Goal: Task Accomplishment & Management: Complete application form

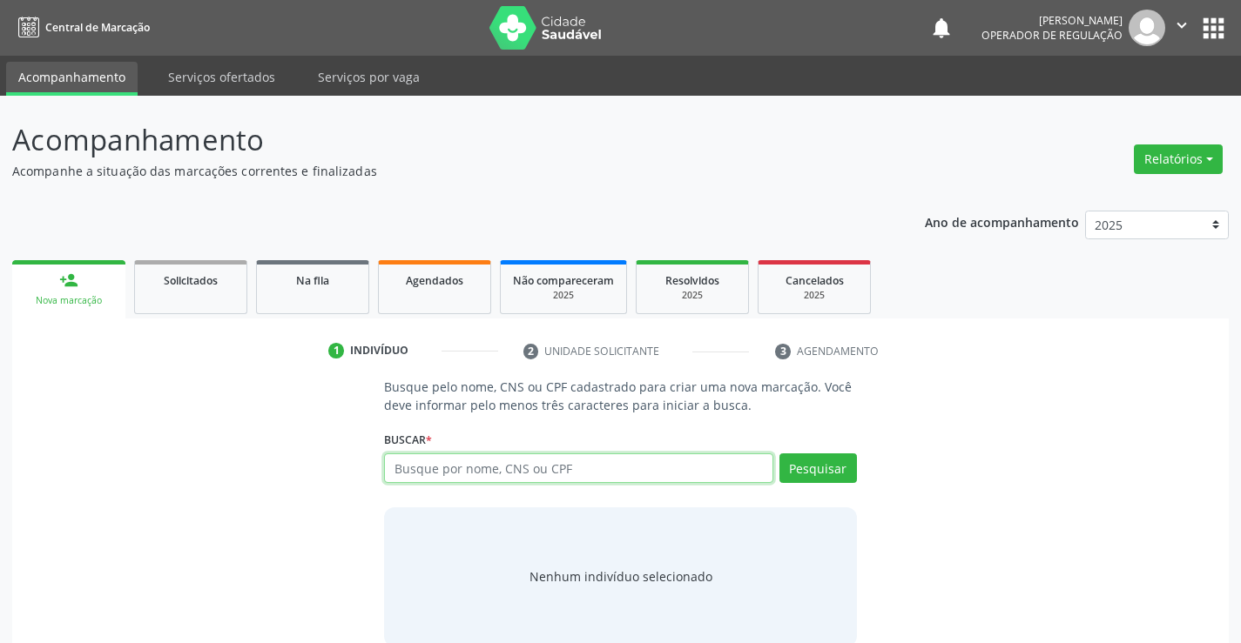
click at [508, 472] on input "text" at bounding box center [578, 469] width 388 height 30
type input "709006852831211"
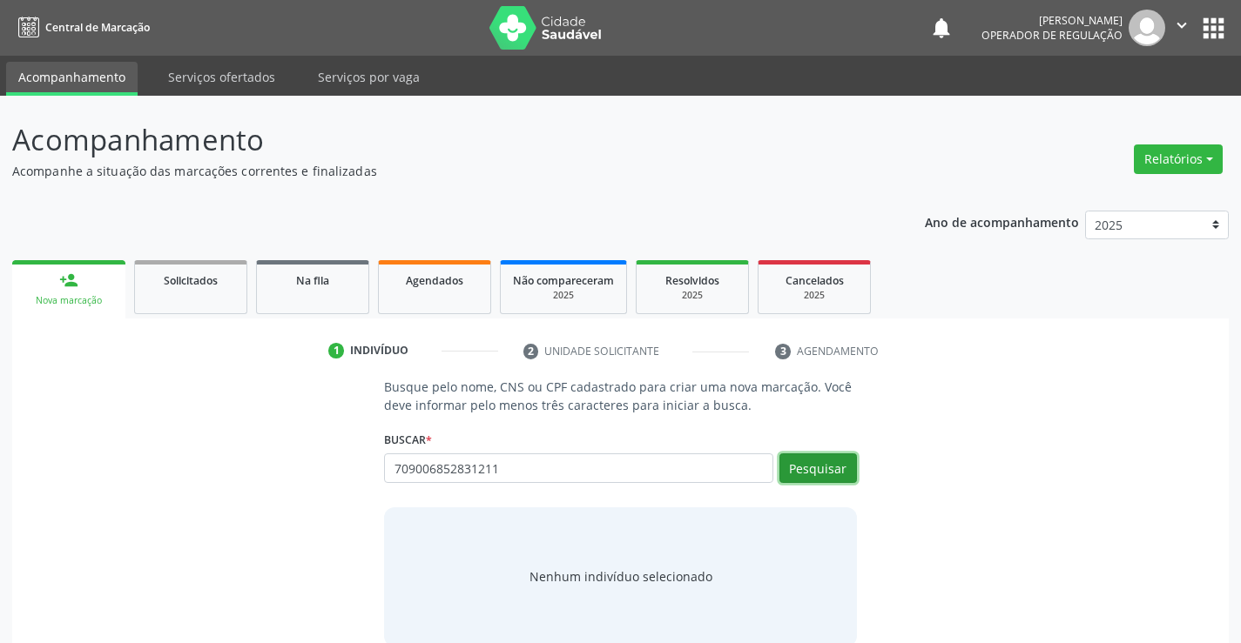
click at [807, 480] on button "Pesquisar" at bounding box center [817, 469] width 77 height 30
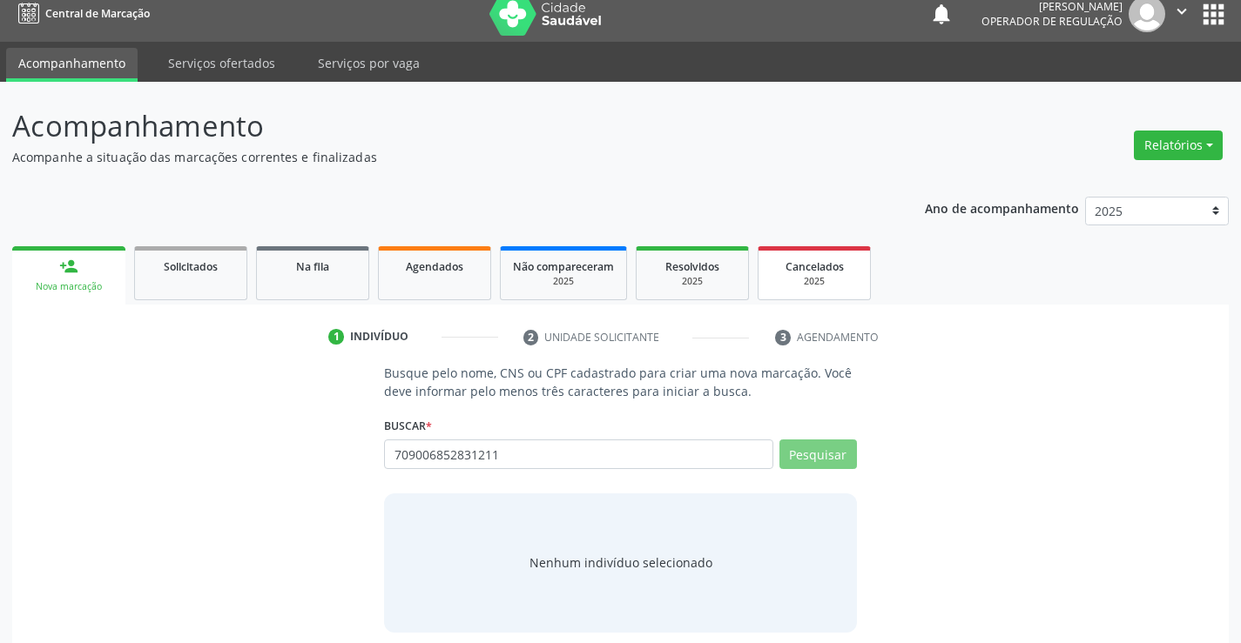
scroll to position [28, 0]
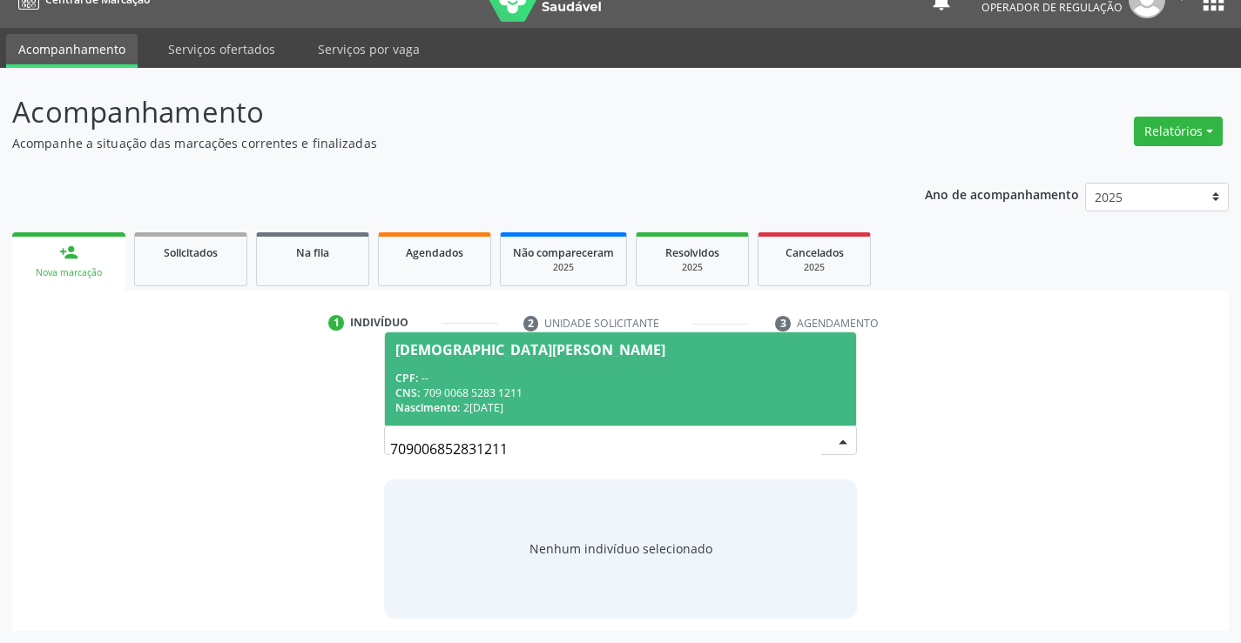
click at [636, 399] on div "CNS: 709 0068 5283 1211" at bounding box center [619, 393] width 449 height 15
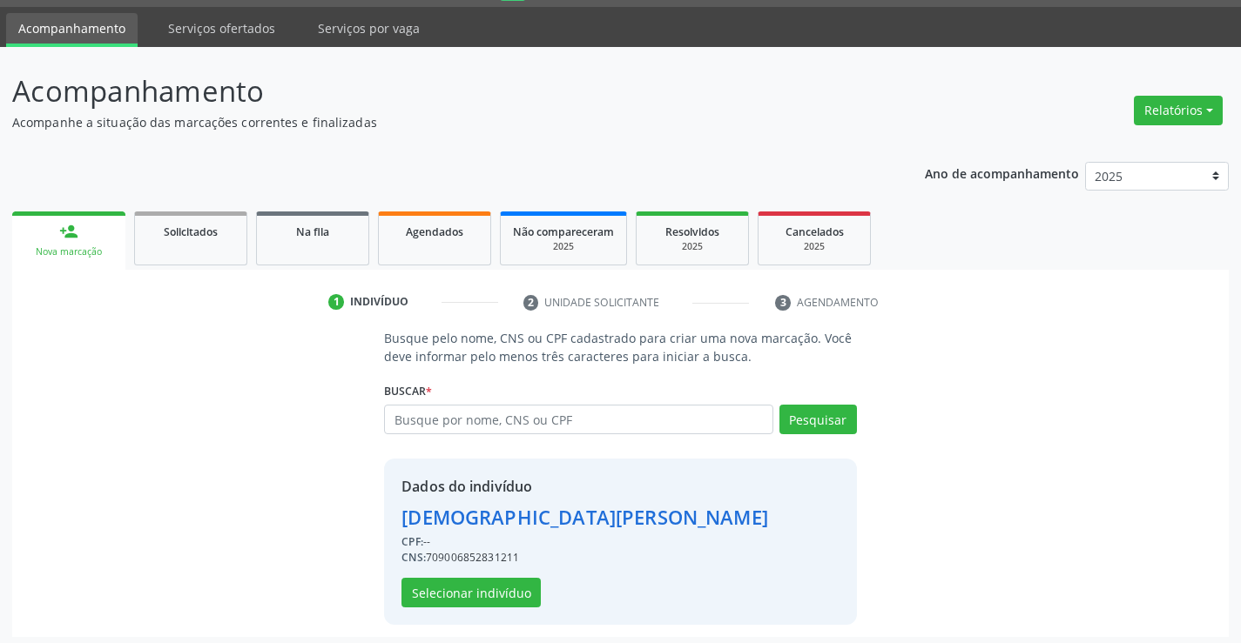
scroll to position [55, 0]
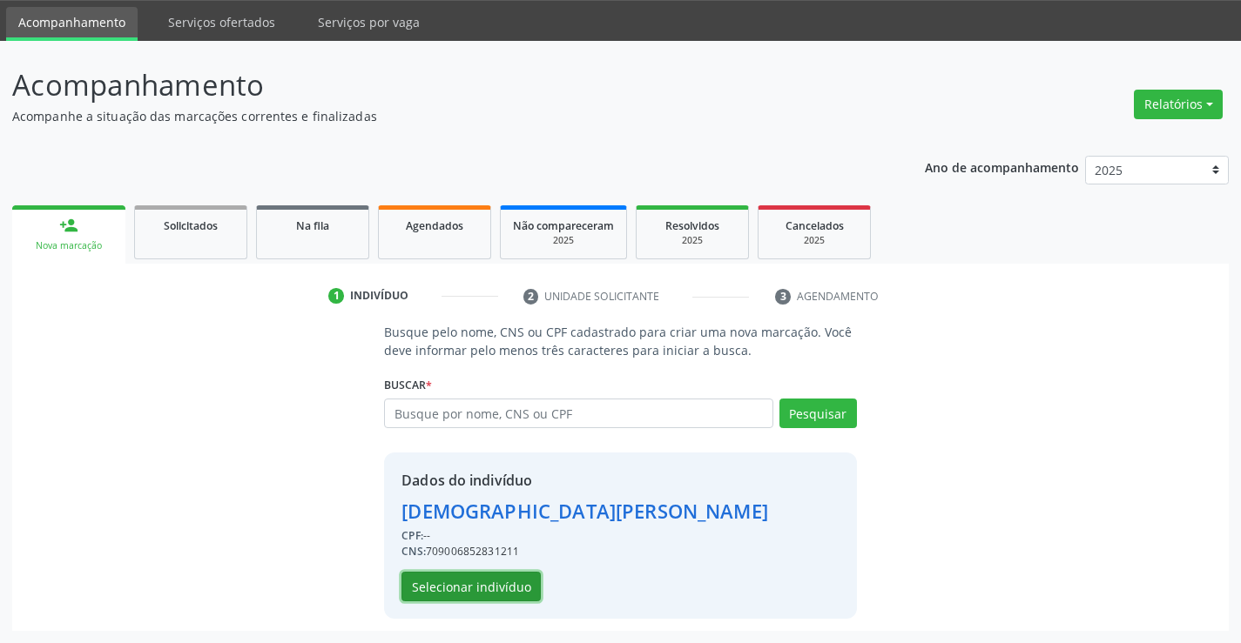
click at [498, 589] on button "Selecionar indivíduo" at bounding box center [470, 587] width 139 height 30
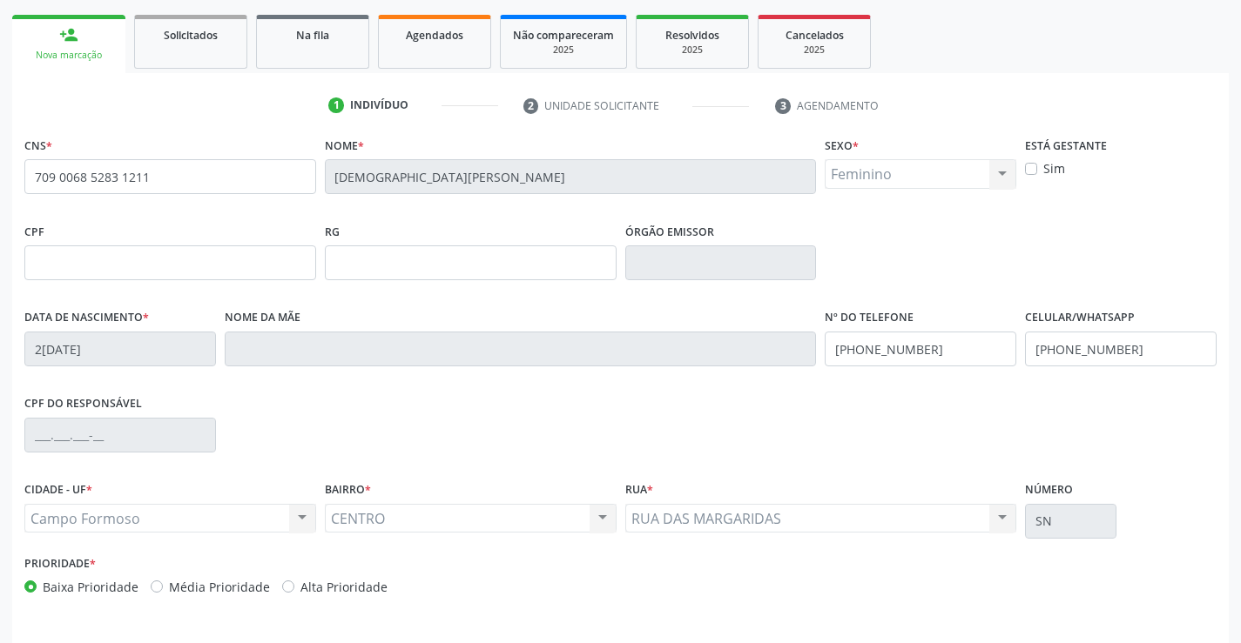
scroll to position [300, 0]
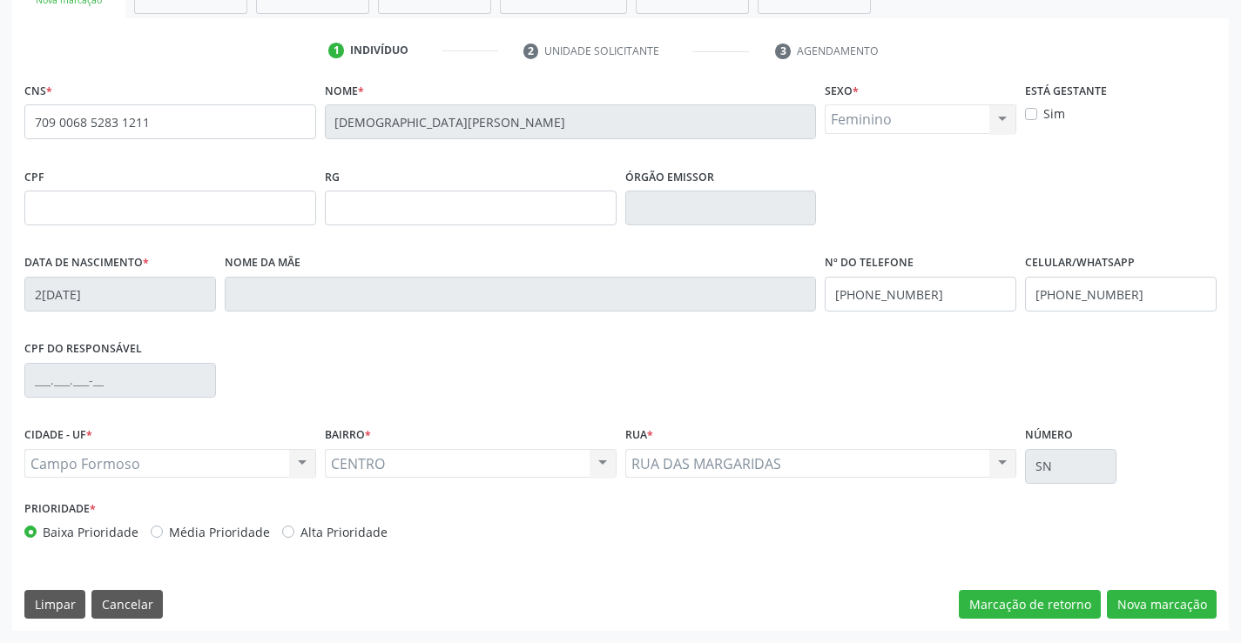
click at [1181, 621] on div "CNS * 709 0068 5283 1211 Nome * [PERSON_NAME] * Feminino Masculino Feminino Nen…" at bounding box center [620, 354] width 1216 height 554
drag, startPoint x: 1180, startPoint y: 610, endPoint x: 856, endPoint y: 554, distance: 328.7
click at [1178, 610] on button "Nova marcação" at bounding box center [1162, 605] width 110 height 30
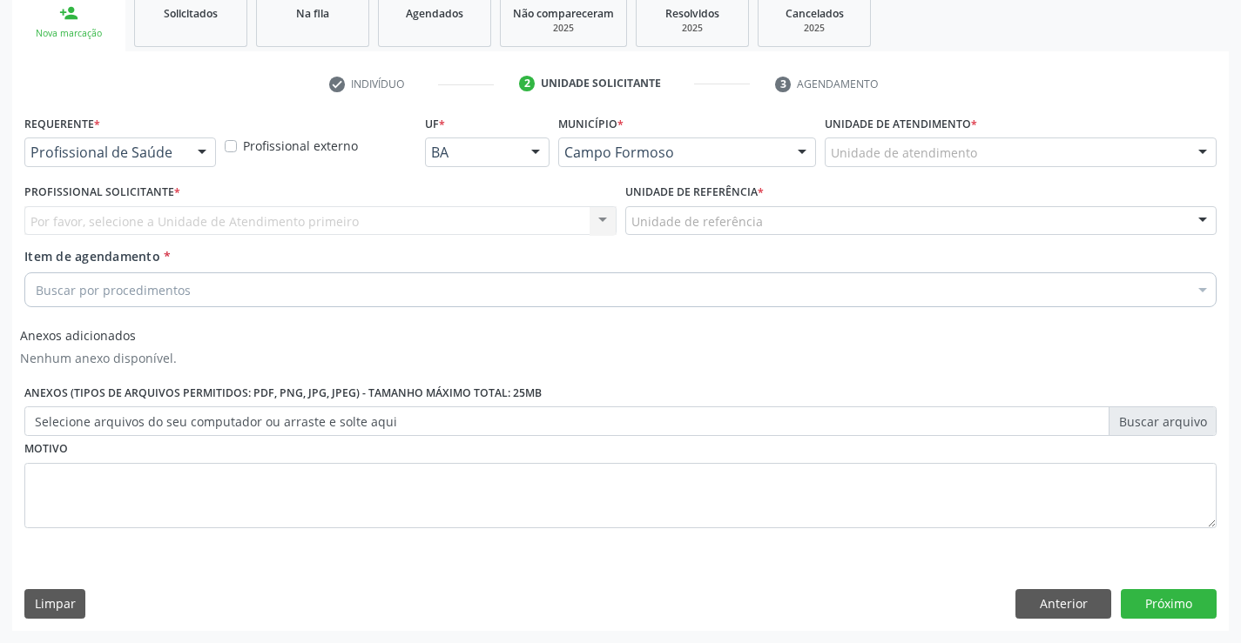
scroll to position [267, 0]
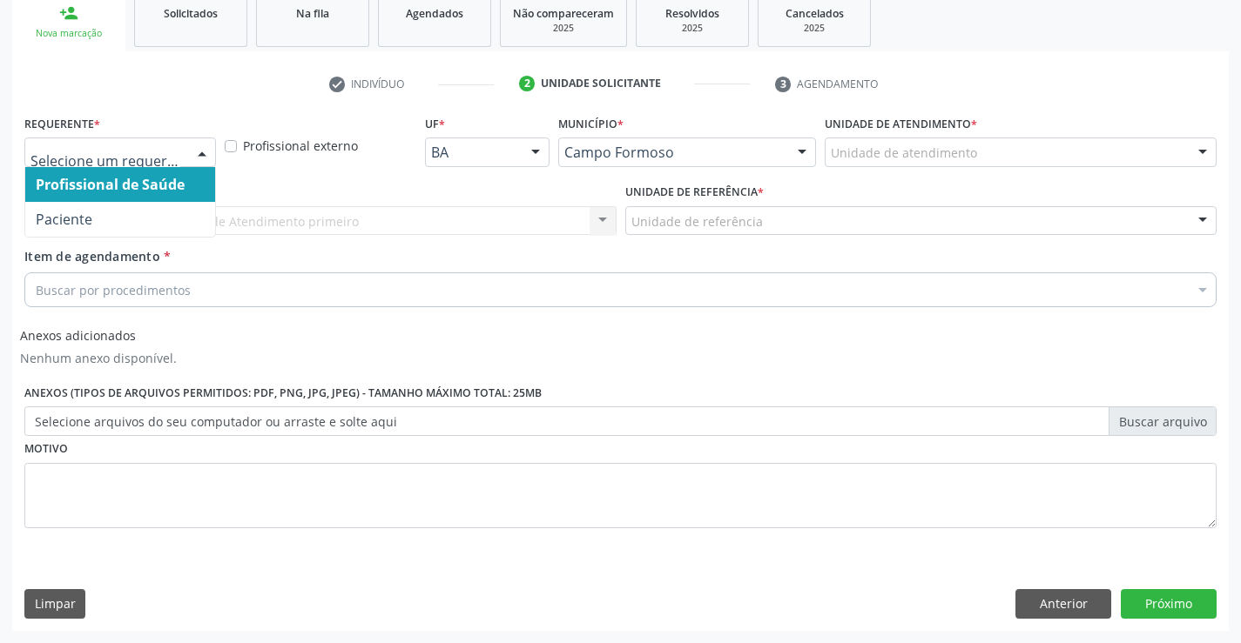
click at [177, 141] on div at bounding box center [120, 153] width 192 height 30
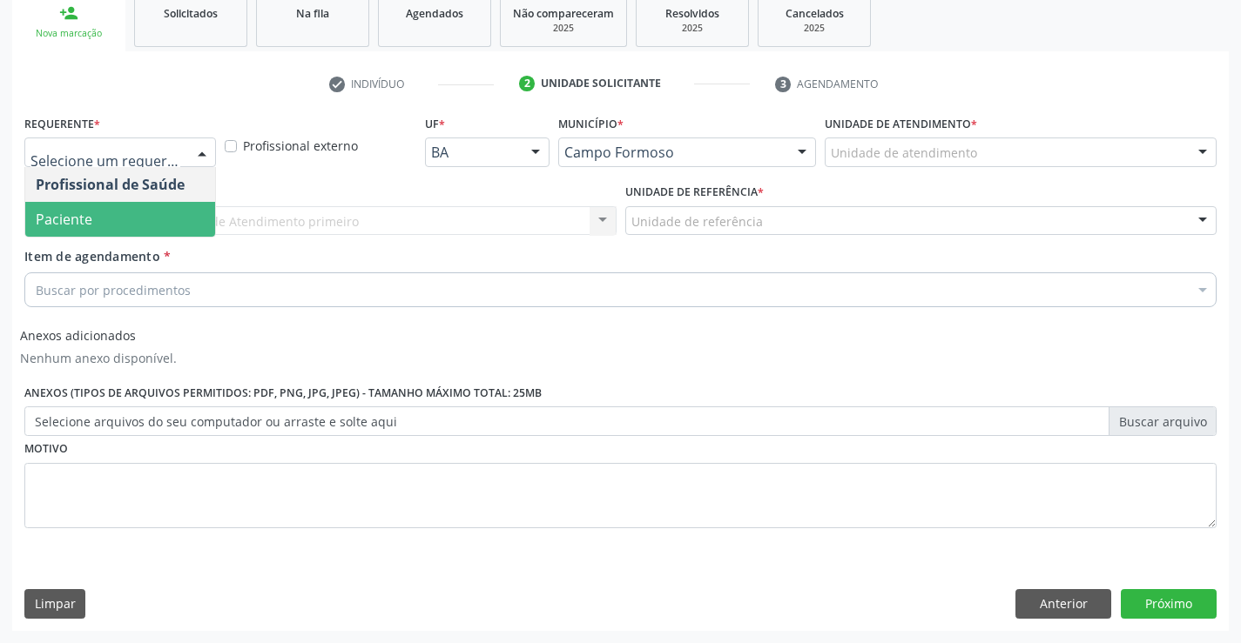
click at [107, 218] on span "Paciente" at bounding box center [120, 219] width 190 height 35
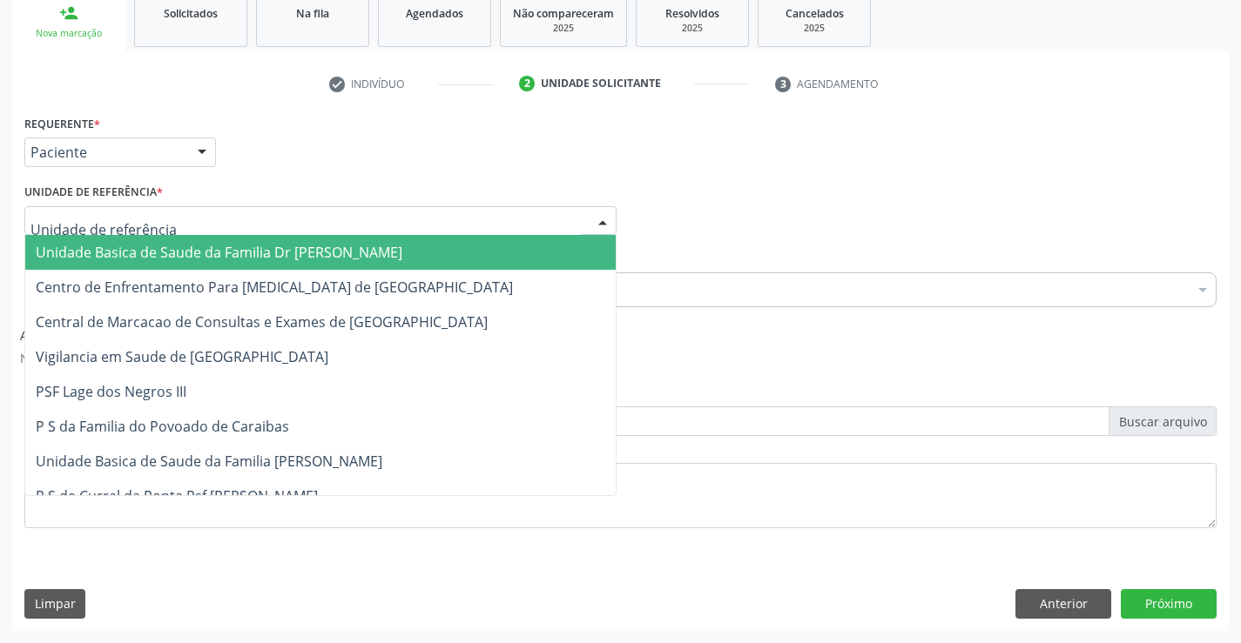
click at [252, 212] on div at bounding box center [320, 221] width 592 height 30
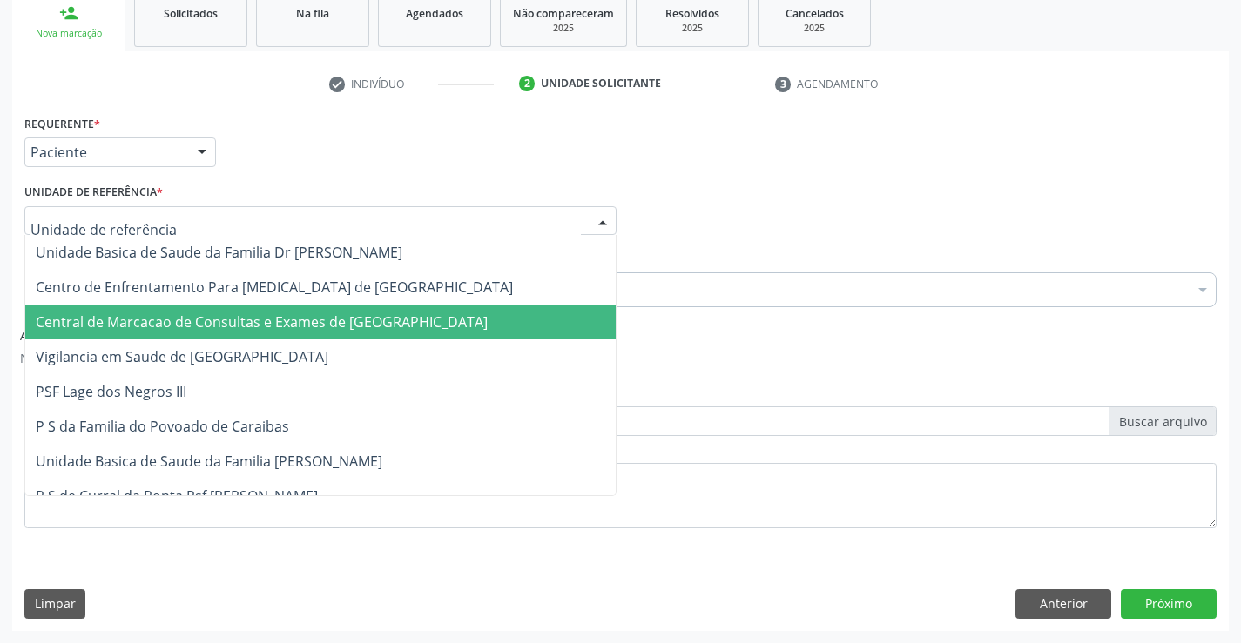
click at [285, 335] on span "Central de Marcacao de Consultas e Exames de [GEOGRAPHIC_DATA]" at bounding box center [320, 322] width 590 height 35
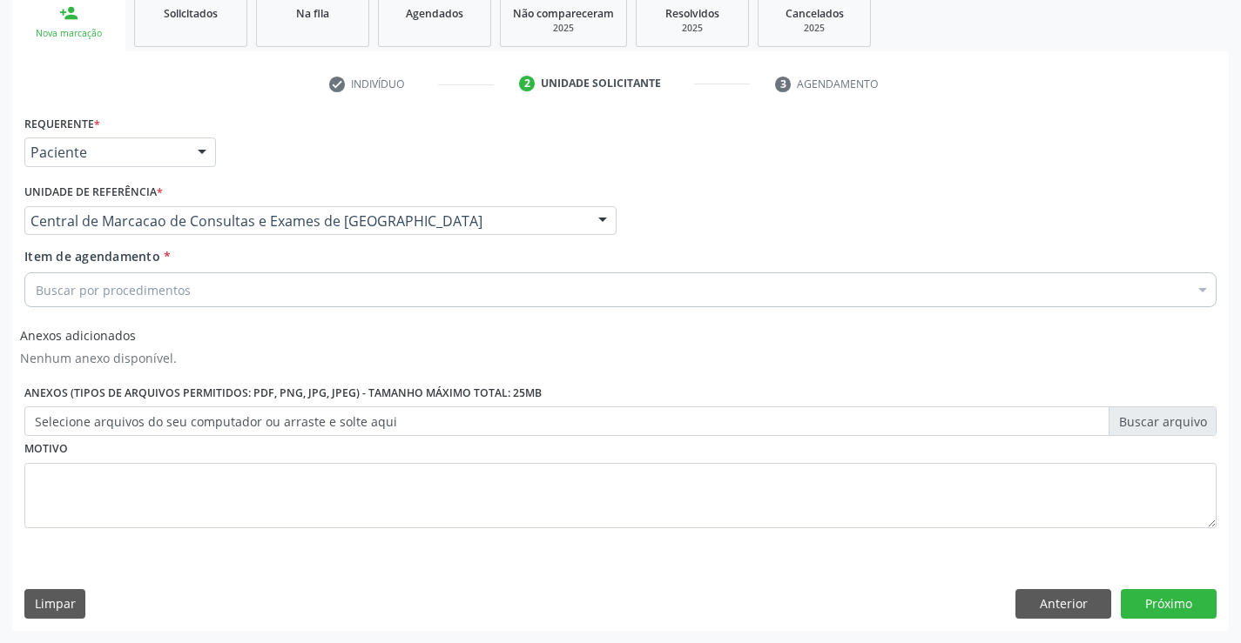
click at [304, 299] on div "Buscar por procedimentos" at bounding box center [620, 290] width 1192 height 35
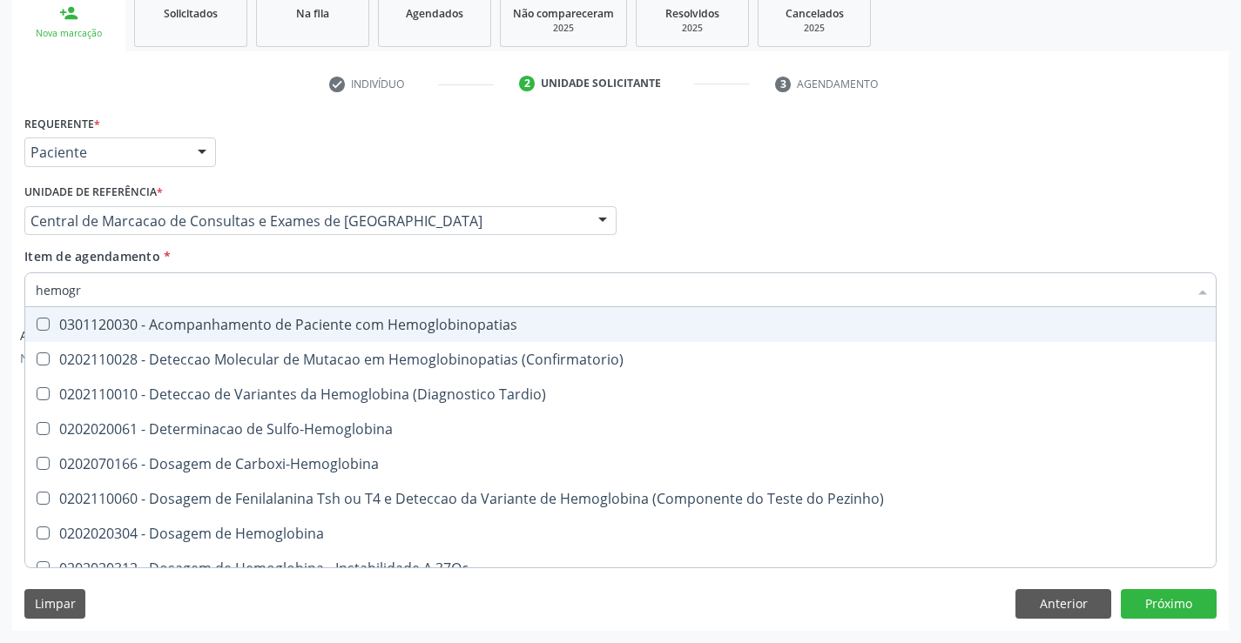
type input "hemogra"
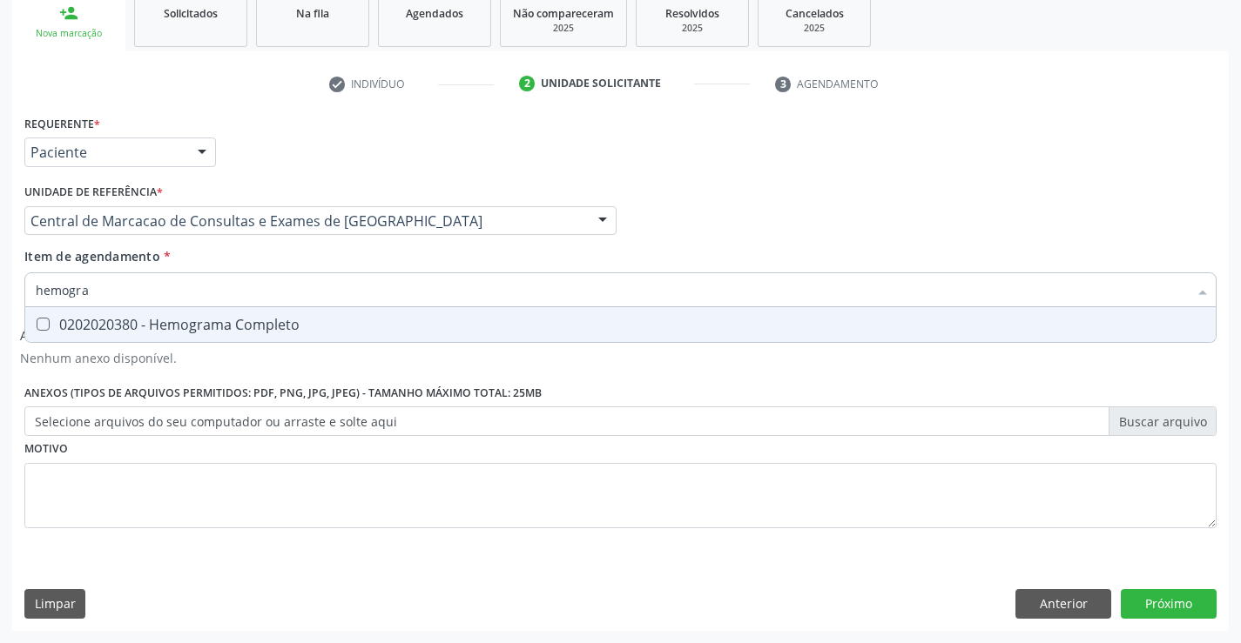
click at [299, 328] on div "0202020380 - Hemograma Completo" at bounding box center [620, 325] width 1169 height 14
checkbox Completo "true"
click at [314, 286] on input "hemogra" at bounding box center [612, 290] width 1152 height 35
type input "gl"
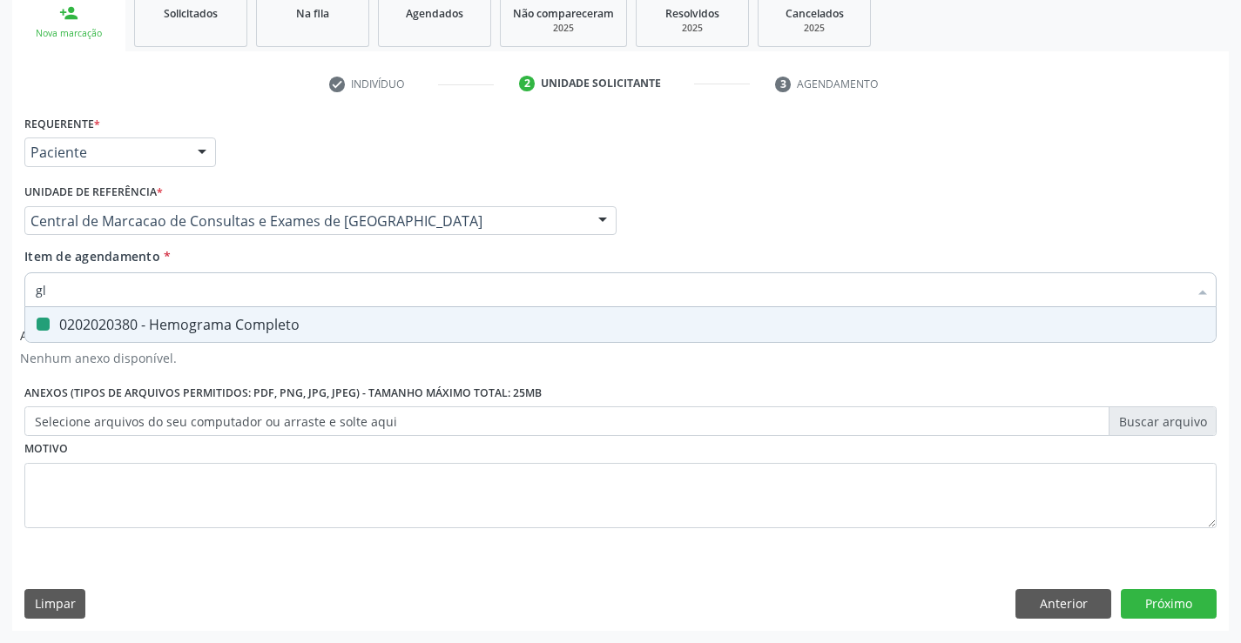
checkbox Completo "false"
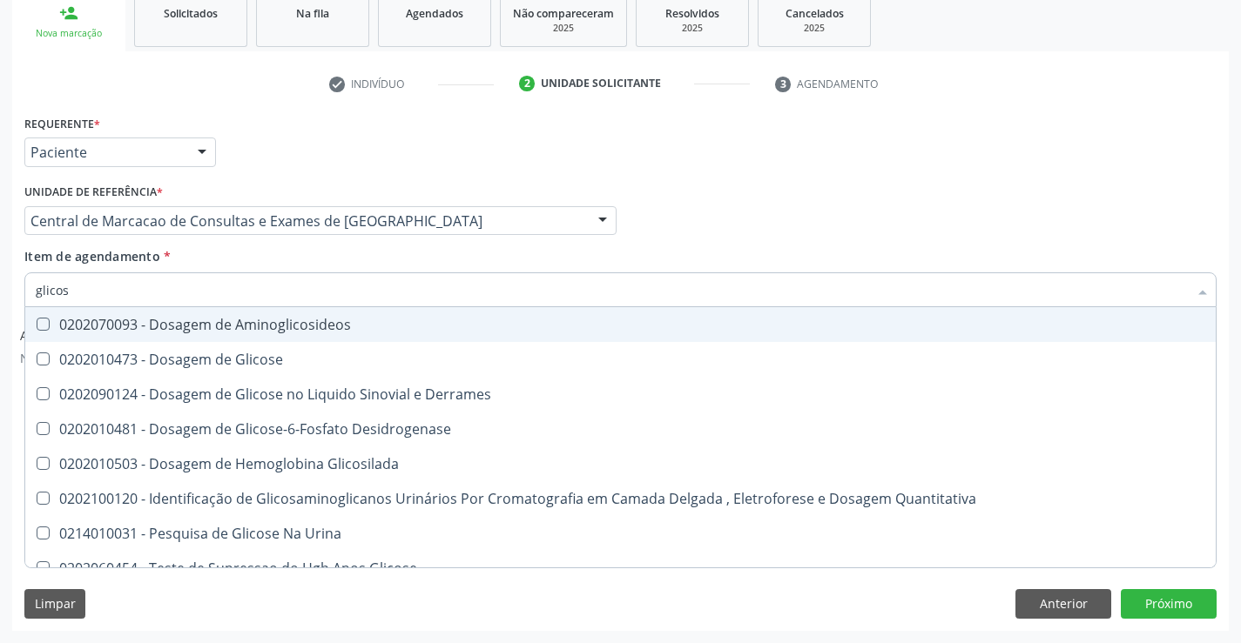
type input "glicose"
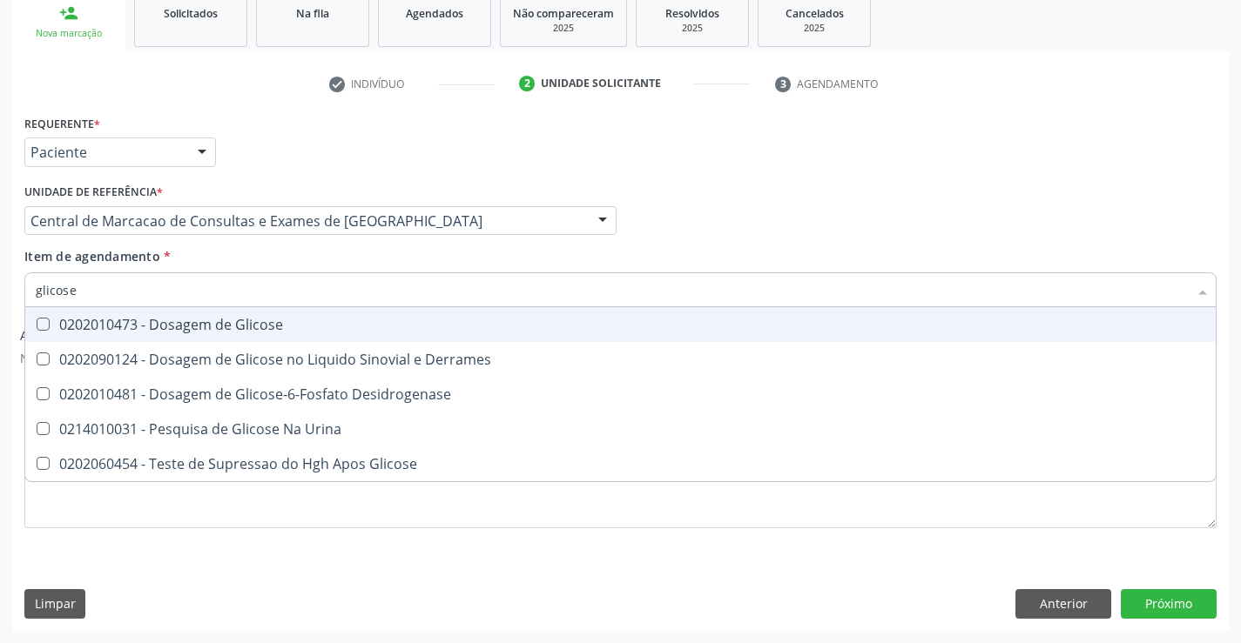
click at [279, 332] on div "0202010473 - Dosagem de Glicose" at bounding box center [620, 325] width 1169 height 14
checkbox Glicose "true"
click at [296, 287] on input "glicose" at bounding box center [612, 290] width 1152 height 35
type input "c"
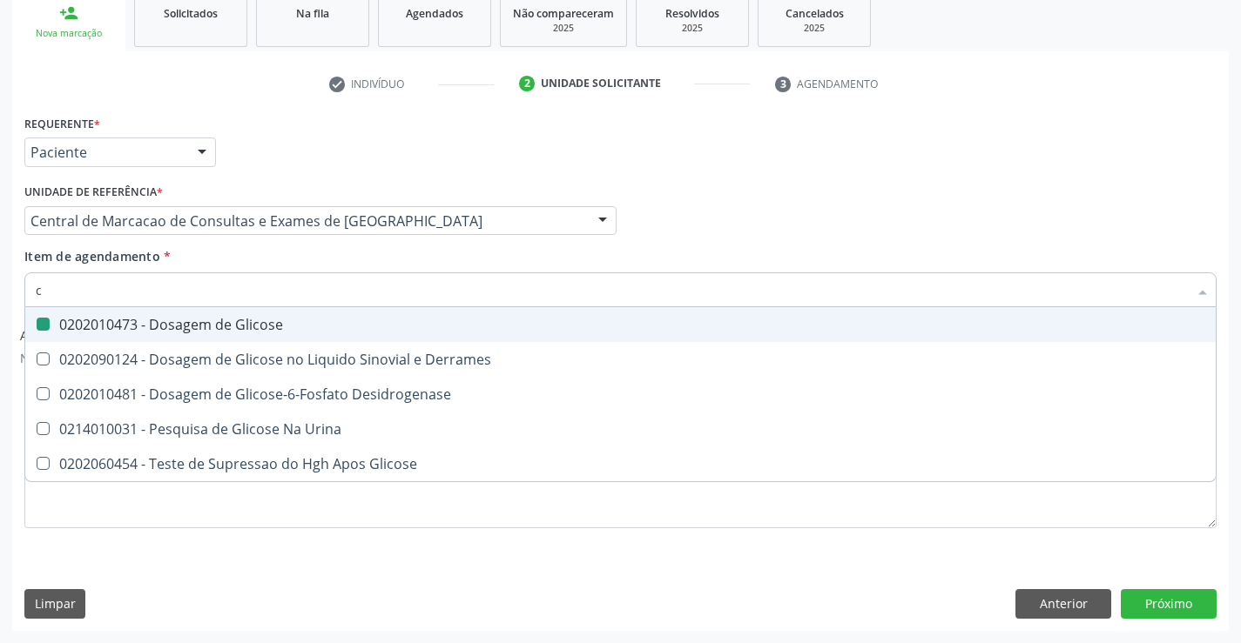
checkbox Glicose "false"
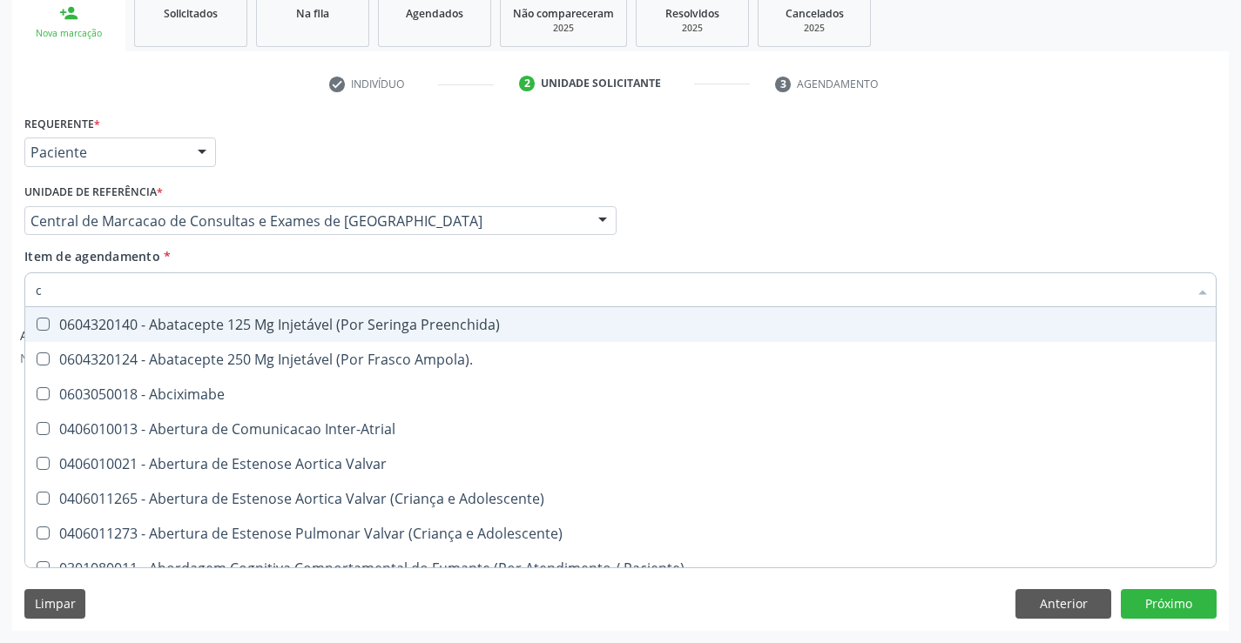
type input "co"
checkbox Comprimido\) "true"
checkbox Osseo "true"
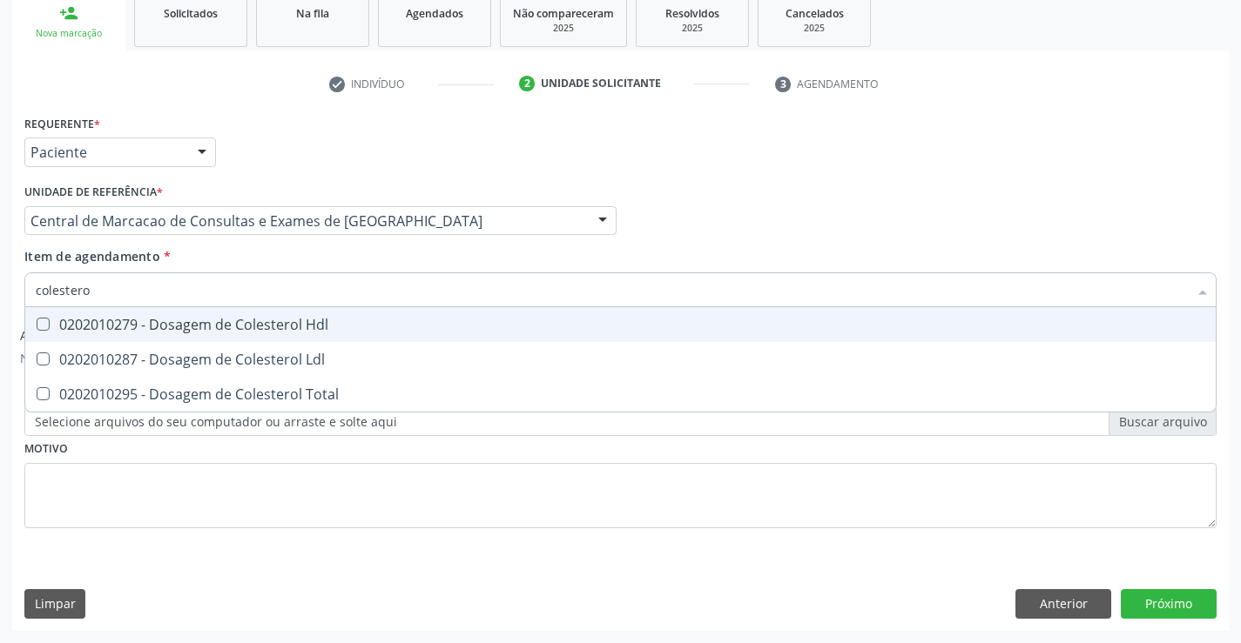
type input "colesterol"
click at [284, 329] on div "0202010279 - Dosagem de Colesterol Hdl" at bounding box center [620, 325] width 1169 height 14
checkbox Hdl "true"
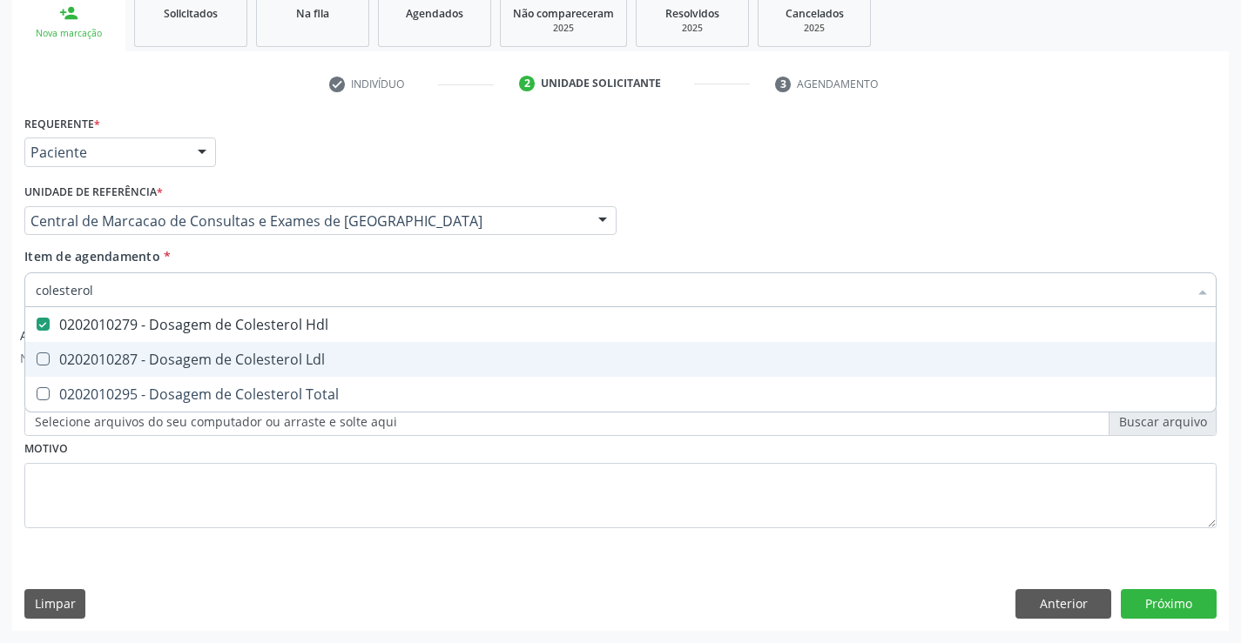
click at [275, 369] on span "0202010287 - Dosagem de Colesterol Ldl" at bounding box center [620, 359] width 1190 height 35
checkbox Ldl "true"
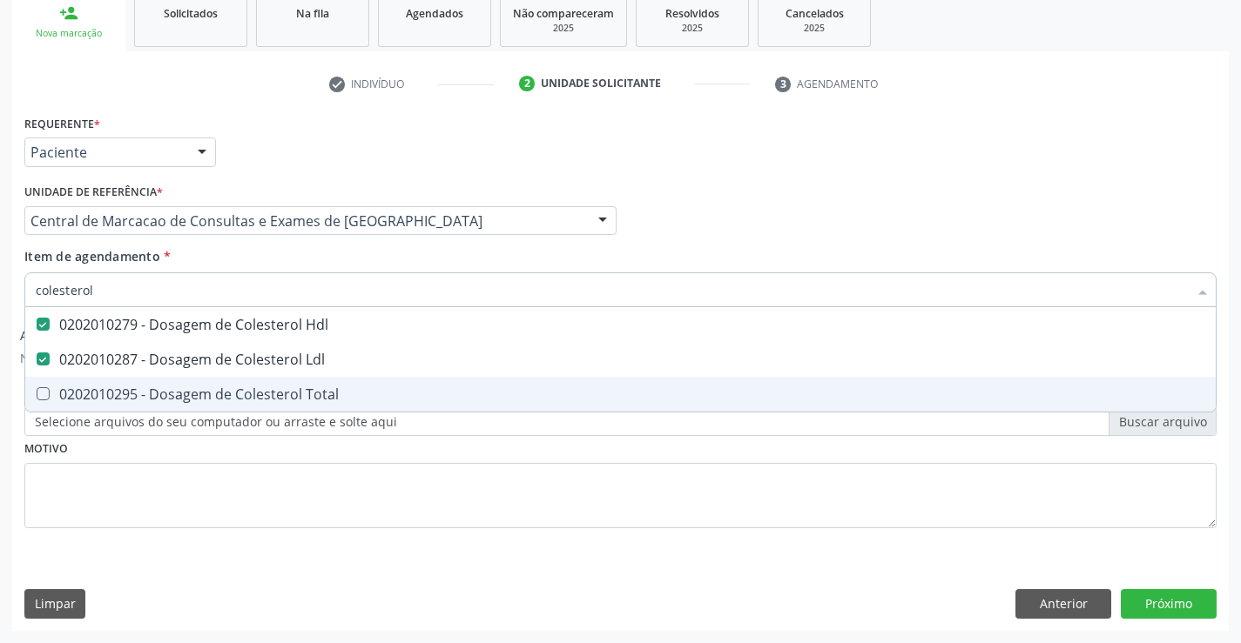
drag, startPoint x: 269, startPoint y: 391, endPoint x: 257, endPoint y: 332, distance: 60.5
click at [268, 391] on div "0202010295 - Dosagem de Colesterol Total" at bounding box center [620, 394] width 1169 height 14
checkbox Total "true"
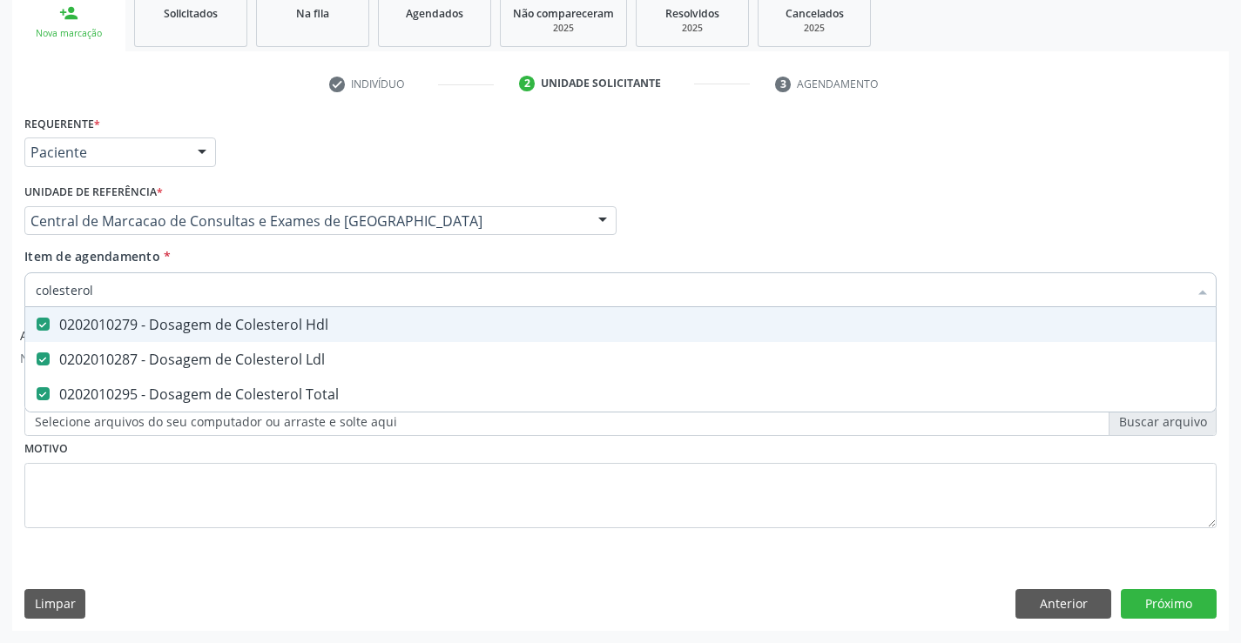
click at [253, 296] on input "colesterol" at bounding box center [612, 290] width 1152 height 35
type input "tr"
checkbox Hdl "false"
checkbox Ldl "false"
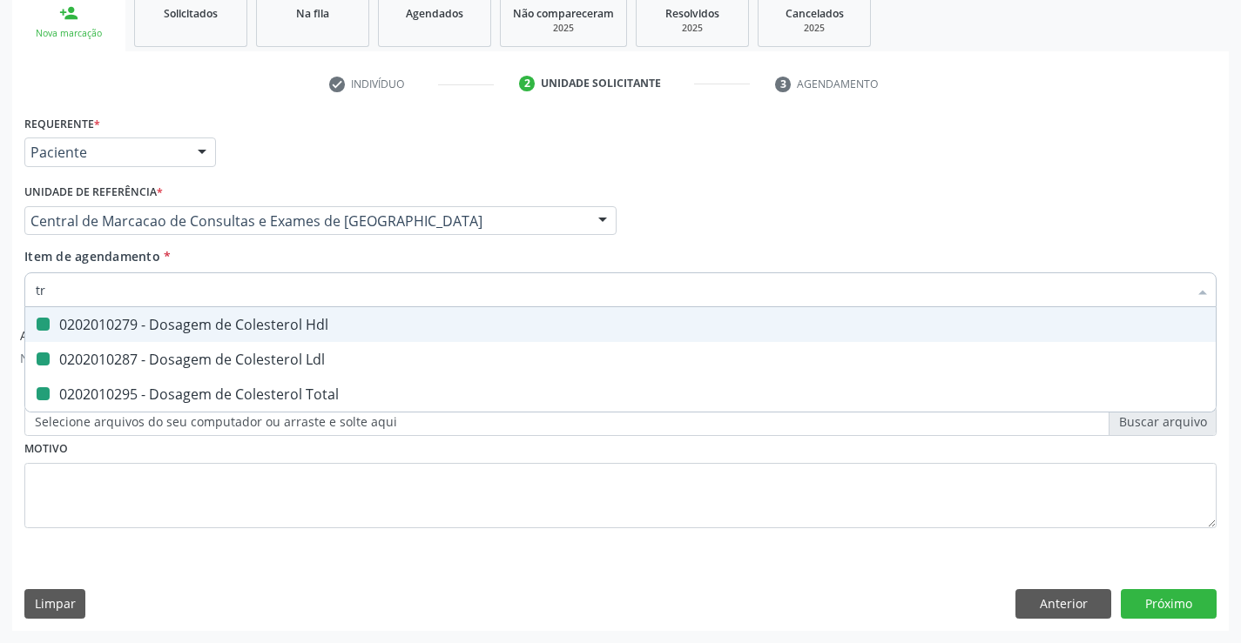
checkbox Total "false"
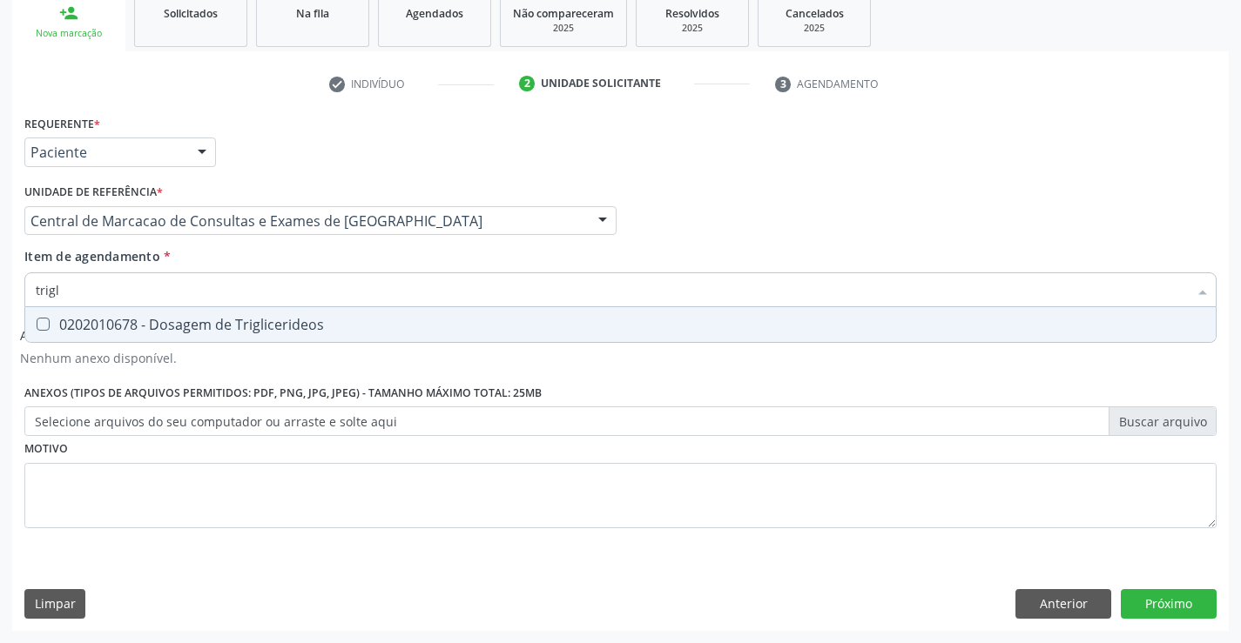
type input "trigli"
click at [239, 331] on div "0202010678 - Dosagem de Triglicerideos" at bounding box center [620, 325] width 1169 height 14
checkbox Triglicerideos "true"
click at [259, 292] on input "trigli" at bounding box center [612, 290] width 1152 height 35
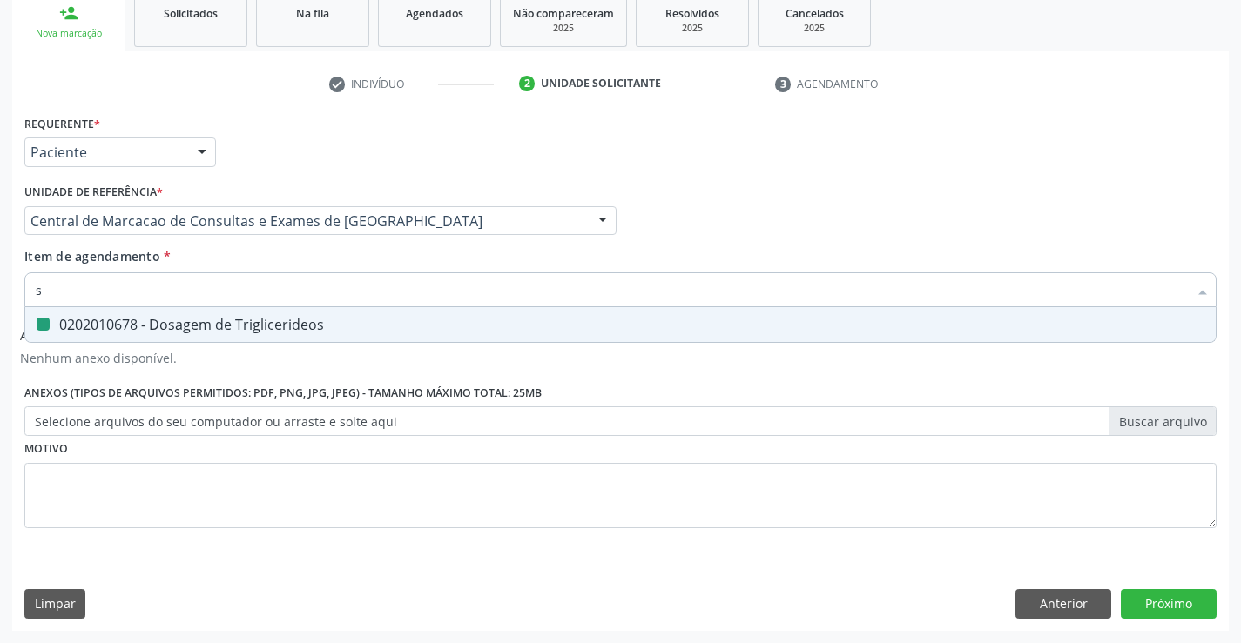
type input "si"
checkbox Triglicerideos "false"
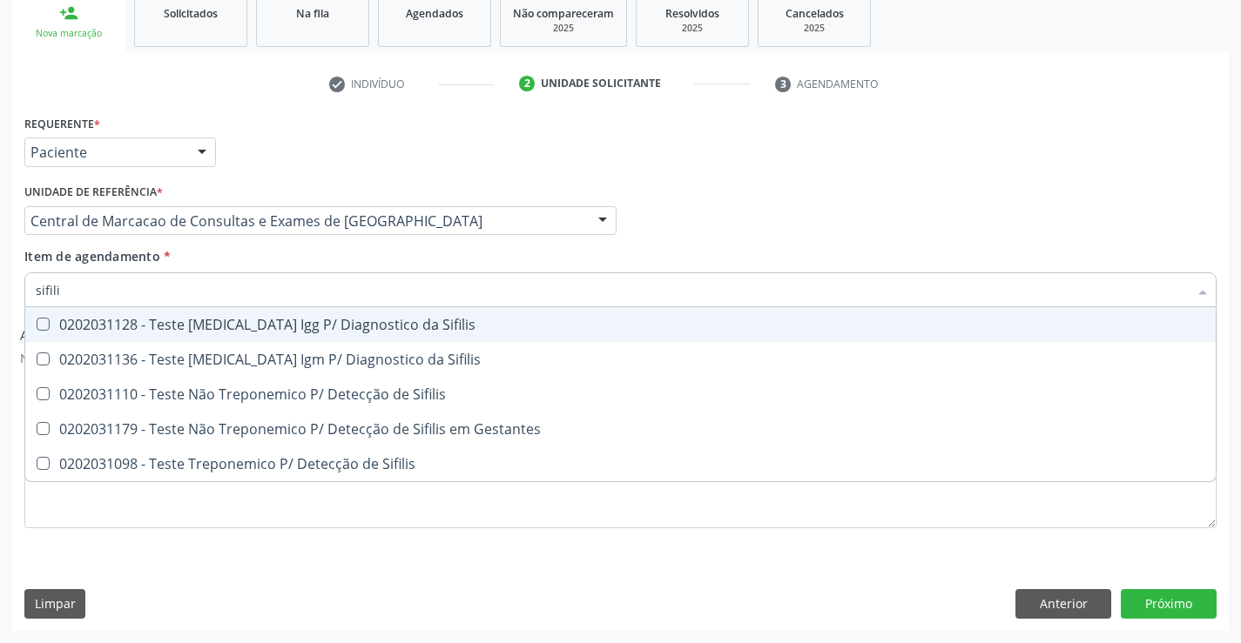
type input "sifilis"
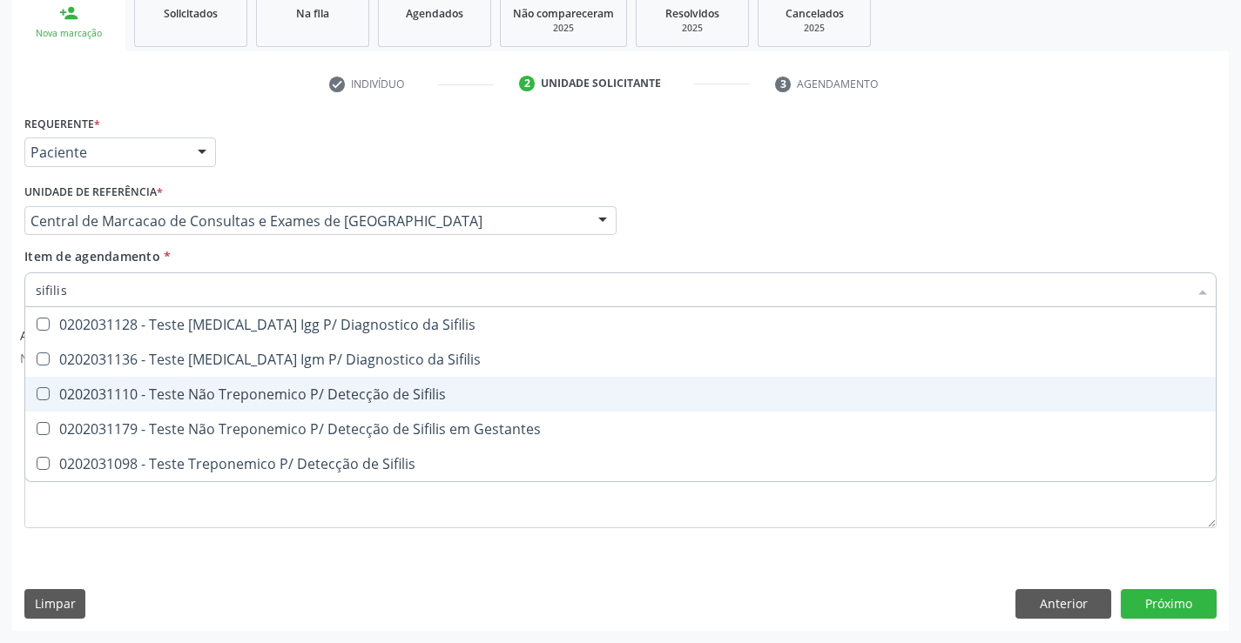
click at [259, 405] on span "0202031110 - Teste Não Treponemico P/ Detecção de Sifilis" at bounding box center [620, 394] width 1190 height 35
checkbox Sifilis "true"
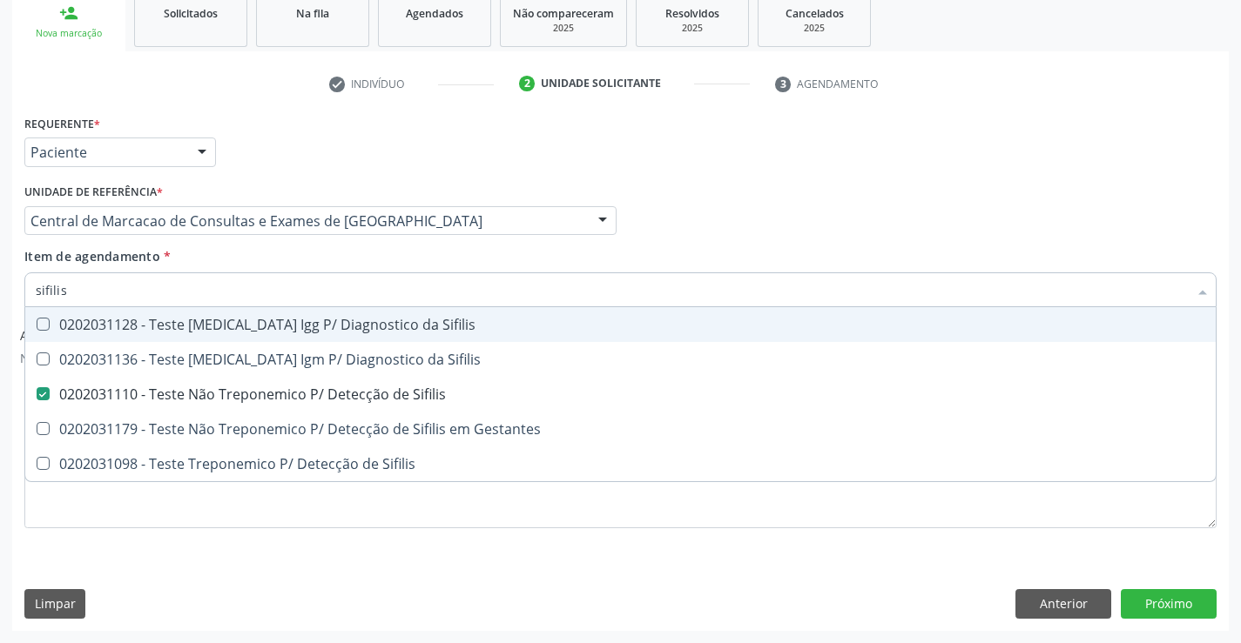
click at [154, 293] on input "sifilis" at bounding box center [612, 290] width 1152 height 35
type input "ur"
checkbox Sifilis "false"
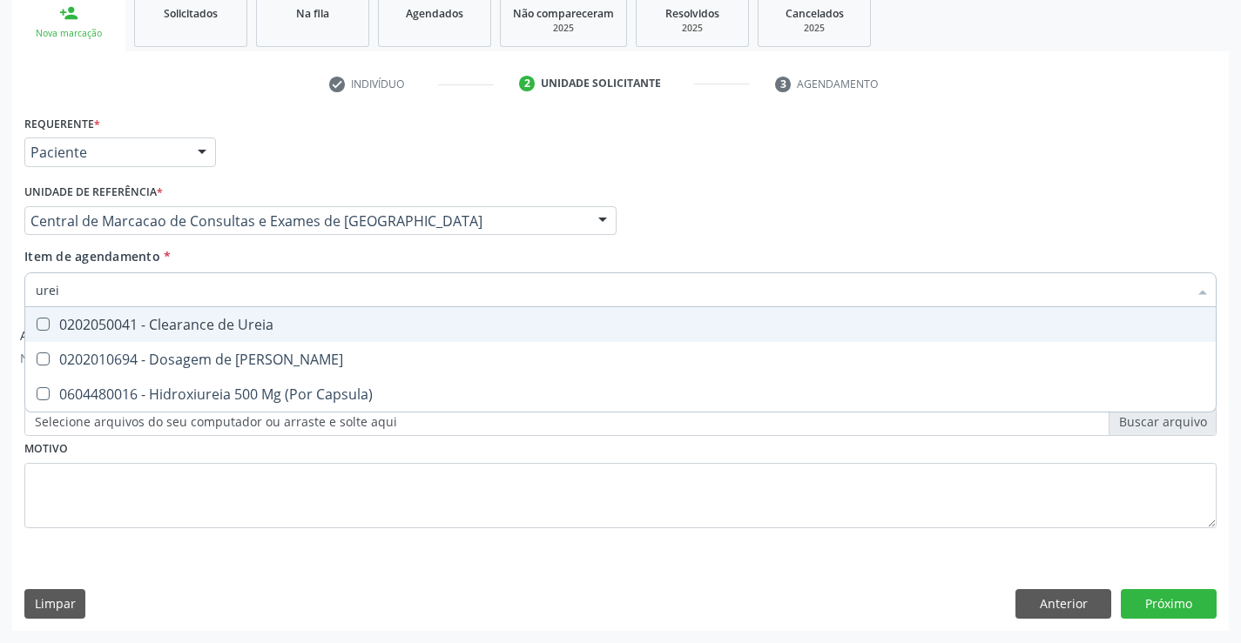
type input "ureia"
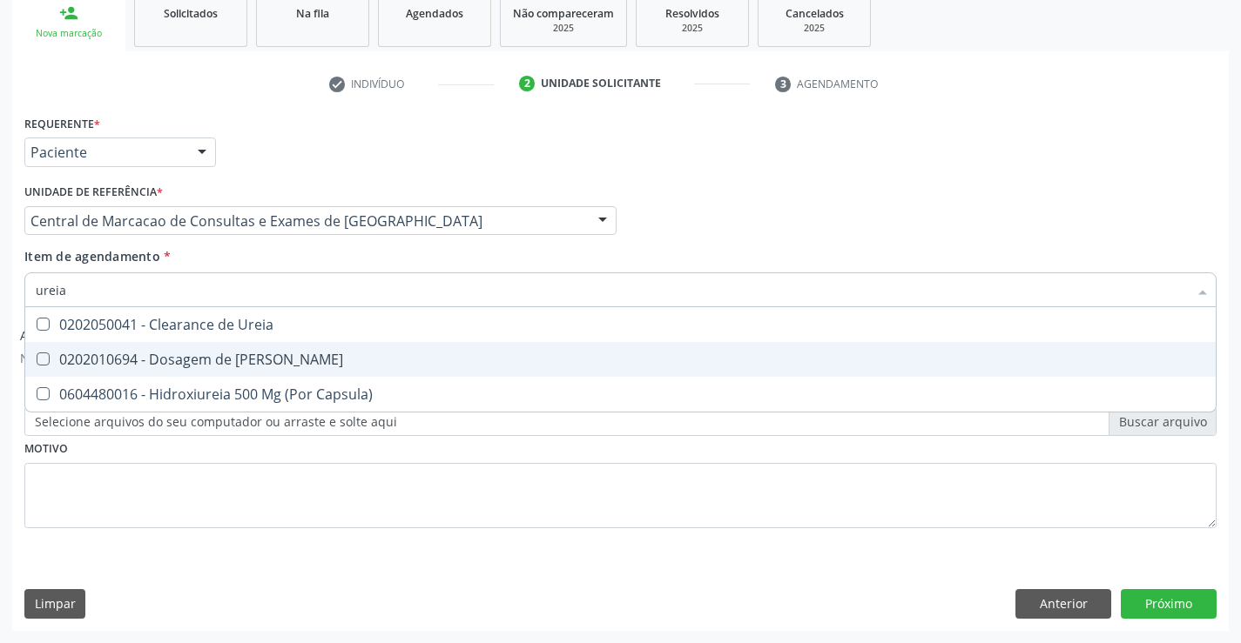
click at [158, 348] on span "0202010694 - Dosagem de [PERSON_NAME]" at bounding box center [620, 359] width 1190 height 35
checkbox Ureia "true"
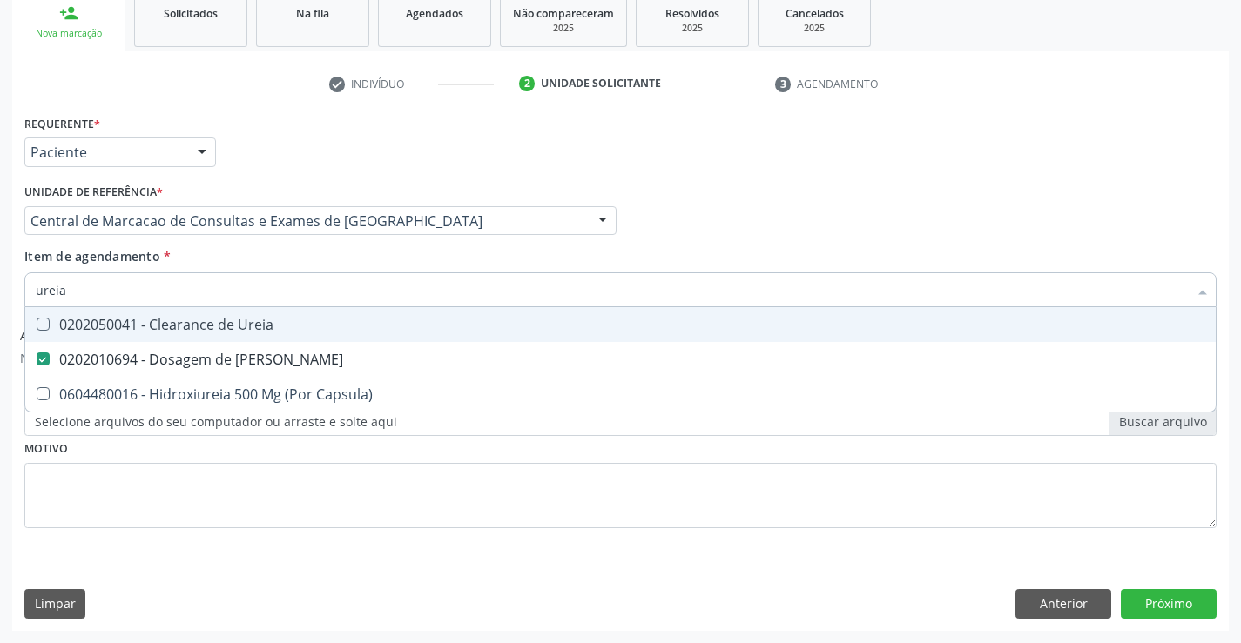
click at [167, 291] on input "ureia" at bounding box center [612, 290] width 1152 height 35
type input "cr"
checkbox Ureia "false"
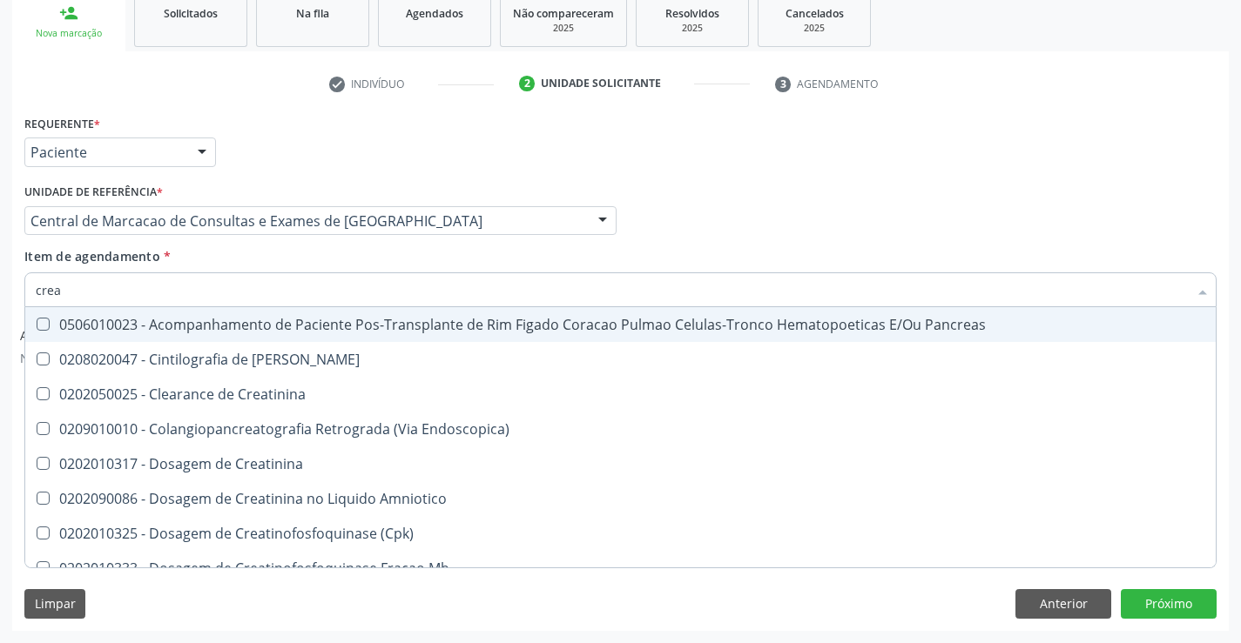
type input "creat"
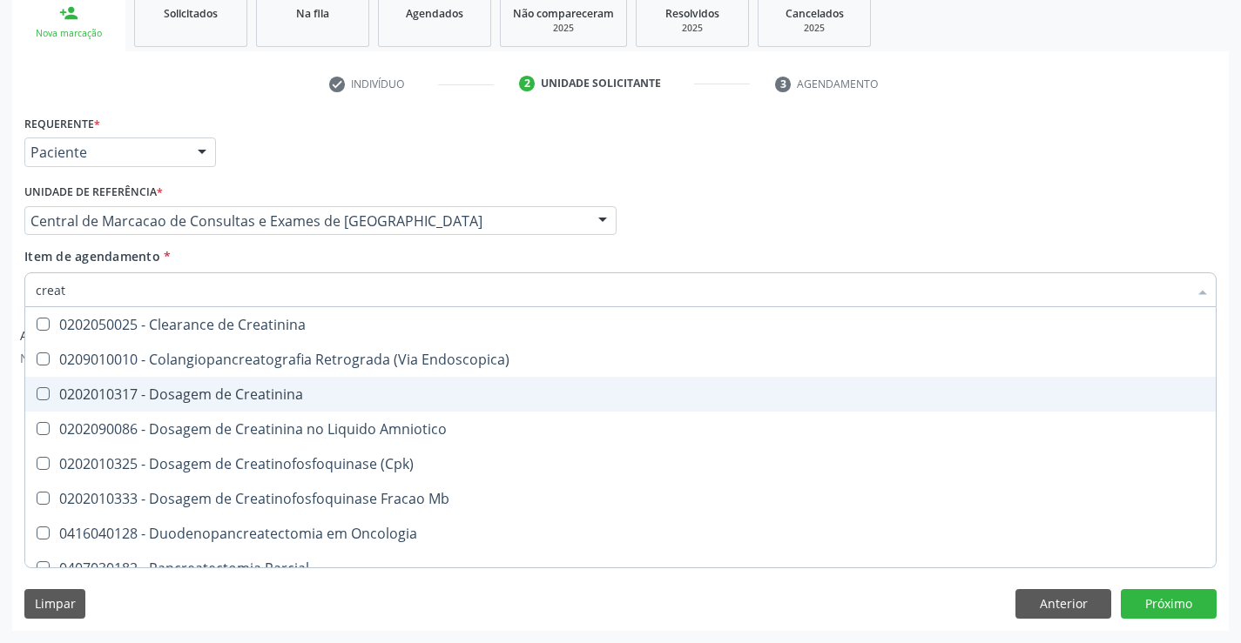
click at [157, 391] on div "0202010317 - Dosagem de Creatinina" at bounding box center [620, 394] width 1169 height 14
checkbox Creatinina "true"
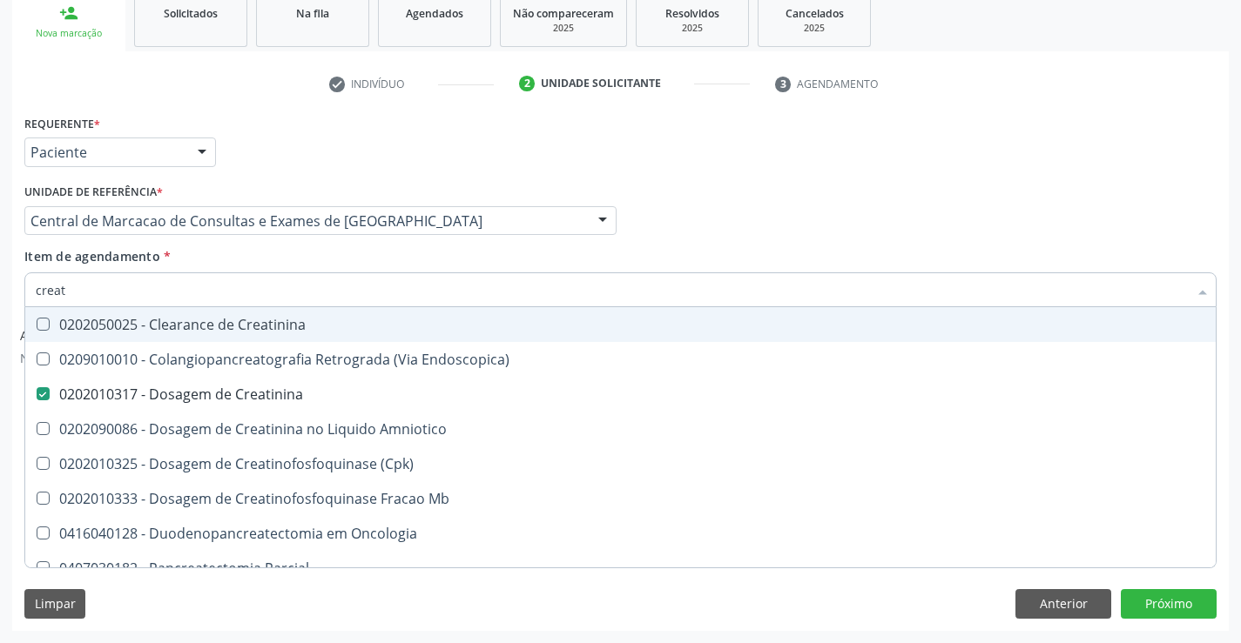
click at [165, 296] on input "creat" at bounding box center [612, 290] width 1152 height 35
type input "t"
checkbox Creatinina "false"
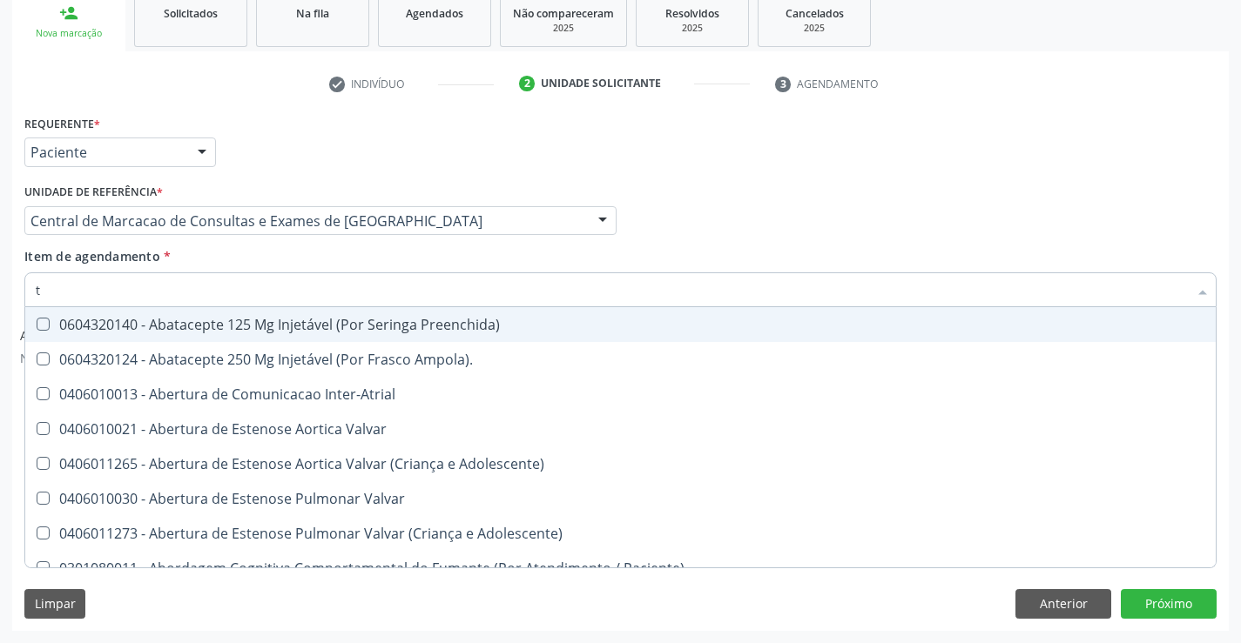
type input "tg"
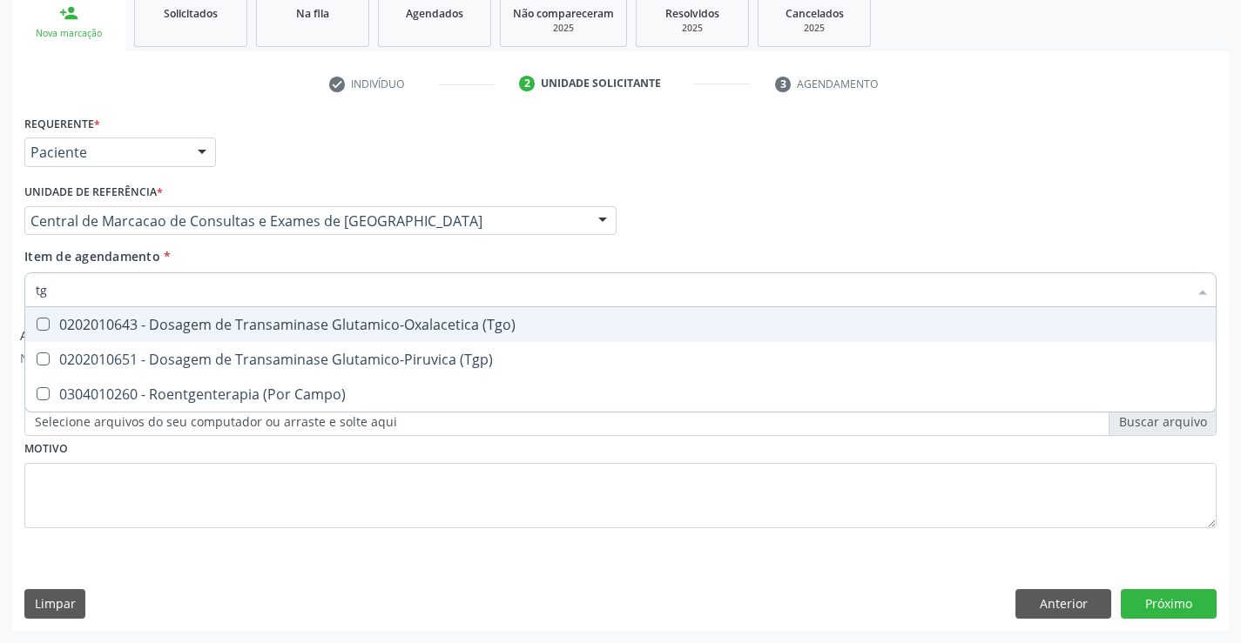
drag, startPoint x: 165, startPoint y: 326, endPoint x: 167, endPoint y: 376, distance: 50.5
click at [165, 327] on div "0202010643 - Dosagem de Transaminase Glutamico-Oxalacetica (Tgo)" at bounding box center [620, 325] width 1169 height 14
checkbox \(Tgo\) "true"
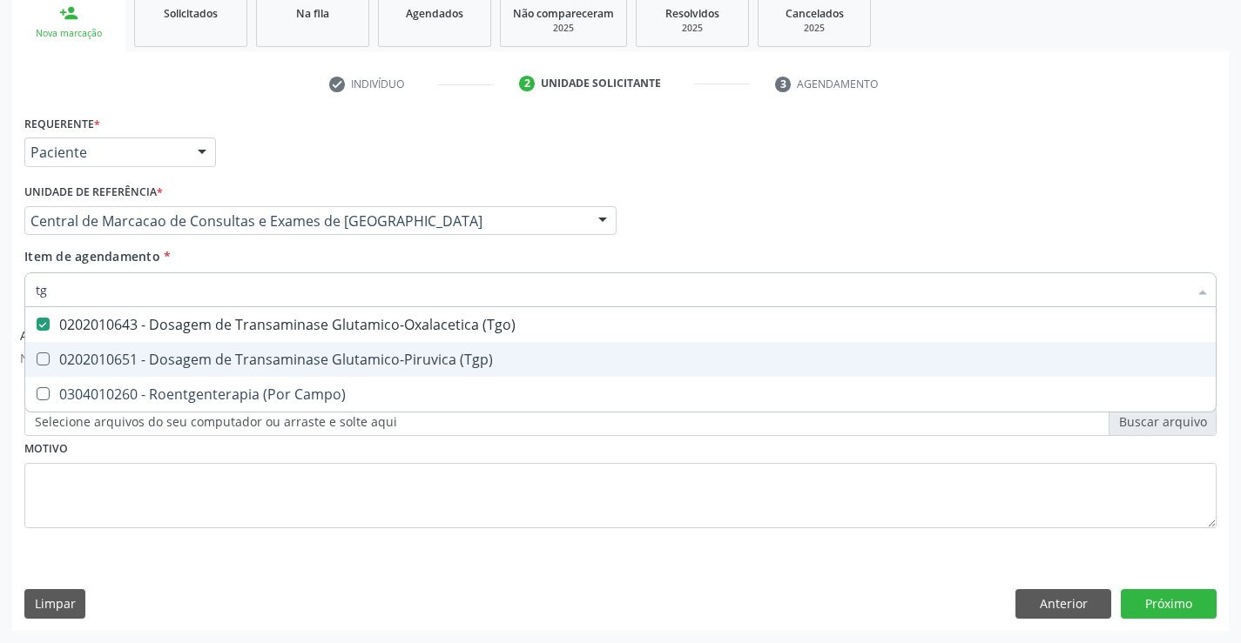
click at [167, 376] on span "0202010651 - Dosagem de Transaminase Glutamico-Piruvica (Tgp)" at bounding box center [620, 359] width 1190 height 35
checkbox \(Tgp\) "true"
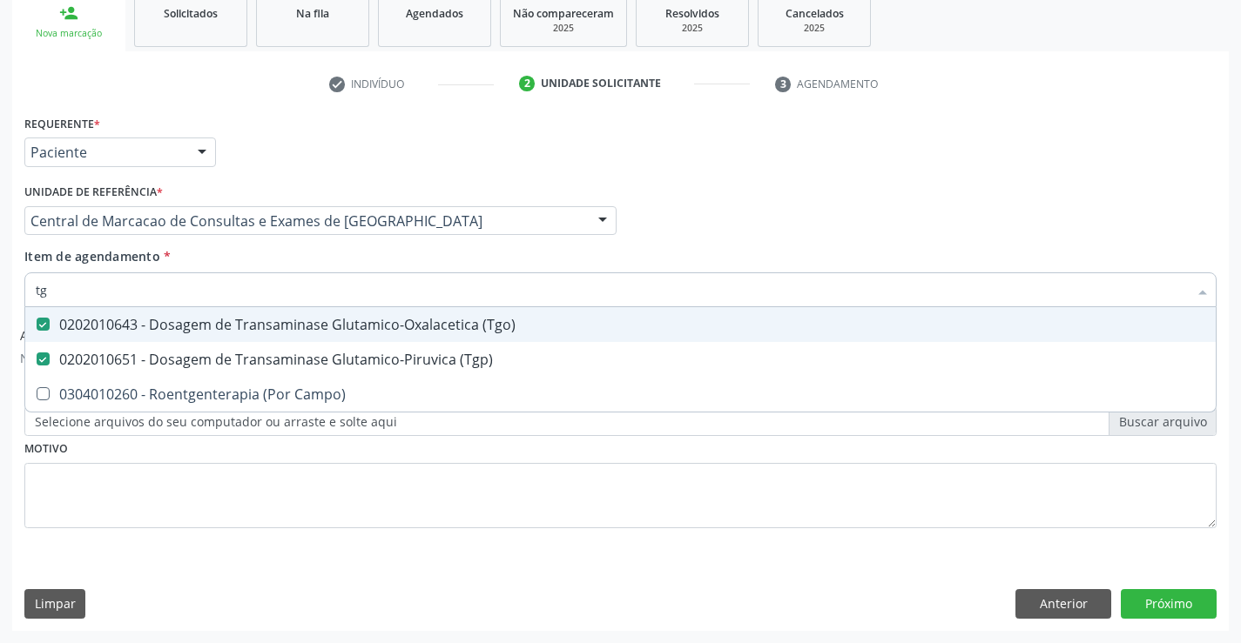
click at [182, 294] on input "tg" at bounding box center [612, 290] width 1152 height 35
type input "a"
checkbox \(Tgo\) "false"
checkbox \(Tgp\) "false"
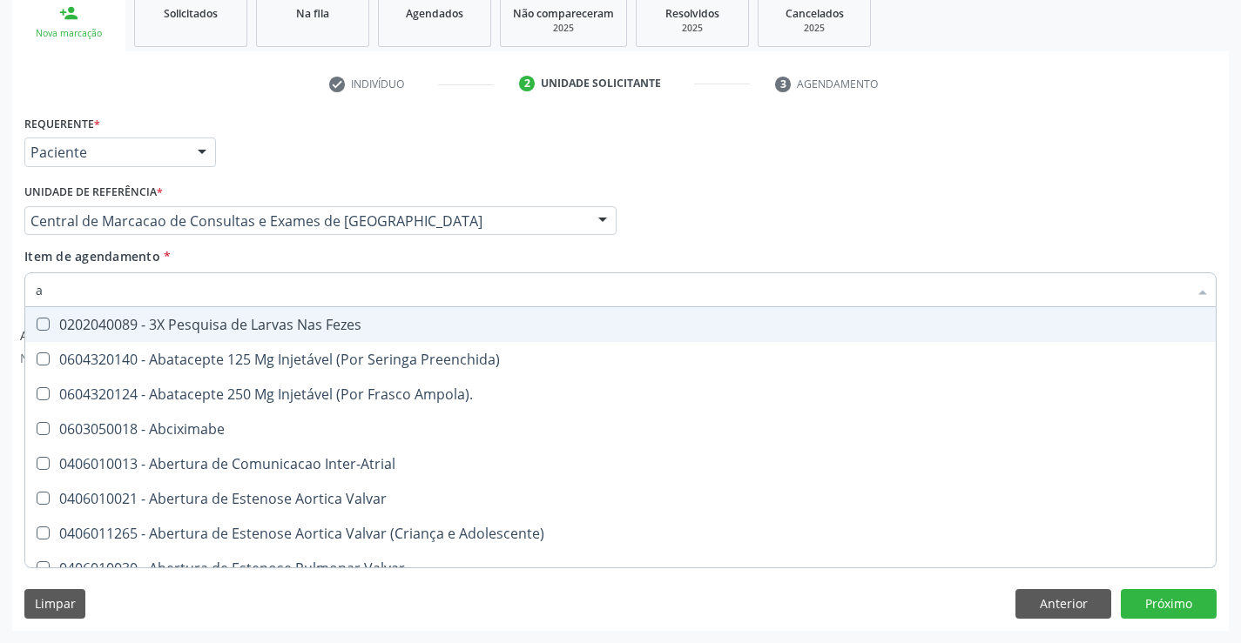
type input "ac"
checkbox População "true"
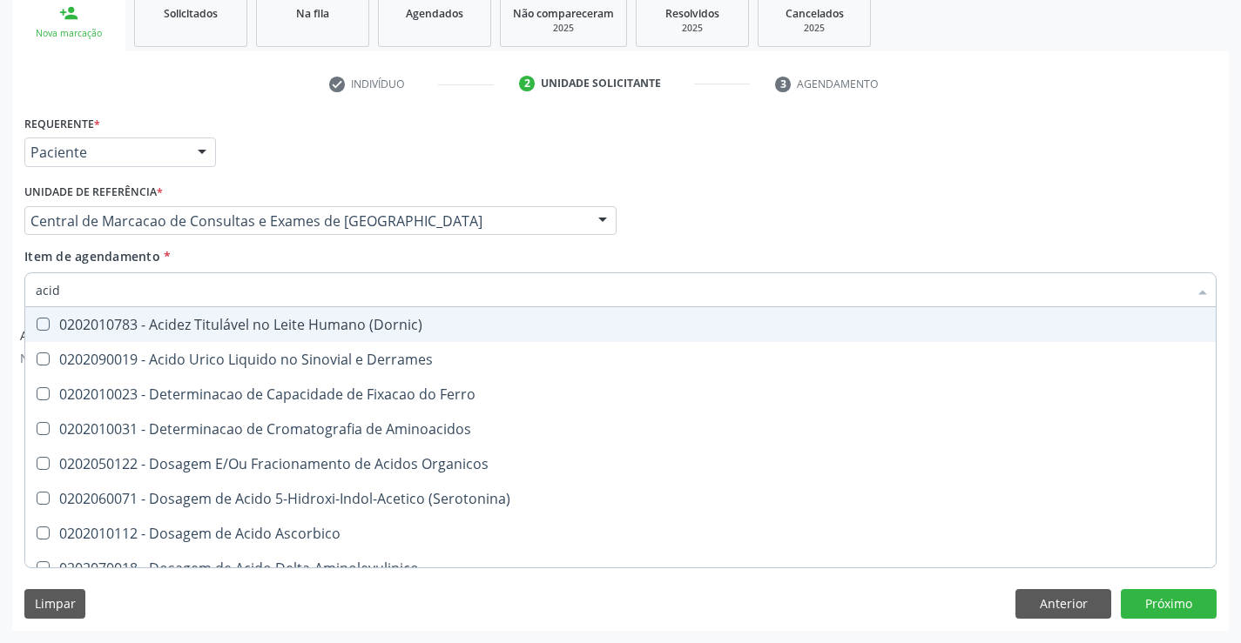
type input "acido"
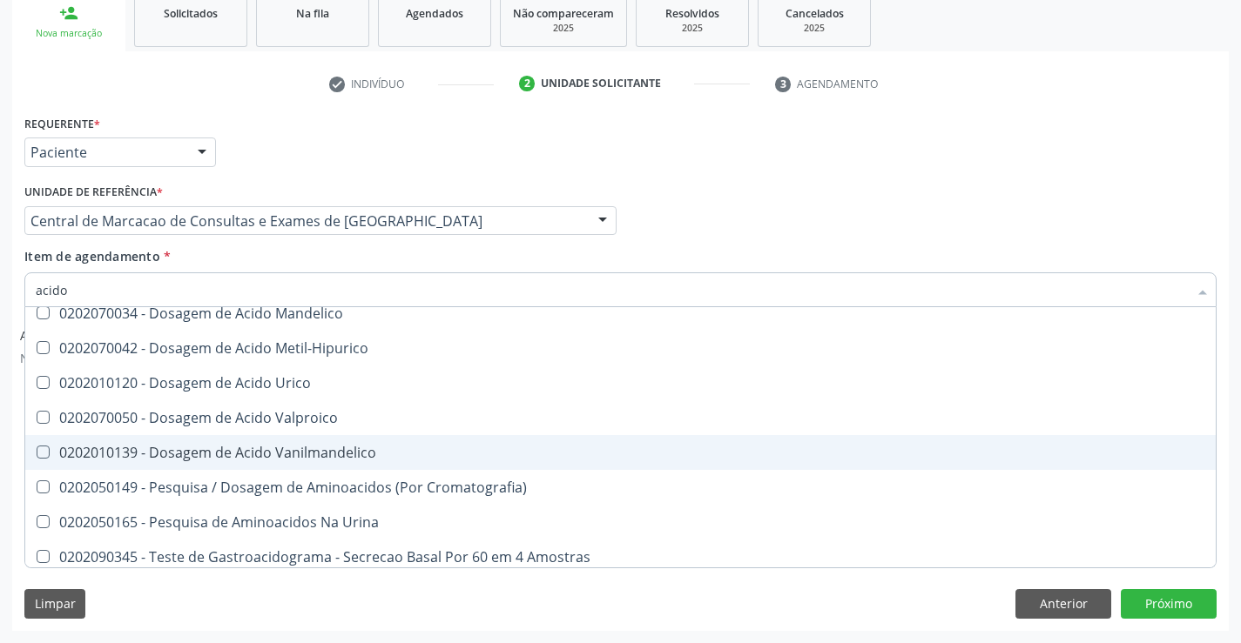
scroll to position [261, 0]
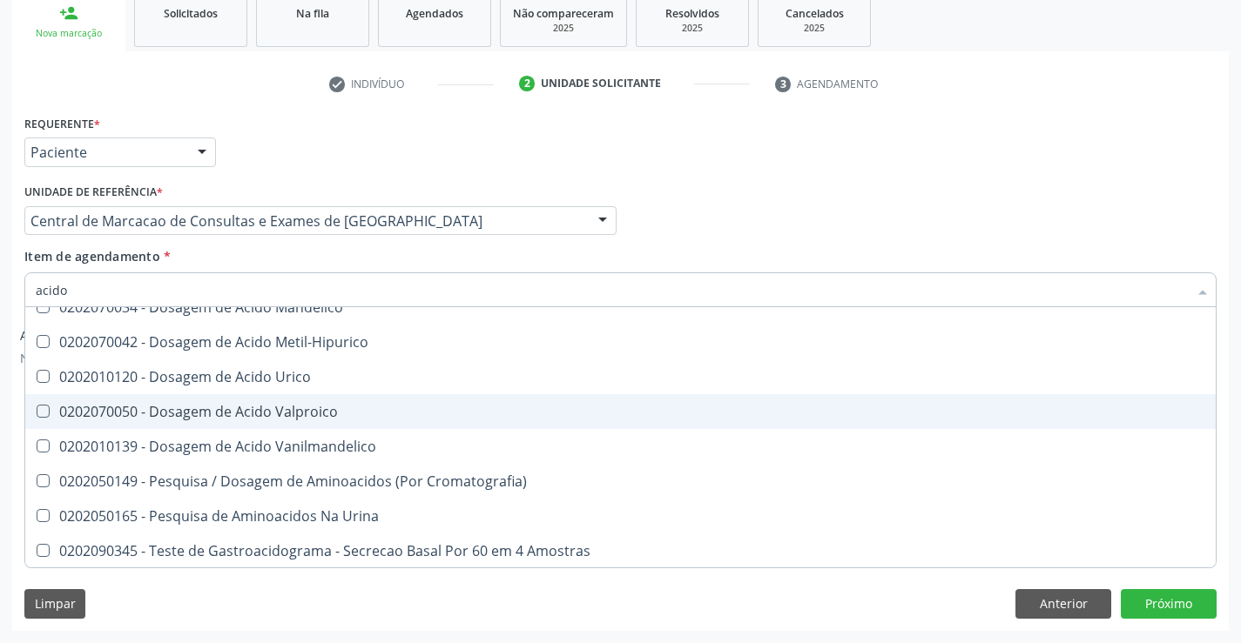
click at [210, 413] on div "0202070050 - Dosagem de Acido Valproico" at bounding box center [620, 412] width 1169 height 14
checkbox Valproico "true"
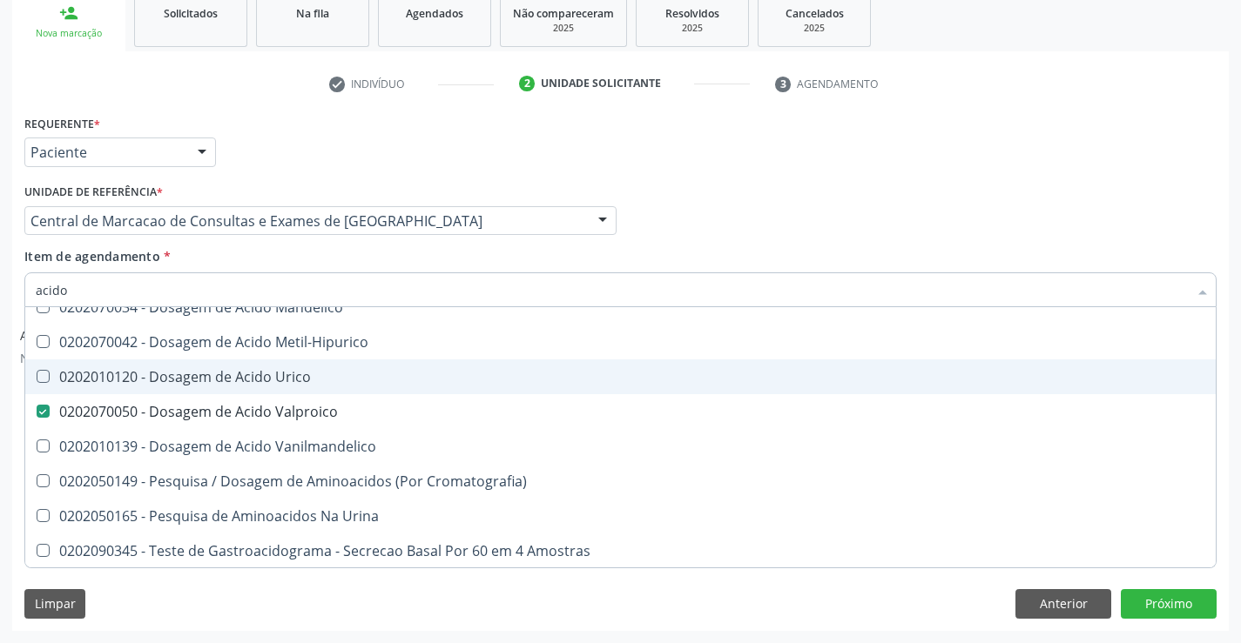
click at [216, 370] on div "0202010120 - Dosagem de Acido Urico" at bounding box center [620, 377] width 1169 height 14
checkbox Urico "true"
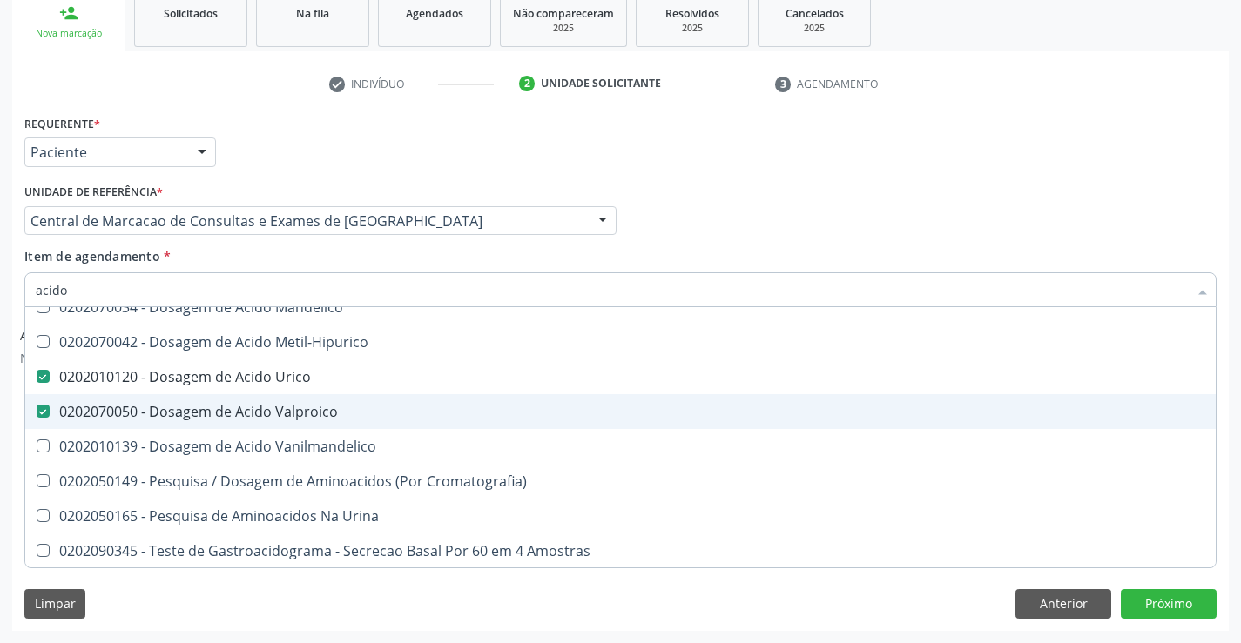
click at [213, 411] on div "0202070050 - Dosagem de Acido Valproico" at bounding box center [620, 412] width 1169 height 14
checkbox Valproico "false"
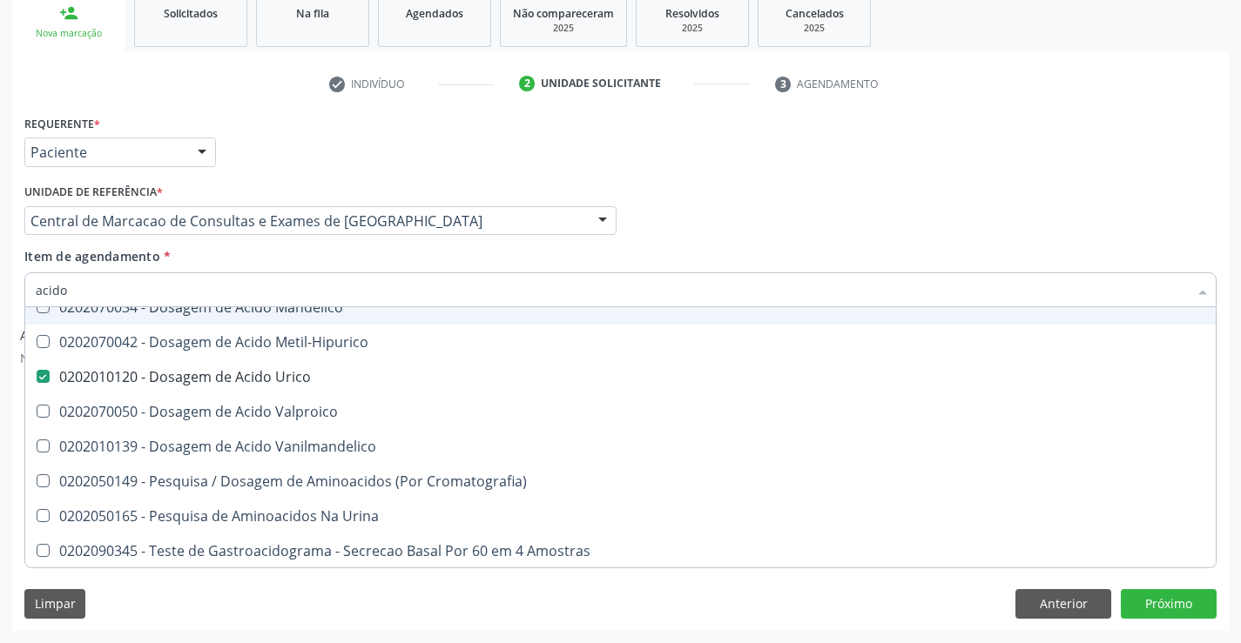
click at [168, 288] on input "acido" at bounding box center [612, 290] width 1152 height 35
type input "ur"
checkbox Urico "false"
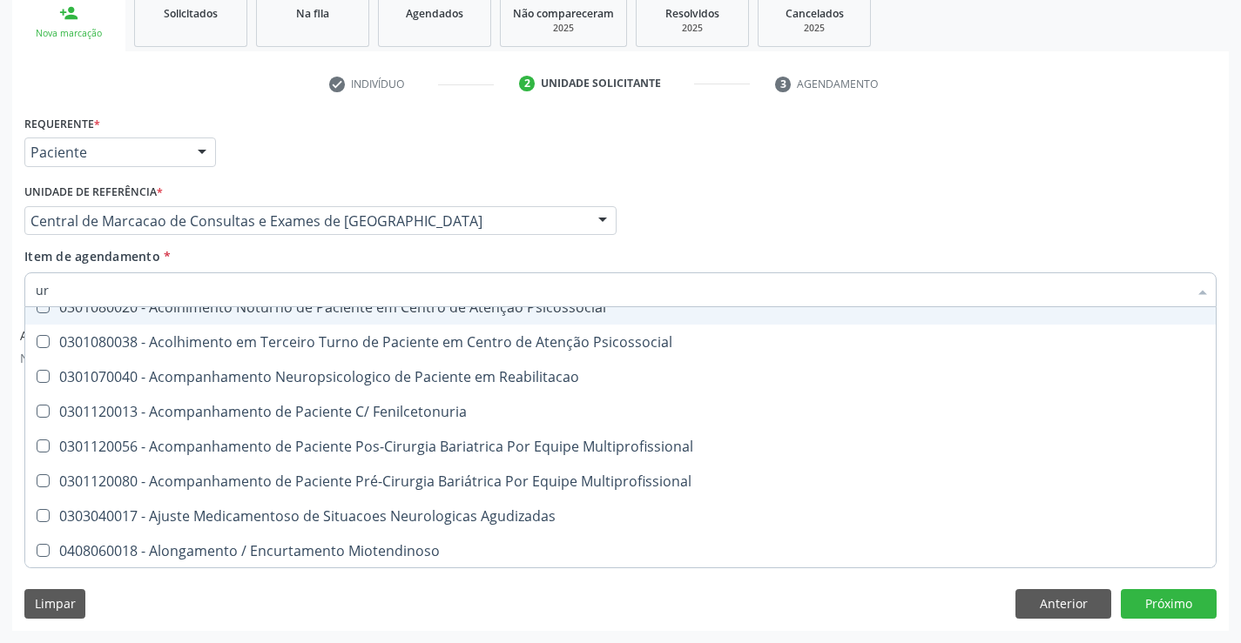
type input "uri"
checkbox C "true"
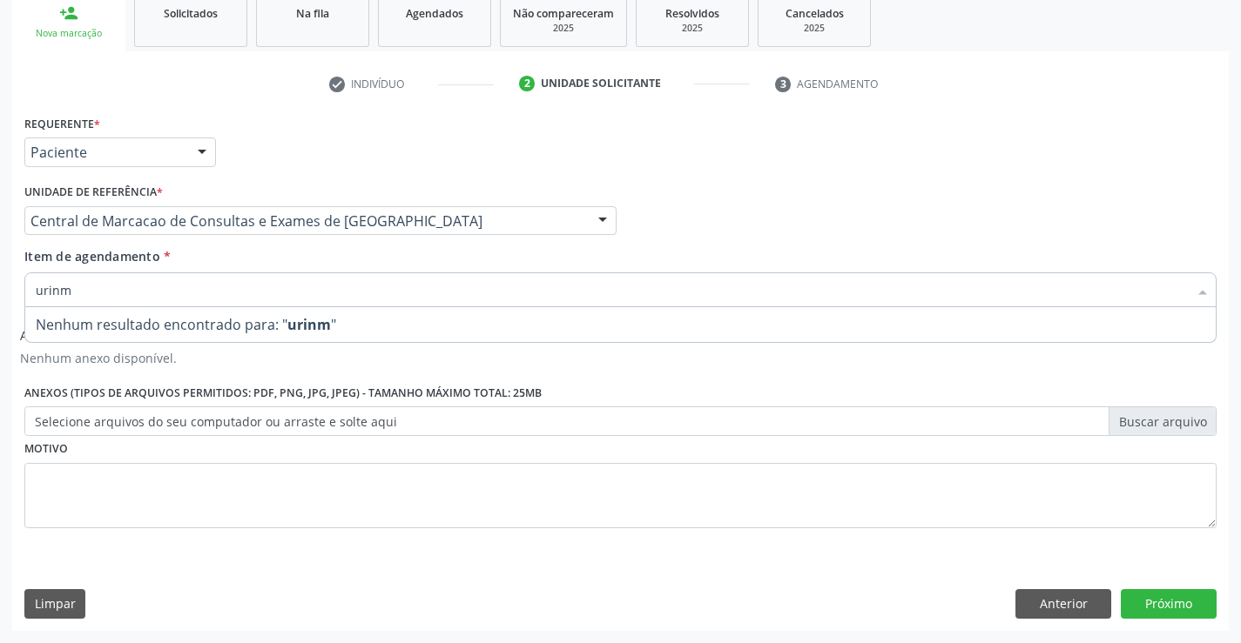
scroll to position [0, 0]
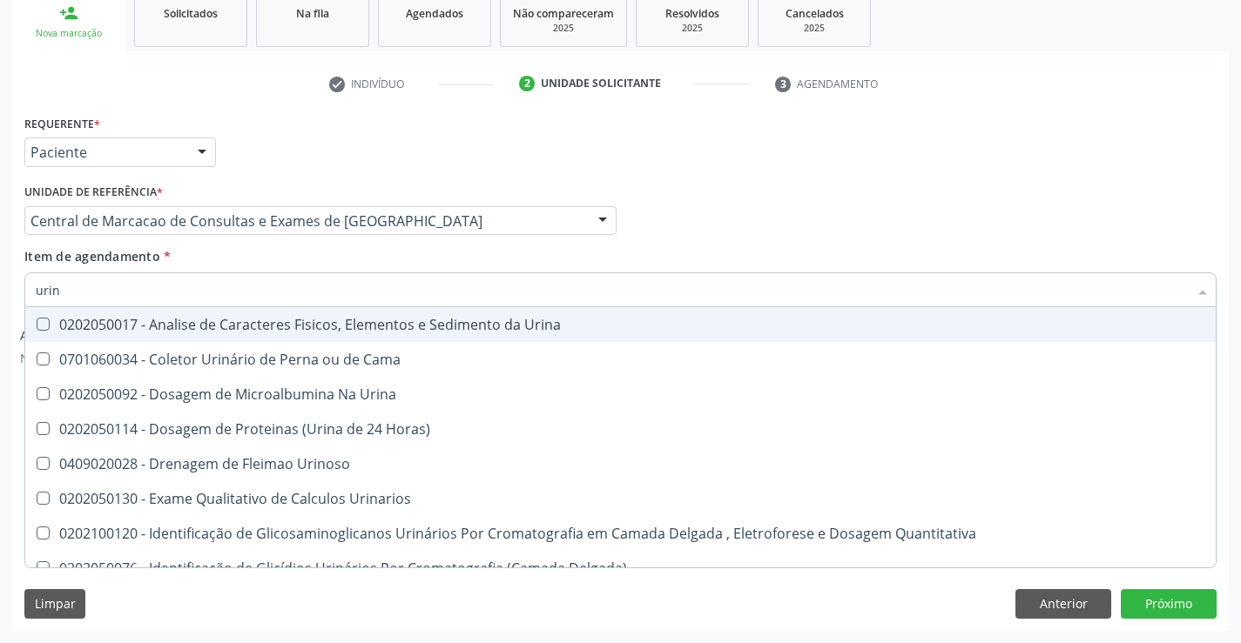
type input "urina"
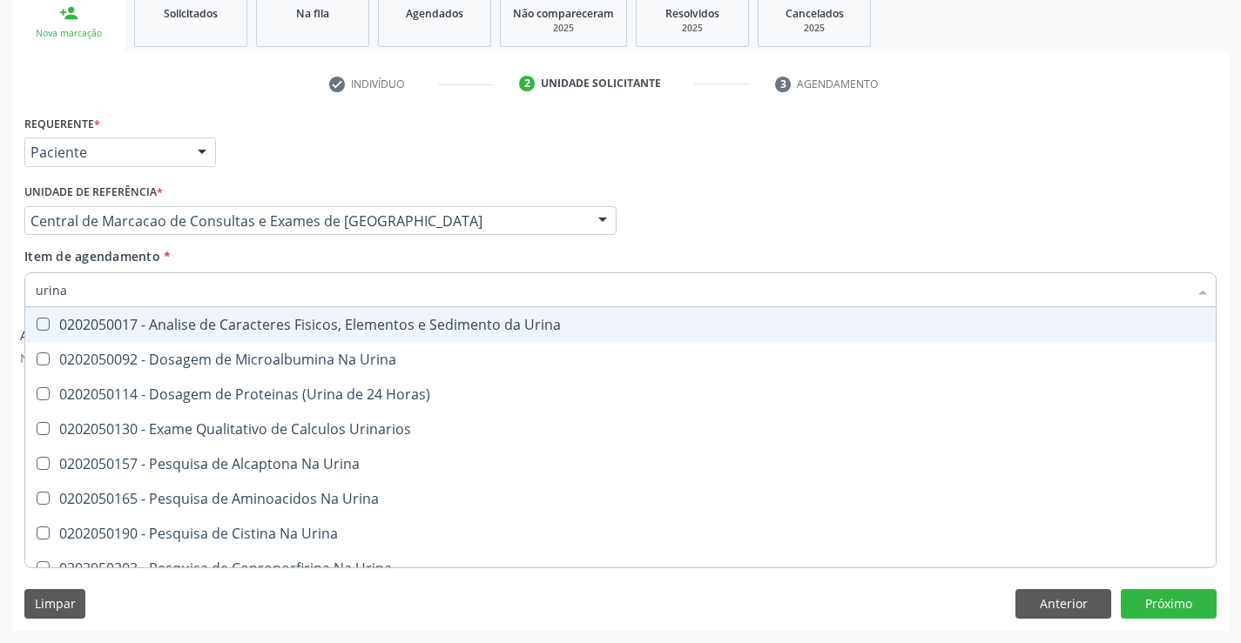
click at [185, 324] on div "0202050017 - Analise de Caracteres Fisicos, Elementos e Sedimento da Urina" at bounding box center [620, 325] width 1169 height 14
checkbox Urina "true"
click at [192, 274] on input "urina" at bounding box center [612, 290] width 1152 height 35
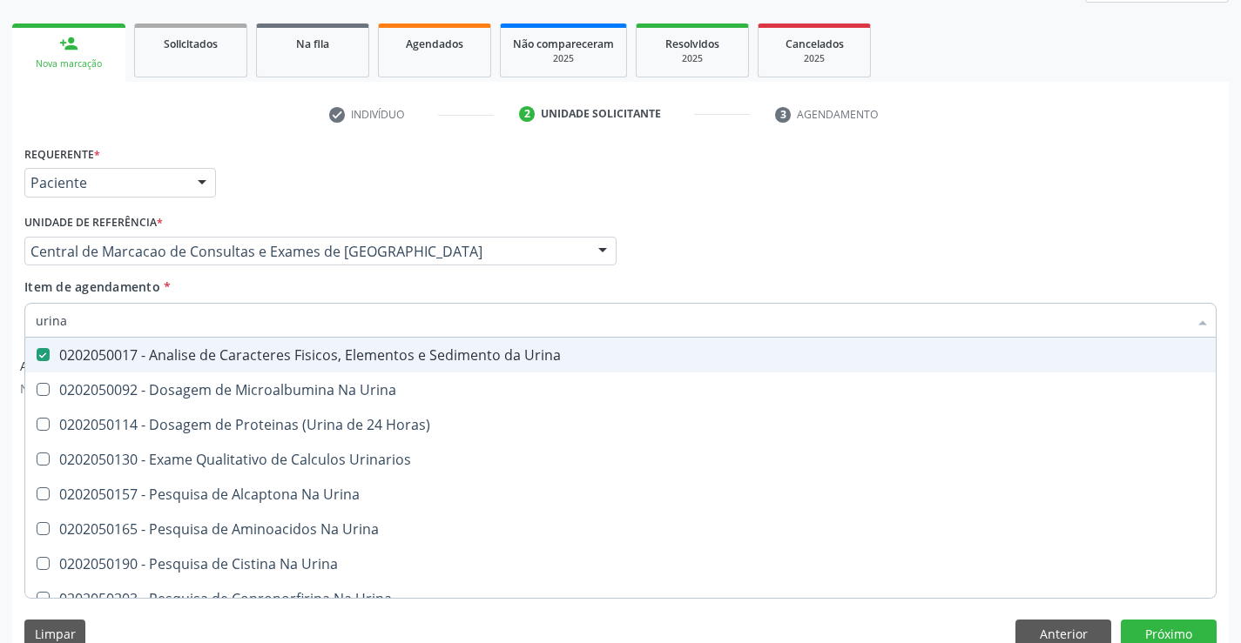
scroll to position [267, 0]
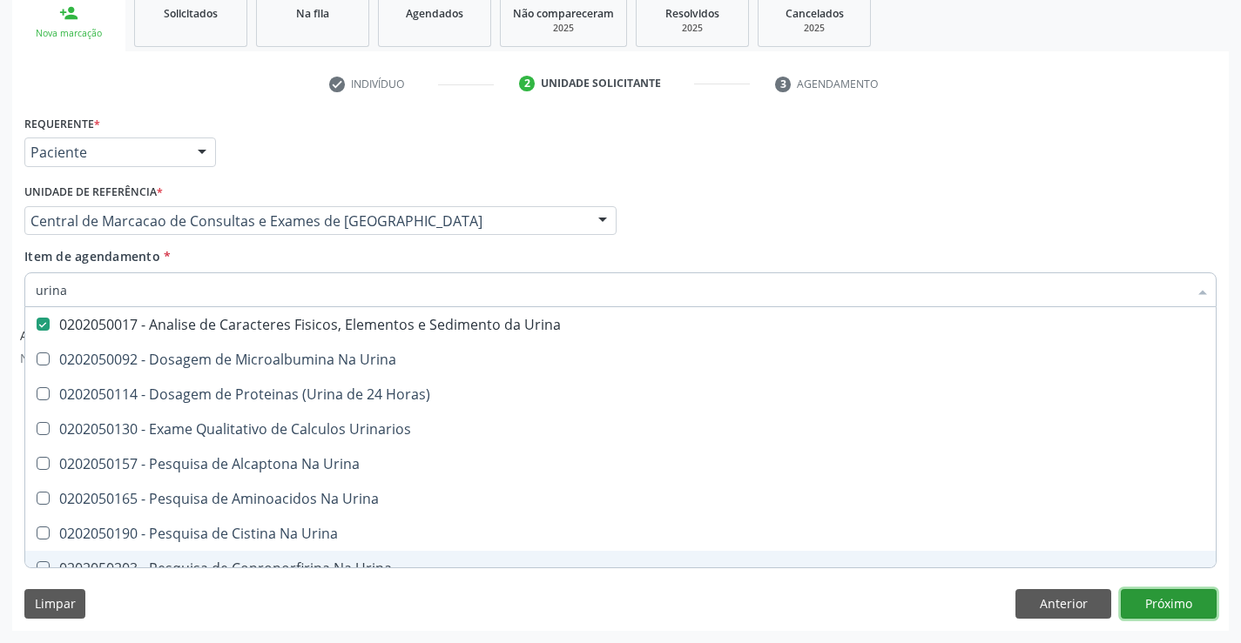
click at [1159, 612] on button "Próximo" at bounding box center [1169, 604] width 96 height 30
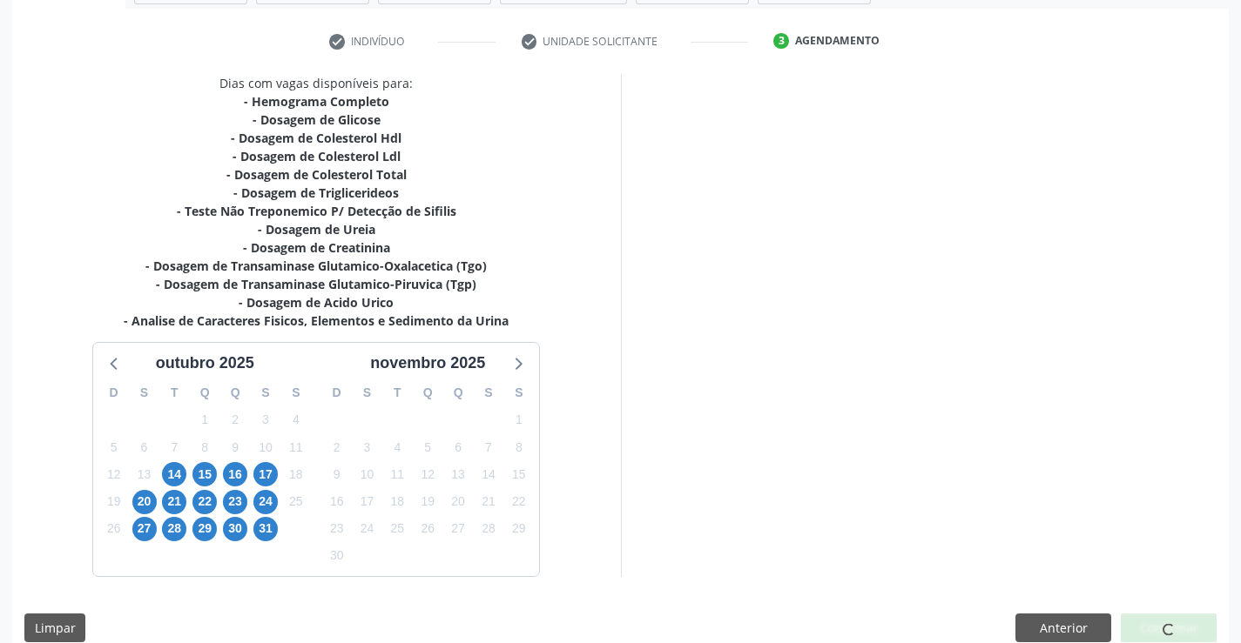
scroll to position [333, 0]
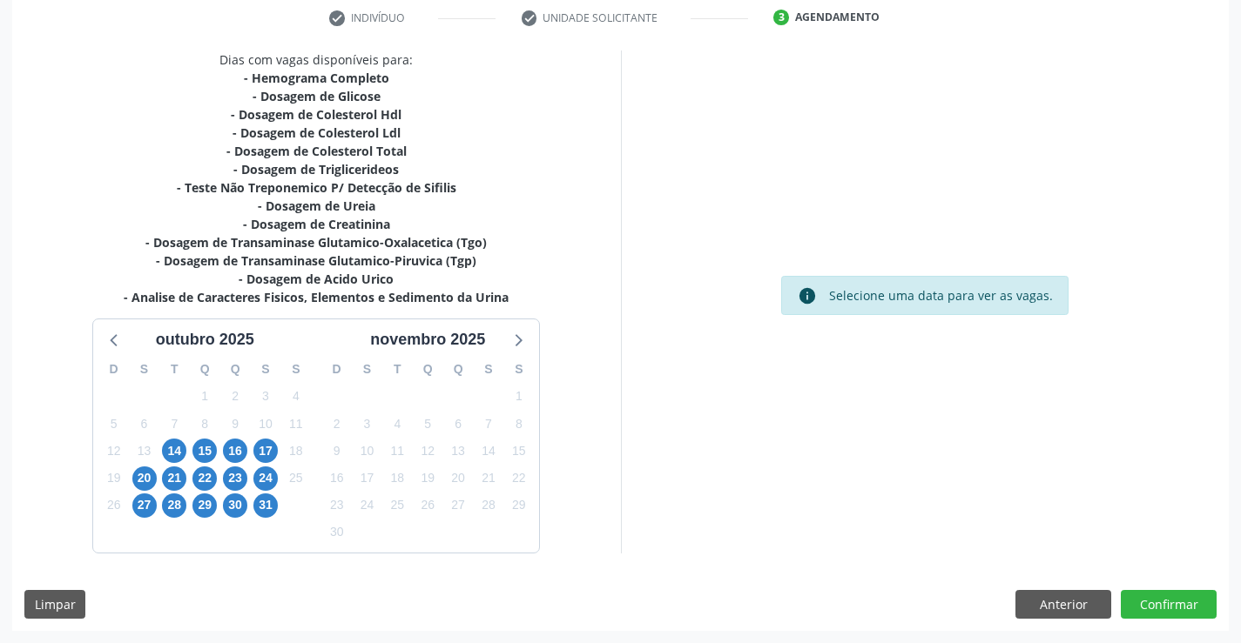
click at [161, 451] on div "14" at bounding box center [174, 451] width 30 height 27
click at [169, 448] on span "14" at bounding box center [174, 451] width 24 height 24
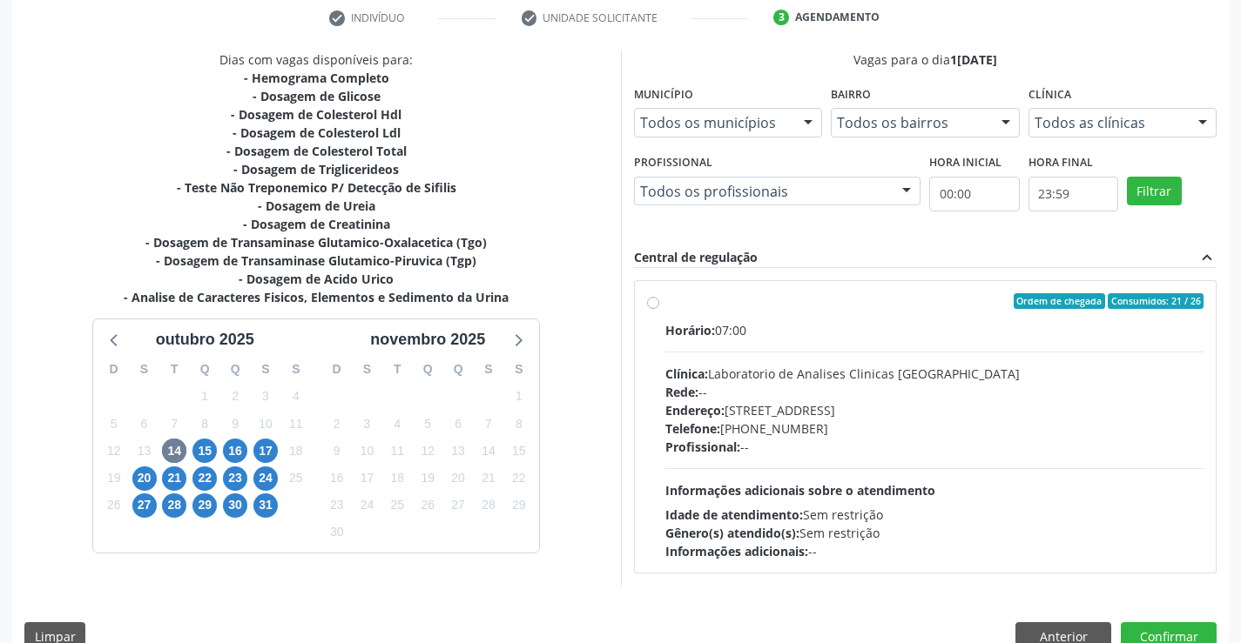
click at [805, 395] on div "Rede: --" at bounding box center [934, 392] width 539 height 18
click at [659, 309] on input "Ordem de chegada Consumidos: 21 / 26 Horário: 07:00 Clínica: Laboratorio de Ana…" at bounding box center [653, 301] width 12 height 16
radio input "true"
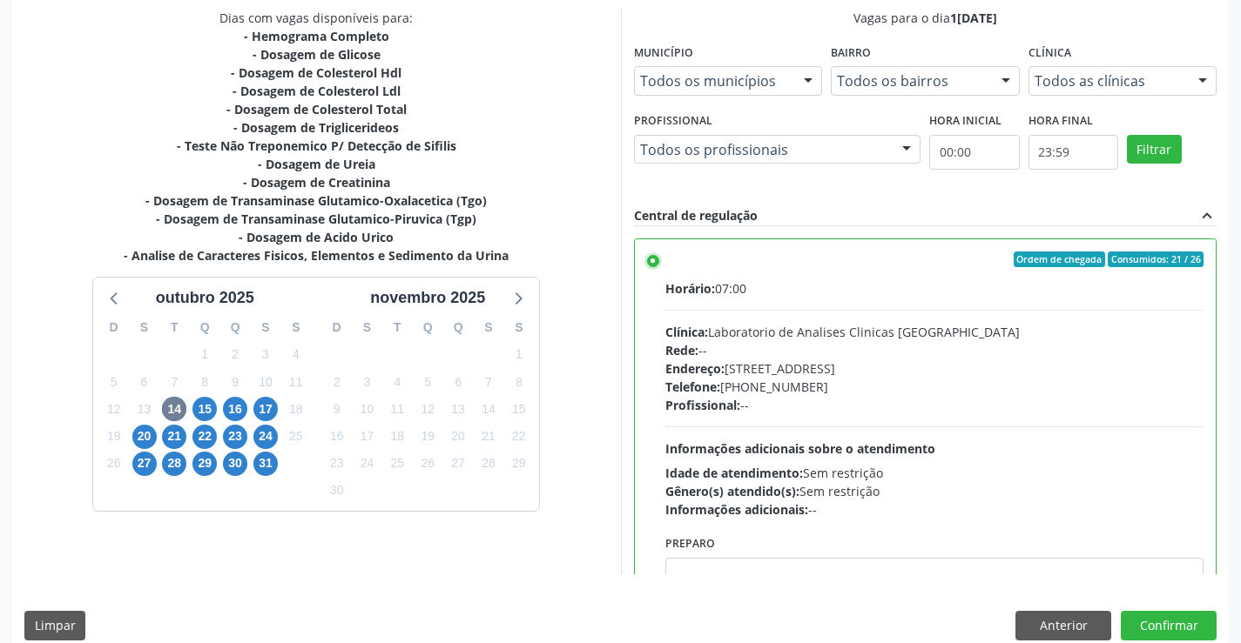
scroll to position [397, 0]
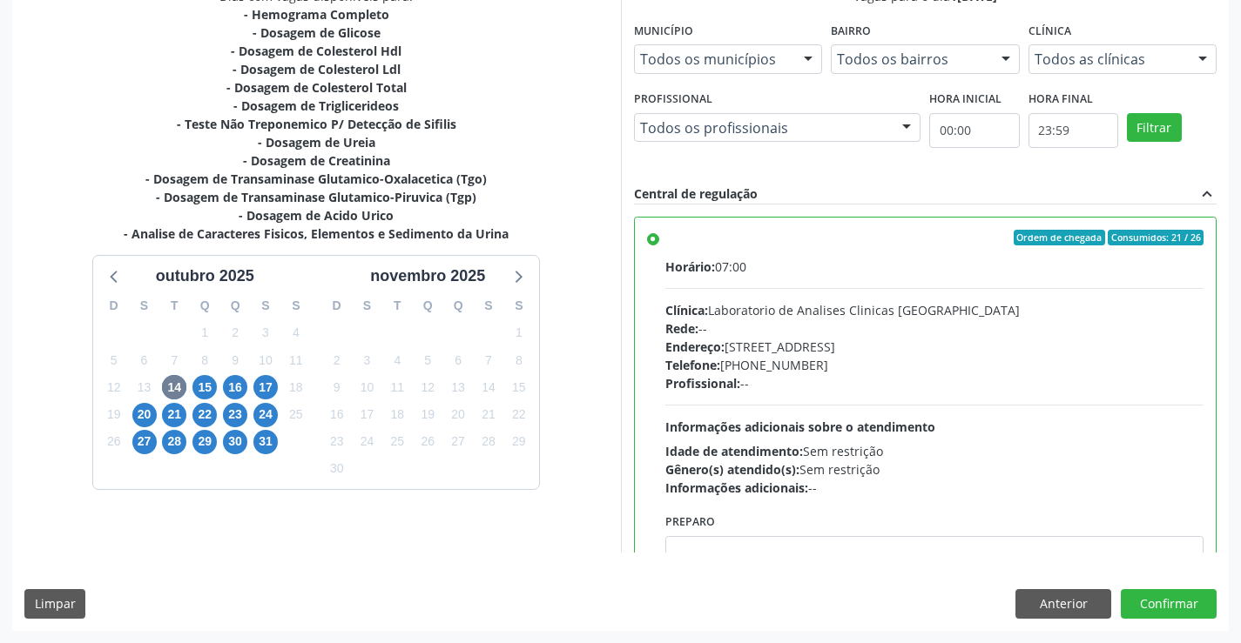
click at [1135, 583] on div "Dias com vagas disponíveis para: - Hemograma Completo - Dosagem de Glicose - Do…" at bounding box center [620, 308] width 1216 height 643
click at [1155, 603] on button "Confirmar" at bounding box center [1169, 604] width 96 height 30
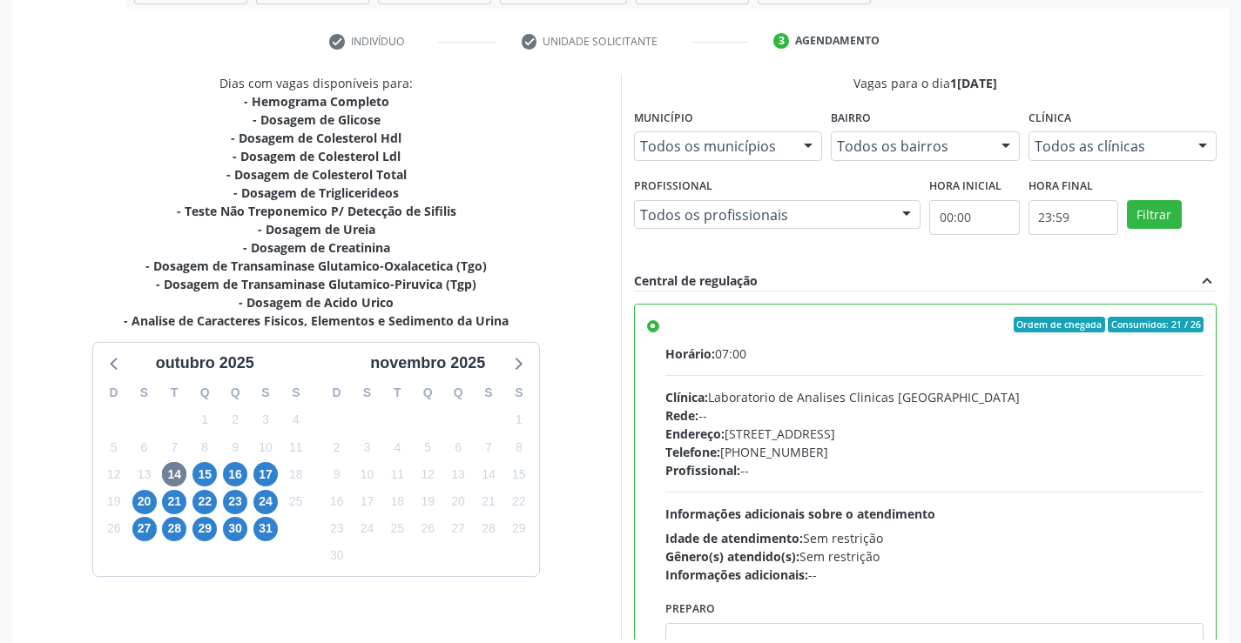
scroll to position [0, 0]
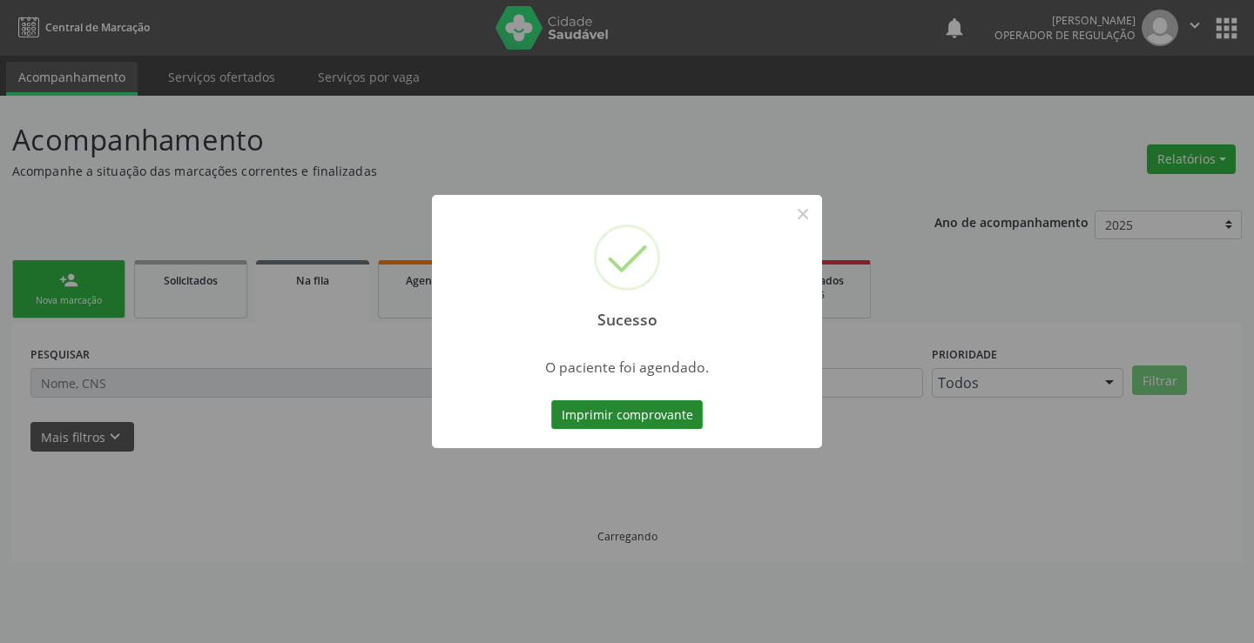
click at [646, 407] on button "Imprimir comprovante" at bounding box center [627, 416] width 152 height 30
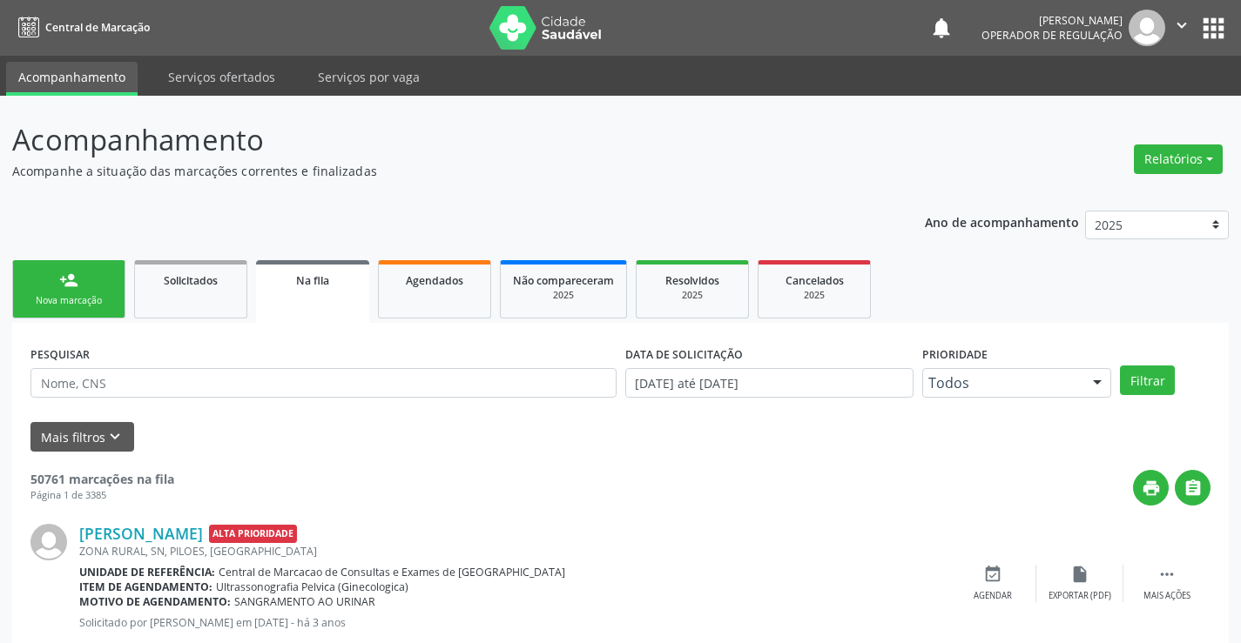
click at [286, 277] on div "Na fila" at bounding box center [312, 280] width 89 height 18
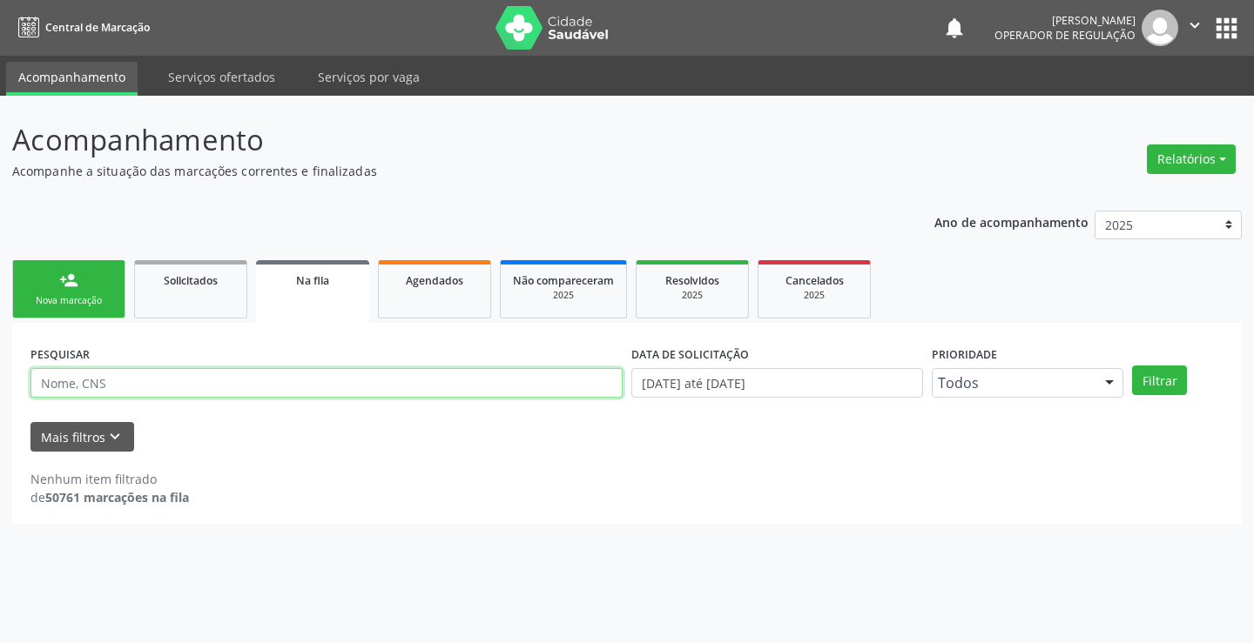
click at [248, 395] on input "text" at bounding box center [326, 383] width 592 height 30
type input "700508161237255"
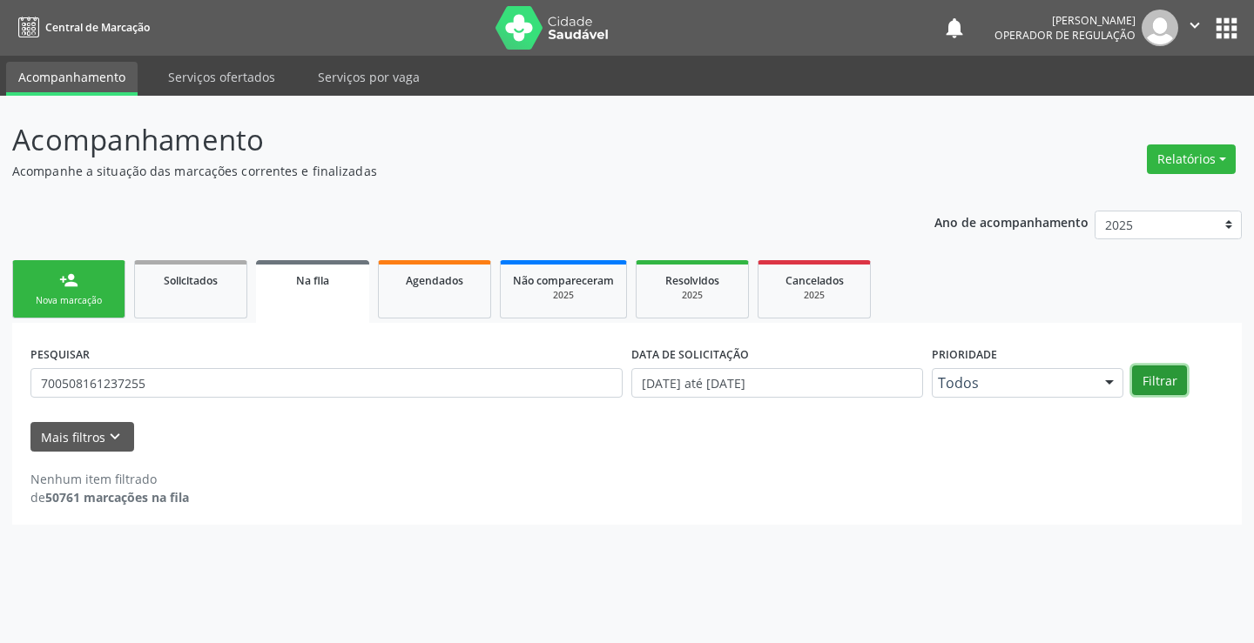
click at [1170, 379] on button "Filtrar" at bounding box center [1159, 381] width 55 height 30
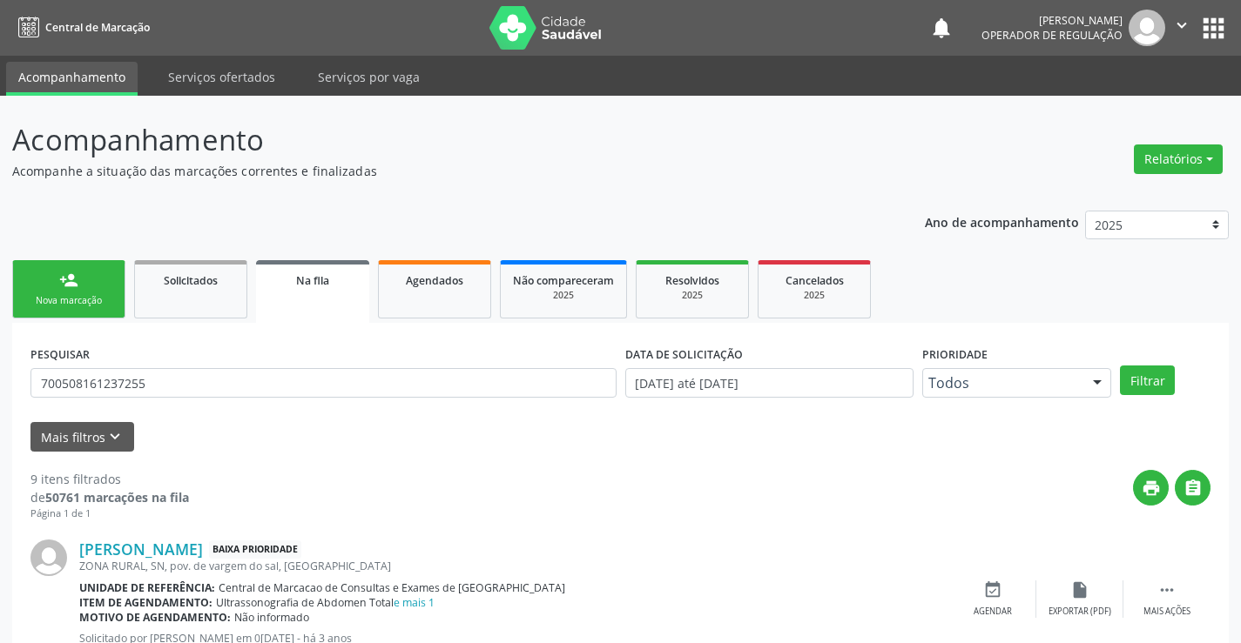
click at [84, 314] on link "person_add Nova marcação" at bounding box center [68, 289] width 113 height 58
click at [85, 300] on div "Nova marcação" at bounding box center [68, 300] width 87 height 13
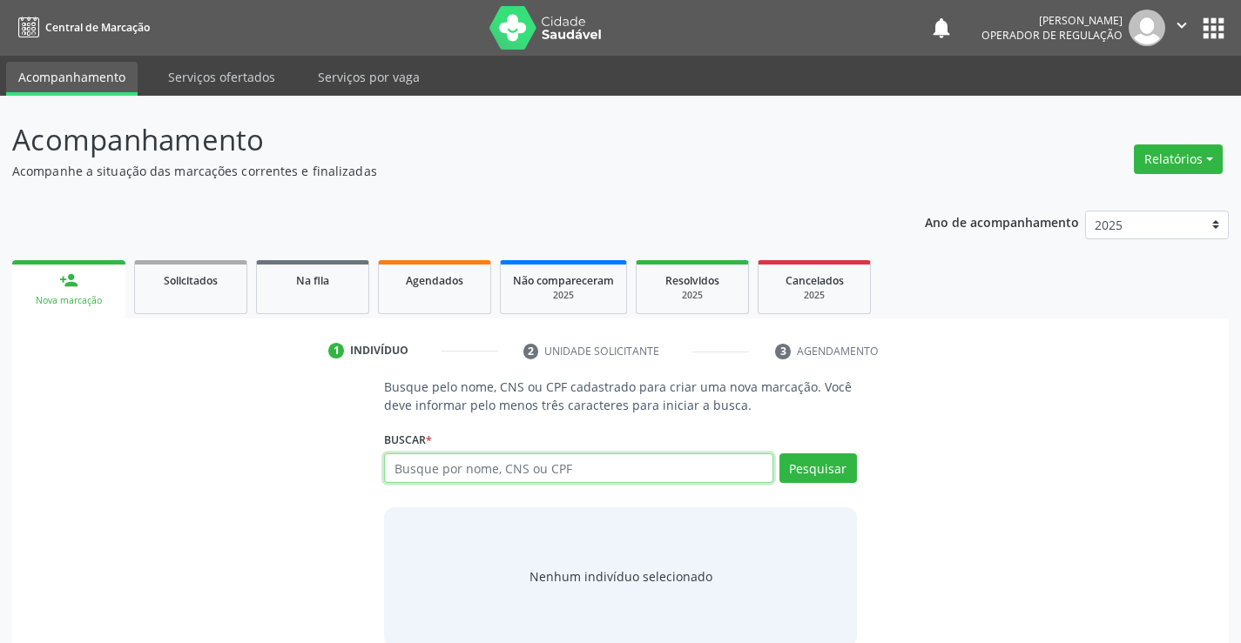
click at [480, 472] on input "text" at bounding box center [578, 469] width 388 height 30
type input "708204125524740"
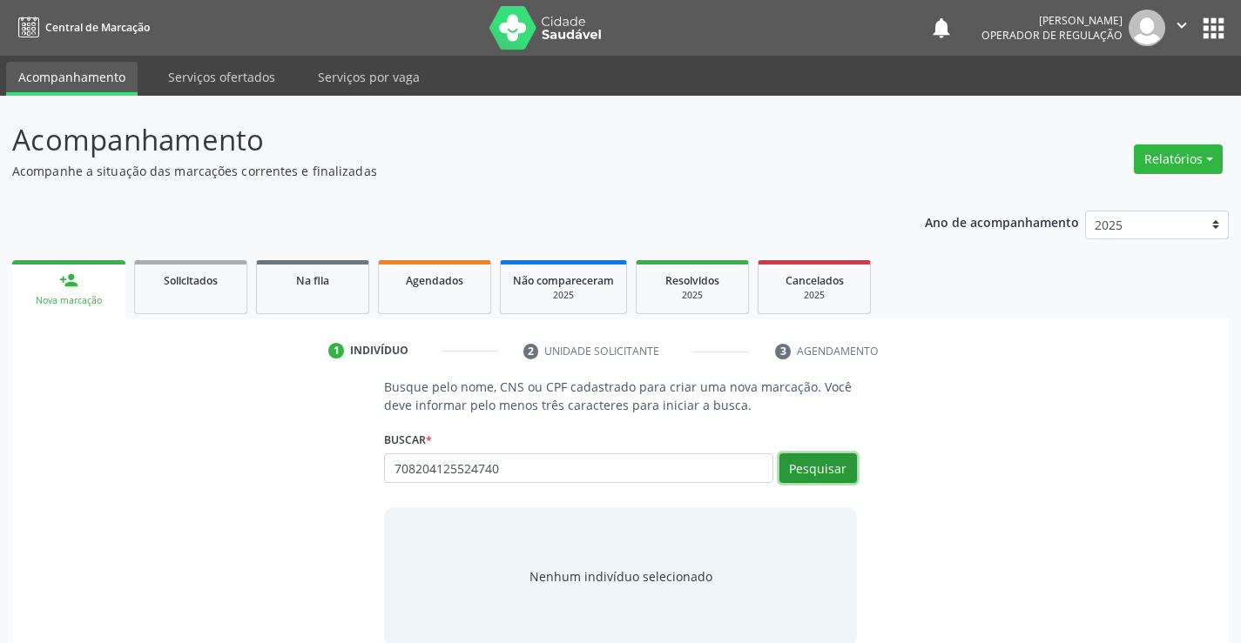
click at [827, 475] on button "Pesquisar" at bounding box center [817, 469] width 77 height 30
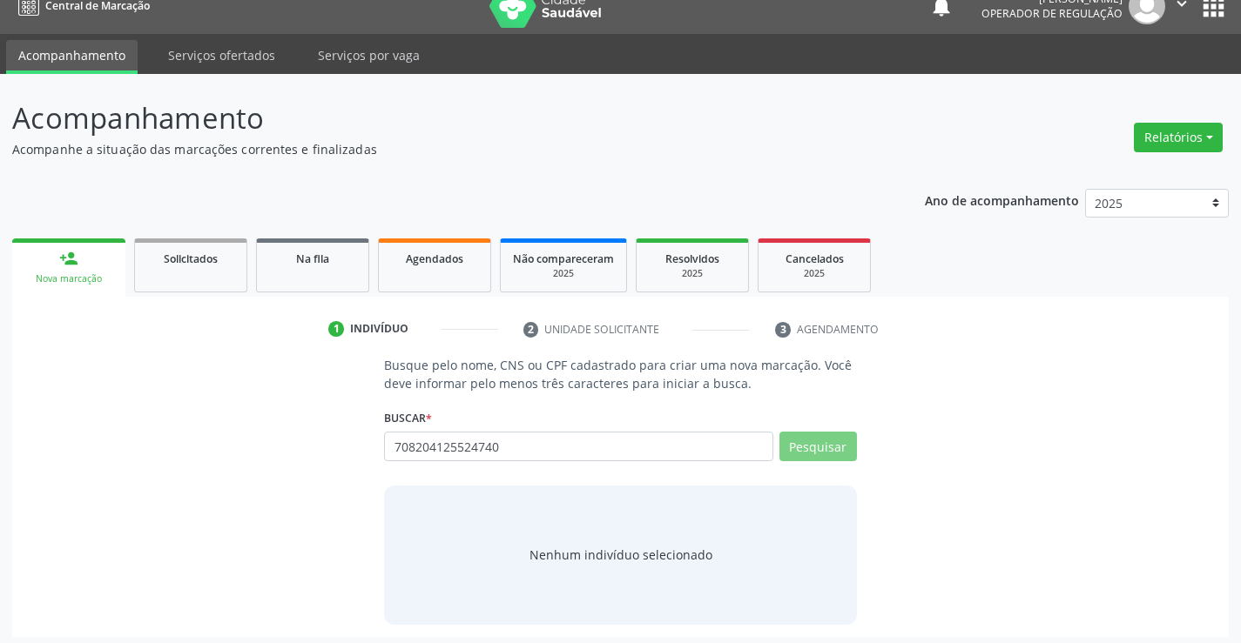
scroll to position [28, 0]
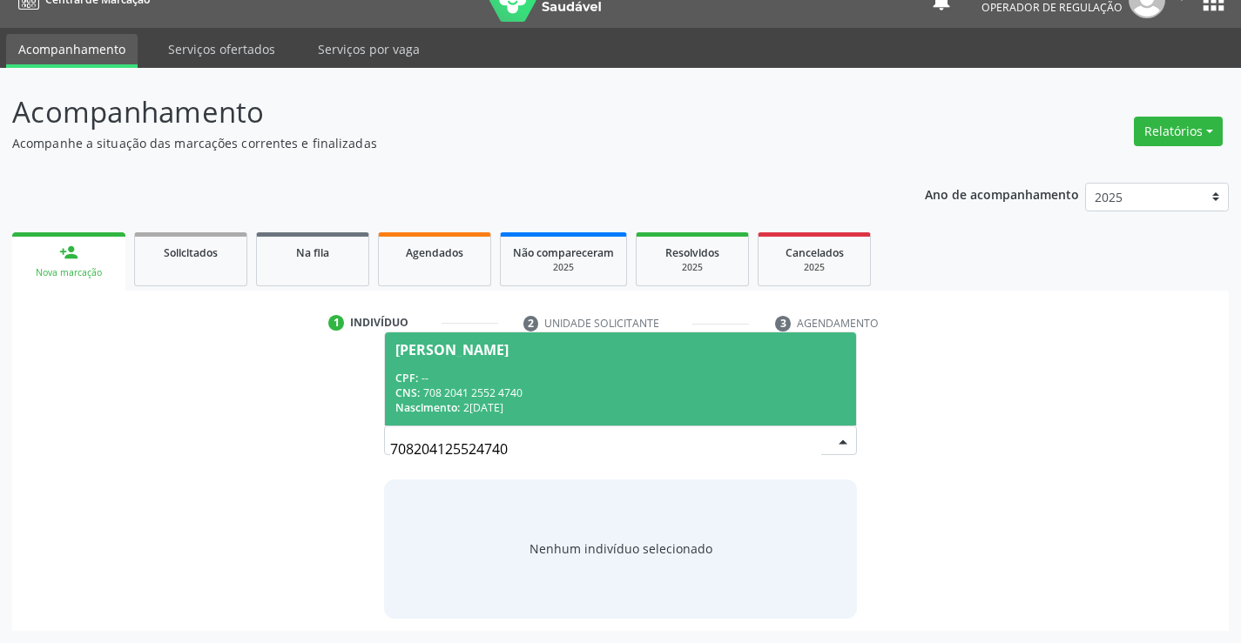
click at [503, 386] on div "CNS: 708 2041 2552 4740" at bounding box center [619, 393] width 449 height 15
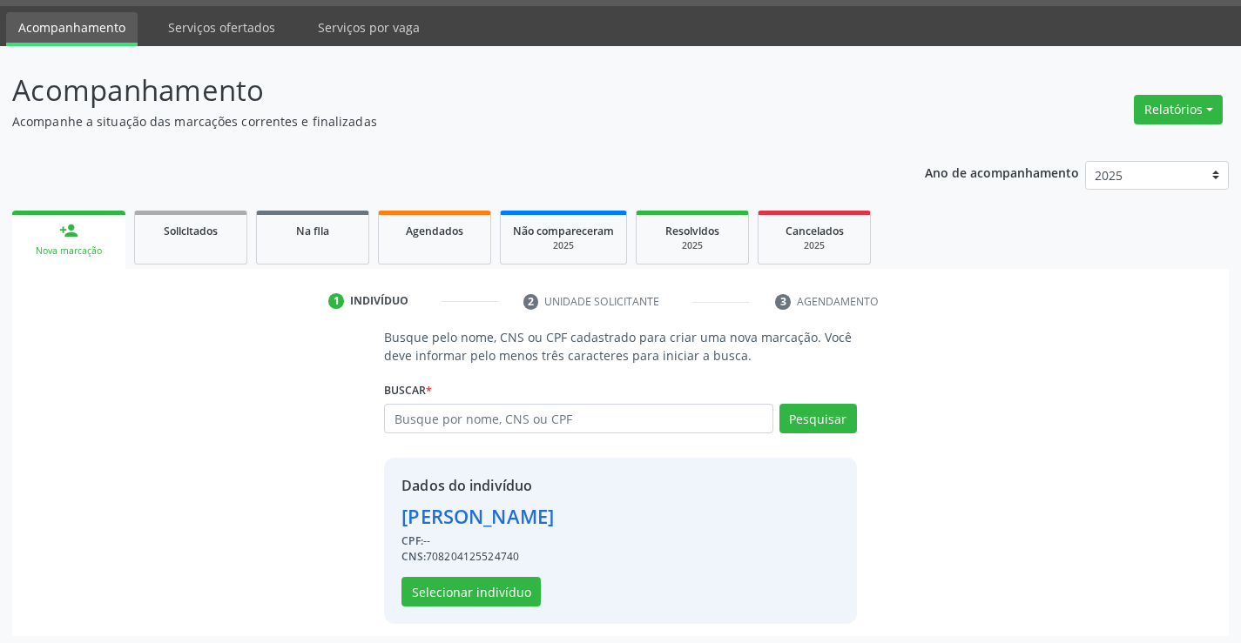
scroll to position [55, 0]
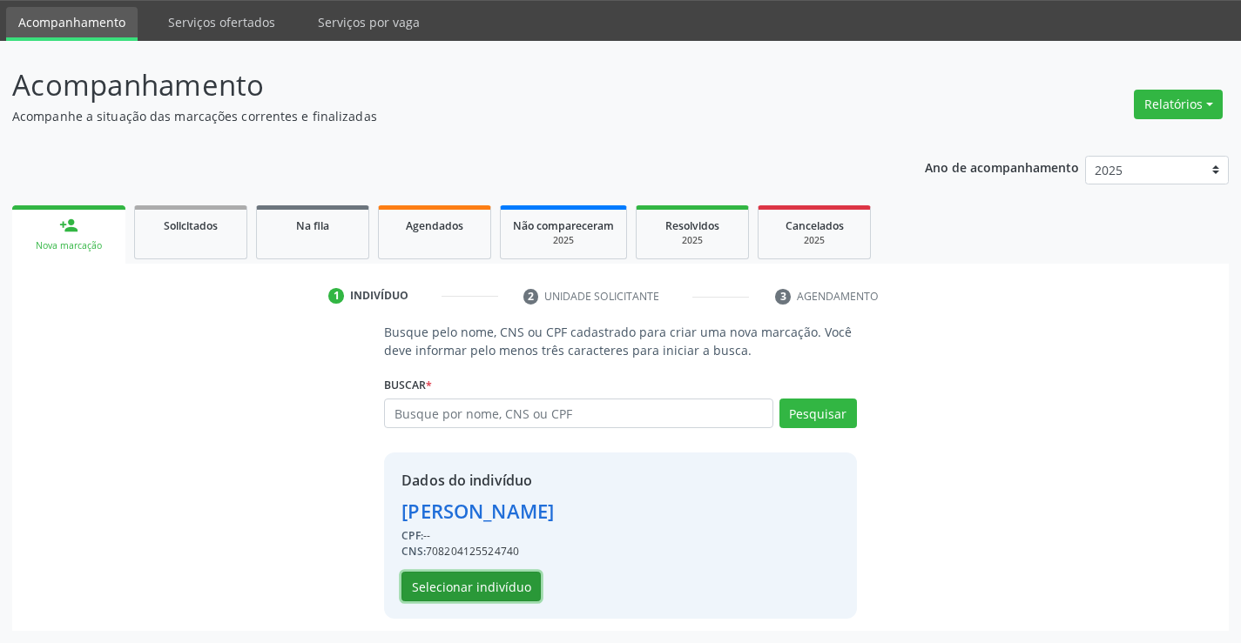
click at [459, 581] on button "Selecionar indivíduo" at bounding box center [470, 587] width 139 height 30
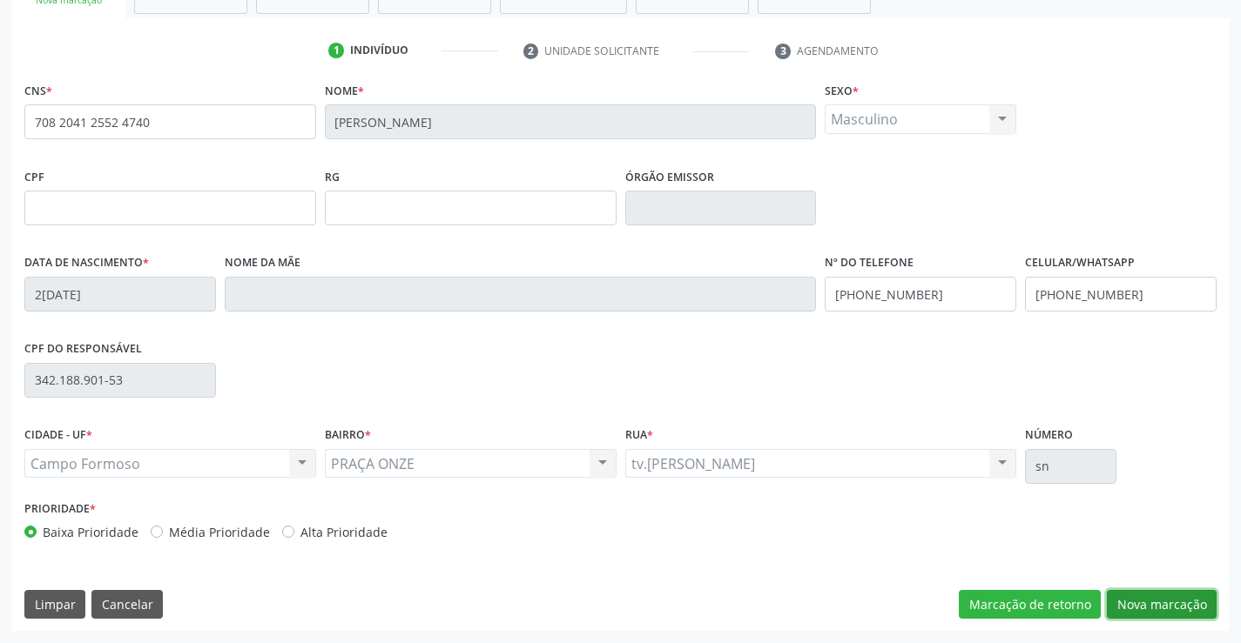
click at [1148, 611] on button "Nova marcação" at bounding box center [1162, 605] width 110 height 30
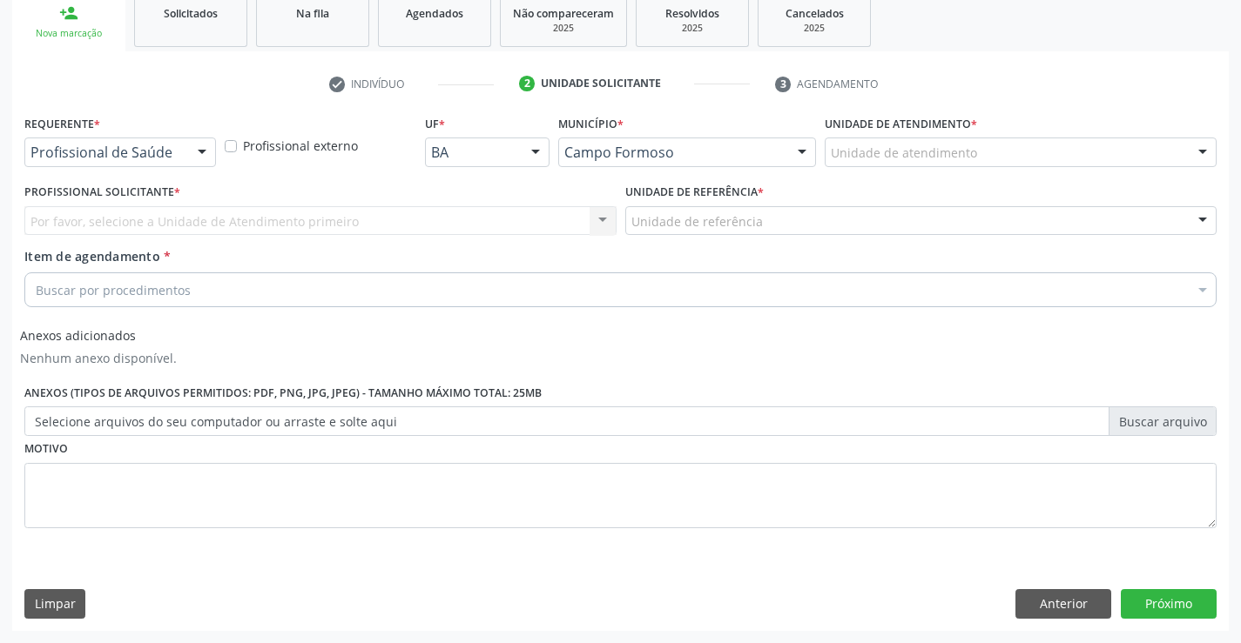
scroll to position [267, 0]
drag, startPoint x: 156, startPoint y: 158, endPoint x: 146, endPoint y: 168, distance: 13.5
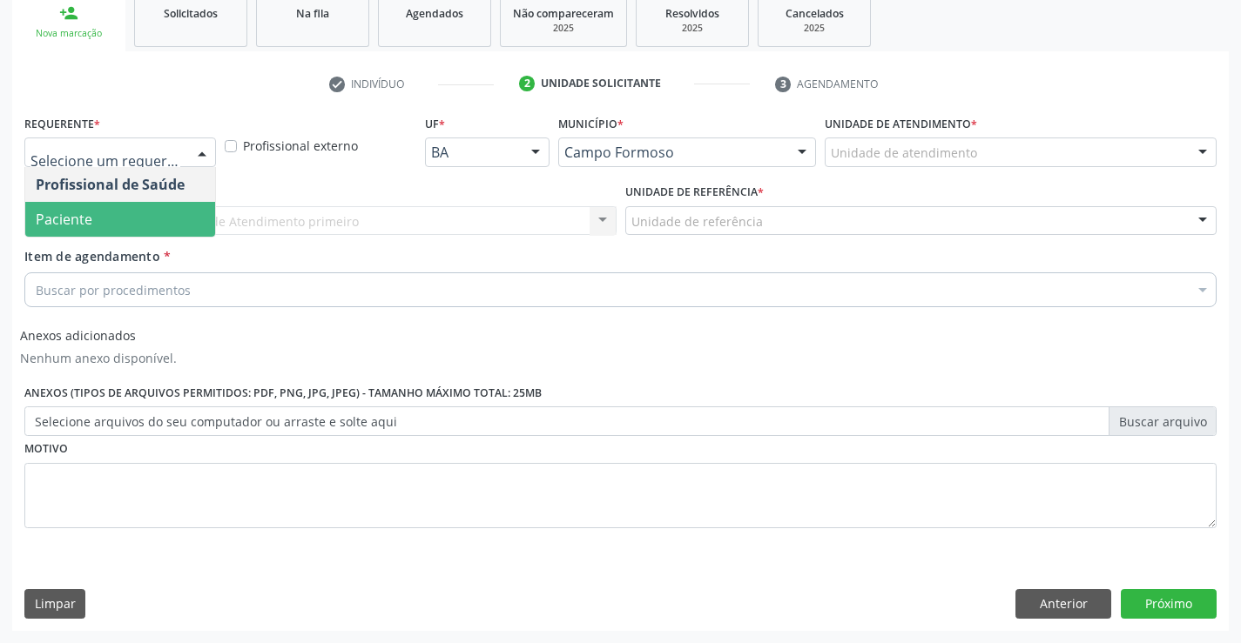
click at [118, 231] on span "Paciente" at bounding box center [120, 219] width 190 height 35
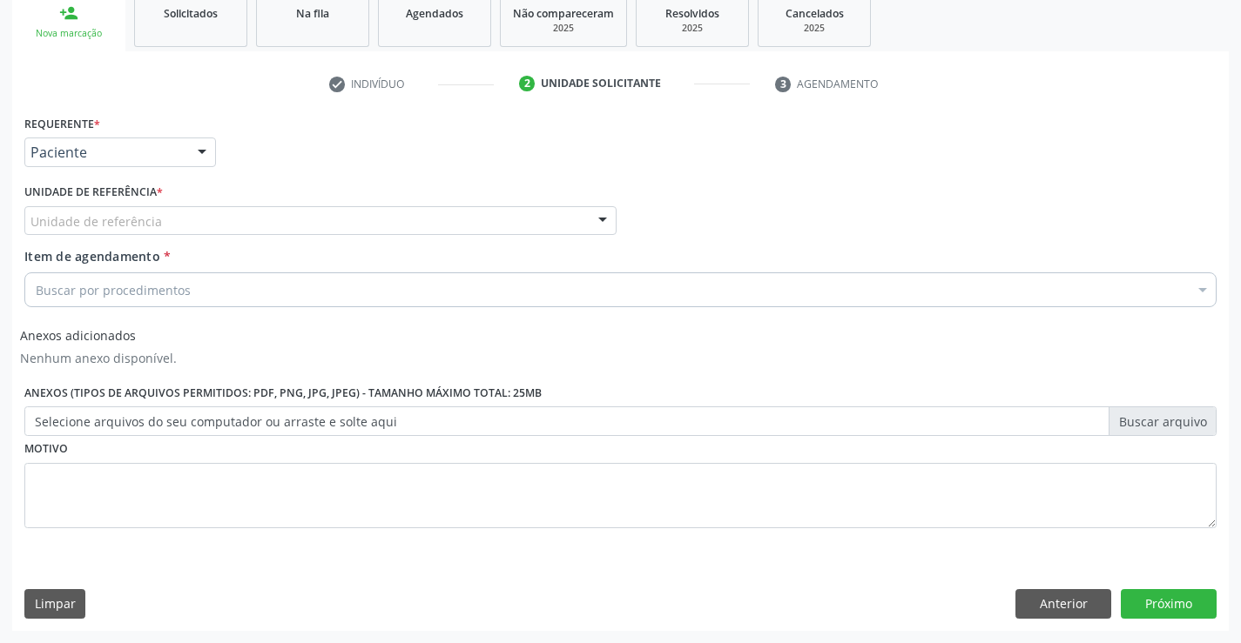
drag, startPoint x: 281, startPoint y: 218, endPoint x: 293, endPoint y: 279, distance: 62.2
click at [281, 219] on div "Unidade de referência" at bounding box center [320, 221] width 592 height 30
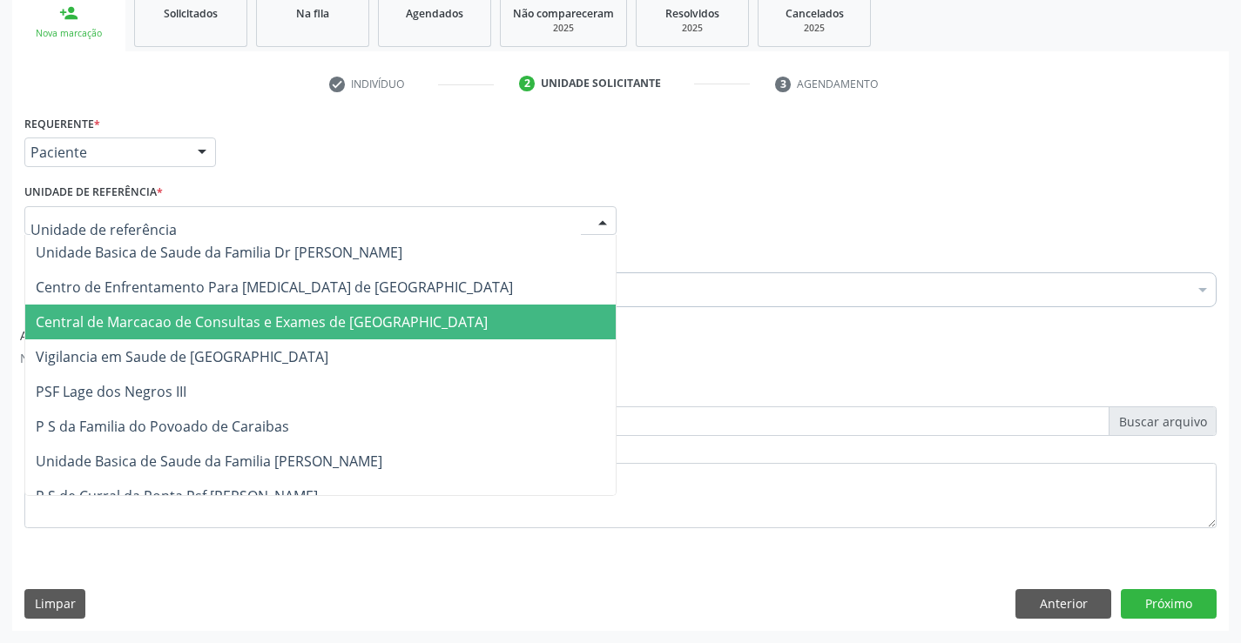
click at [293, 308] on span "Central de Marcacao de Consultas e Exames de [GEOGRAPHIC_DATA]" at bounding box center [320, 322] width 590 height 35
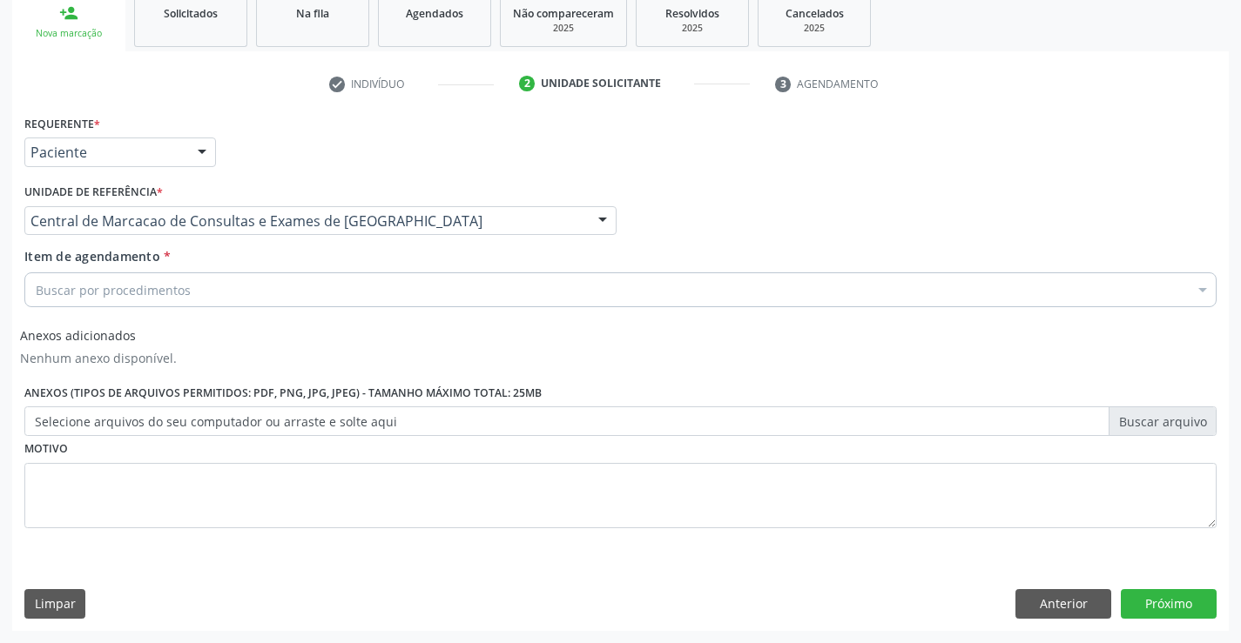
click at [309, 276] on div "Buscar por procedimentos" at bounding box center [620, 290] width 1192 height 35
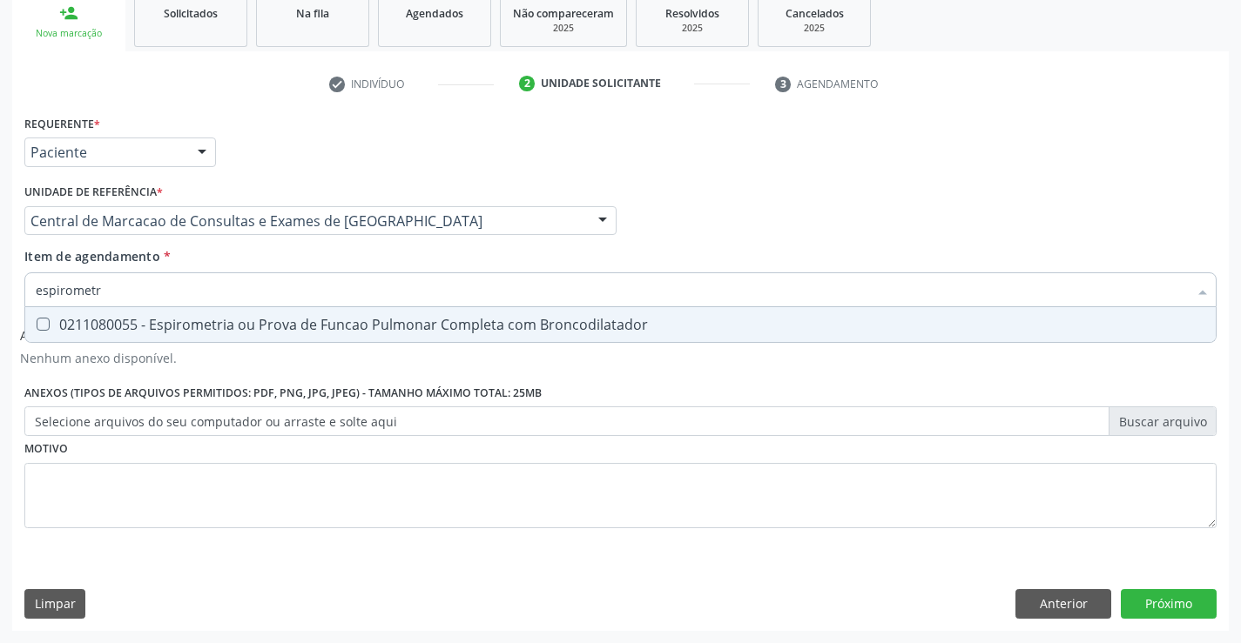
type input "espirometri"
click at [234, 328] on div "0211080055 - Espirometria ou Prova de Funcao Pulmonar Completa com Broncodilata…" at bounding box center [620, 325] width 1169 height 14
checkbox Broncodilatador "true"
click at [196, 280] on input "espirometri" at bounding box center [612, 290] width 1152 height 35
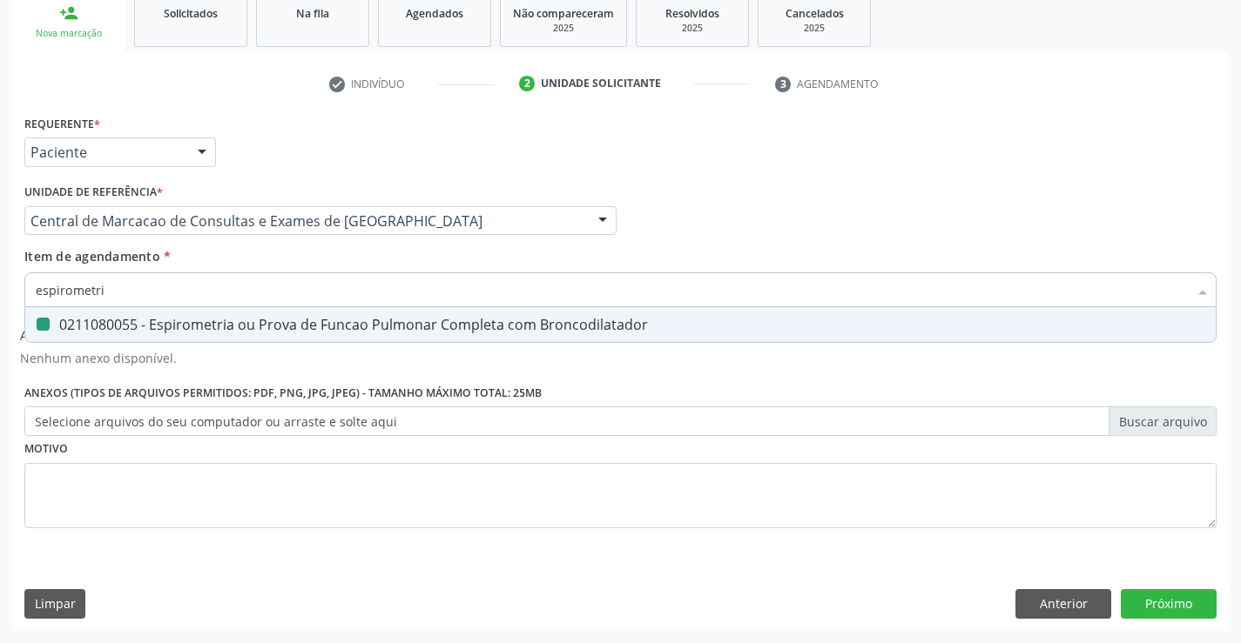
type input "t"
checkbox Broncodilatador "false"
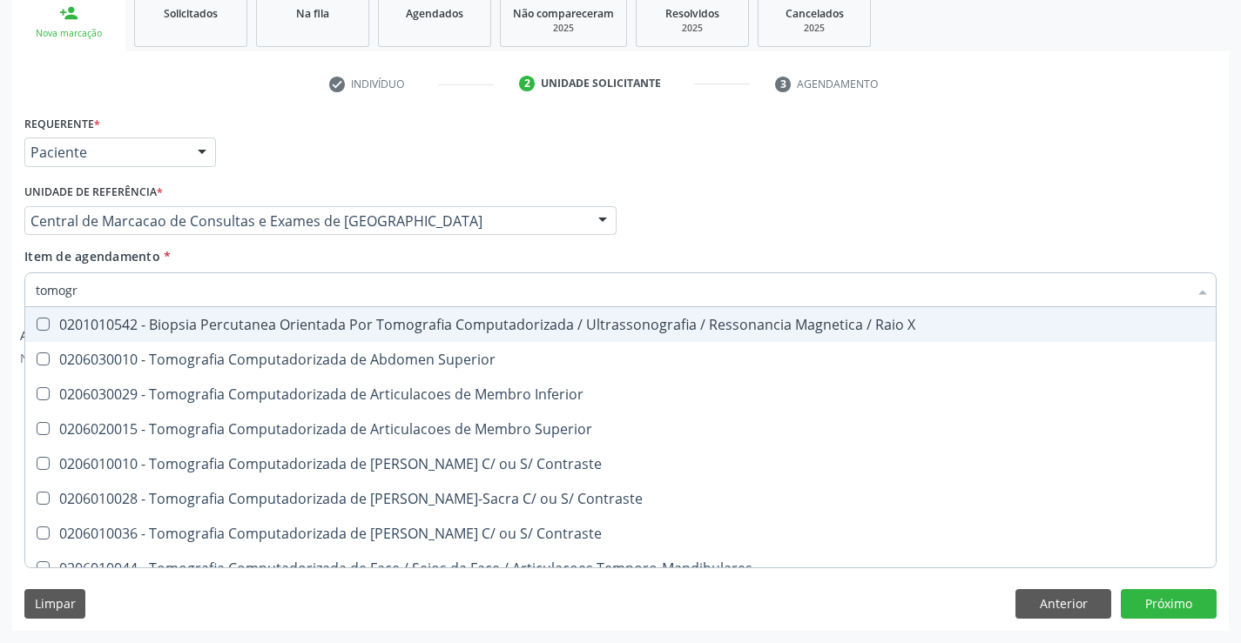
type input "tomogra"
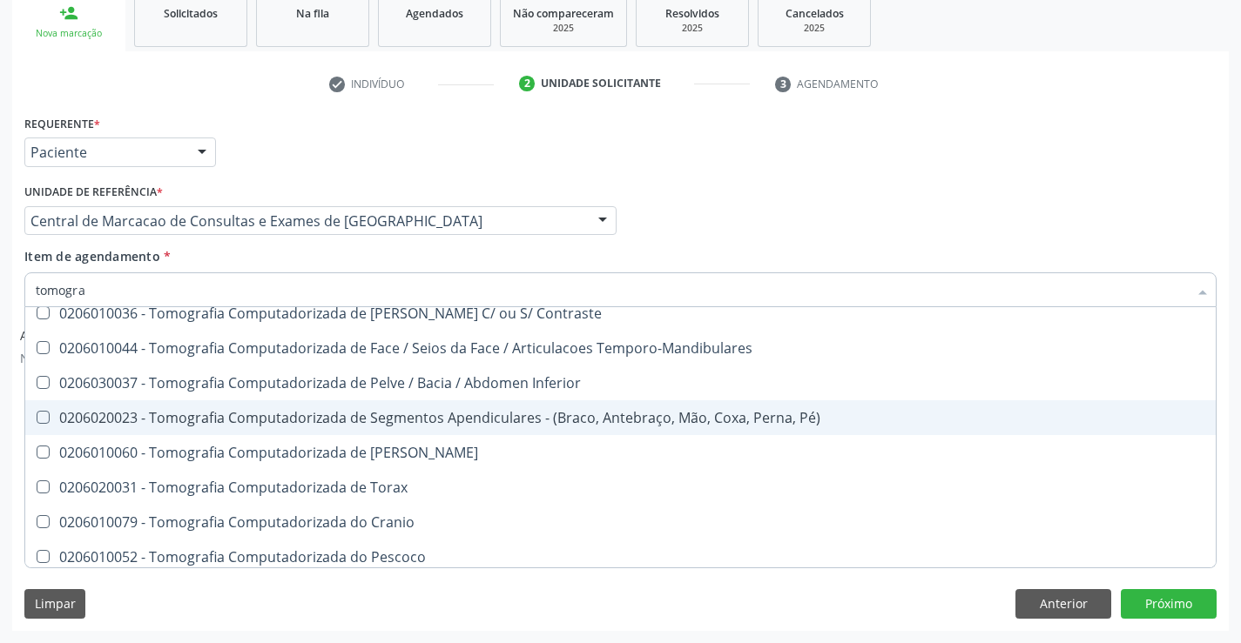
scroll to position [261, 0]
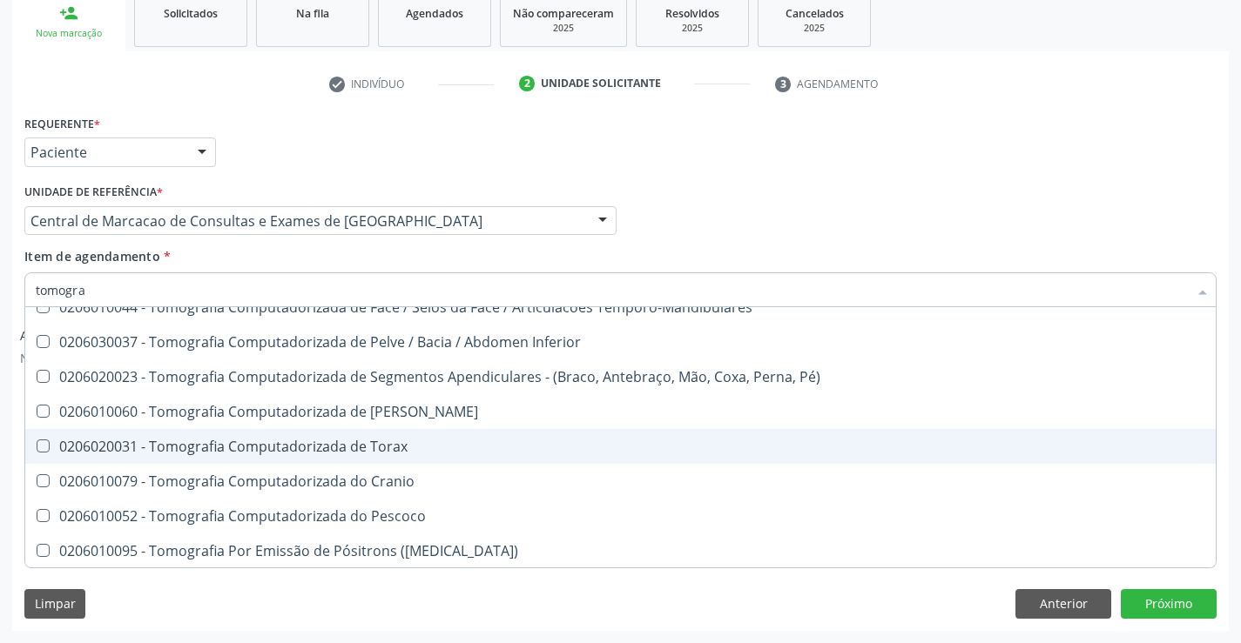
click at [255, 445] on div "0206020031 - Tomografia Computadorizada de Torax" at bounding box center [620, 447] width 1169 height 14
checkbox Torax "true"
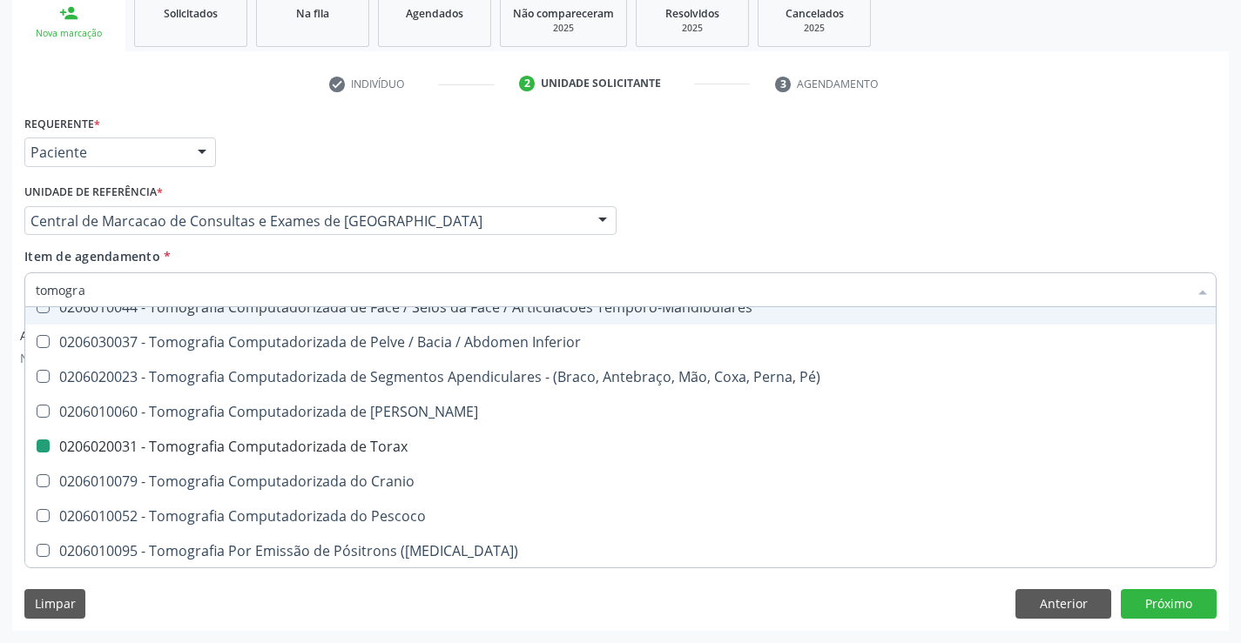
drag, startPoint x: 1020, startPoint y: 79, endPoint x: 1014, endPoint y: 638, distance: 559.0
click at [1019, 79] on ul "check Indivíduo 2 Unidade solicitante 3 Agendamento" at bounding box center [620, 84] width 1216 height 29
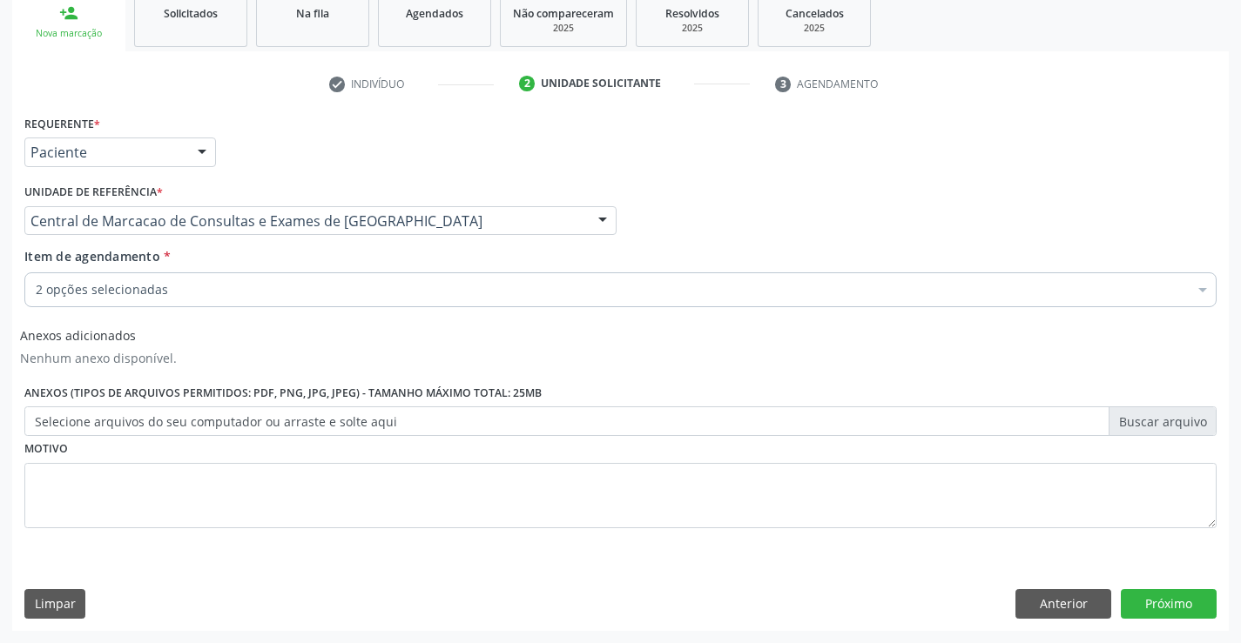
scroll to position [0, 0]
click at [1156, 603] on button "Próximo" at bounding box center [1169, 604] width 96 height 30
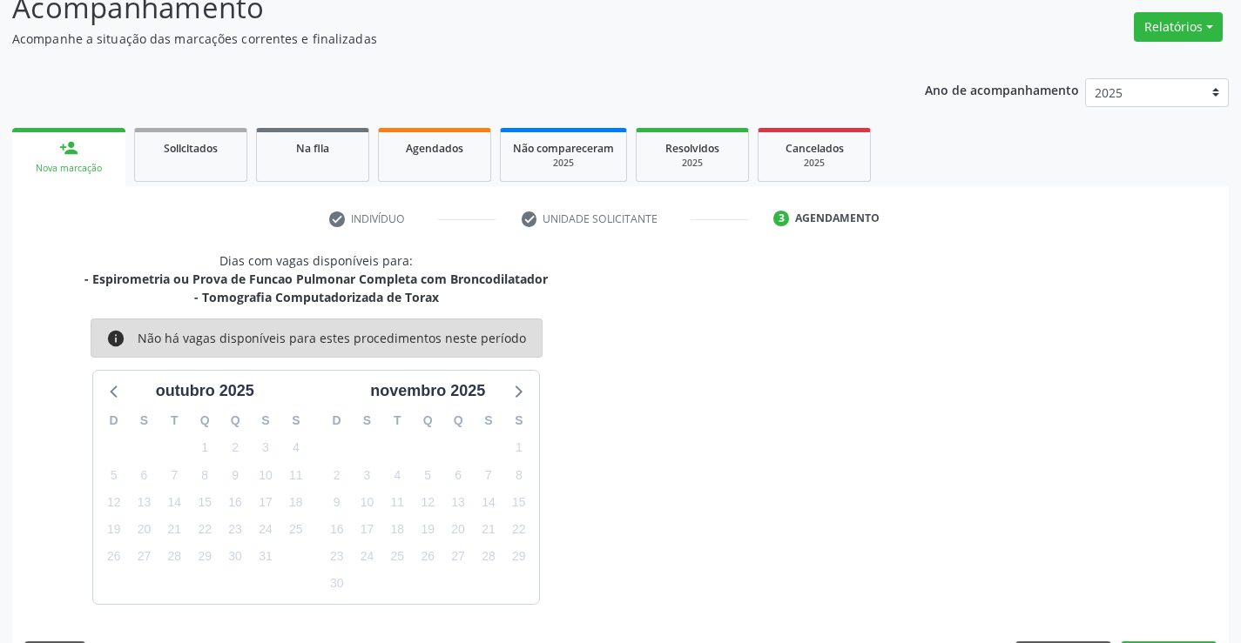
scroll to position [184, 0]
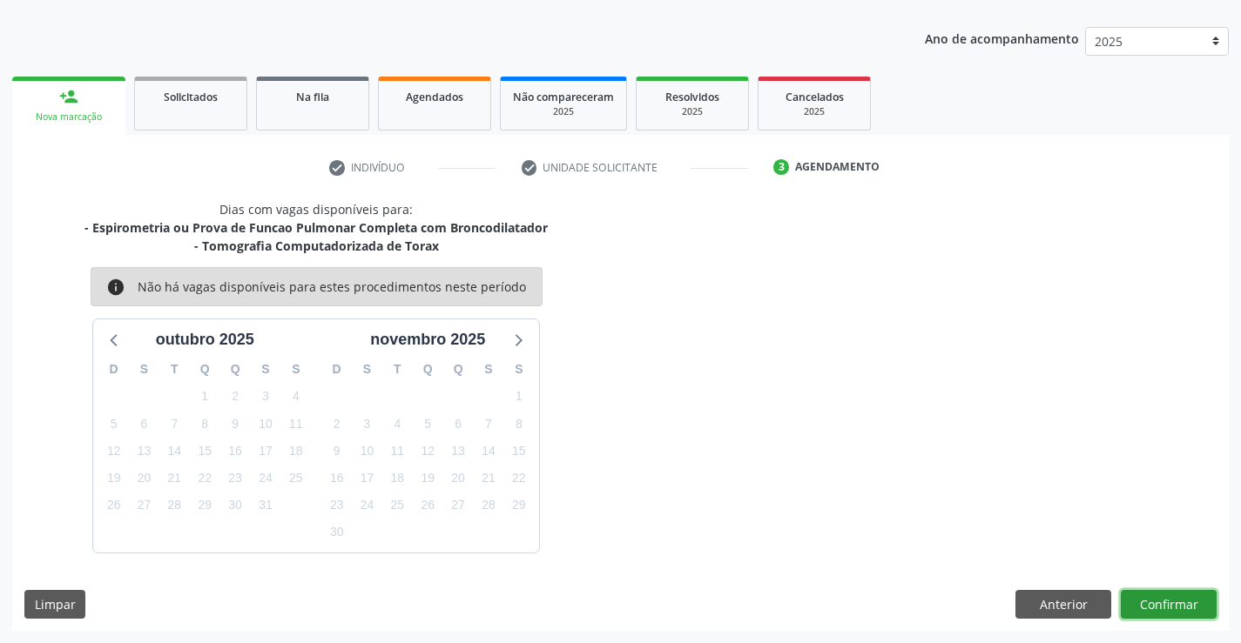
click at [1162, 612] on button "Confirmar" at bounding box center [1169, 605] width 96 height 30
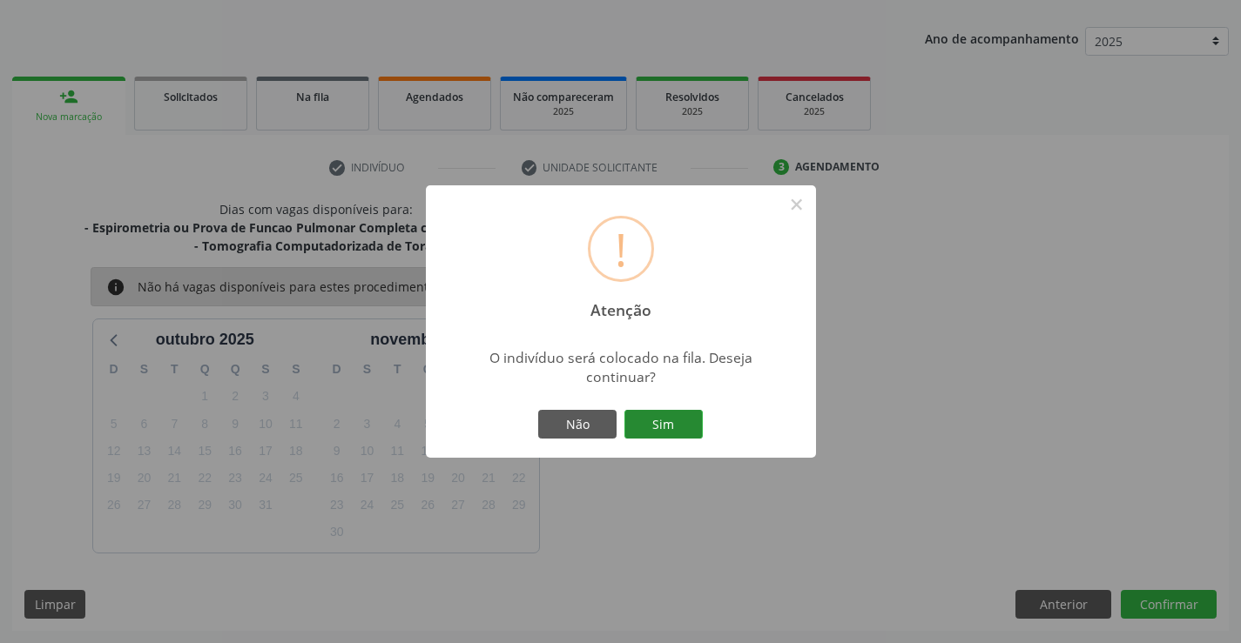
click at [655, 421] on button "Sim" at bounding box center [663, 425] width 78 height 30
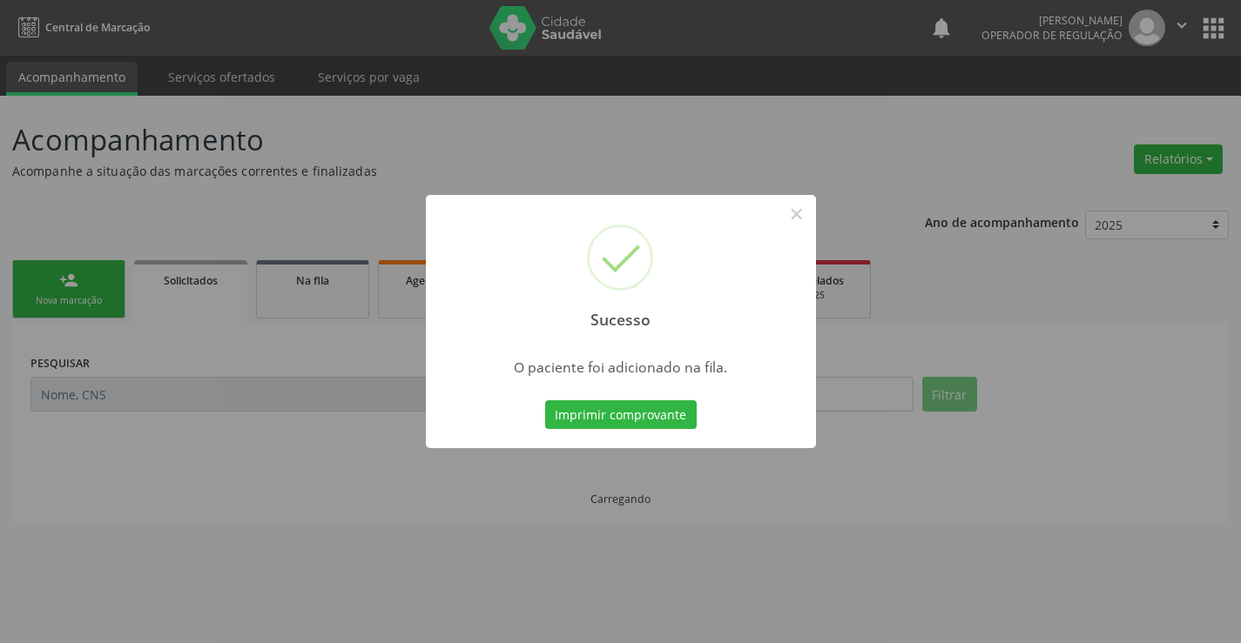
scroll to position [0, 0]
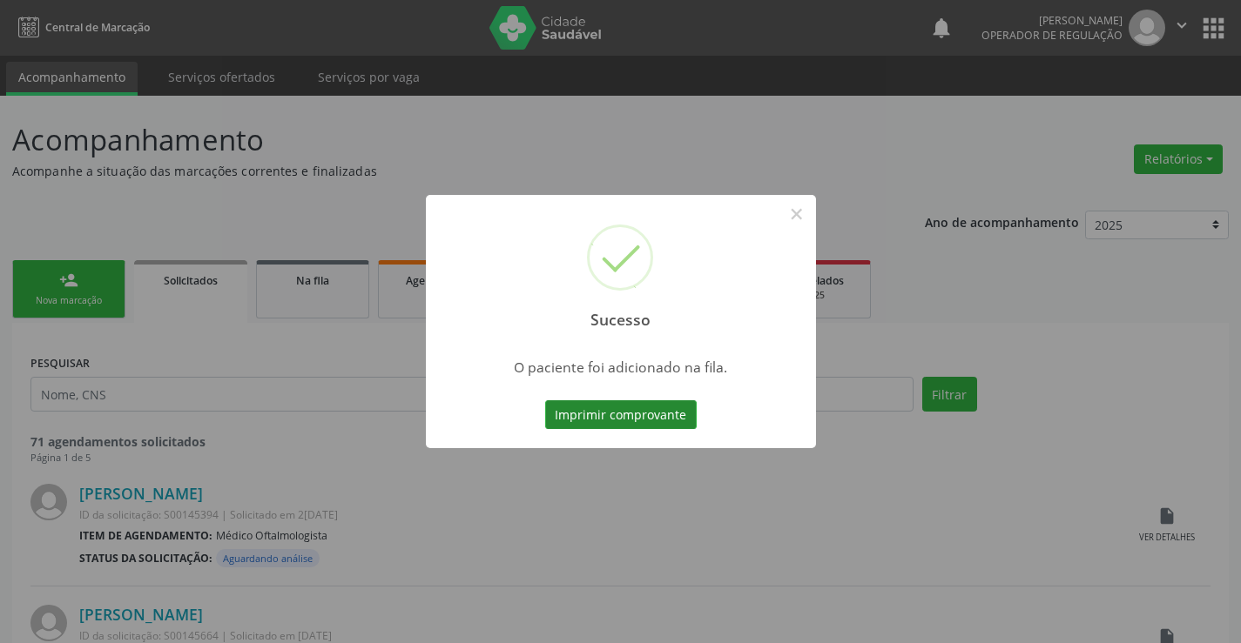
click at [627, 422] on button "Imprimir comprovante" at bounding box center [621, 416] width 152 height 30
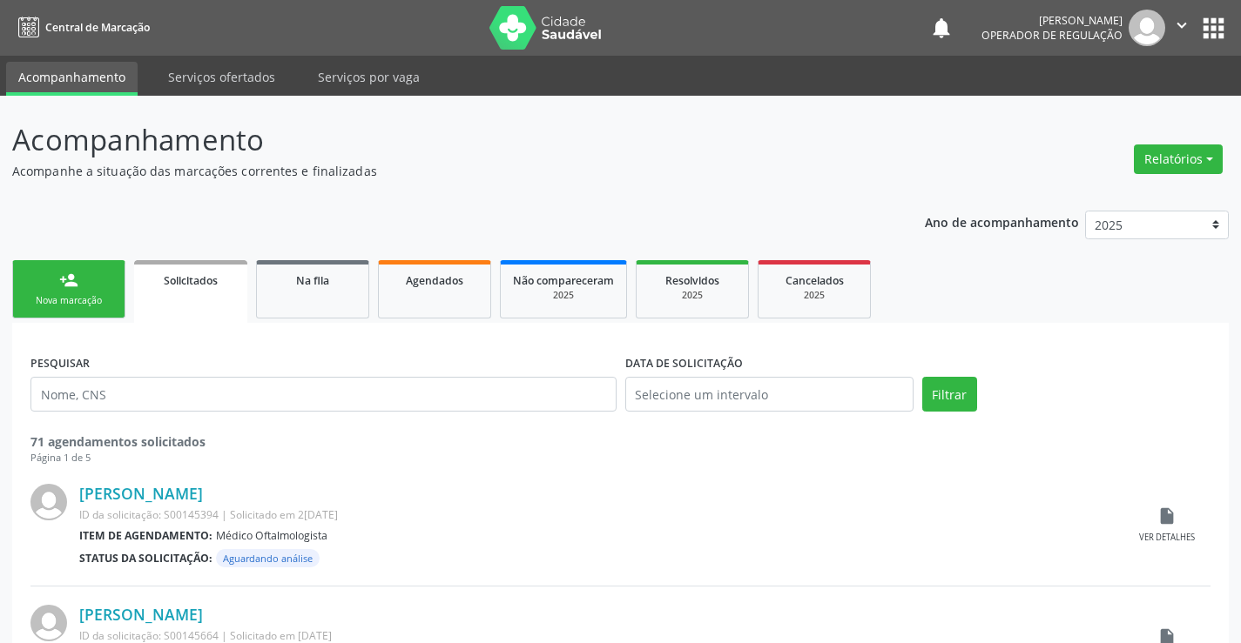
click at [95, 270] on link "person_add Nova marcação" at bounding box center [68, 289] width 113 height 58
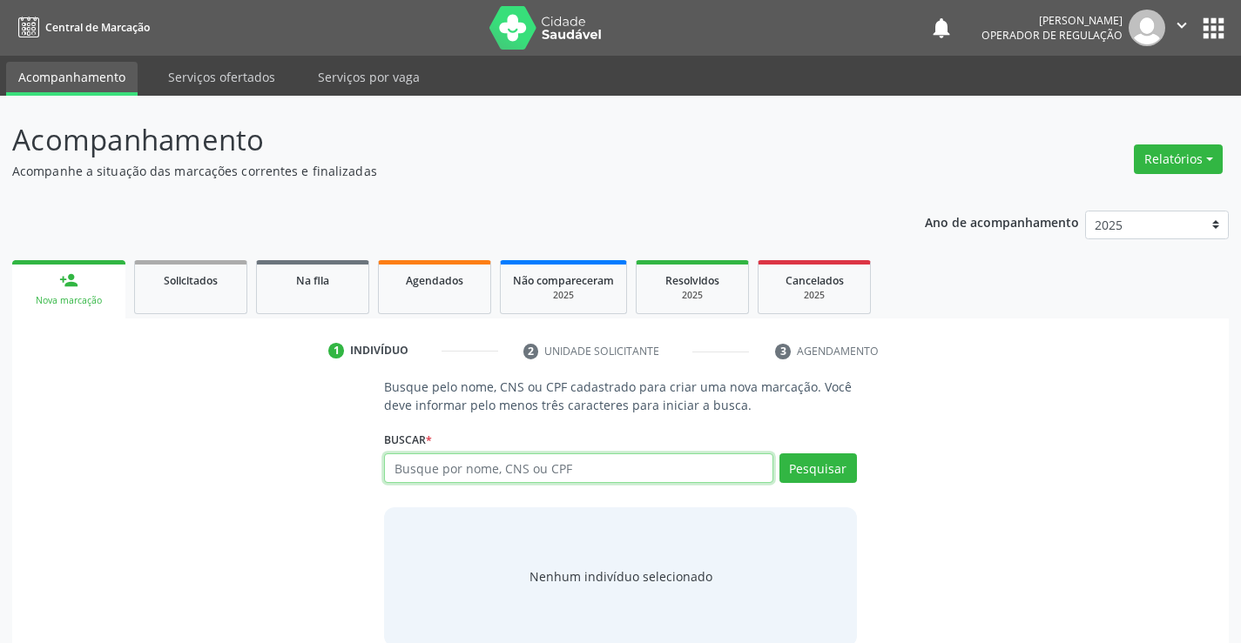
click at [445, 463] on input "text" at bounding box center [578, 469] width 388 height 30
type input "704007345494362"
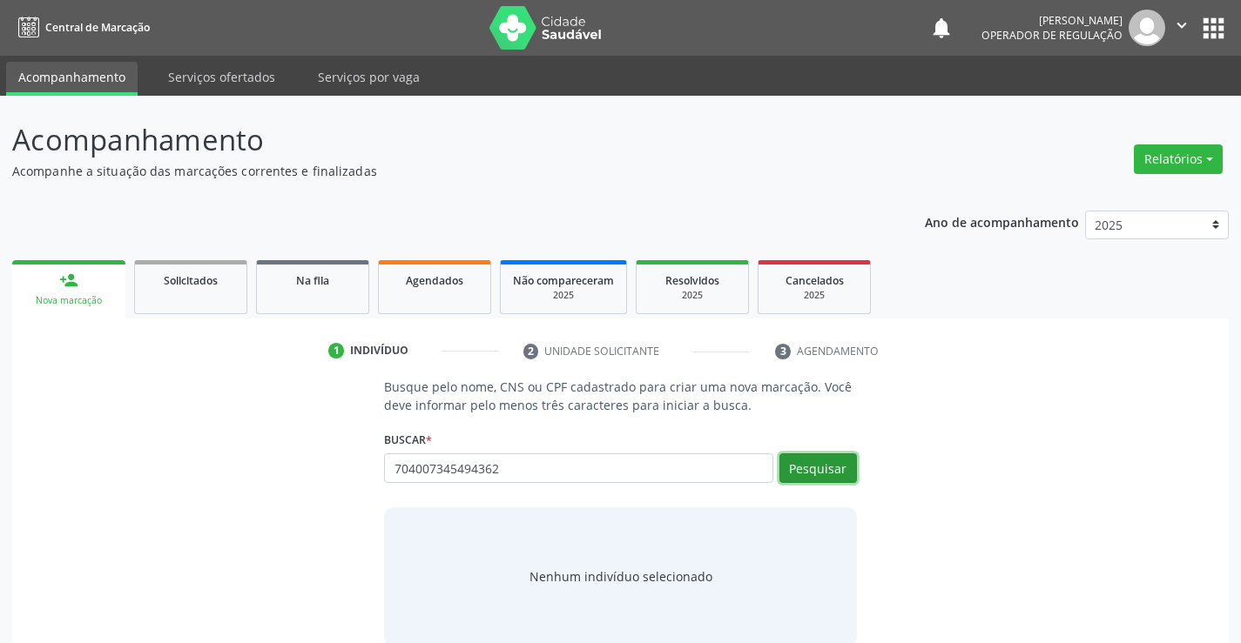
click at [831, 468] on button "Pesquisar" at bounding box center [817, 469] width 77 height 30
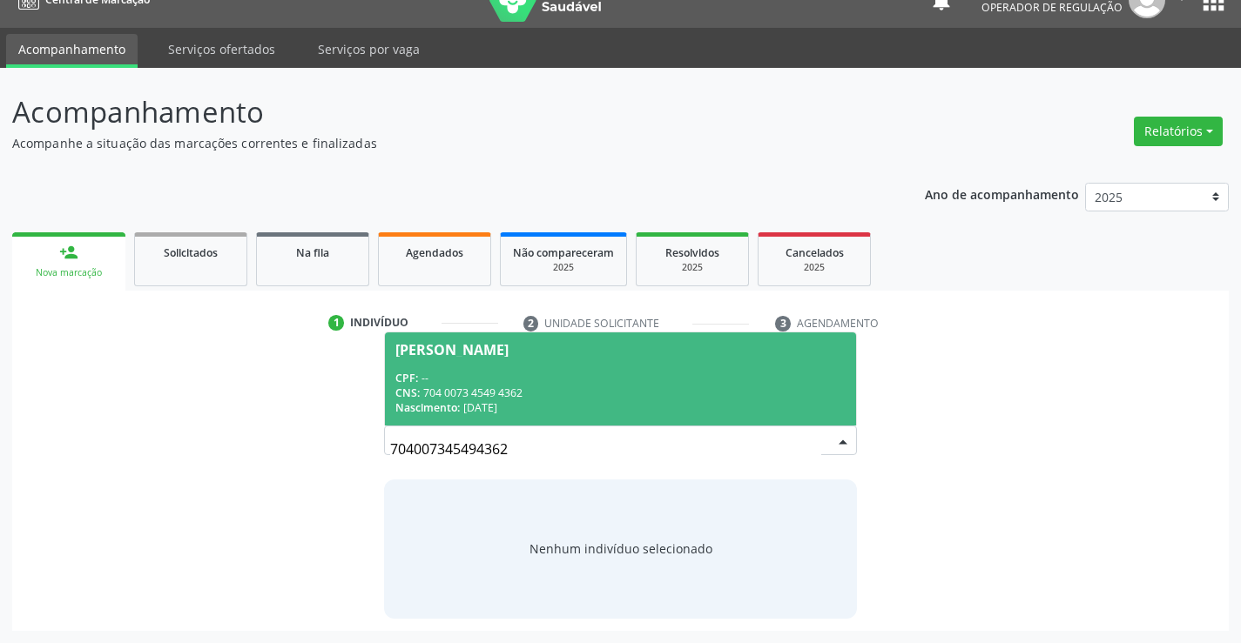
click at [661, 355] on span "[PERSON_NAME] CPF: -- CNS: 704 0073 4549 4362 Nascimento: 23[DATE]" at bounding box center [620, 379] width 470 height 93
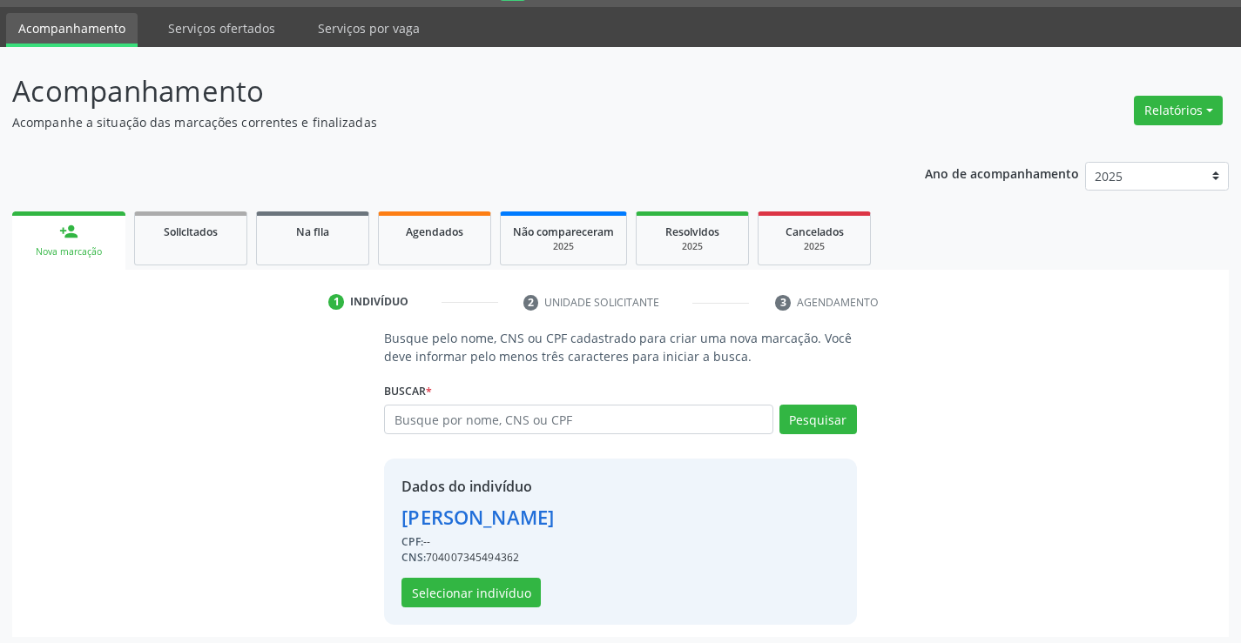
scroll to position [55, 0]
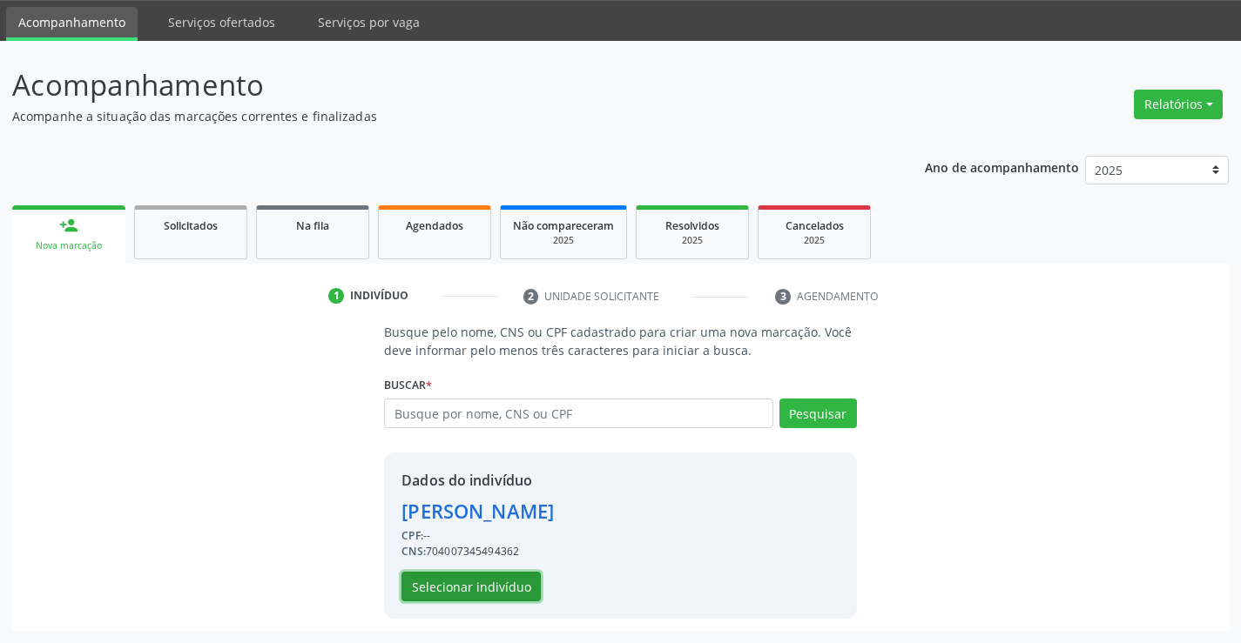
click at [437, 580] on button "Selecionar indivíduo" at bounding box center [470, 587] width 139 height 30
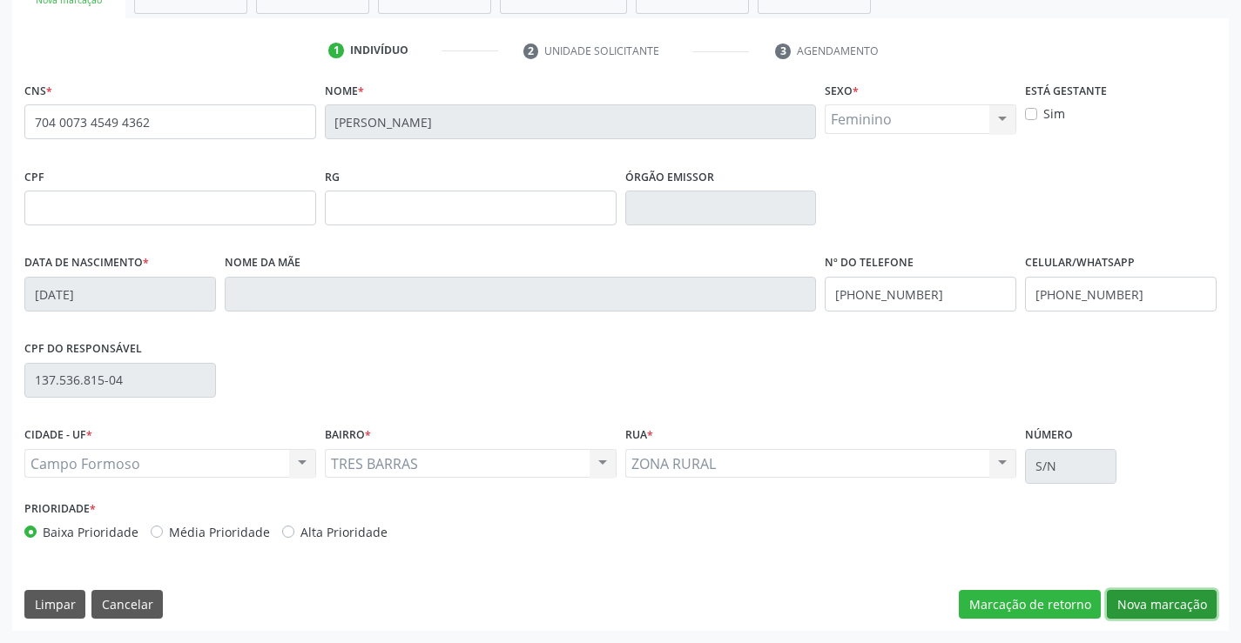
click at [1126, 592] on button "Nova marcação" at bounding box center [1162, 605] width 110 height 30
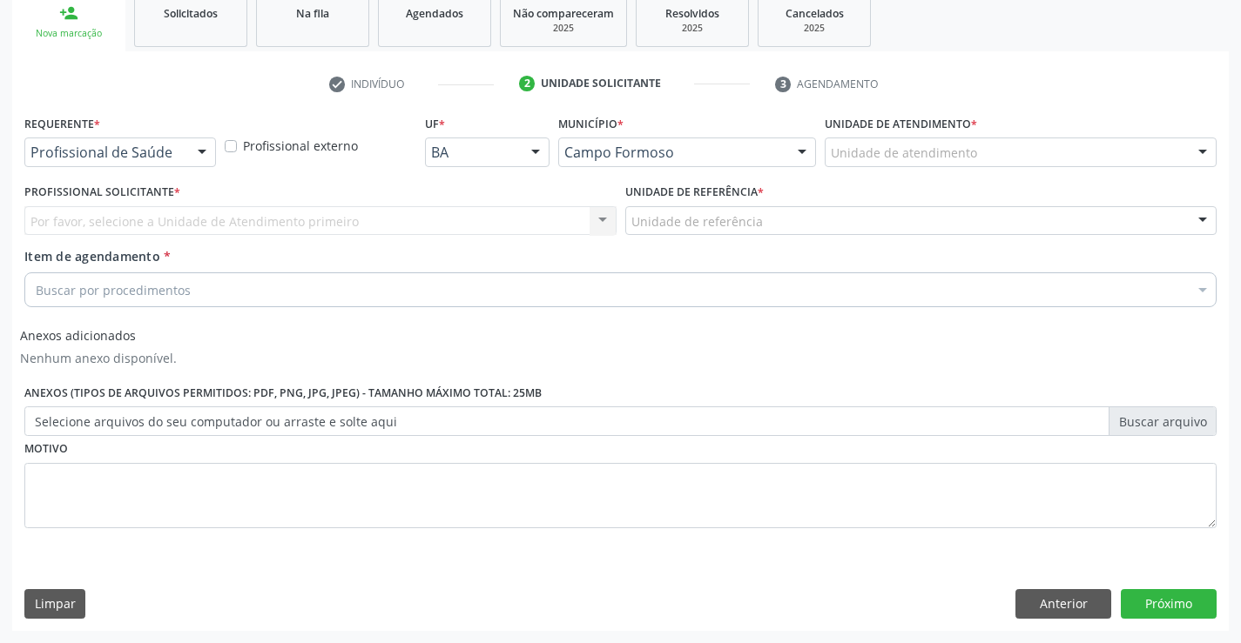
scroll to position [267, 0]
click at [193, 158] on div at bounding box center [202, 153] width 26 height 30
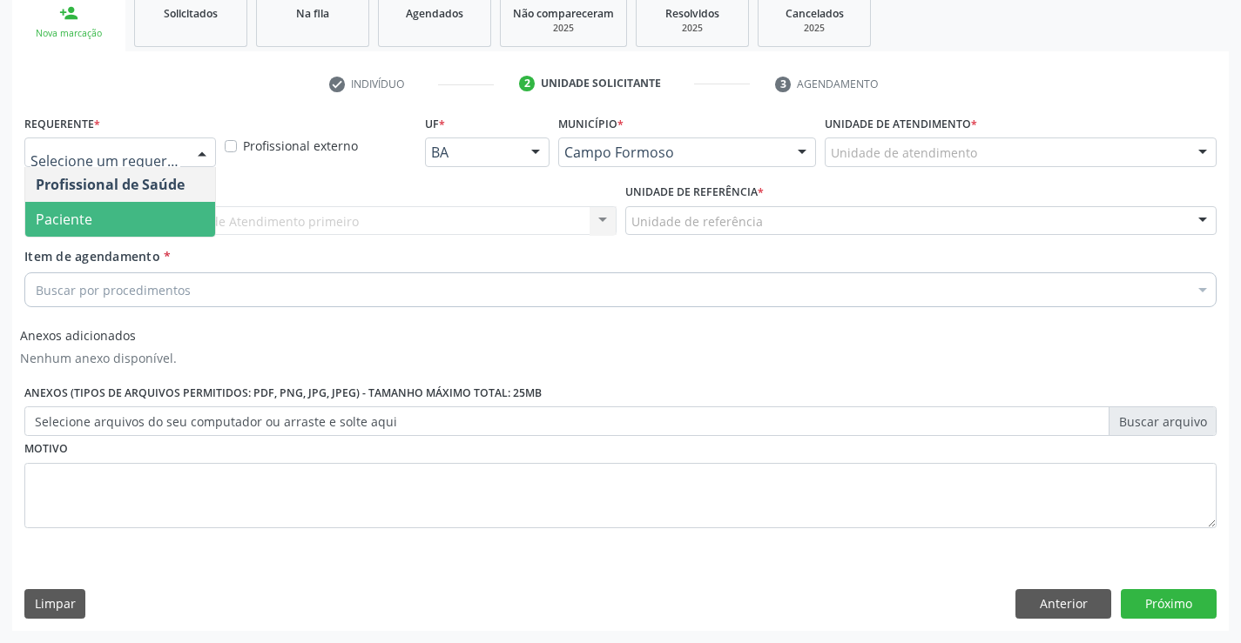
click at [160, 226] on span "Paciente" at bounding box center [120, 219] width 190 height 35
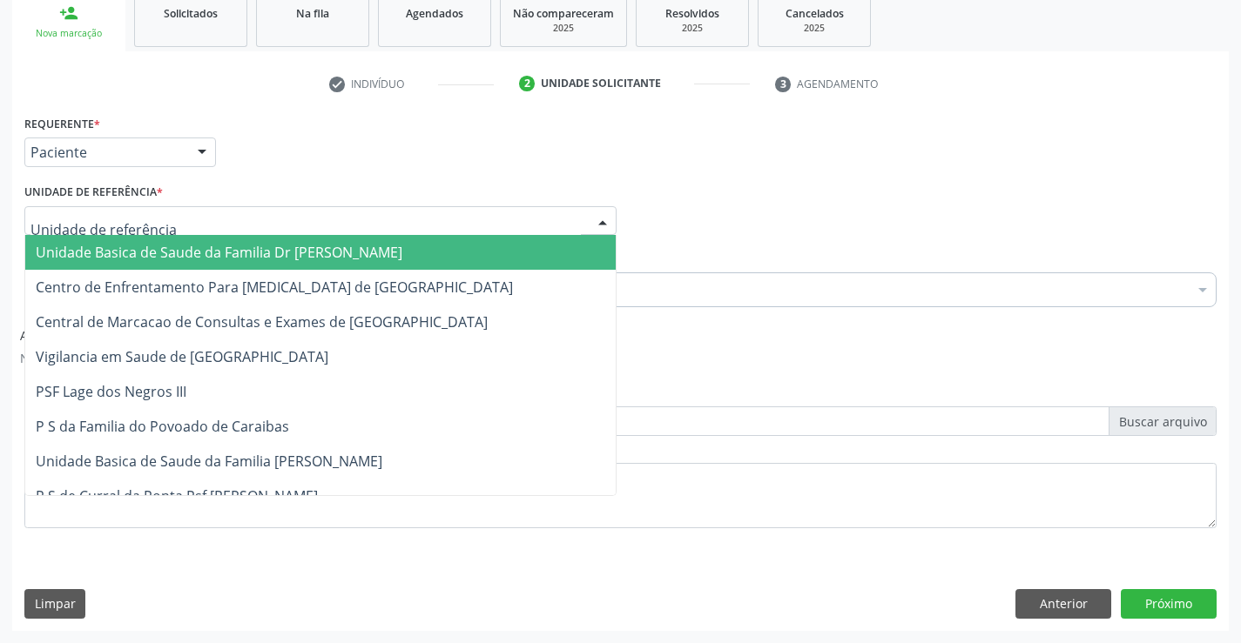
drag, startPoint x: 313, startPoint y: 226, endPoint x: 306, endPoint y: 280, distance: 54.4
click at [308, 229] on div at bounding box center [320, 221] width 592 height 30
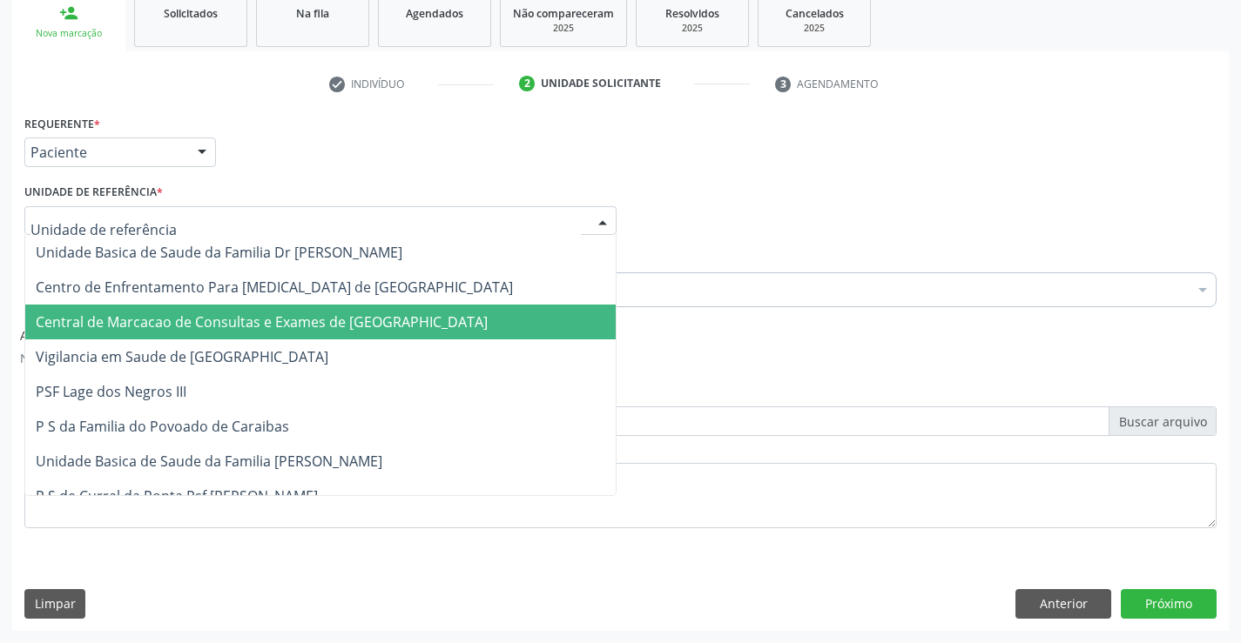
click at [325, 336] on span "Central de Marcacao de Consultas e Exames de [GEOGRAPHIC_DATA]" at bounding box center [320, 322] width 590 height 35
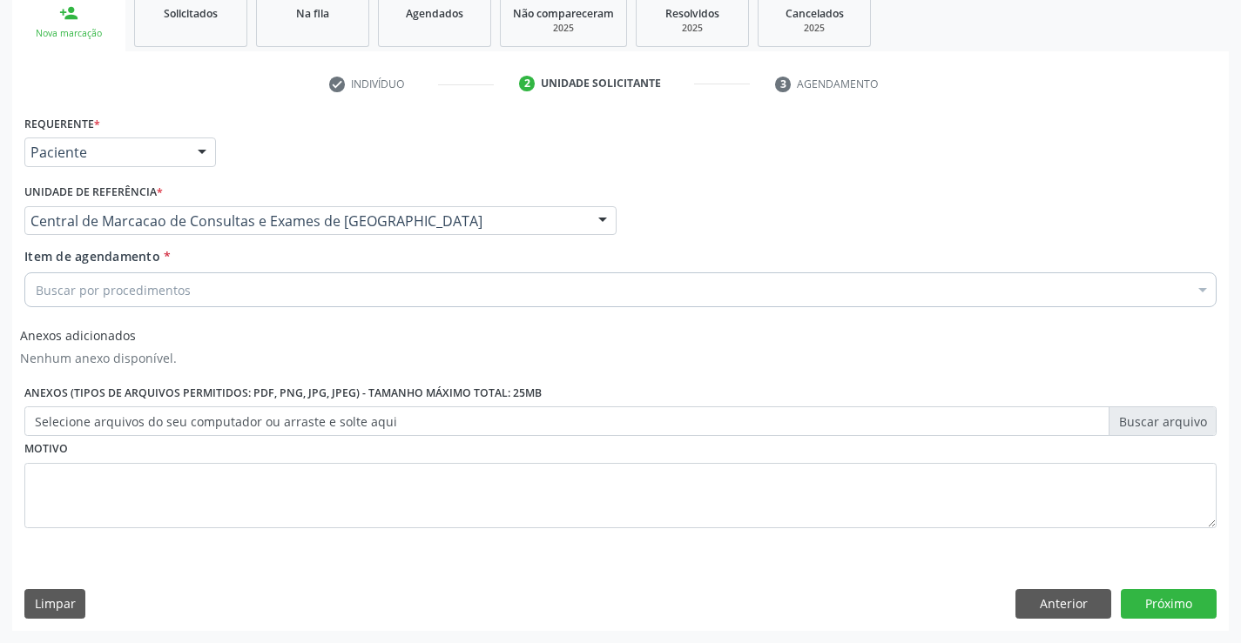
click at [338, 286] on div "Buscar por procedimentos" at bounding box center [620, 290] width 1192 height 35
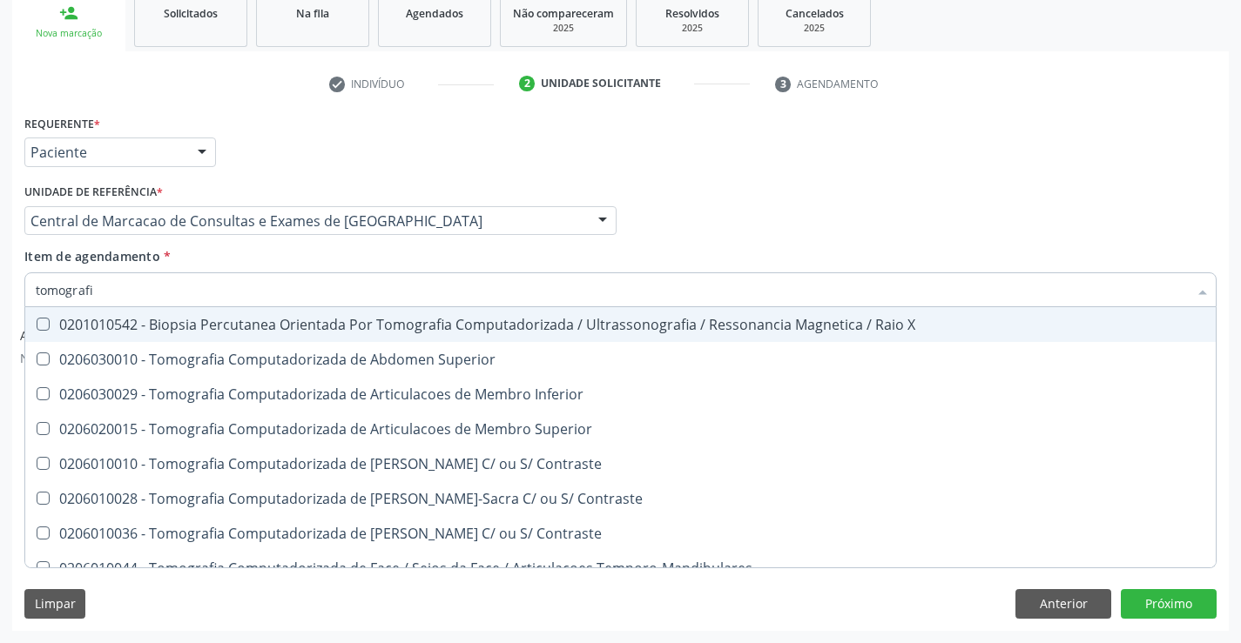
type input "tomografia"
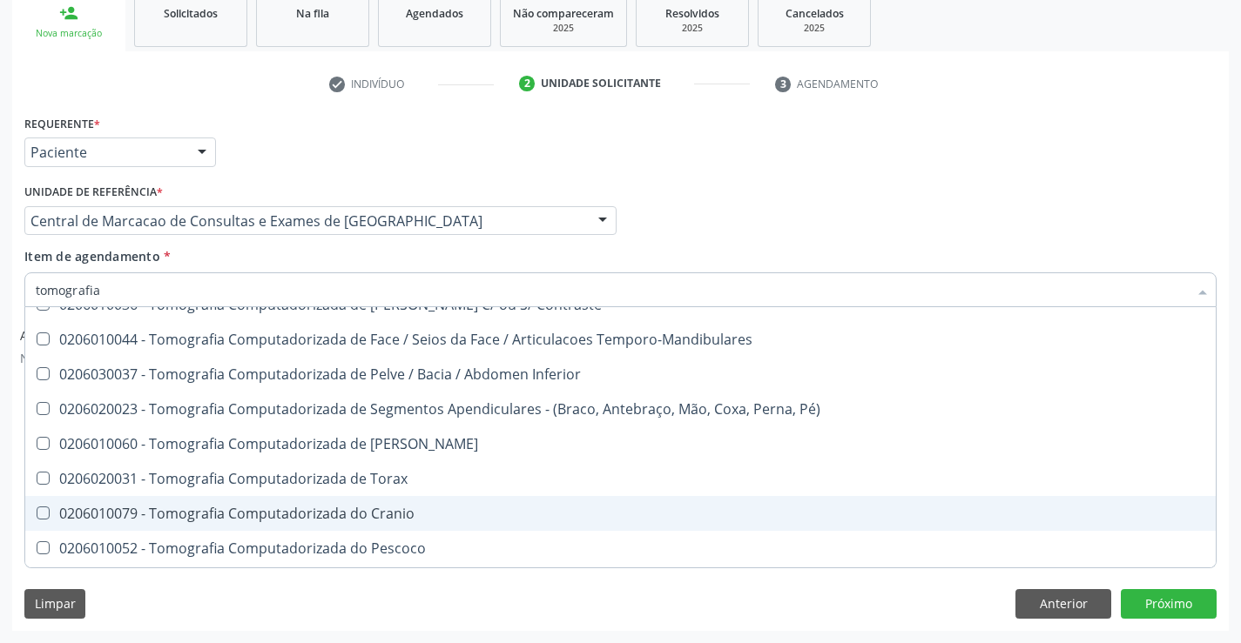
scroll to position [297, 0]
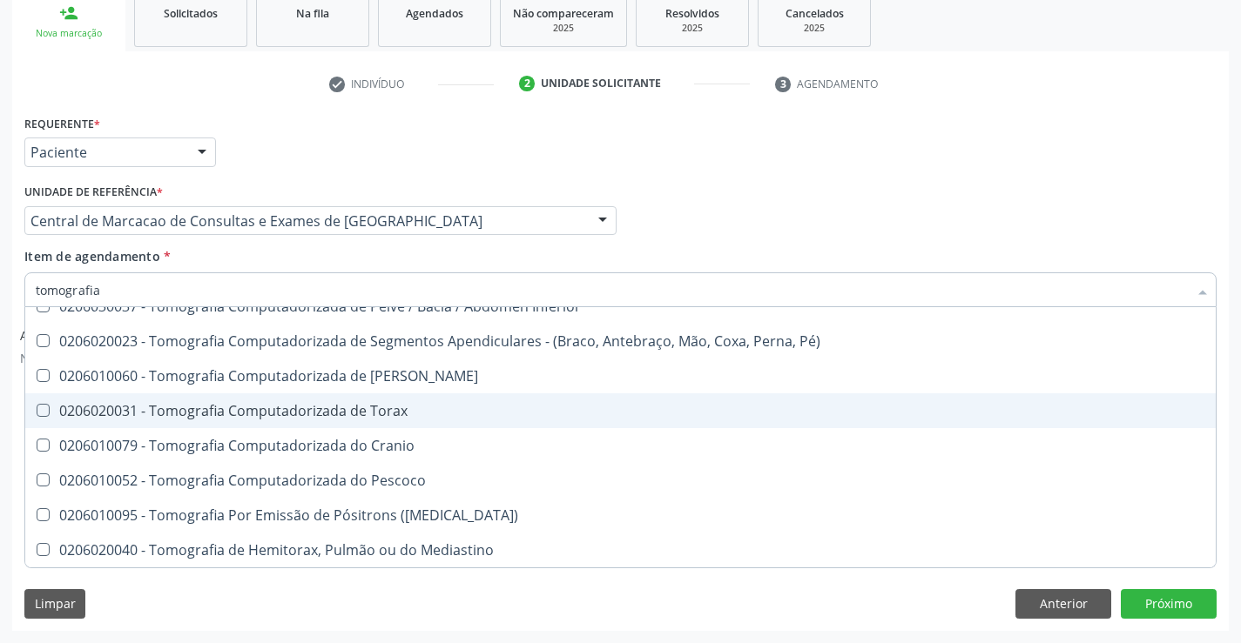
click at [385, 416] on div "0206020031 - Tomografia Computadorizada de Torax" at bounding box center [620, 411] width 1169 height 14
checkbox Torax "true"
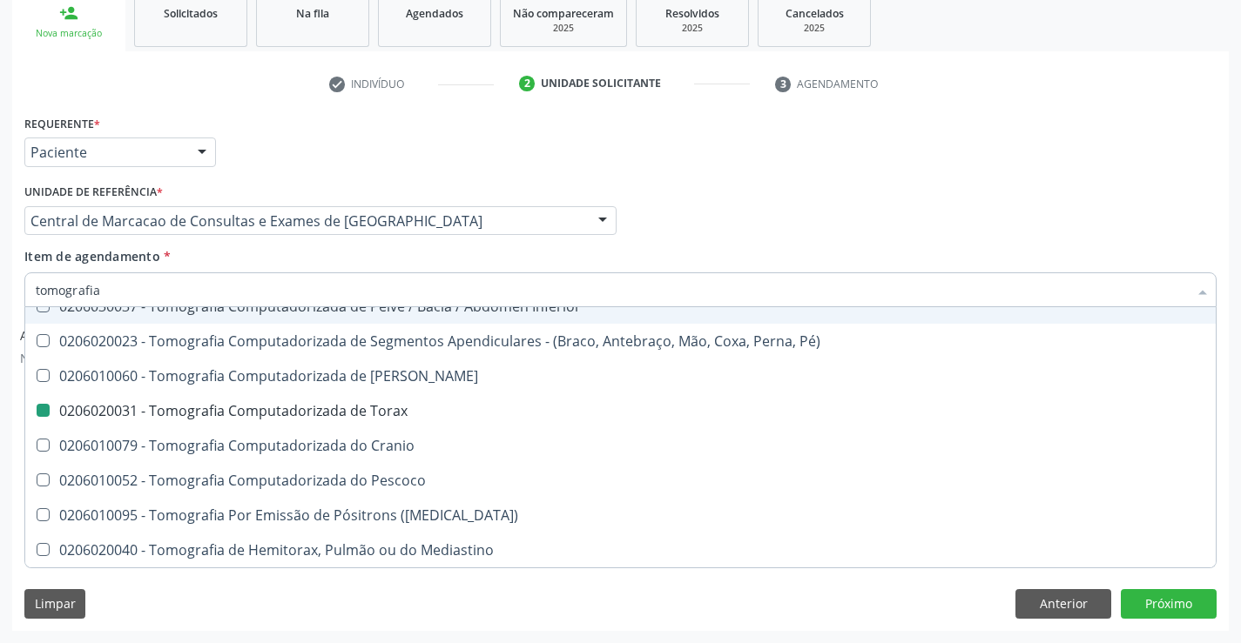
click at [739, 224] on div "Profissional Solicitante Por favor, selecione a Unidade de Atendimento primeiro…" at bounding box center [620, 213] width 1201 height 68
checkbox Superior "true"
checkbox Torax "false"
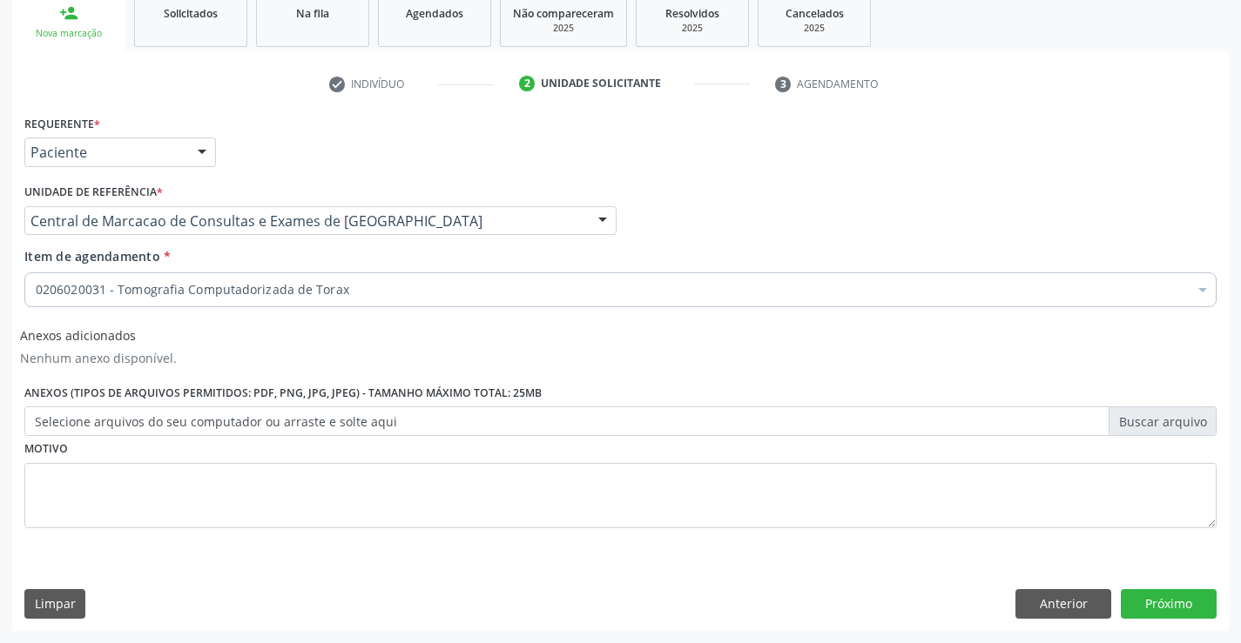
scroll to position [0, 0]
click at [1160, 600] on button "Próximo" at bounding box center [1169, 604] width 96 height 30
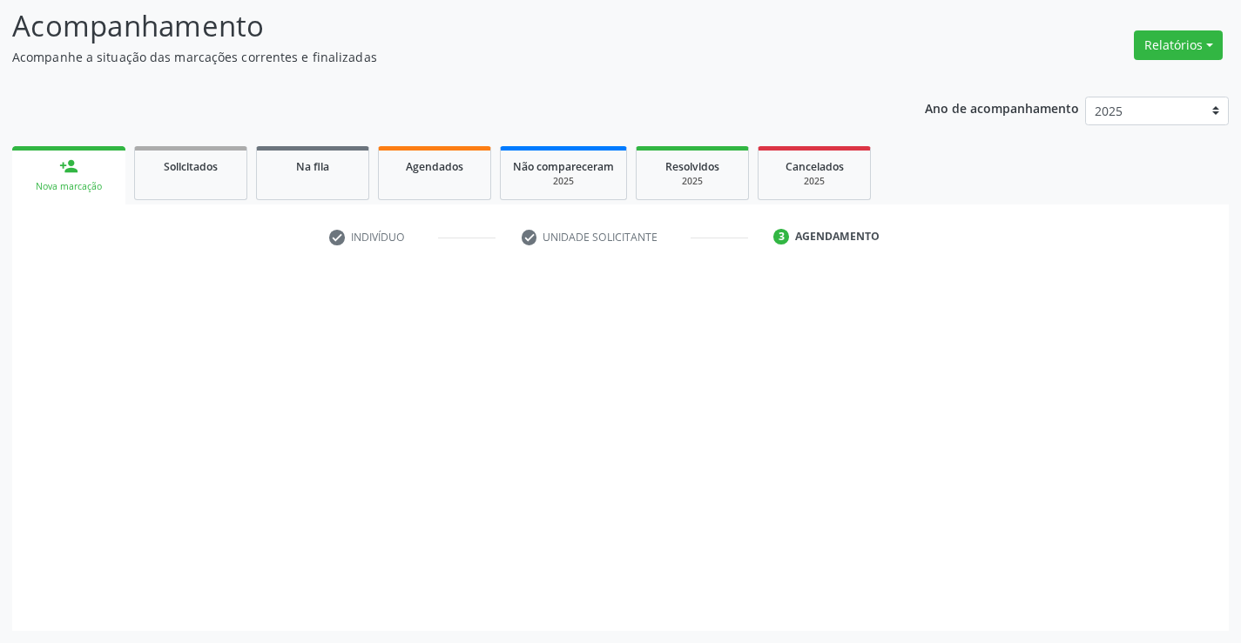
scroll to position [114, 0]
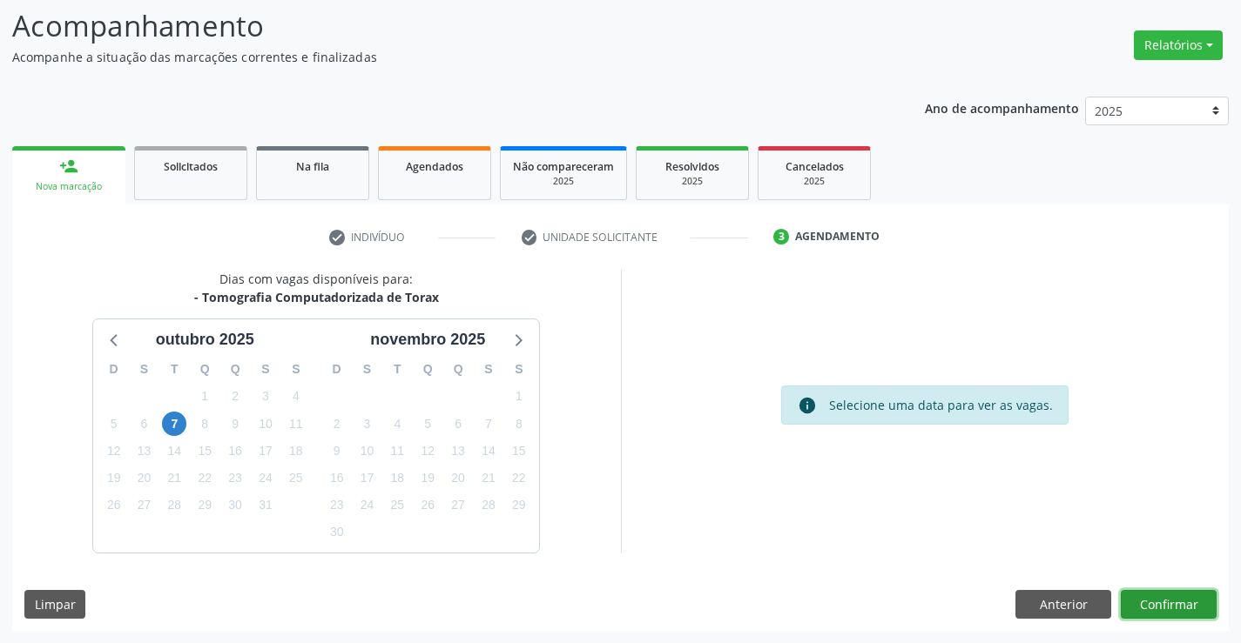
click at [1160, 600] on button "Confirmar" at bounding box center [1169, 605] width 96 height 30
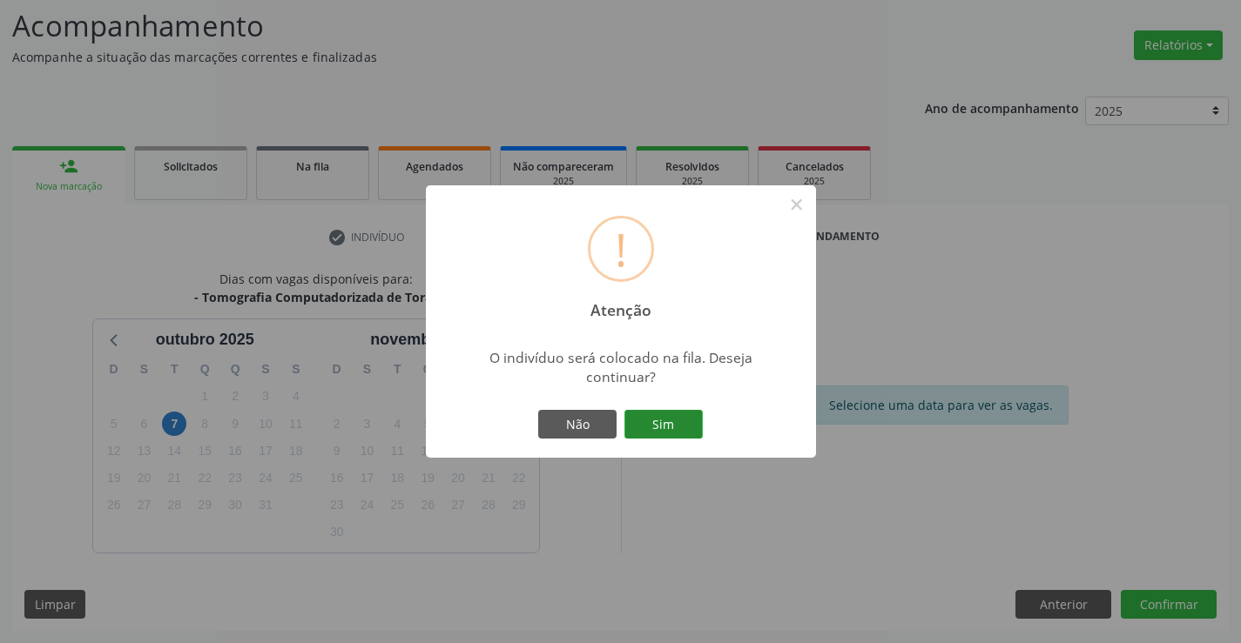
click at [668, 413] on button "Sim" at bounding box center [663, 425] width 78 height 30
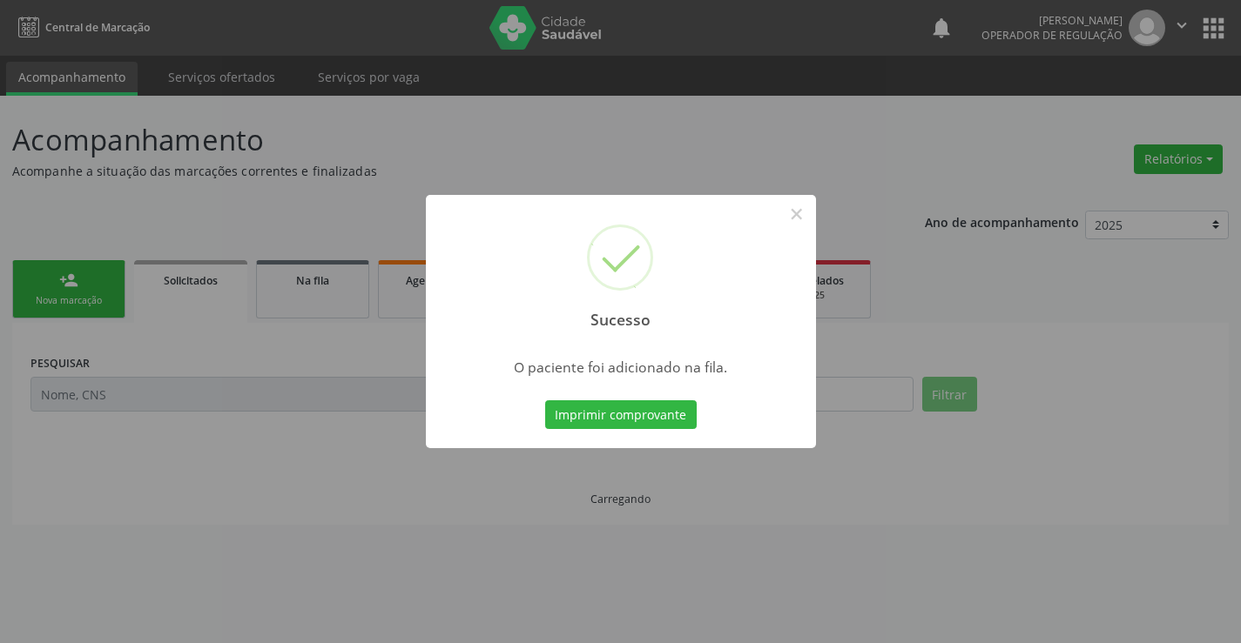
scroll to position [0, 0]
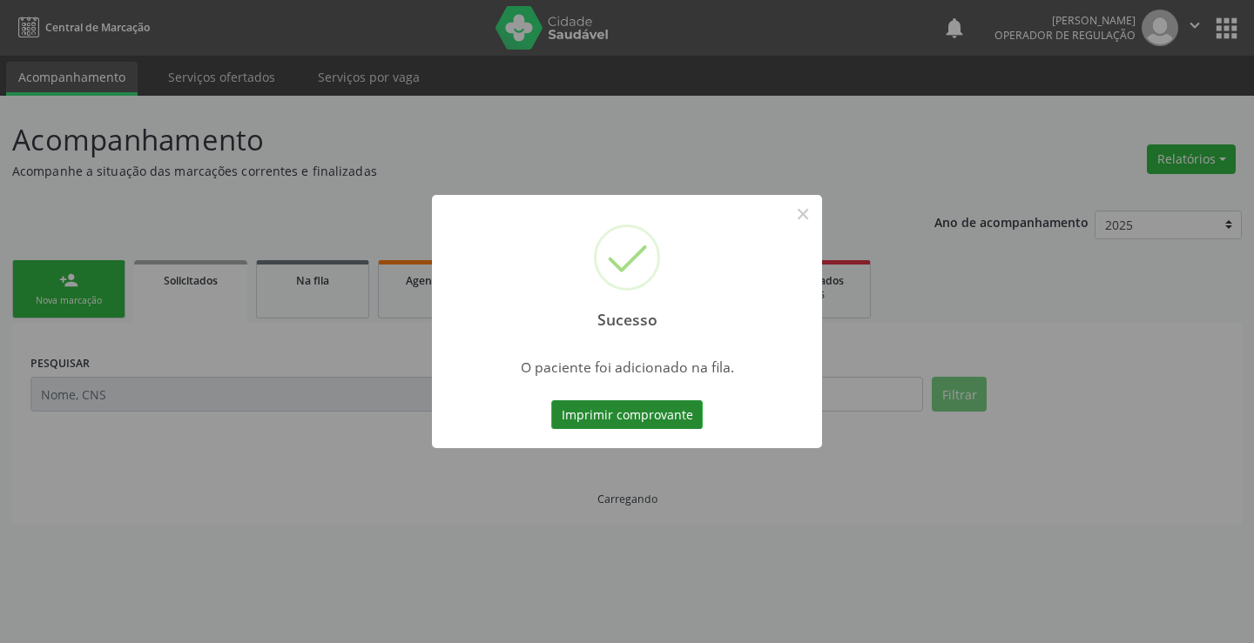
click at [689, 413] on button "Imprimir comprovante" at bounding box center [627, 416] width 152 height 30
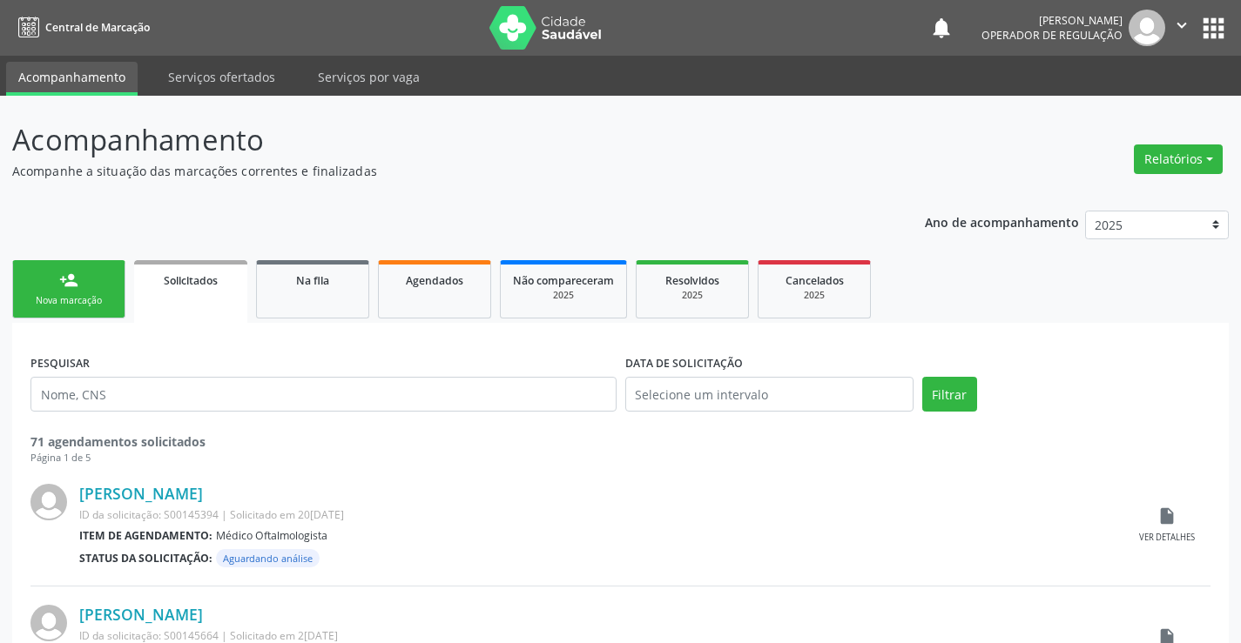
click at [74, 286] on div "person_add" at bounding box center [68, 280] width 19 height 19
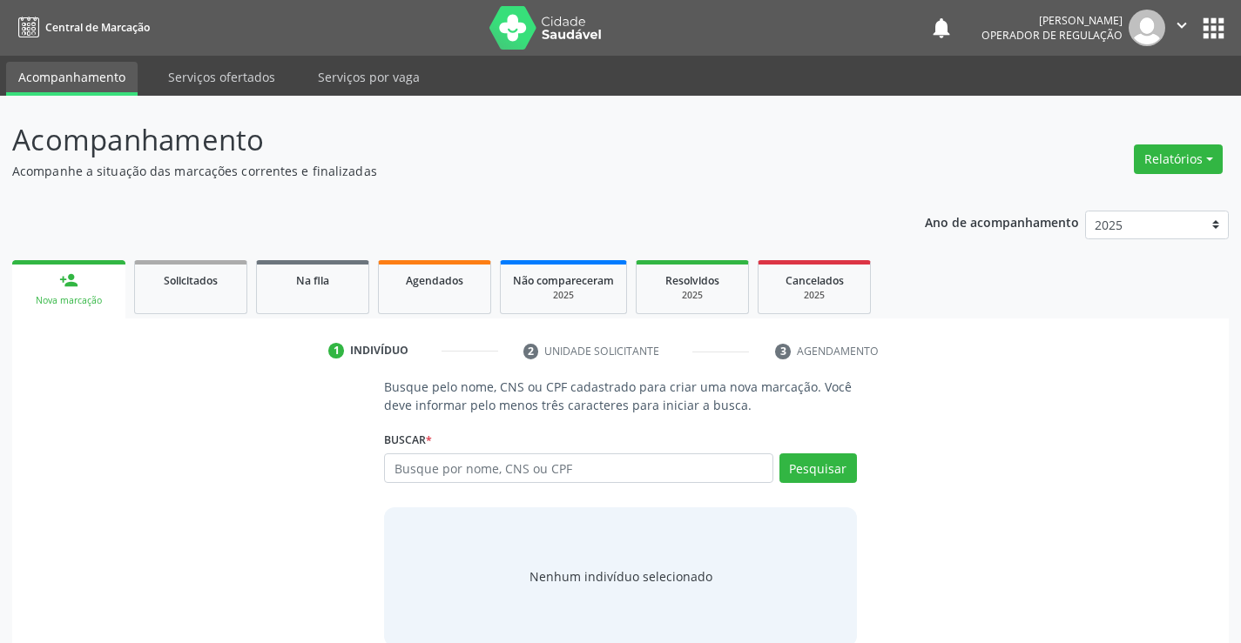
click at [429, 484] on div "Busque por nome, CNS ou CPF Nenhum resultado encontrado para: " " Digite nome, …" at bounding box center [620, 475] width 472 height 42
click at [436, 467] on input "text" at bounding box center [578, 469] width 388 height 30
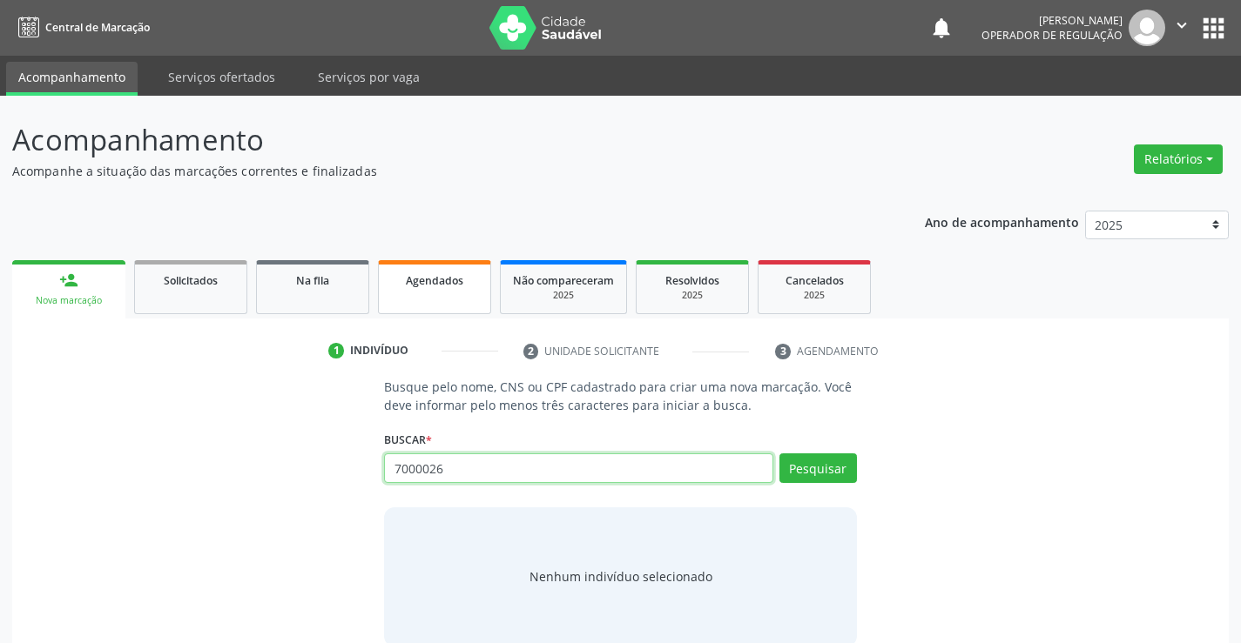
type input "7000026"
click at [417, 290] on link "Agendados" at bounding box center [434, 287] width 113 height 54
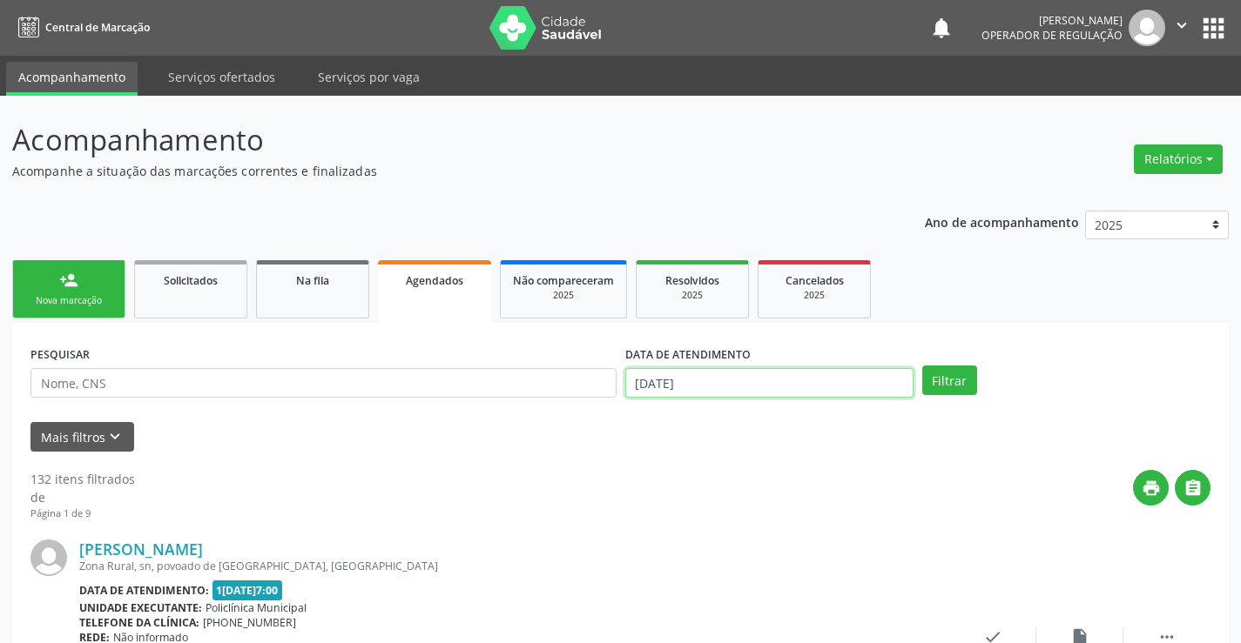
click at [697, 378] on input "13/10/2025" at bounding box center [769, 383] width 288 height 30
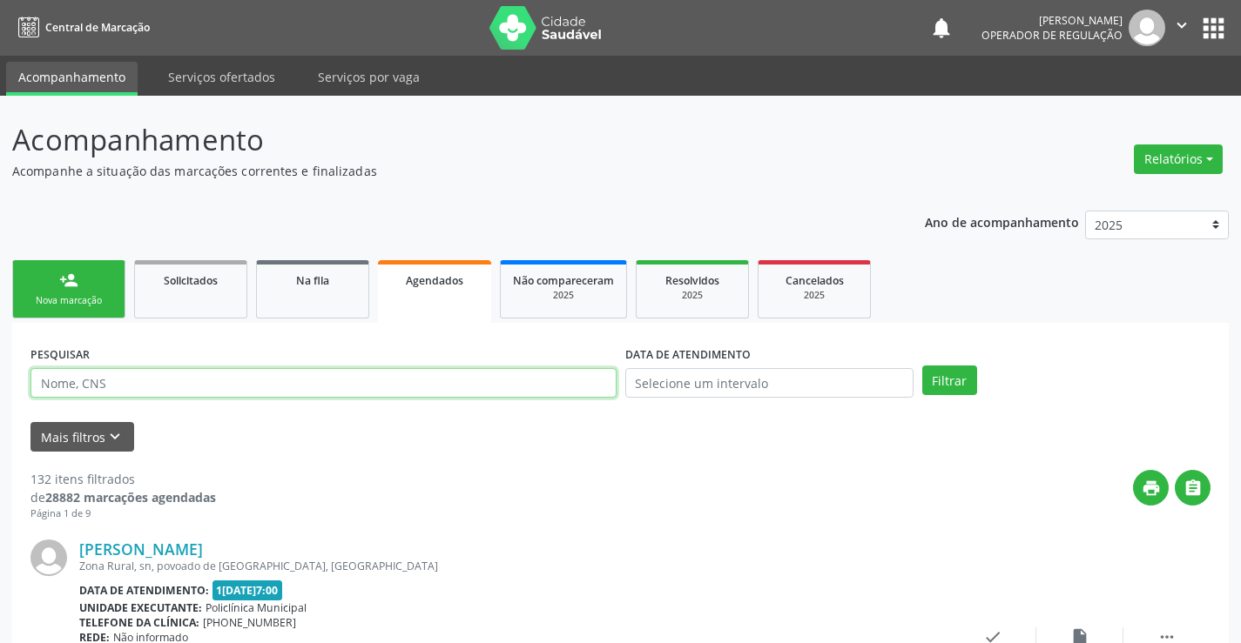
click at [480, 394] on input "text" at bounding box center [323, 383] width 586 height 30
type input "700002680015600"
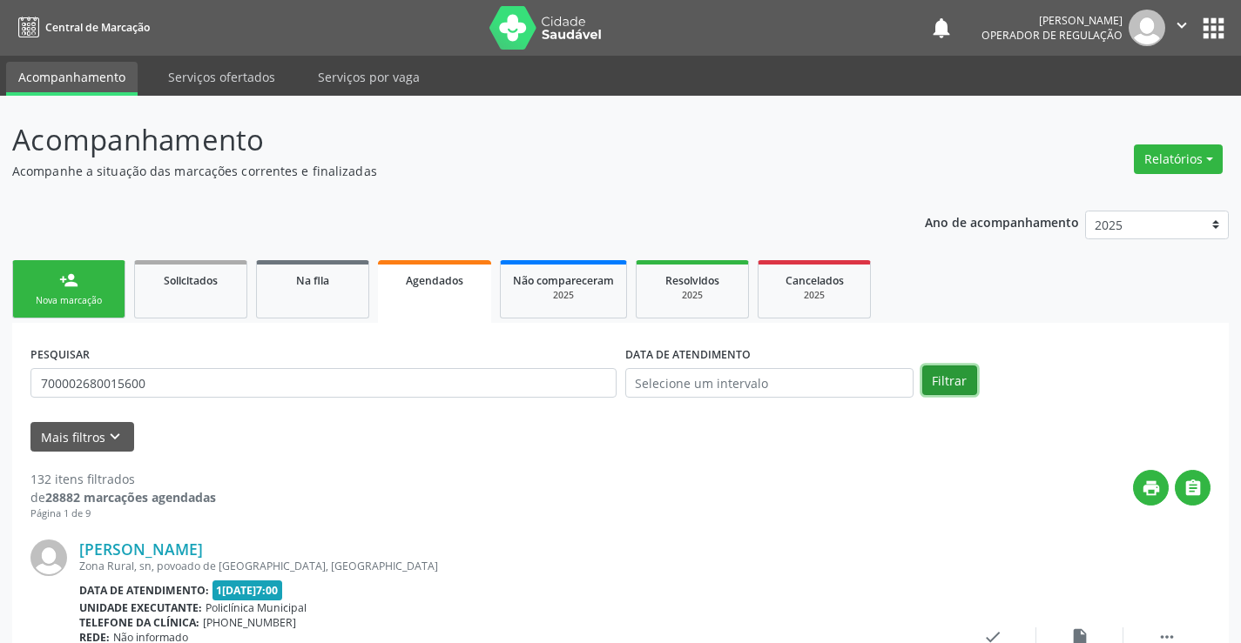
click at [960, 380] on button "Filtrar" at bounding box center [949, 381] width 55 height 30
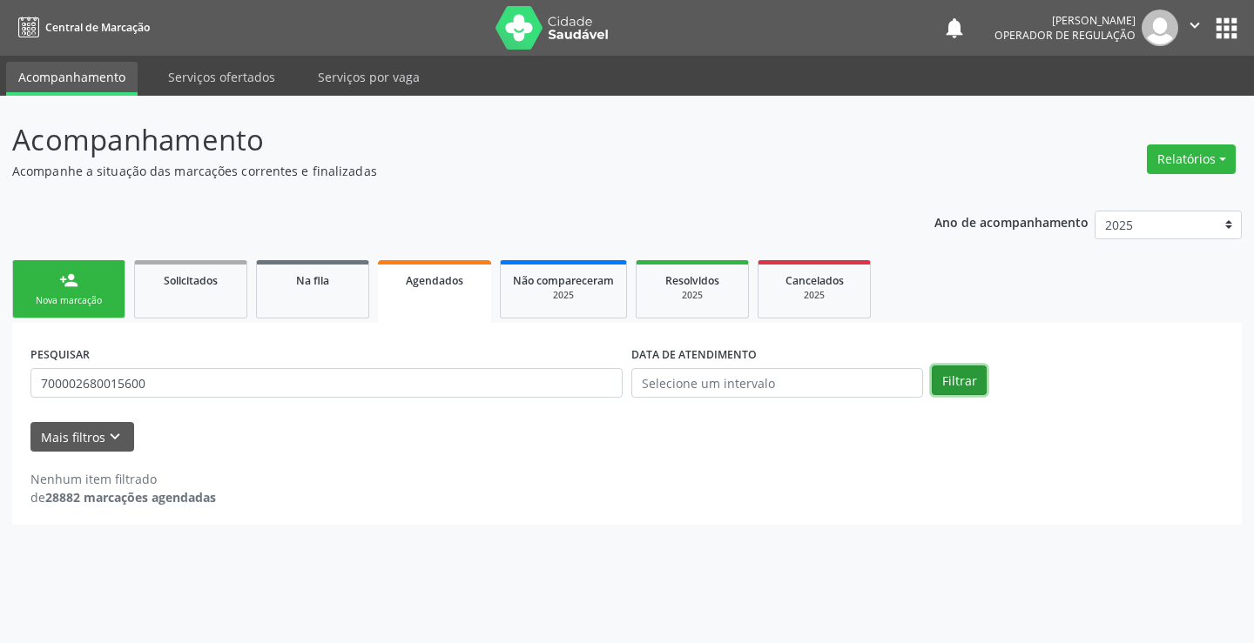
click at [957, 382] on button "Filtrar" at bounding box center [959, 381] width 55 height 30
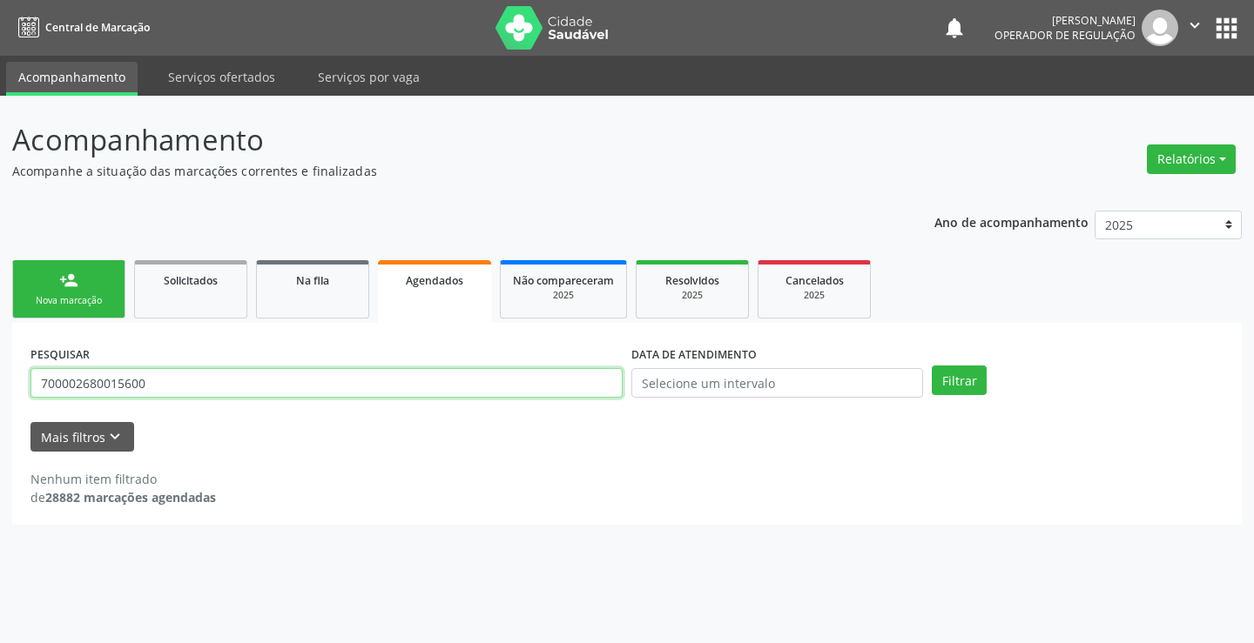
click at [233, 385] on input "700002680015600" at bounding box center [326, 383] width 592 height 30
click at [232, 385] on input "700002680015600" at bounding box center [326, 383] width 592 height 30
click at [98, 274] on link "person_add Nova marcação" at bounding box center [68, 289] width 113 height 58
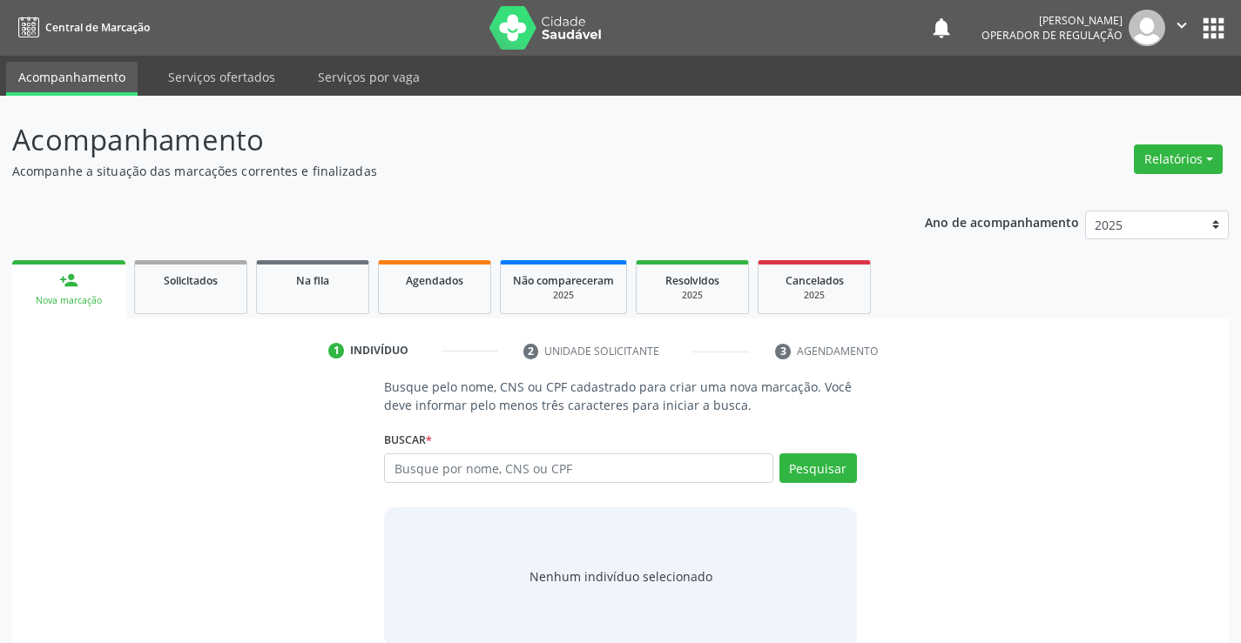
click at [434, 488] on div "Busque por nome, CNS ou CPF Nenhum resultado encontrado para: " " Digite nome, …" at bounding box center [620, 475] width 472 height 42
click at [436, 476] on input "text" at bounding box center [578, 469] width 388 height 30
paste input "700002680015600"
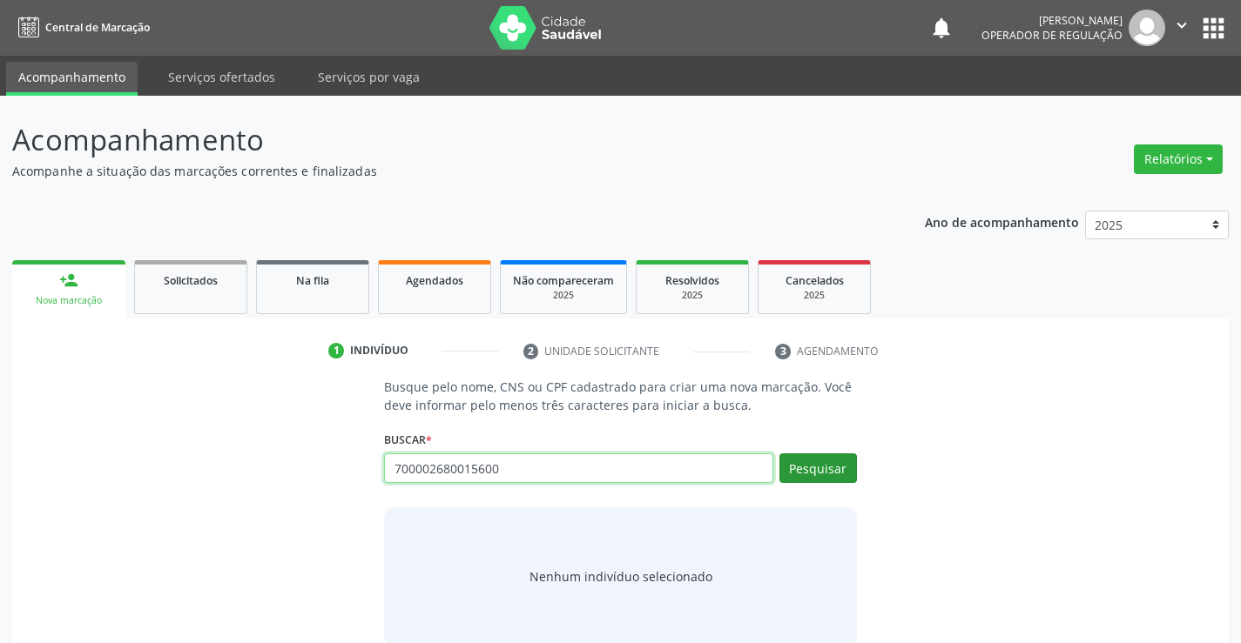
type input "700002680015600"
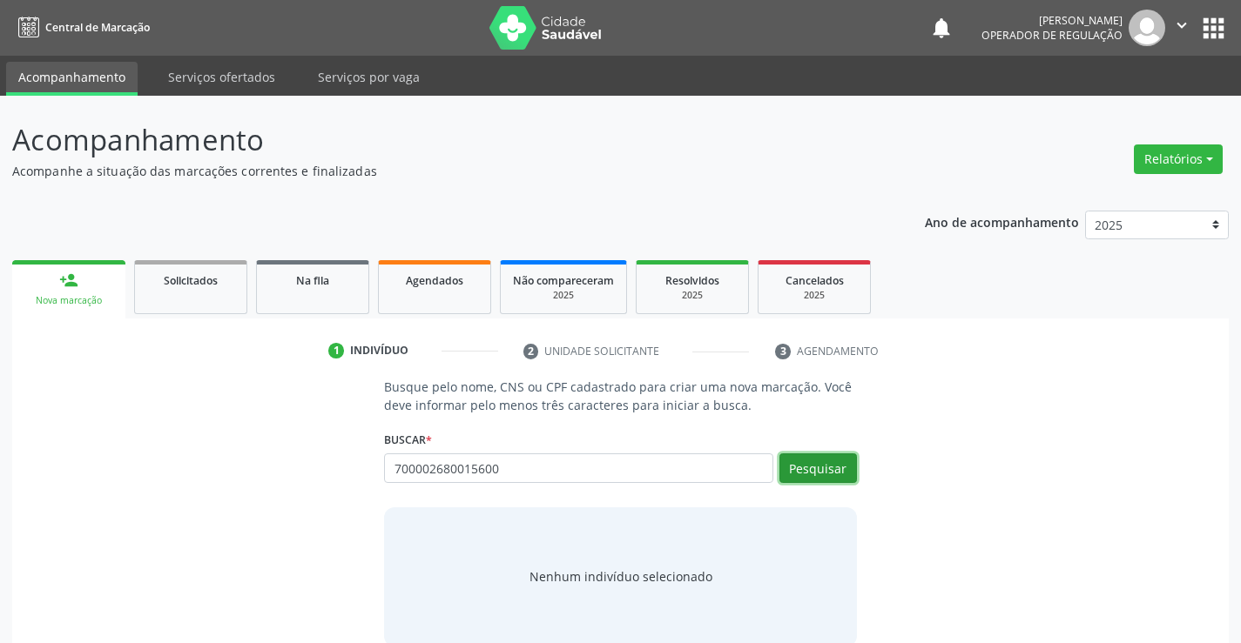
click at [834, 455] on button "Pesquisar" at bounding box center [817, 469] width 77 height 30
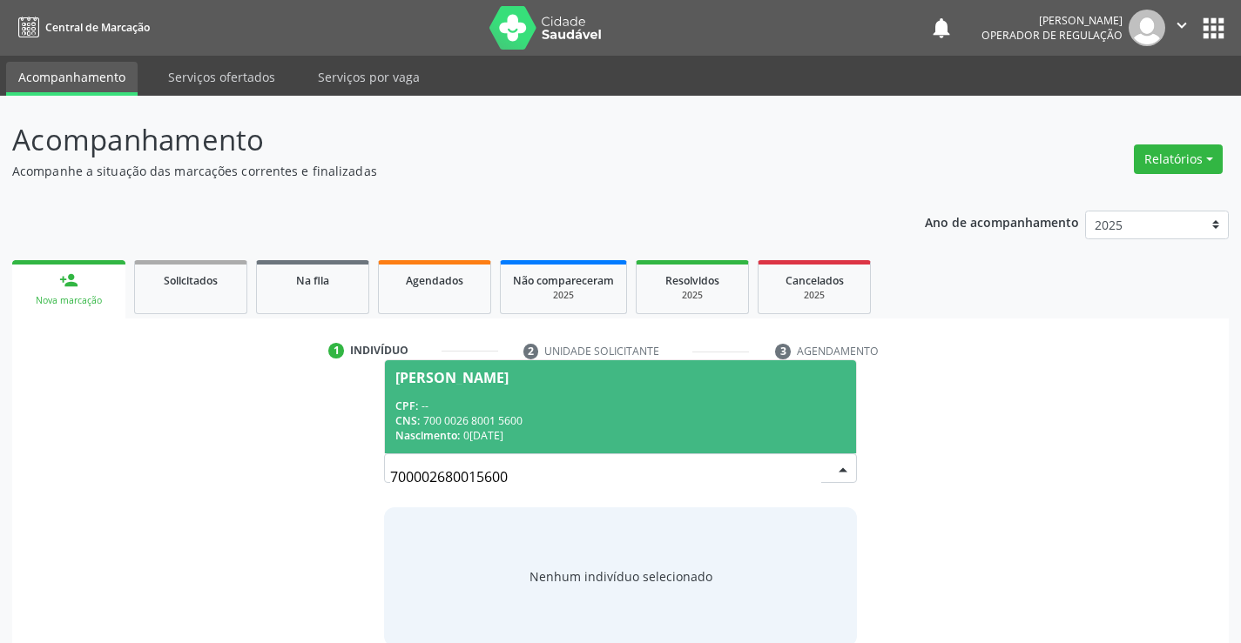
click at [567, 387] on span "Maria Aldinete da Silva CPF: -- CNS: 700 0026 8001 5600 Nascimento: 04/01/1985" at bounding box center [620, 406] width 470 height 93
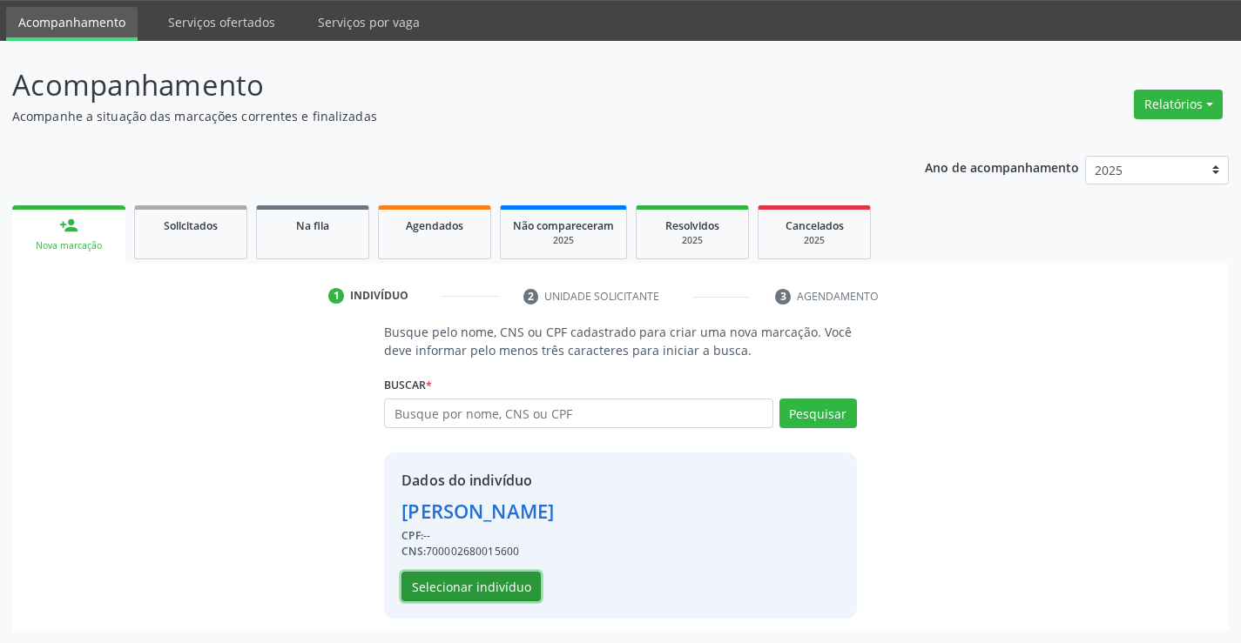
click at [483, 591] on button "Selecionar indivíduo" at bounding box center [470, 587] width 139 height 30
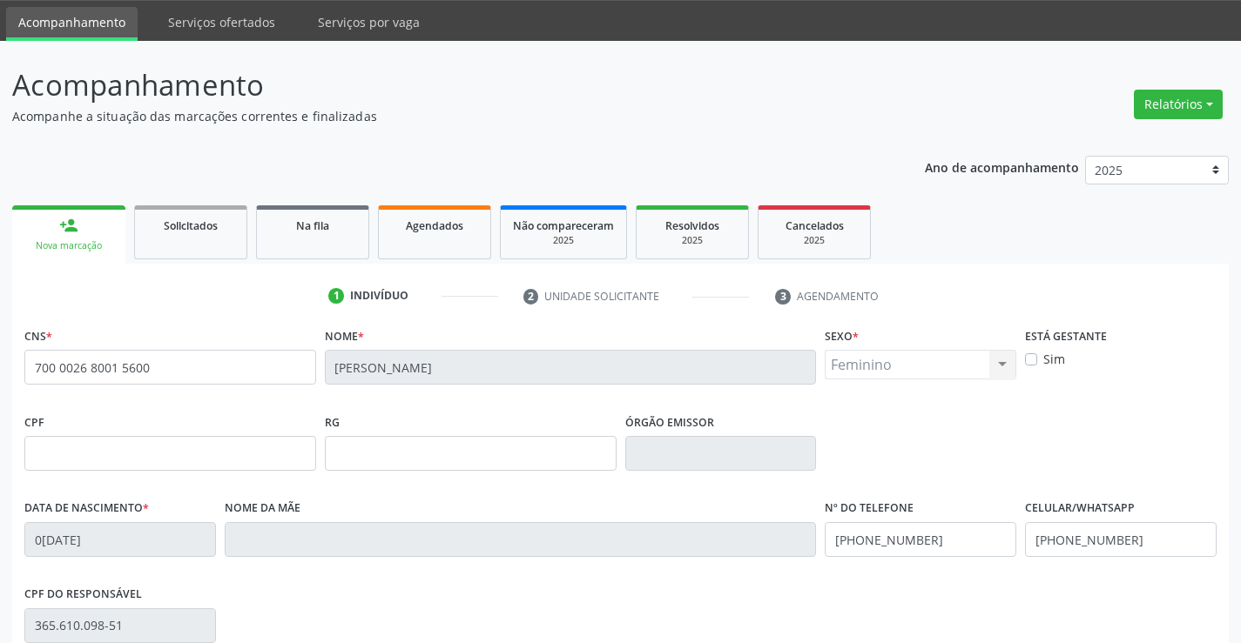
scroll to position [300, 0]
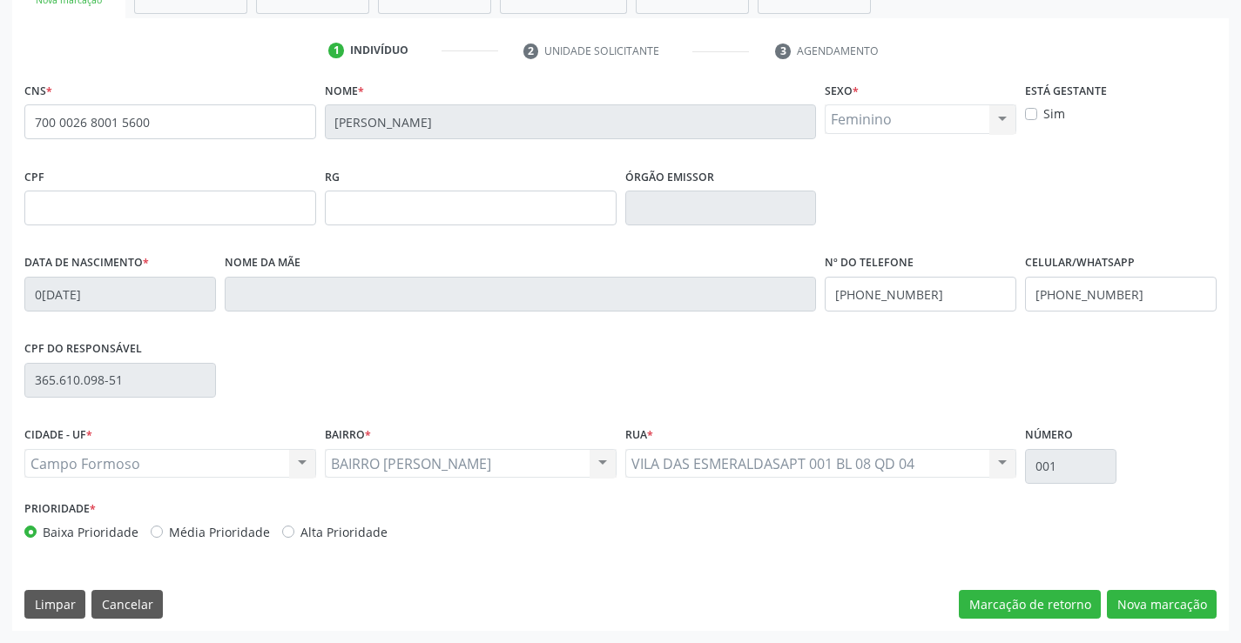
click at [1130, 620] on div "CNS * 700 0026 8001 5600 Nome * Maria Aldinete da Silva Sexo * Feminino Masculi…" at bounding box center [620, 354] width 1216 height 554
click at [1135, 608] on button "Nova marcação" at bounding box center [1162, 605] width 110 height 30
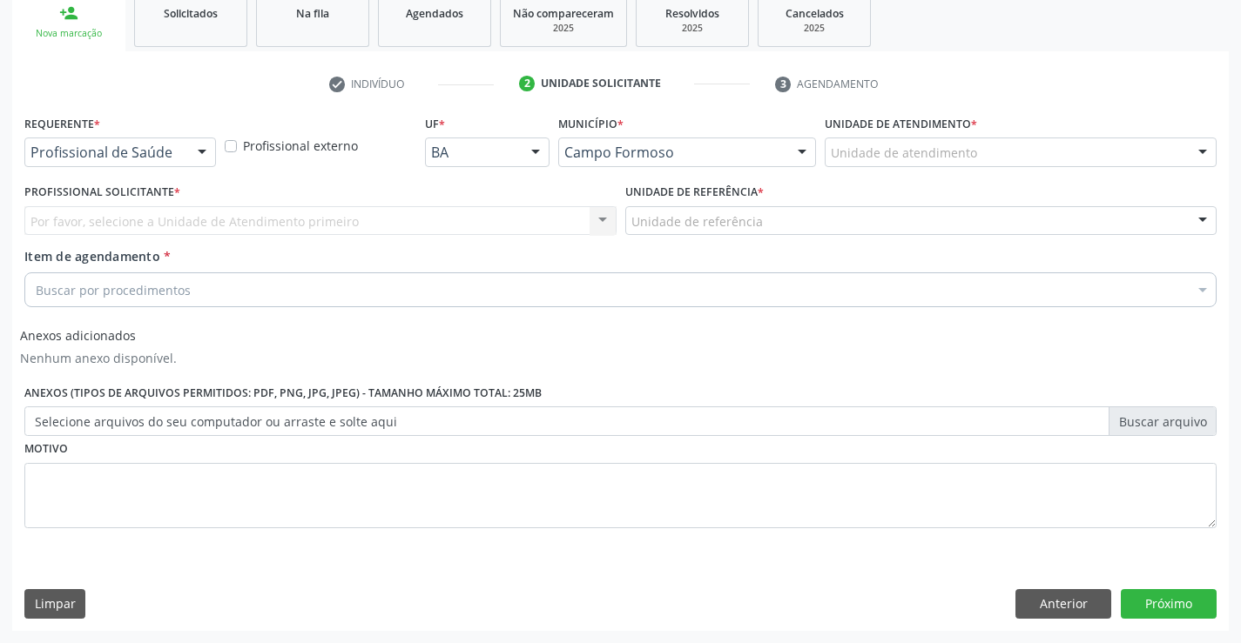
scroll to position [267, 0]
click at [199, 161] on div at bounding box center [202, 153] width 26 height 30
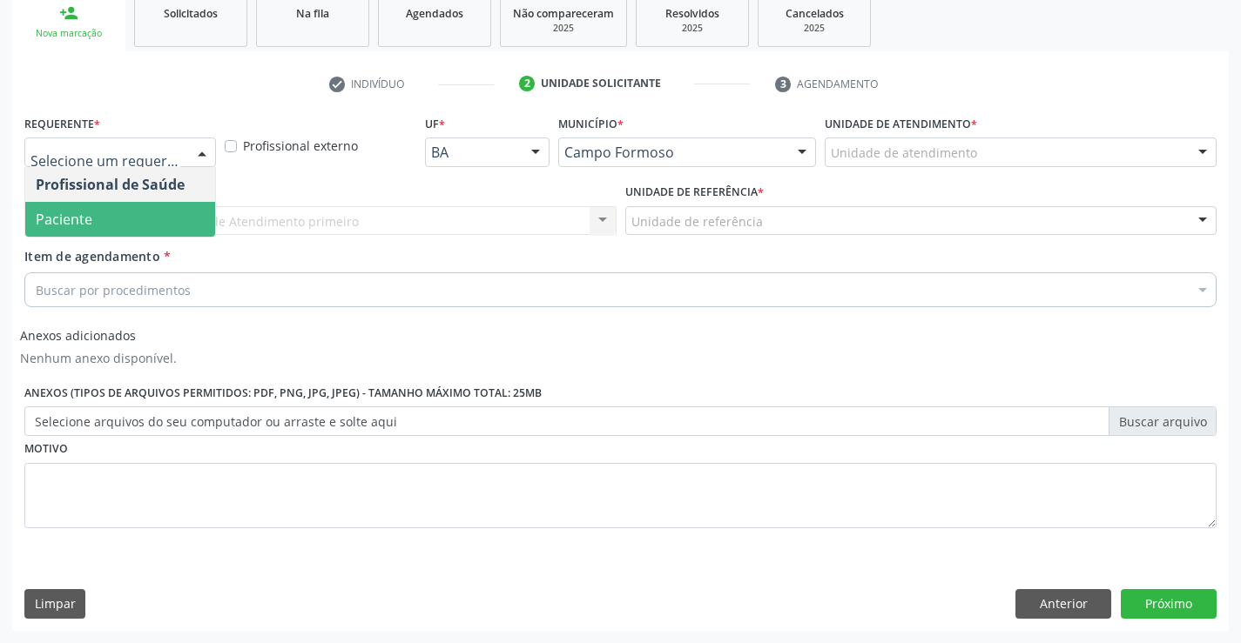
click at [165, 217] on span "Paciente" at bounding box center [120, 219] width 190 height 35
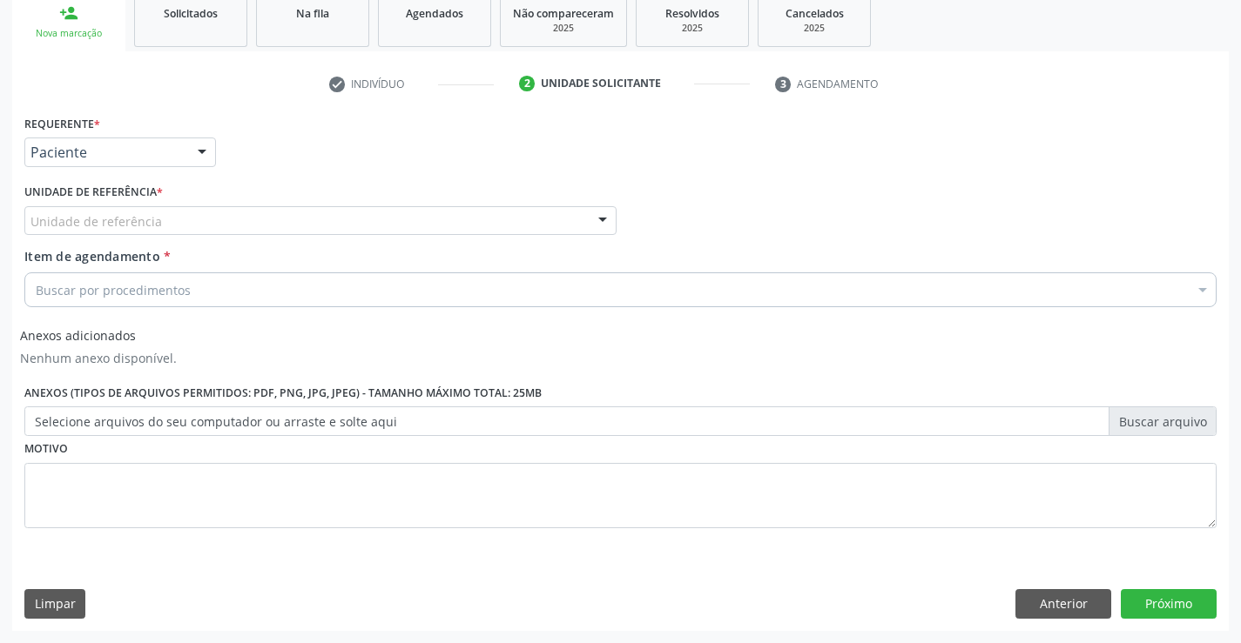
click at [302, 230] on div "Unidade de referência" at bounding box center [320, 221] width 592 height 30
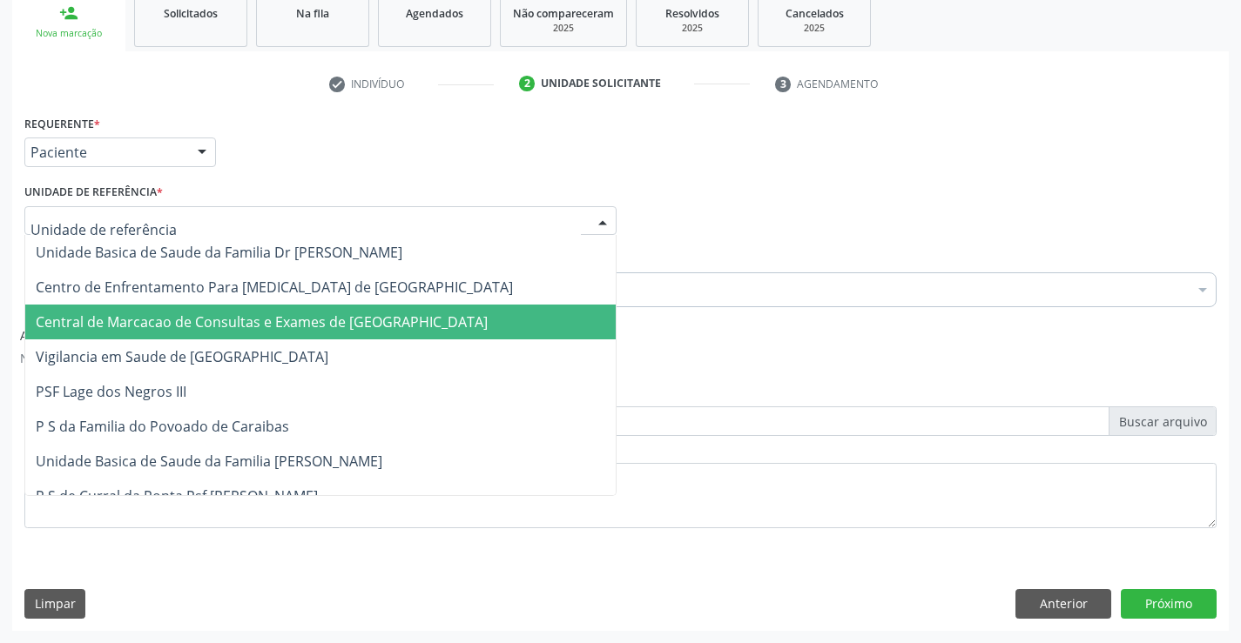
click at [330, 325] on span "Central de Marcacao de Consultas e Exames de [GEOGRAPHIC_DATA]" at bounding box center [262, 322] width 452 height 19
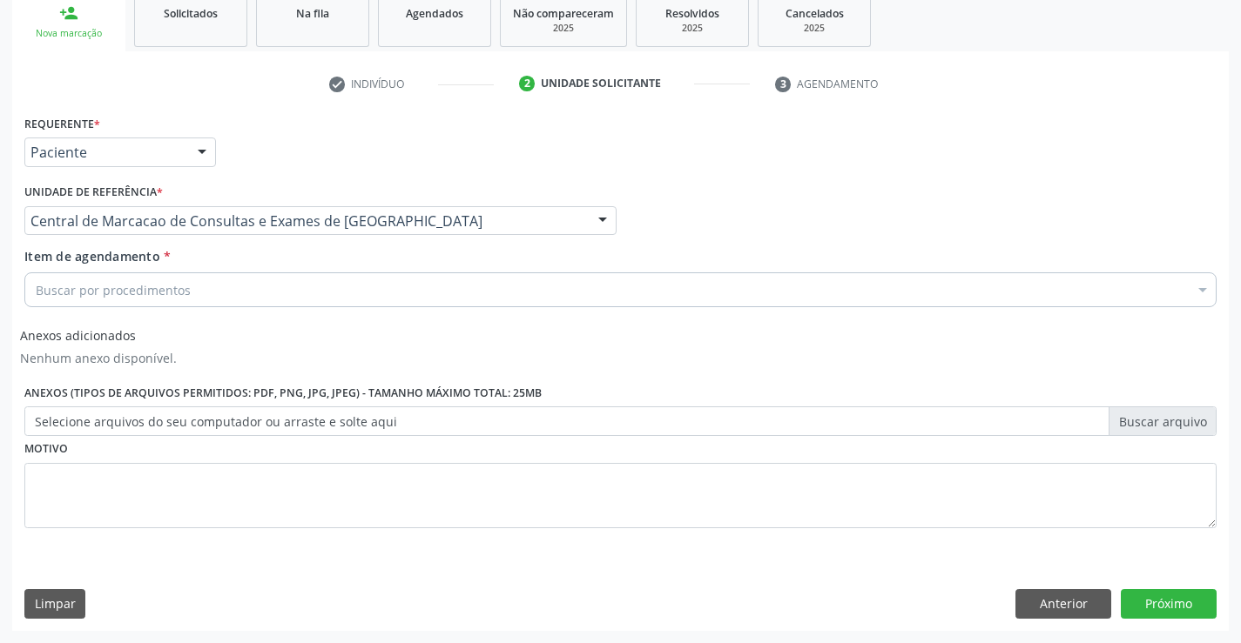
click at [367, 301] on div "Buscar por procedimentos" at bounding box center [620, 290] width 1192 height 35
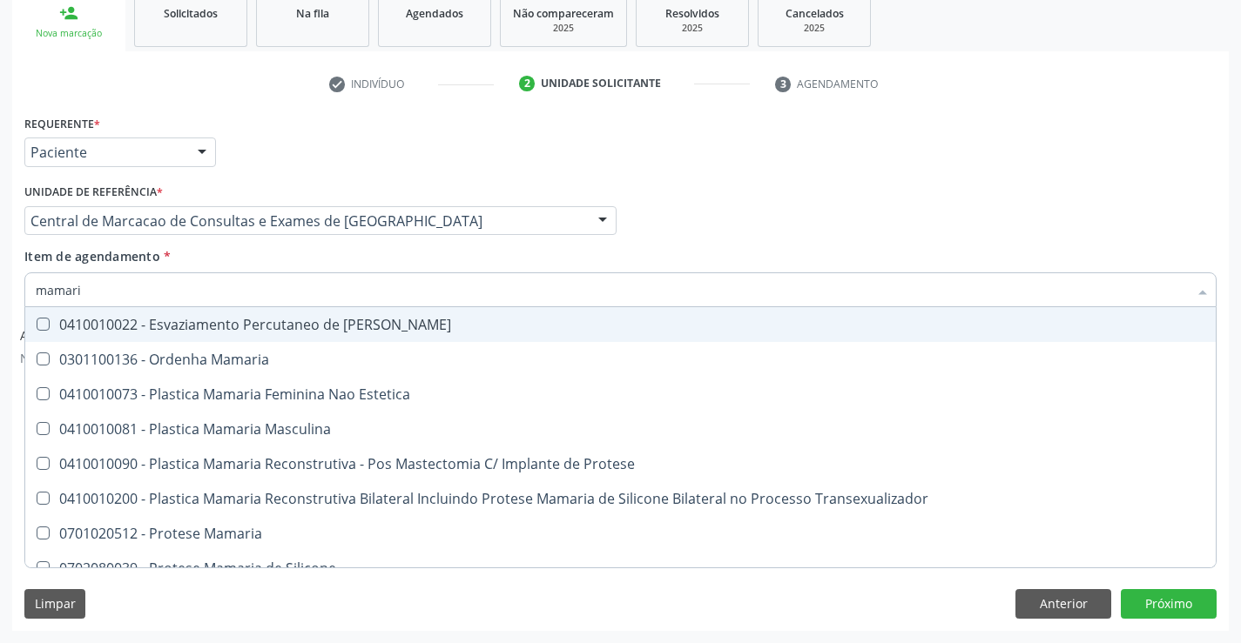
type input "mamaria"
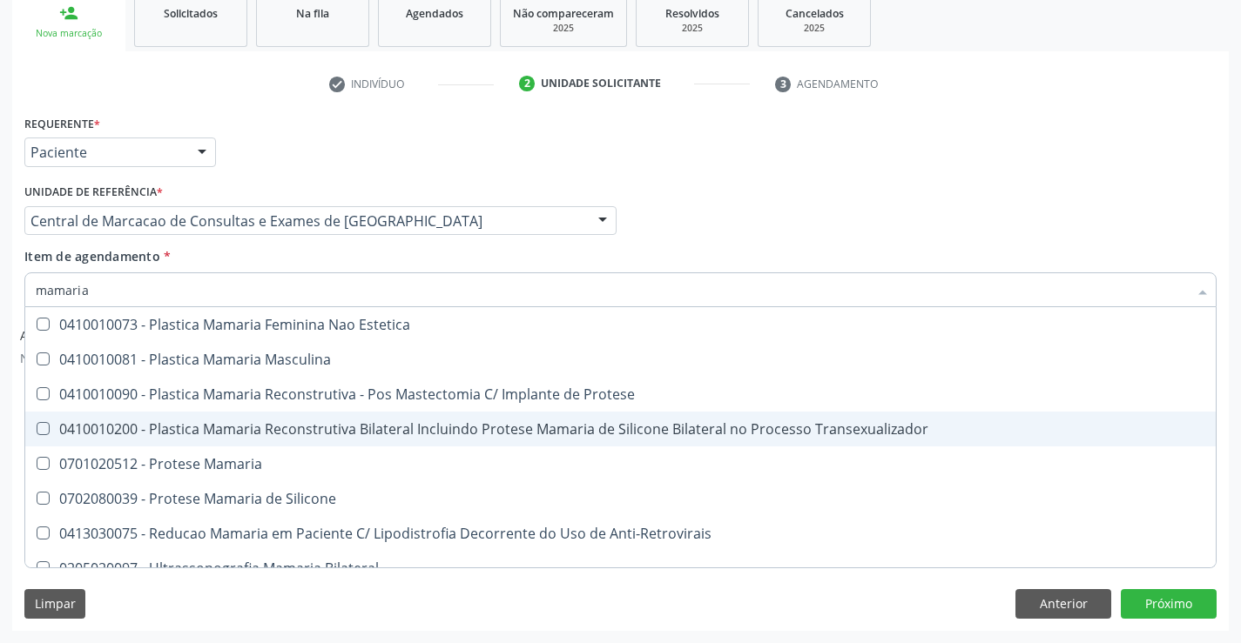
scroll to position [53, 0]
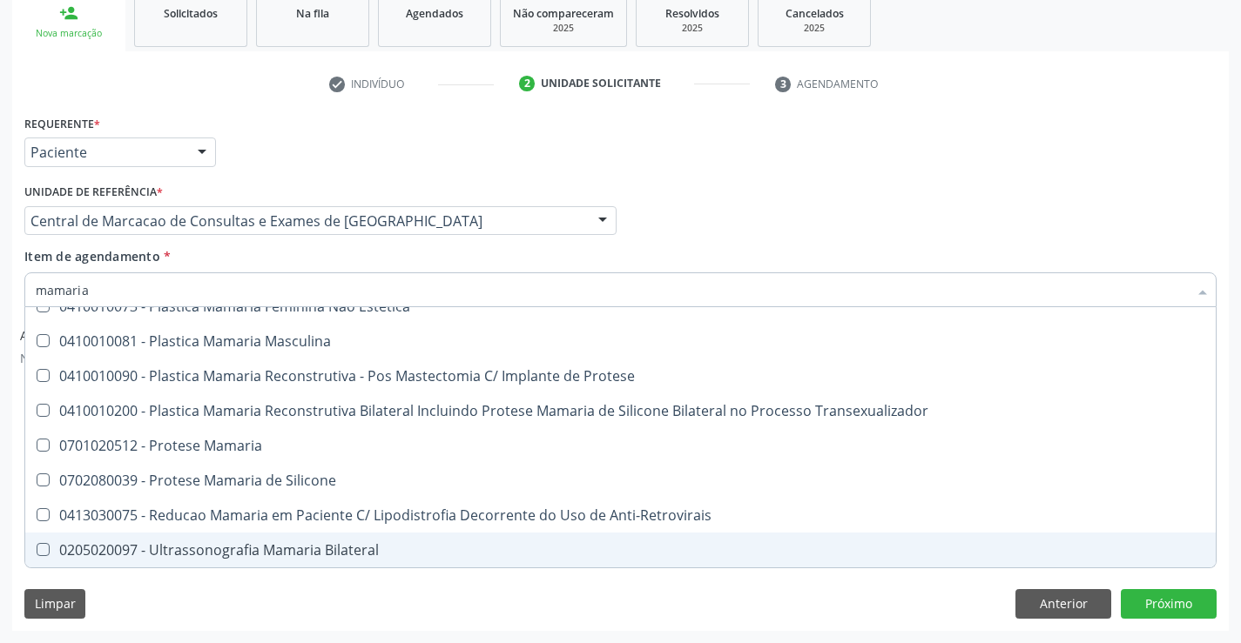
click at [261, 548] on div "0205020097 - Ultrassonografia Mamaria Bilateral" at bounding box center [620, 550] width 1169 height 14
checkbox Bilateral "true"
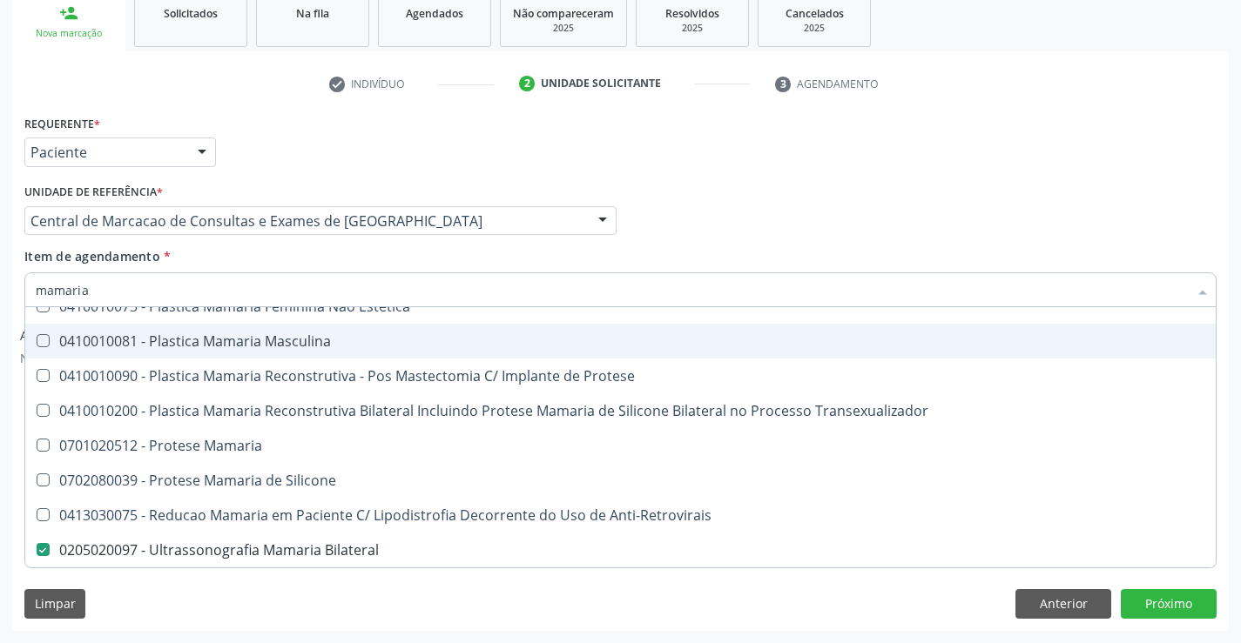
click at [805, 222] on div "Profissional Solicitante Por favor, selecione a Unidade de Atendimento primeiro…" at bounding box center [620, 213] width 1201 height 68
checkbox Estetica "true"
checkbox Bilateral "false"
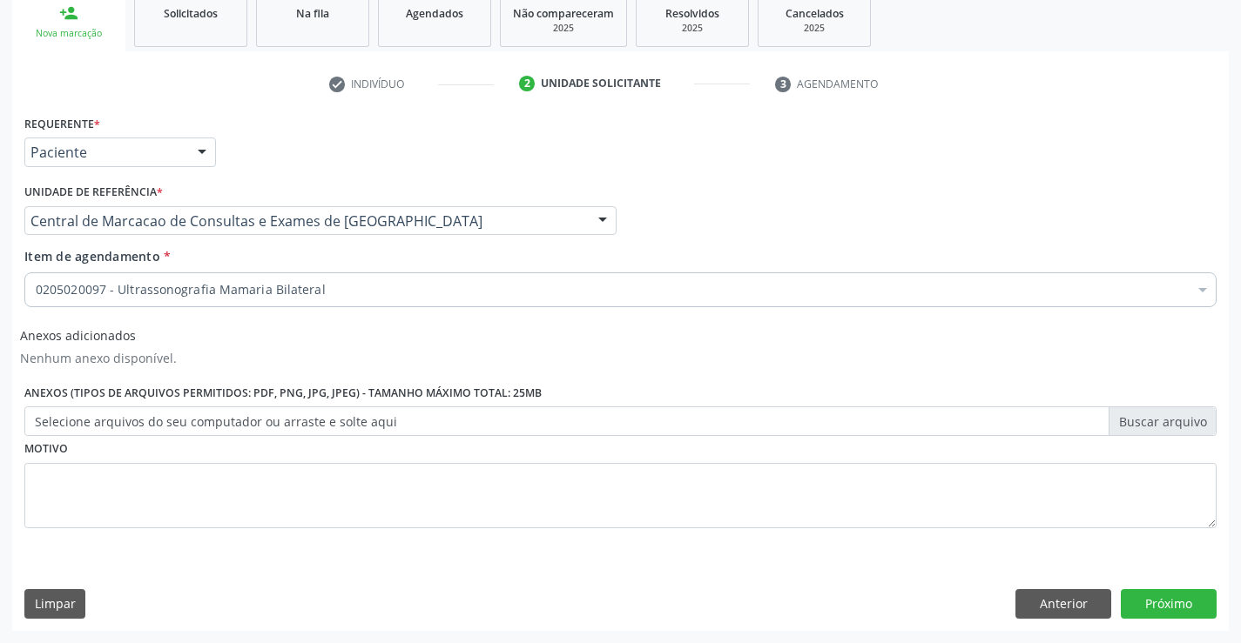
scroll to position [0, 0]
click at [1152, 600] on button "Próximo" at bounding box center [1169, 604] width 96 height 30
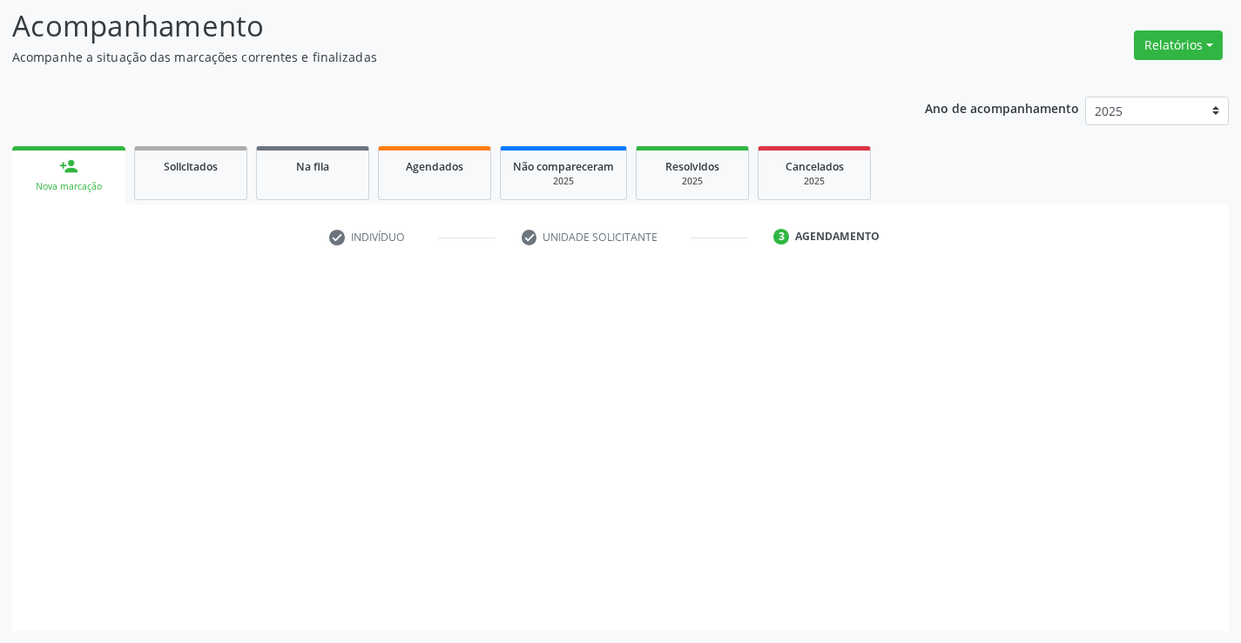
scroll to position [114, 0]
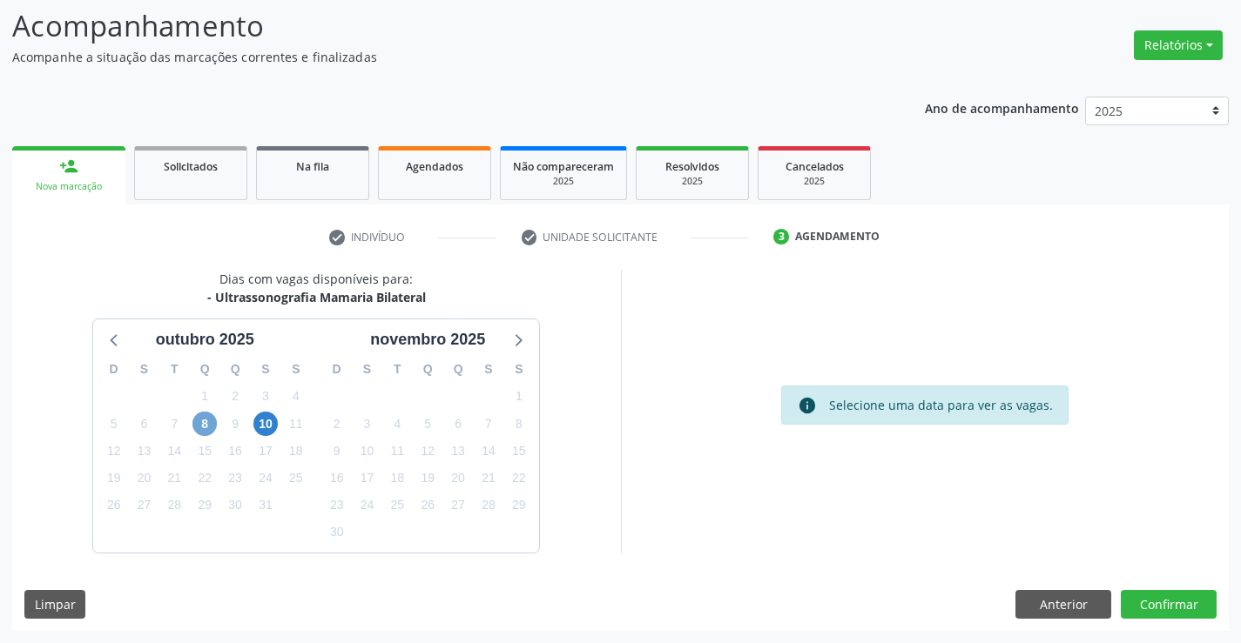
click at [194, 423] on span "8" at bounding box center [204, 424] width 24 height 24
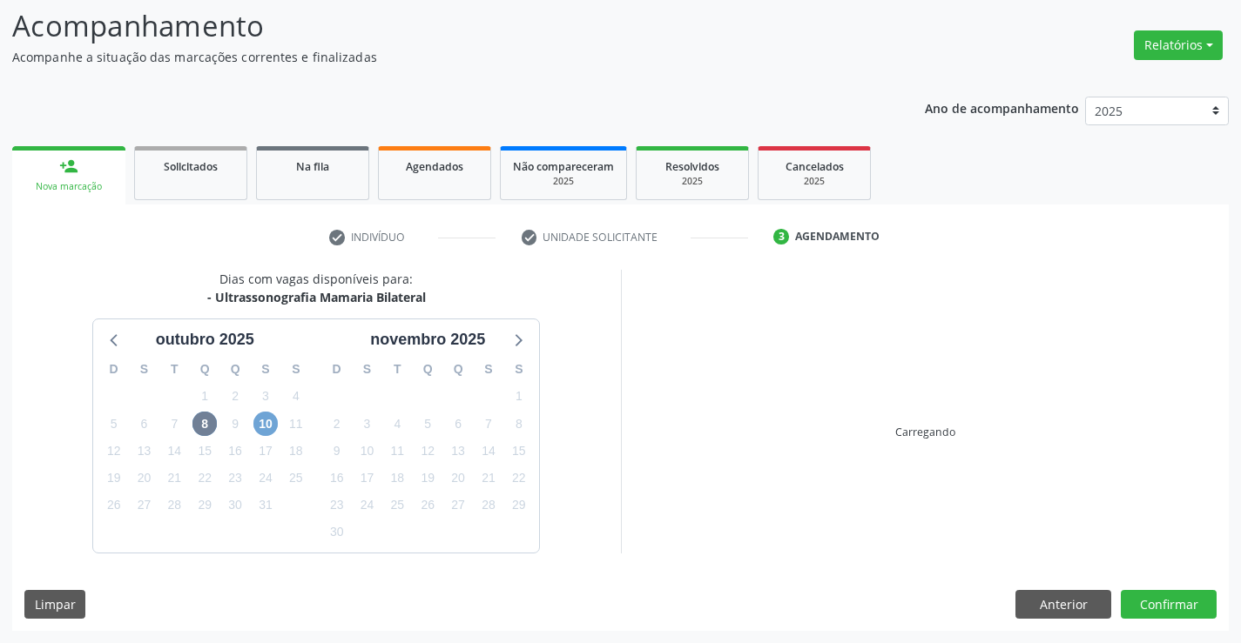
click at [266, 417] on span "10" at bounding box center [265, 424] width 24 height 24
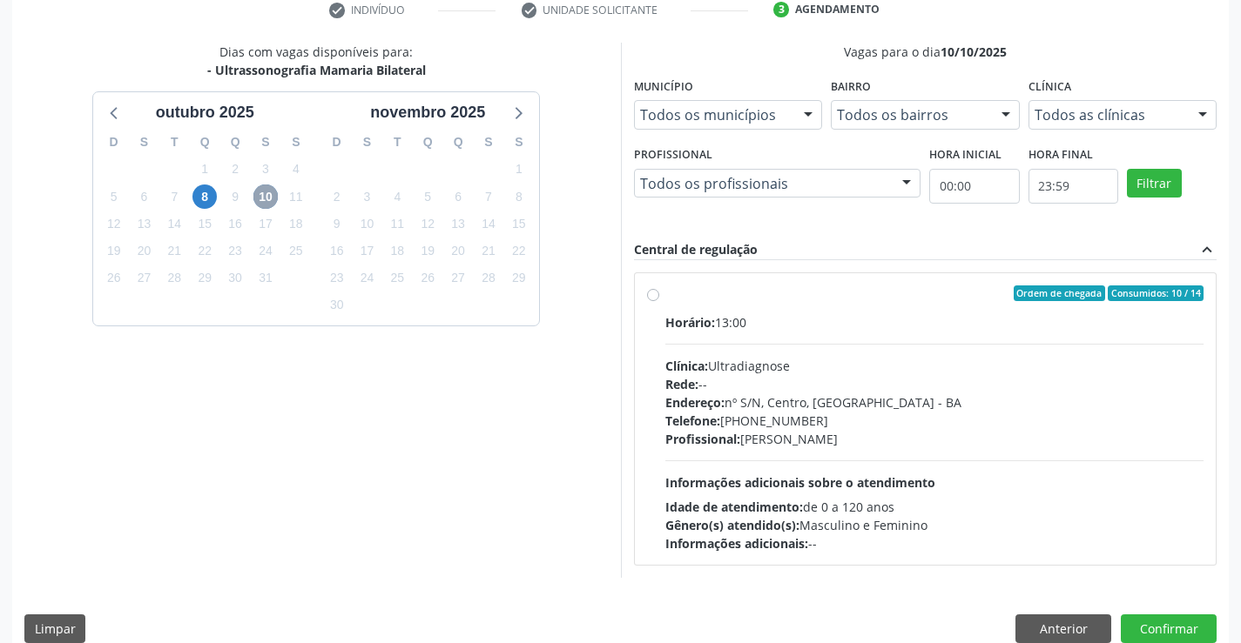
scroll to position [366, 0]
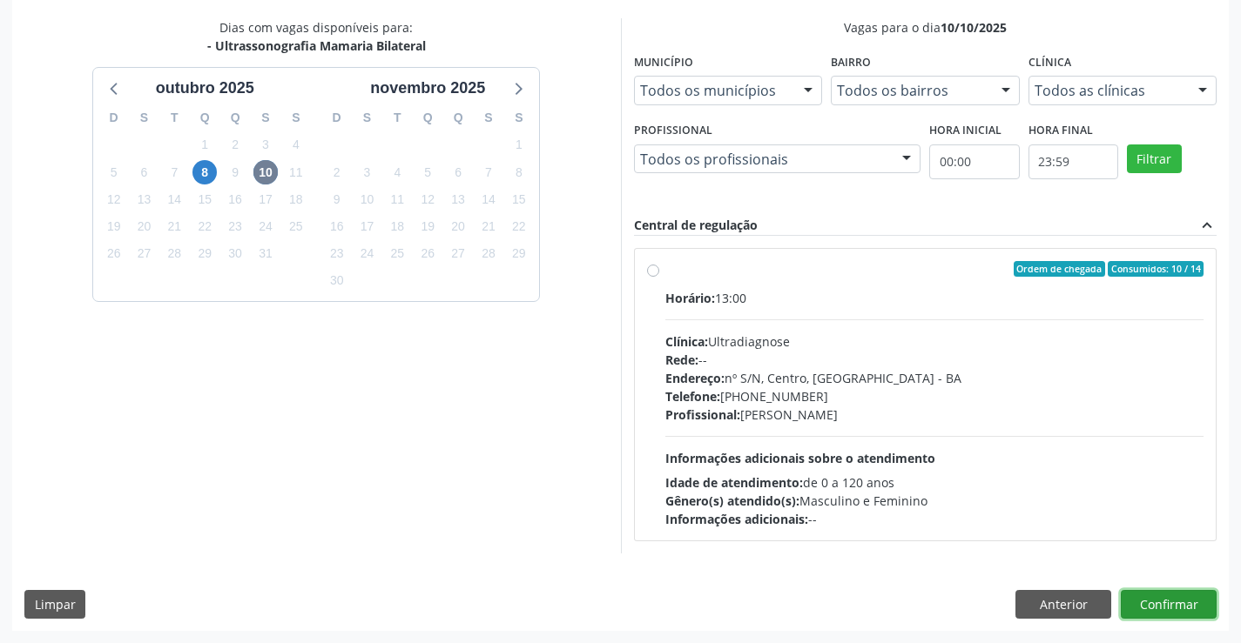
click at [1125, 600] on button "Confirmar" at bounding box center [1169, 605] width 96 height 30
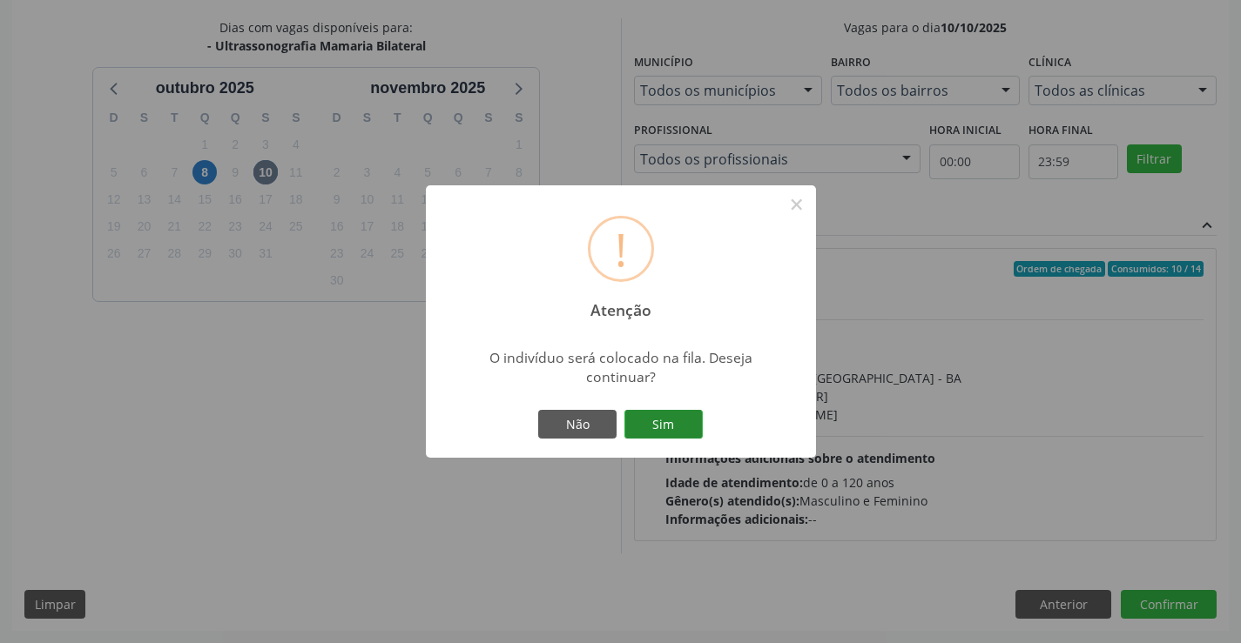
click at [674, 429] on button "Sim" at bounding box center [663, 425] width 78 height 30
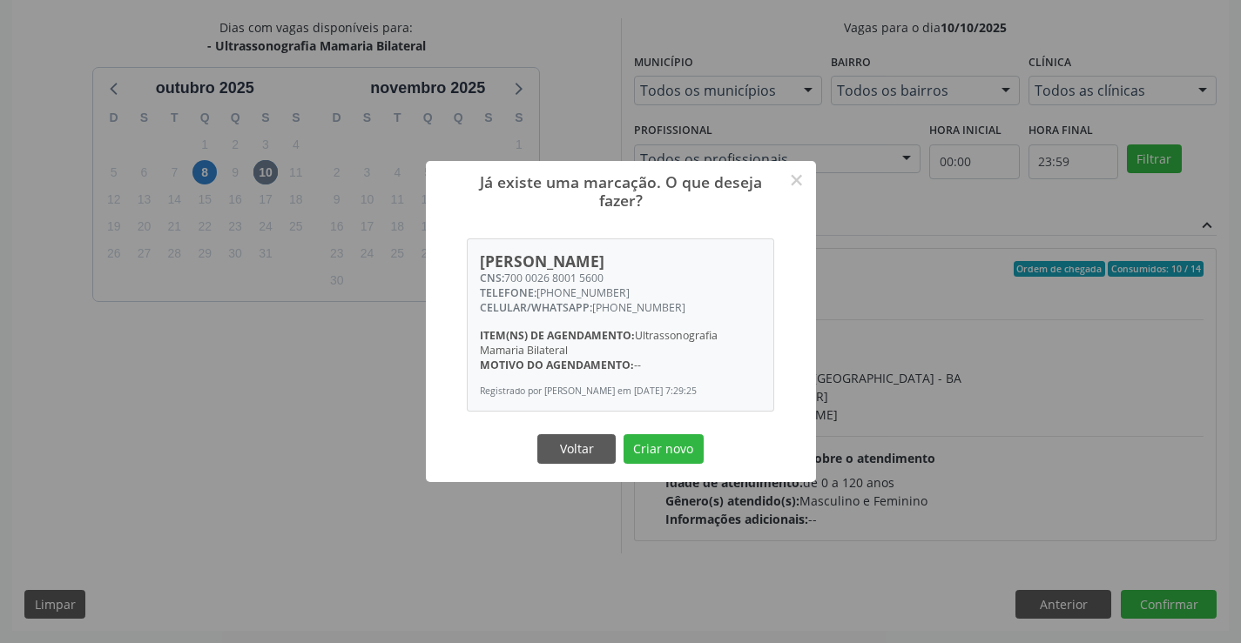
click at [675, 423] on div "Já existe uma marcação. O que deseja fazer? × Maria Aldinete da Silva CNS: 700 …" at bounding box center [621, 322] width 390 height 322
click at [675, 438] on button "Criar novo" at bounding box center [663, 449] width 80 height 30
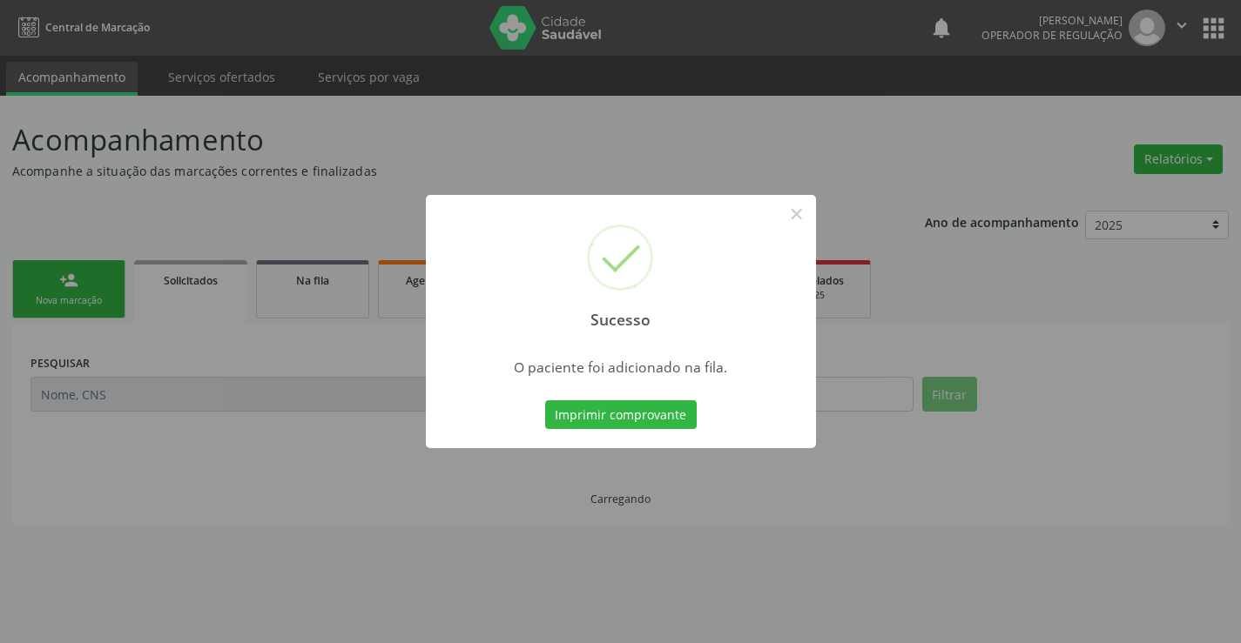
scroll to position [0, 0]
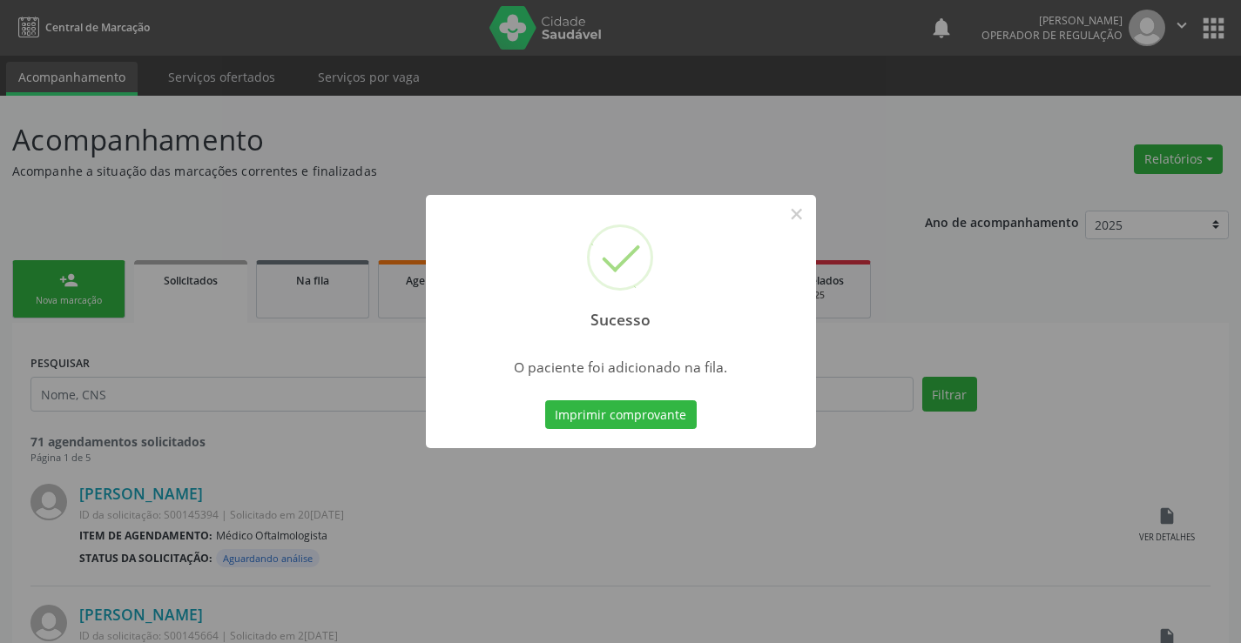
click at [545, 401] on button "Imprimir comprovante" at bounding box center [621, 416] width 152 height 30
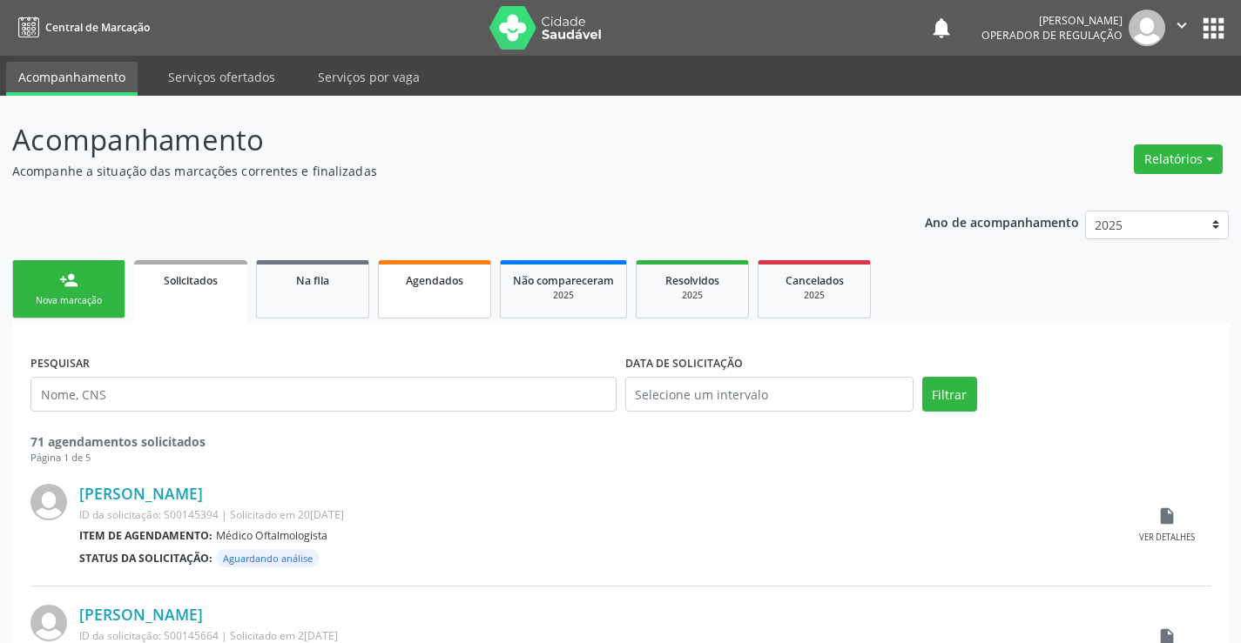
click at [428, 300] on link "Agendados" at bounding box center [434, 289] width 113 height 58
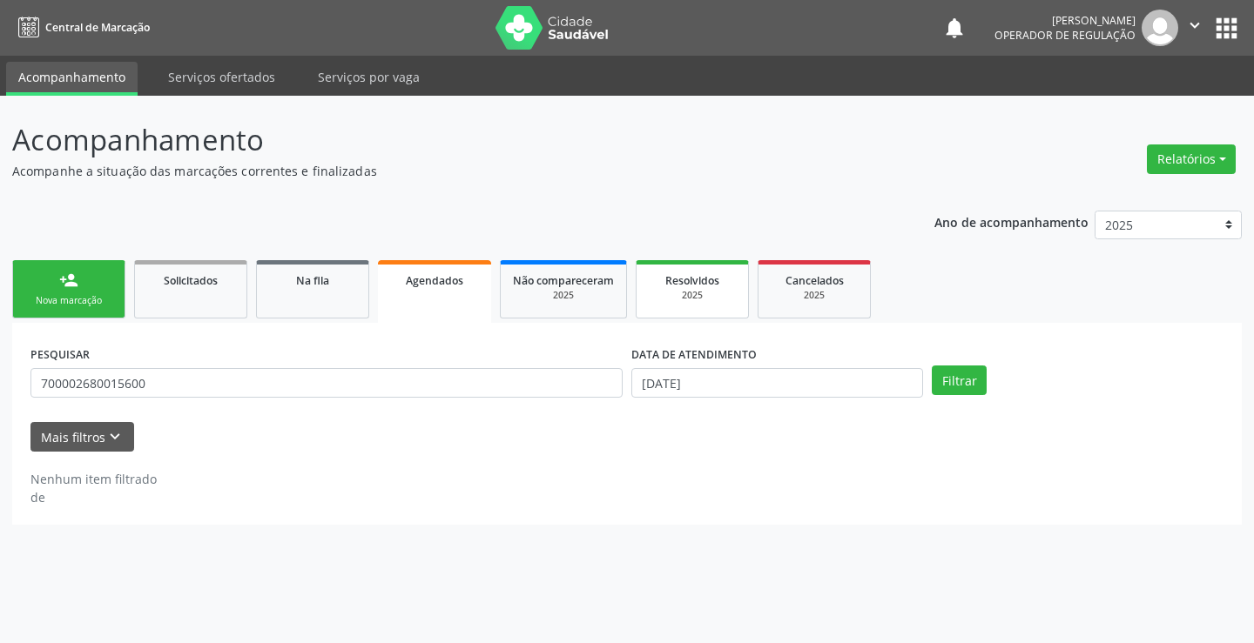
click at [711, 280] on span "Resolvidos" at bounding box center [692, 280] width 54 height 15
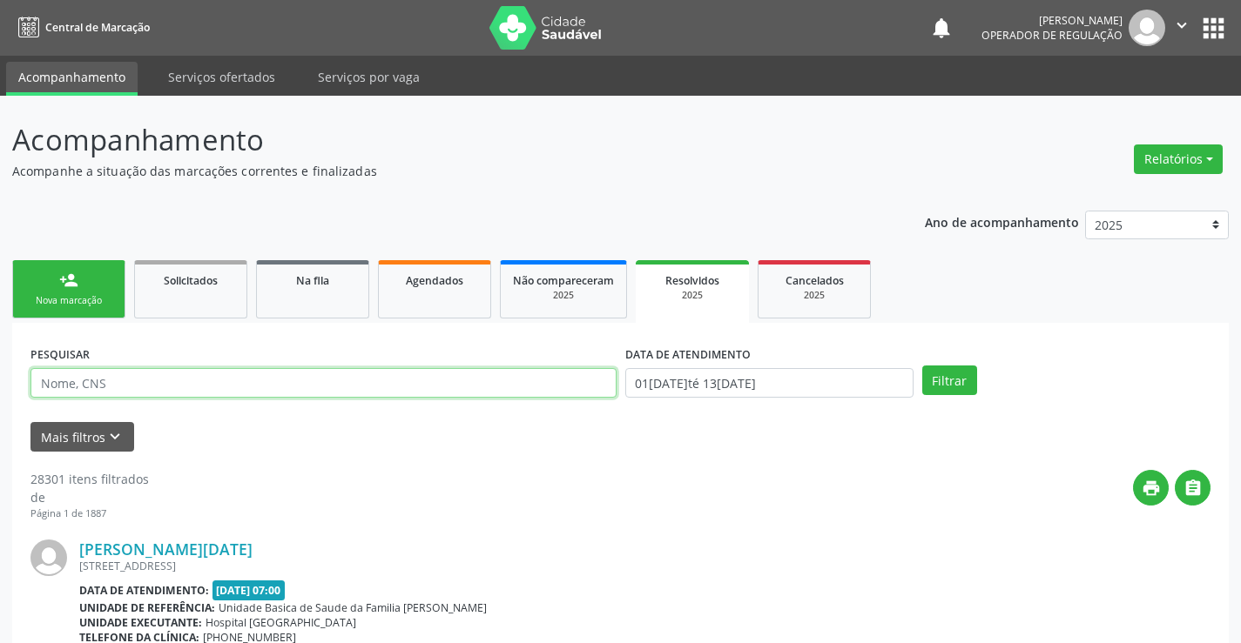
click at [569, 387] on input "text" at bounding box center [323, 383] width 586 height 30
type input "l"
type input "maria valentina"
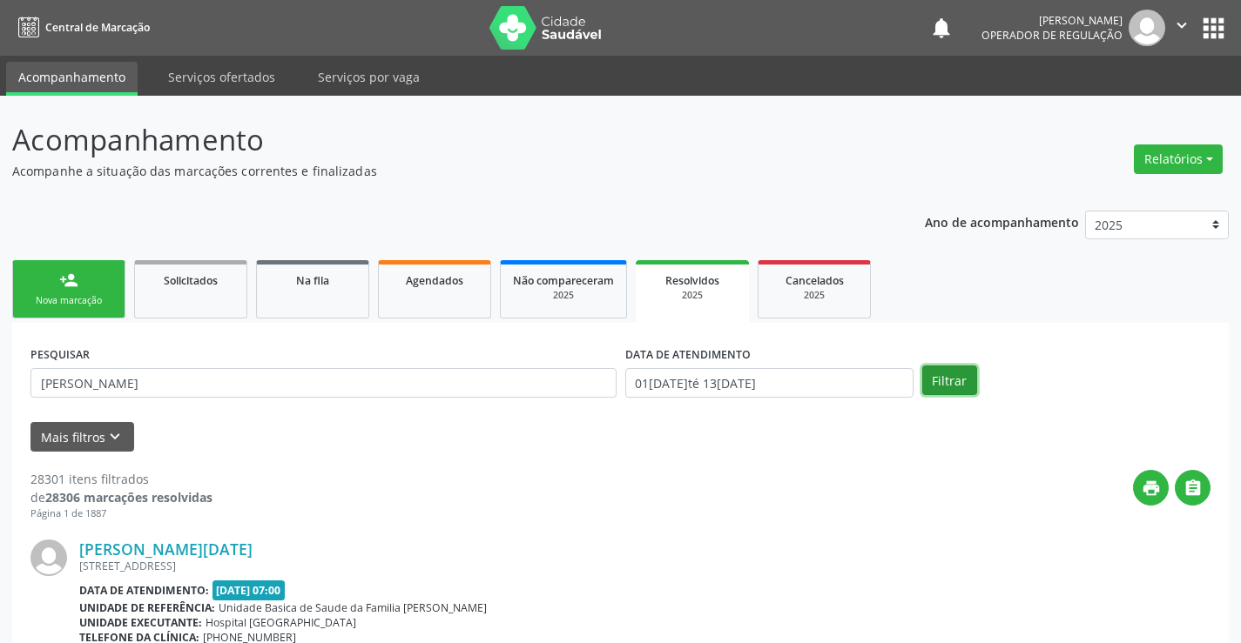
click at [929, 374] on button "Filtrar" at bounding box center [949, 381] width 55 height 30
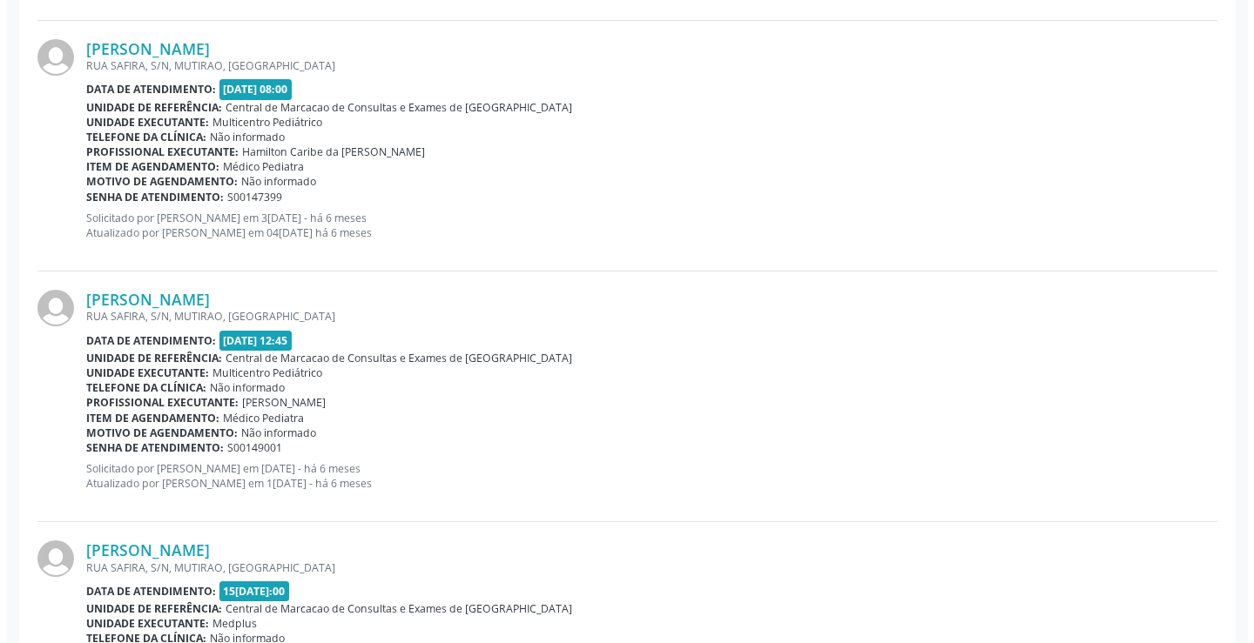
scroll to position [1480, 0]
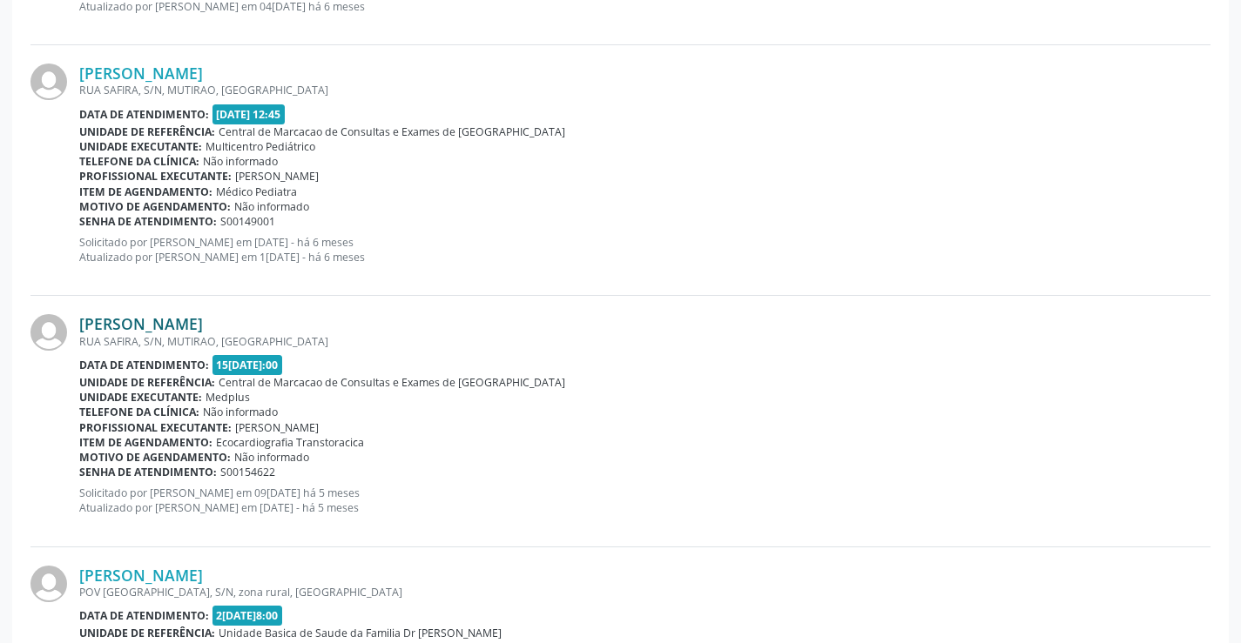
click at [203, 329] on link "Maria Valentina de Souza Silva" at bounding box center [141, 323] width 124 height 19
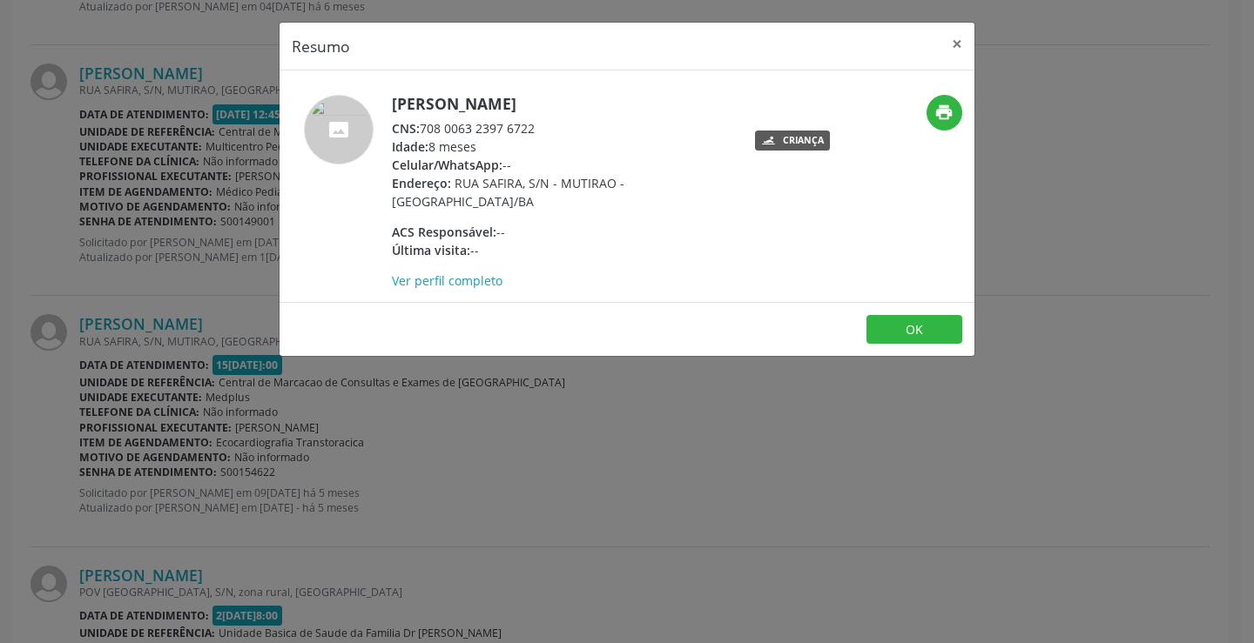
drag, startPoint x: 426, startPoint y: 130, endPoint x: 549, endPoint y: 130, distance: 123.6
click at [549, 130] on div "CNS: 708 0063 2397 6722" at bounding box center [561, 128] width 339 height 18
copy div "708 0063 2397 6722"
click at [961, 39] on button "×" at bounding box center [957, 44] width 35 height 43
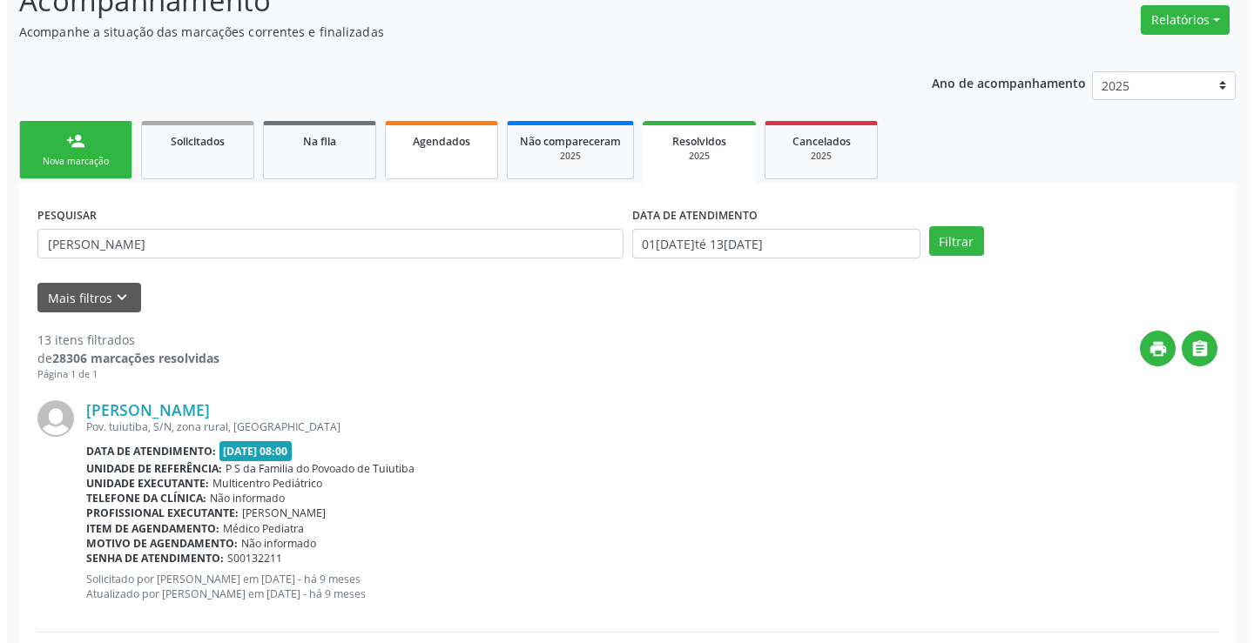
scroll to position [0, 0]
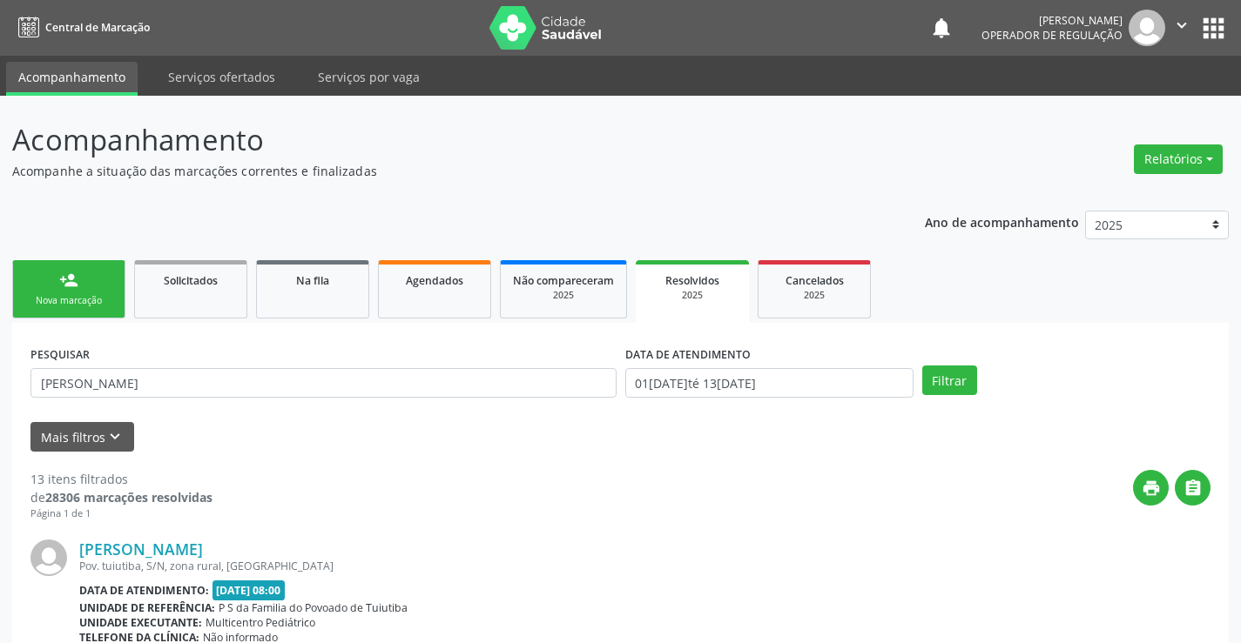
click at [689, 288] on div "Resolvidos" at bounding box center [692, 280] width 89 height 18
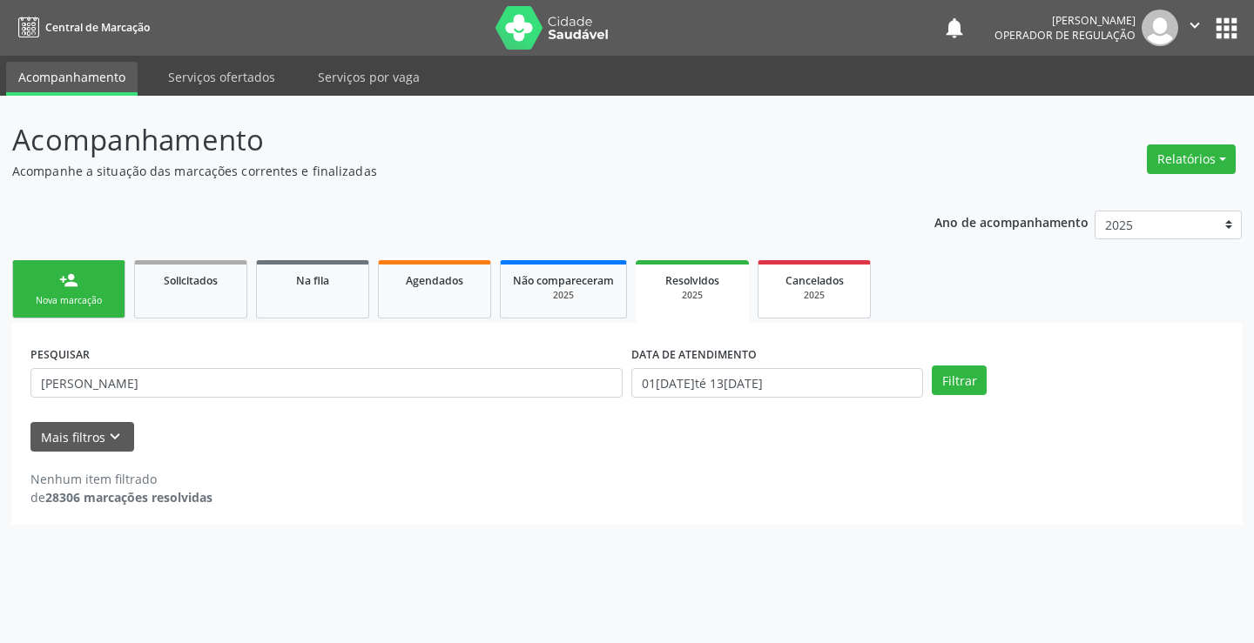
click at [819, 266] on link "Cancelados 2025" at bounding box center [814, 289] width 113 height 58
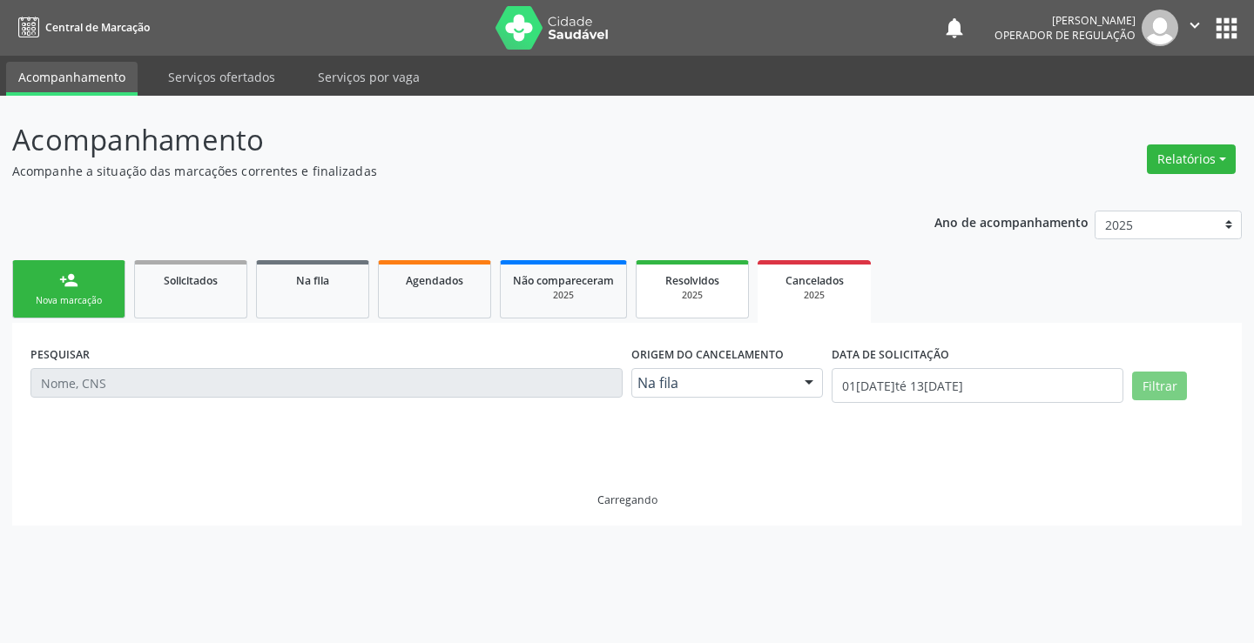
click at [662, 287] on div "Resolvidos" at bounding box center [692, 280] width 87 height 18
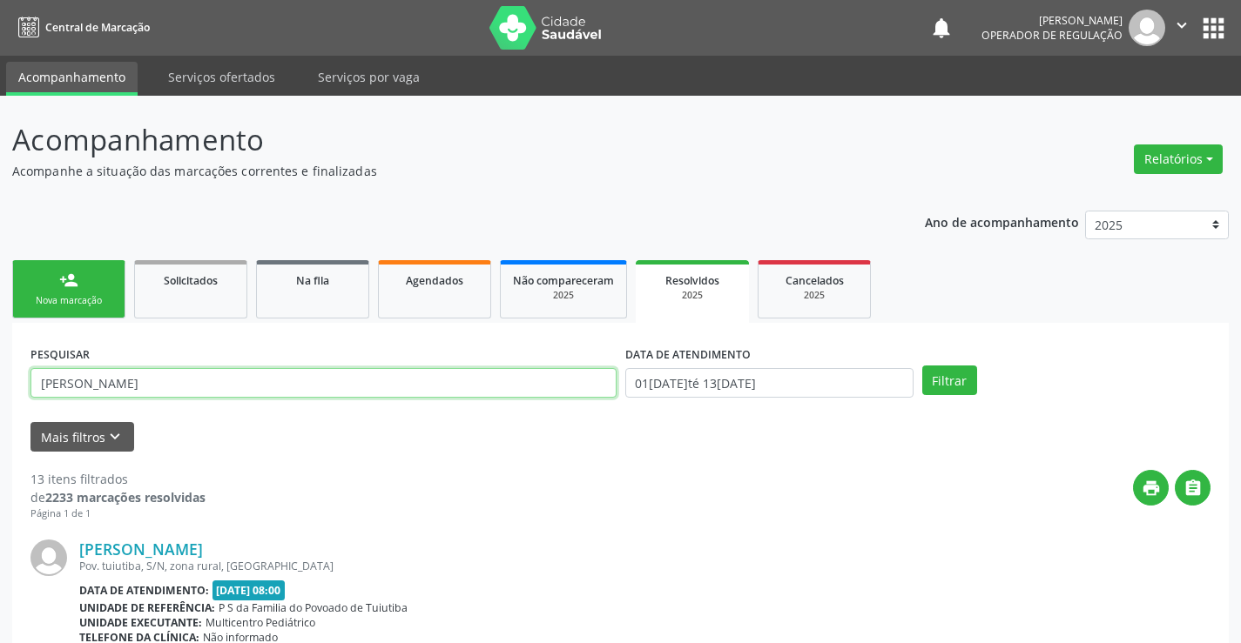
click at [390, 392] on input "maria valentina" at bounding box center [323, 383] width 586 height 30
drag, startPoint x: 390, startPoint y: 392, endPoint x: 383, endPoint y: 378, distance: 15.6
click at [384, 378] on input "maria valentina" at bounding box center [323, 383] width 586 height 30
click at [368, 388] on input "maria valentina" at bounding box center [323, 383] width 586 height 30
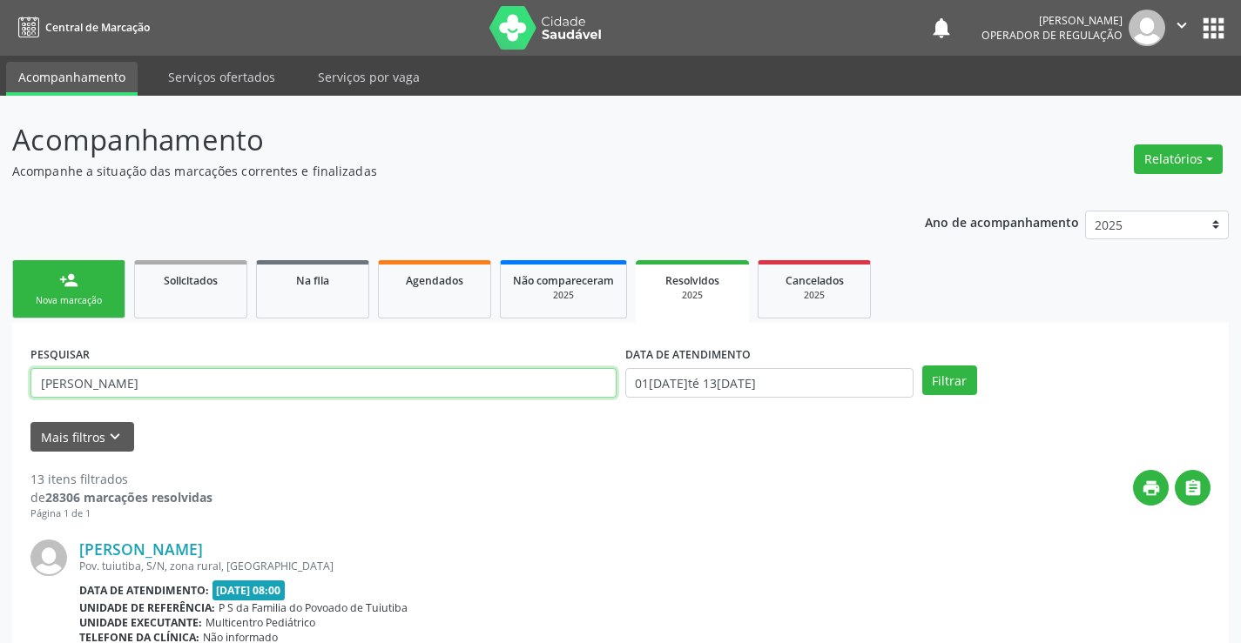
click at [368, 388] on input "maria valentina" at bounding box center [323, 383] width 586 height 30
paste input "708 0063 2397 6722"
type input "708 0063 2397 6722"
click at [958, 382] on button "Filtrar" at bounding box center [949, 381] width 55 height 30
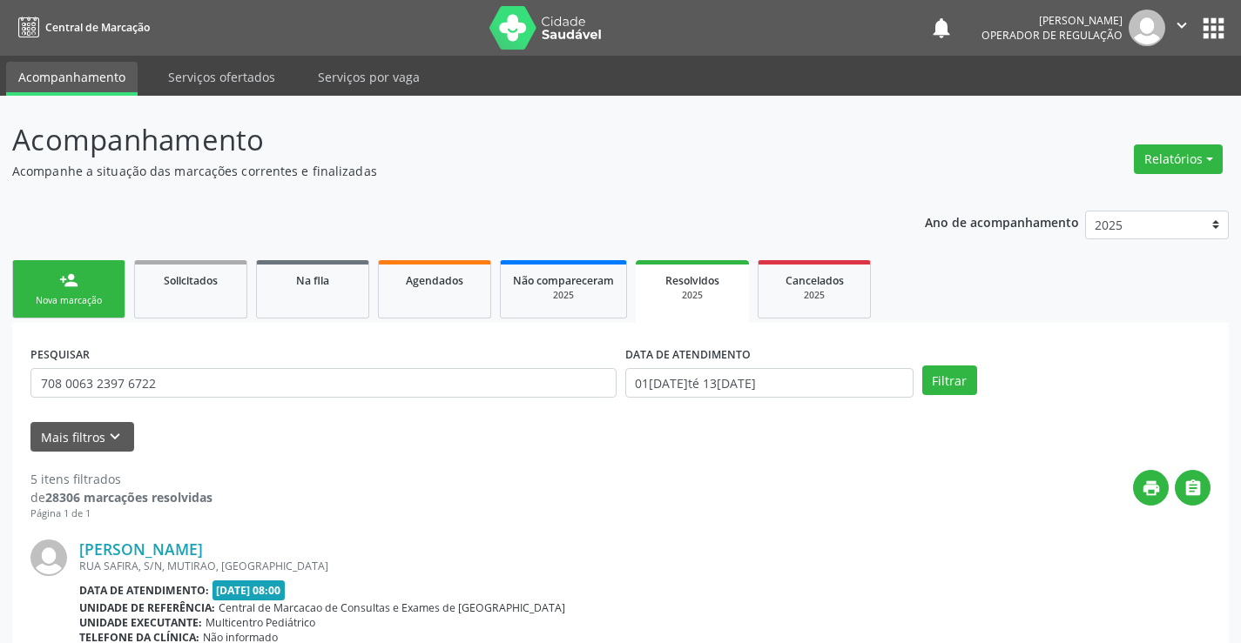
click at [44, 275] on link "person_add Nova marcação" at bounding box center [68, 289] width 113 height 58
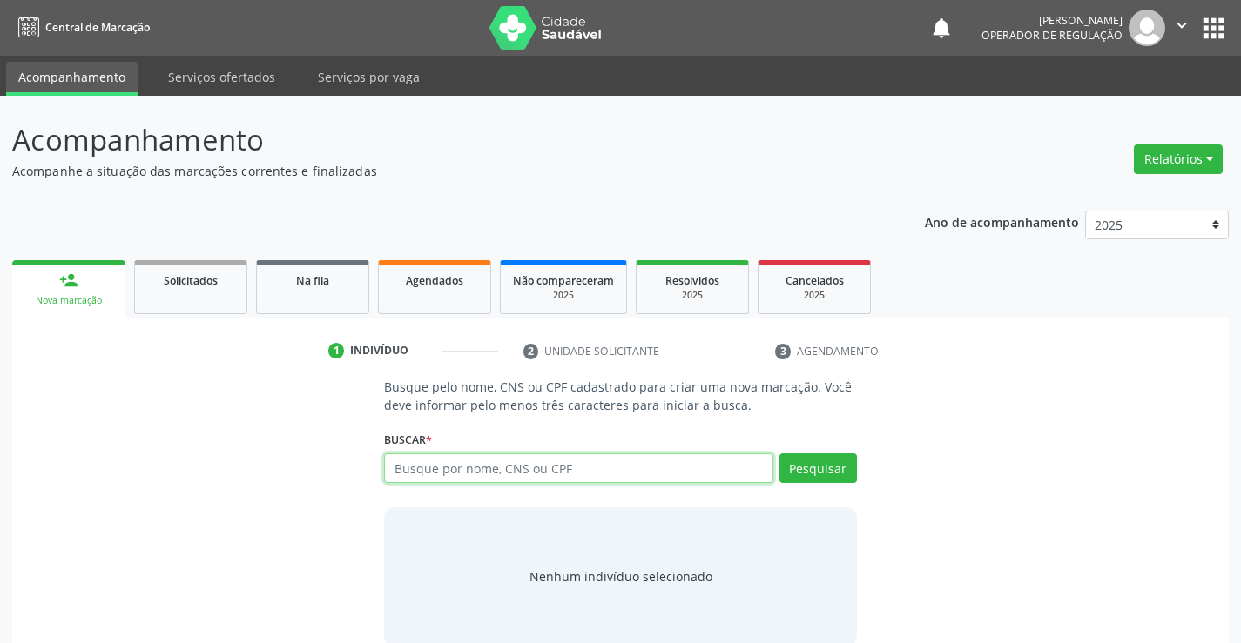
click at [503, 479] on input "text" at bounding box center [578, 469] width 388 height 30
type input "703600090906431"
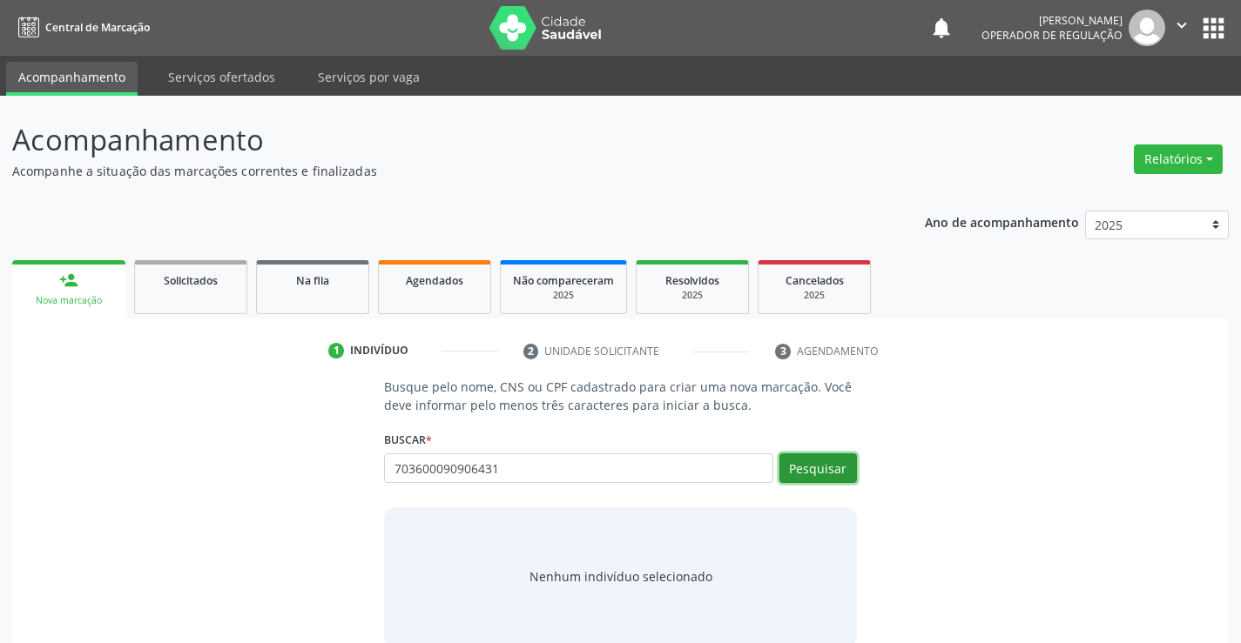
click at [810, 468] on button "Pesquisar" at bounding box center [817, 469] width 77 height 30
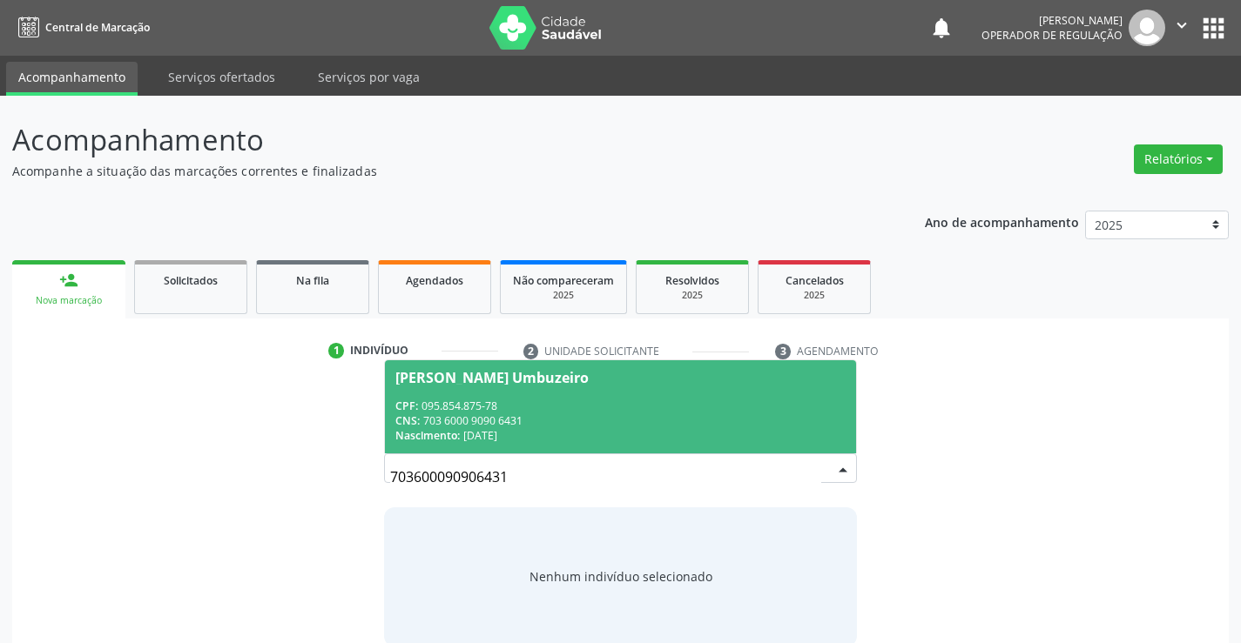
click at [477, 421] on div "CNS: 703 6000 9090 6431" at bounding box center [619, 421] width 449 height 15
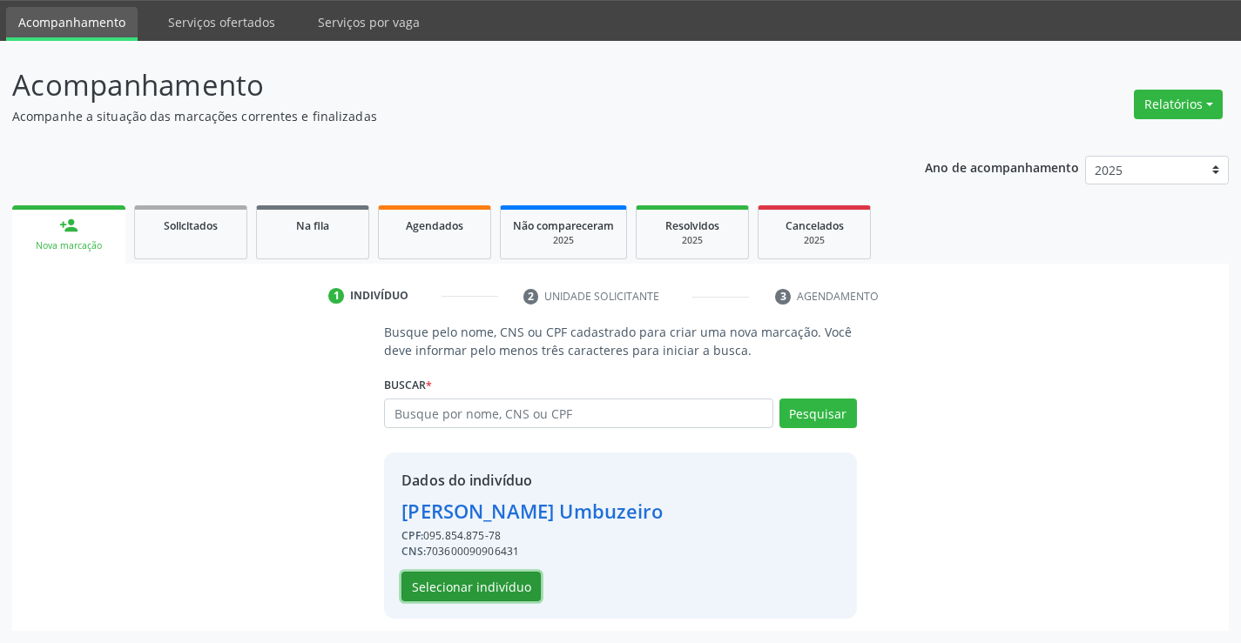
click at [497, 580] on button "Selecionar indivíduo" at bounding box center [470, 587] width 139 height 30
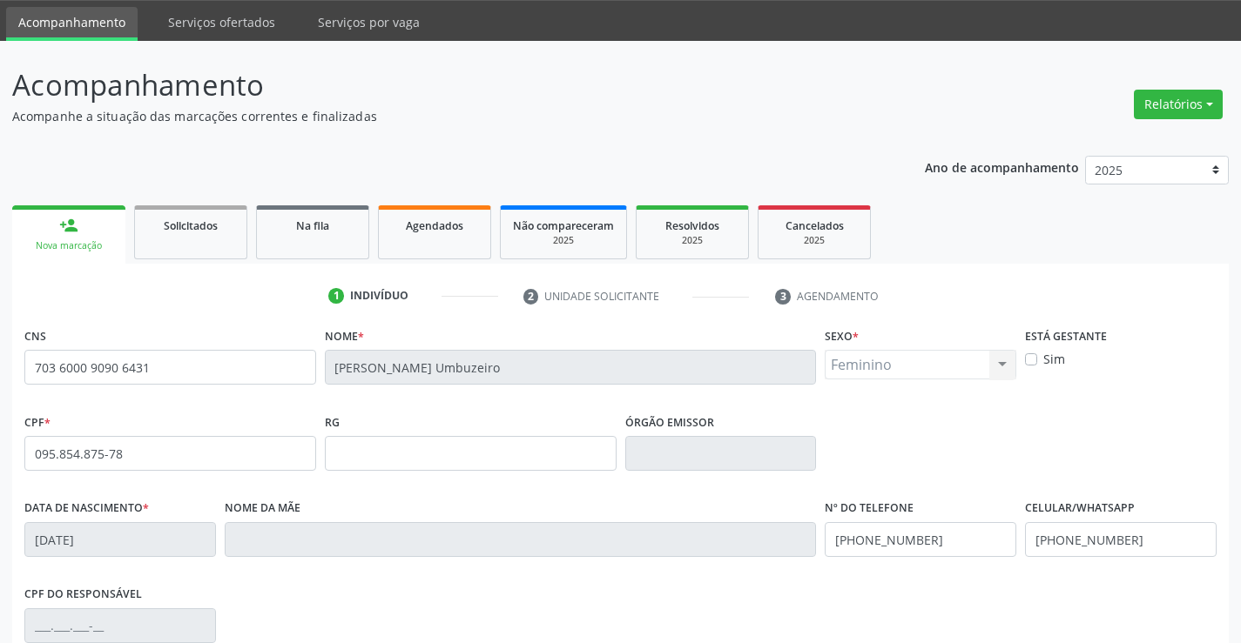
scroll to position [300, 0]
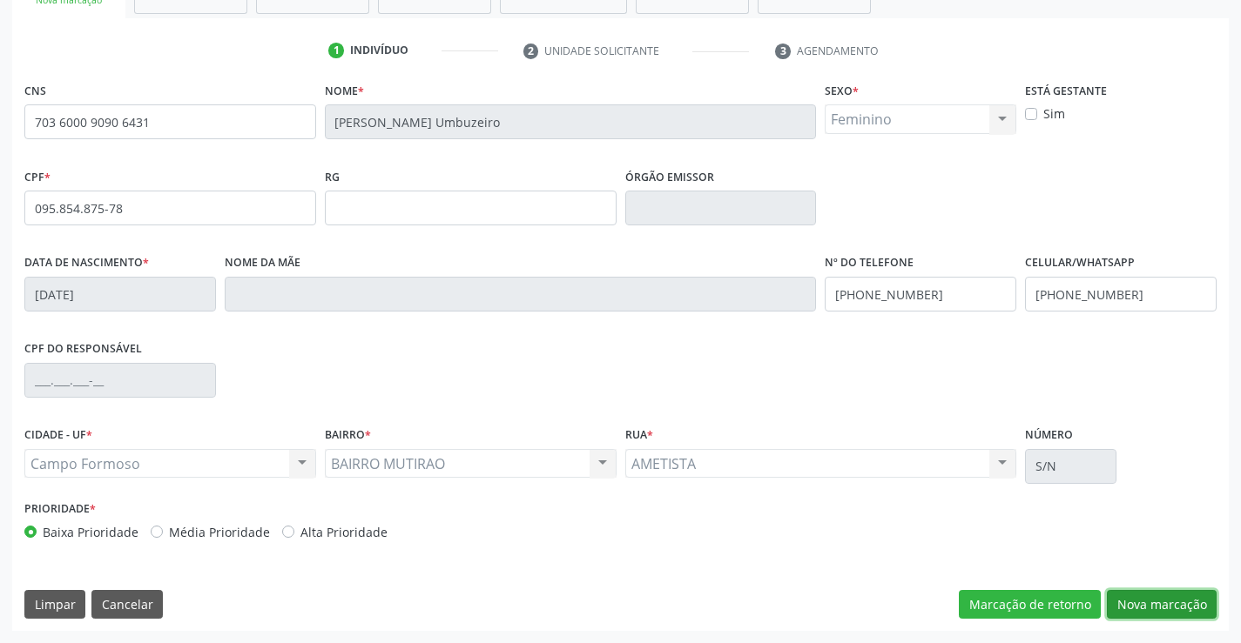
drag, startPoint x: 1152, startPoint y: 603, endPoint x: 1146, endPoint y: 610, distance: 9.3
click at [1152, 604] on button "Nova marcação" at bounding box center [1162, 605] width 110 height 30
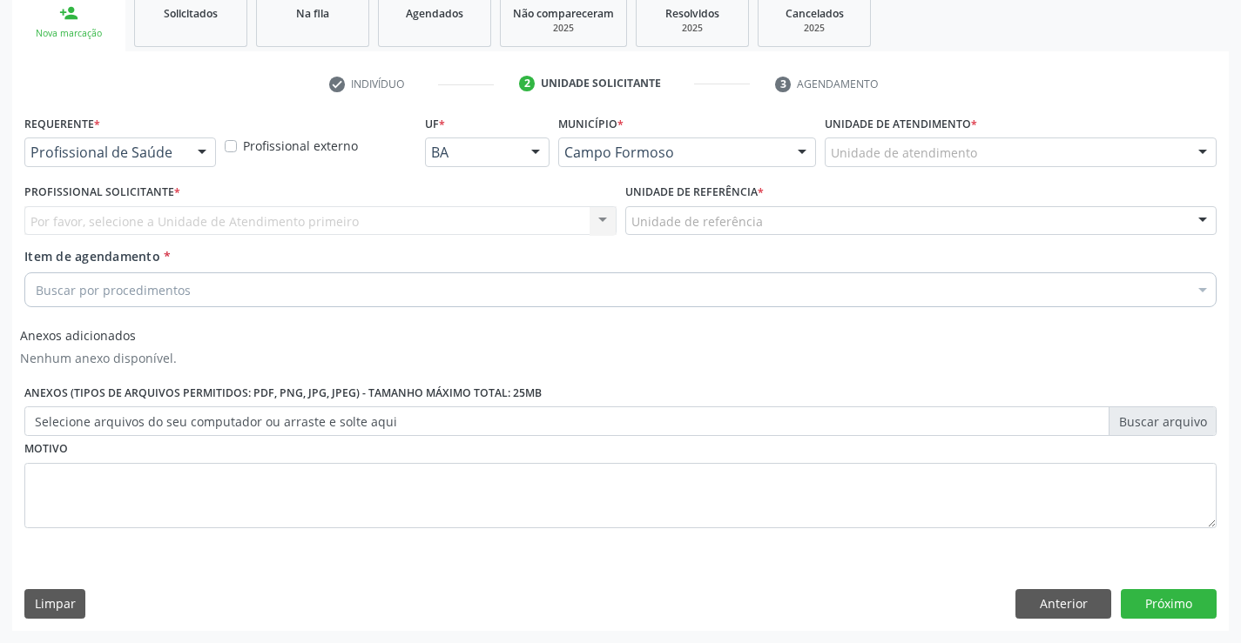
click at [111, 139] on div "Profissional de Saúde" at bounding box center [120, 153] width 192 height 30
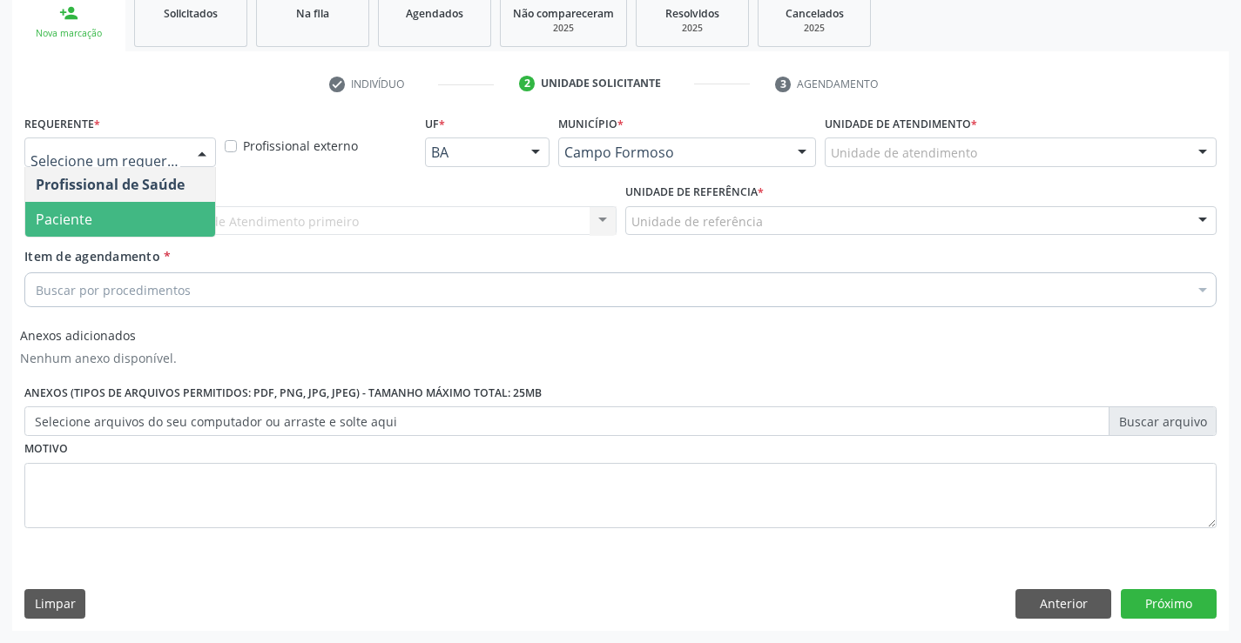
click at [89, 206] on span "Paciente" at bounding box center [120, 219] width 190 height 35
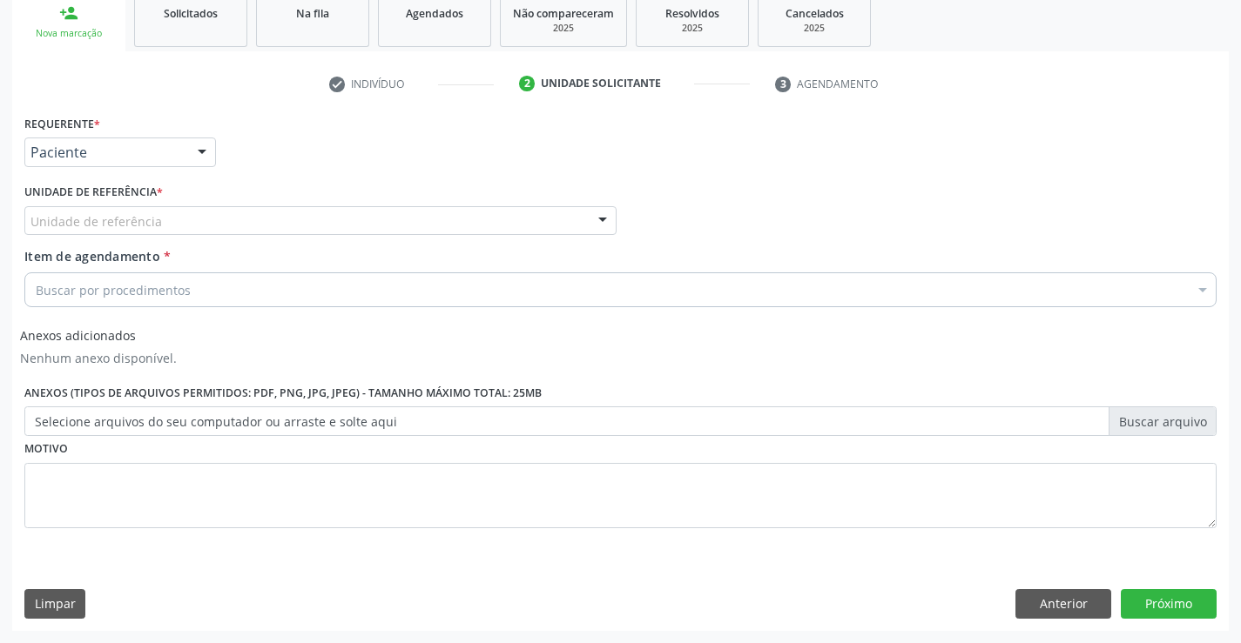
drag, startPoint x: 286, startPoint y: 198, endPoint x: 297, endPoint y: 252, distance: 55.0
click at [286, 199] on div "Unidade de referência * Unidade de referência Unidade Basica de Saude da Famili…" at bounding box center [320, 207] width 592 height 56
click at [341, 228] on div "Unidade de referência" at bounding box center [320, 221] width 592 height 30
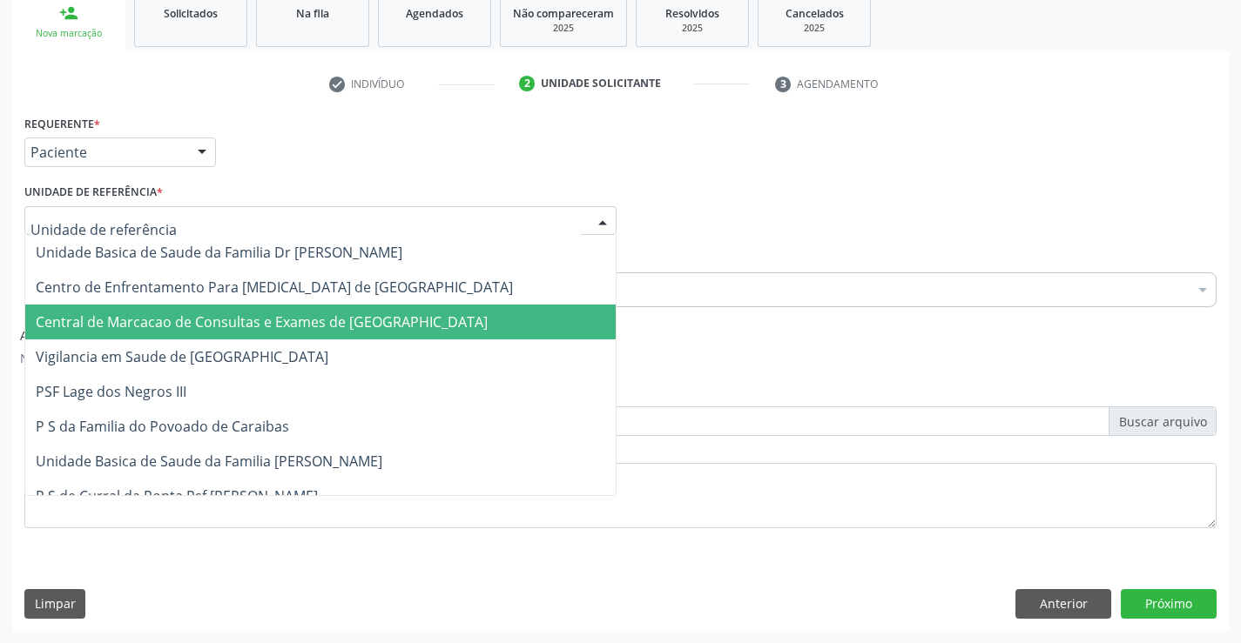
click at [344, 307] on span "Central de Marcacao de Consultas e Exames de [GEOGRAPHIC_DATA]" at bounding box center [320, 322] width 590 height 35
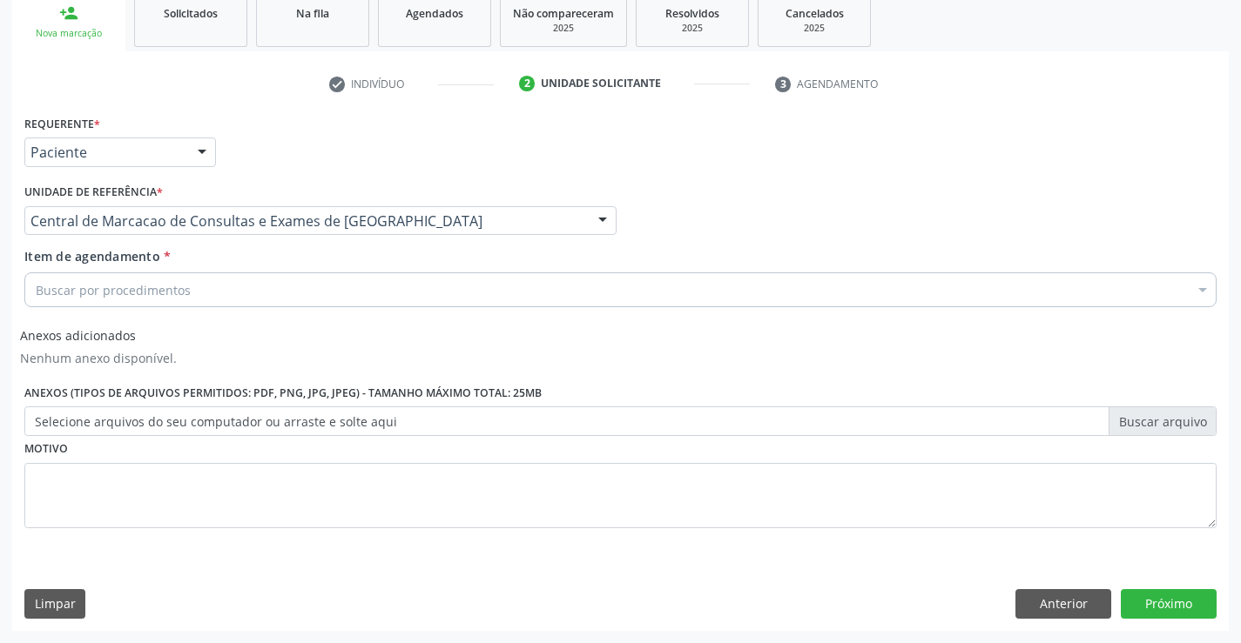
click at [409, 296] on div "Buscar por procedimentos" at bounding box center [620, 290] width 1192 height 35
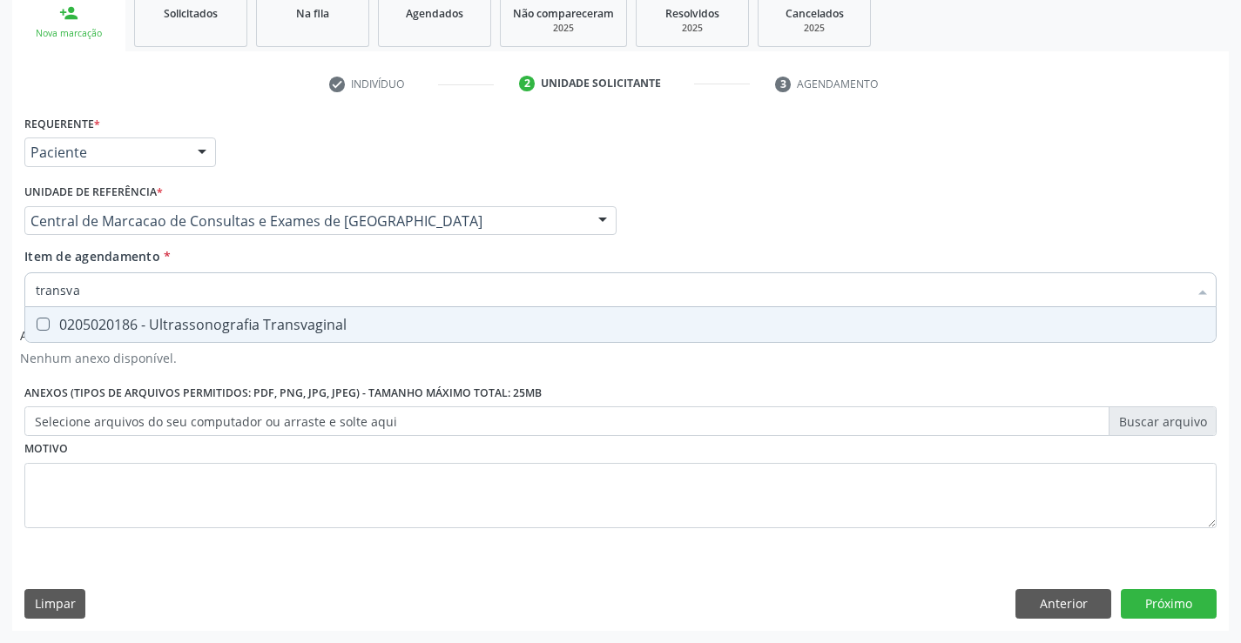
type input "transvag"
click at [339, 314] on span "0205020186 - Ultrassonografia Transvaginal" at bounding box center [620, 324] width 1190 height 35
checkbox Transvaginal "true"
click at [1179, 604] on button "Próximo" at bounding box center [1169, 604] width 96 height 30
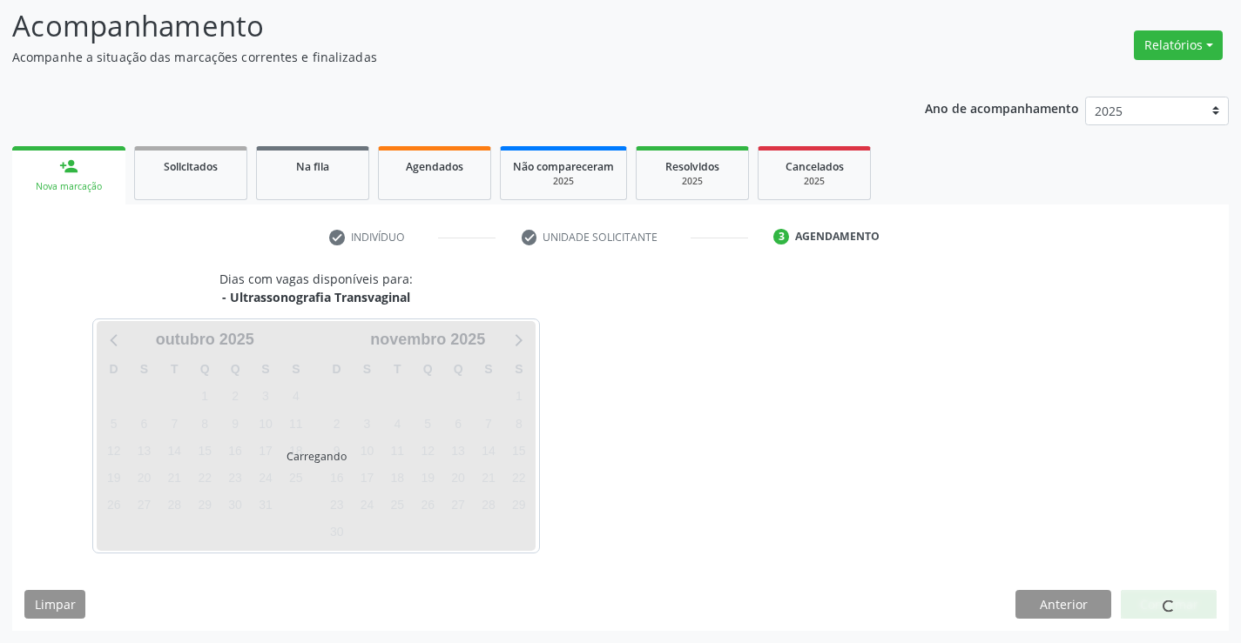
scroll to position [114, 0]
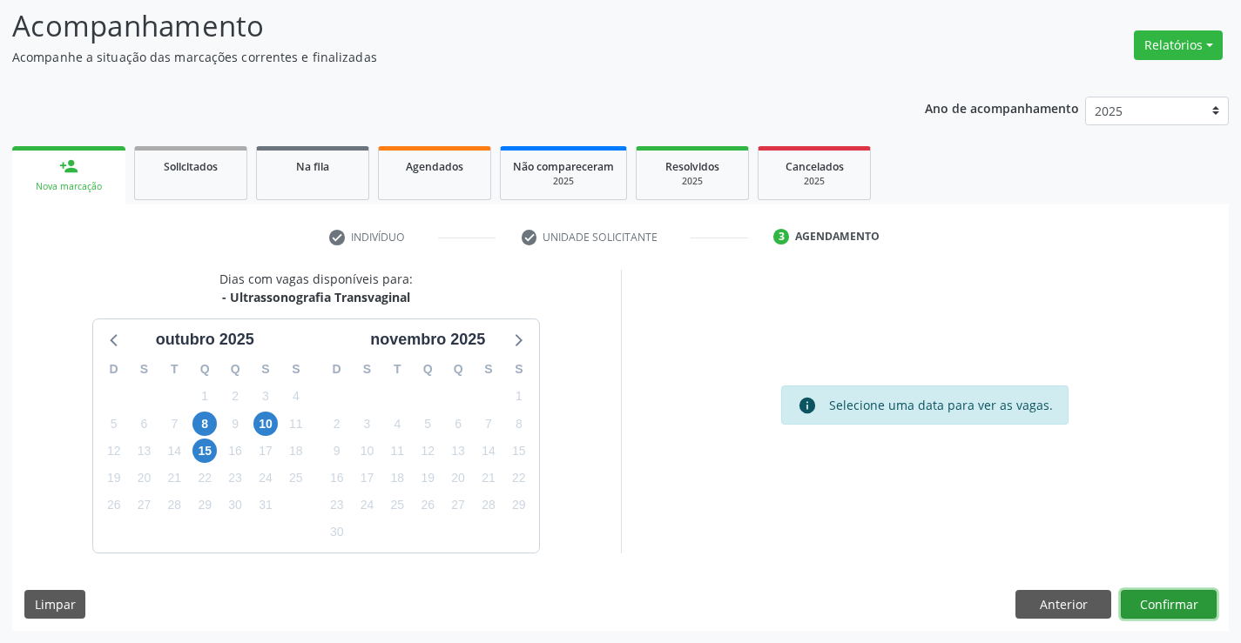
click at [1161, 611] on button "Confirmar" at bounding box center [1169, 605] width 96 height 30
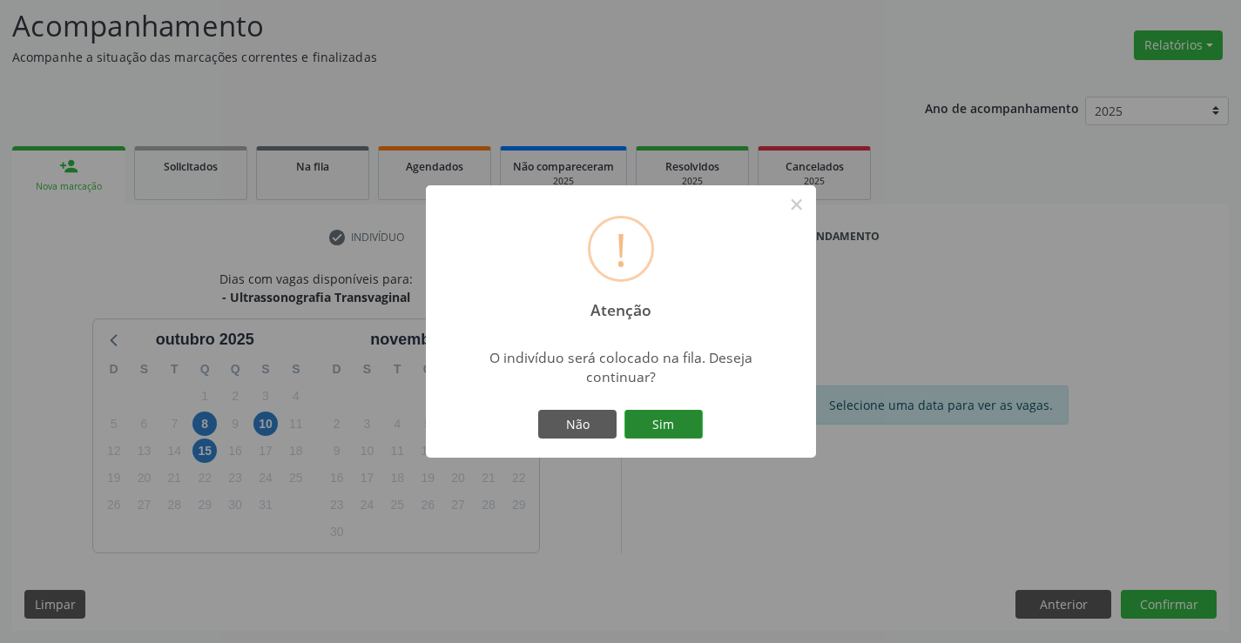
click at [678, 426] on button "Sim" at bounding box center [663, 425] width 78 height 30
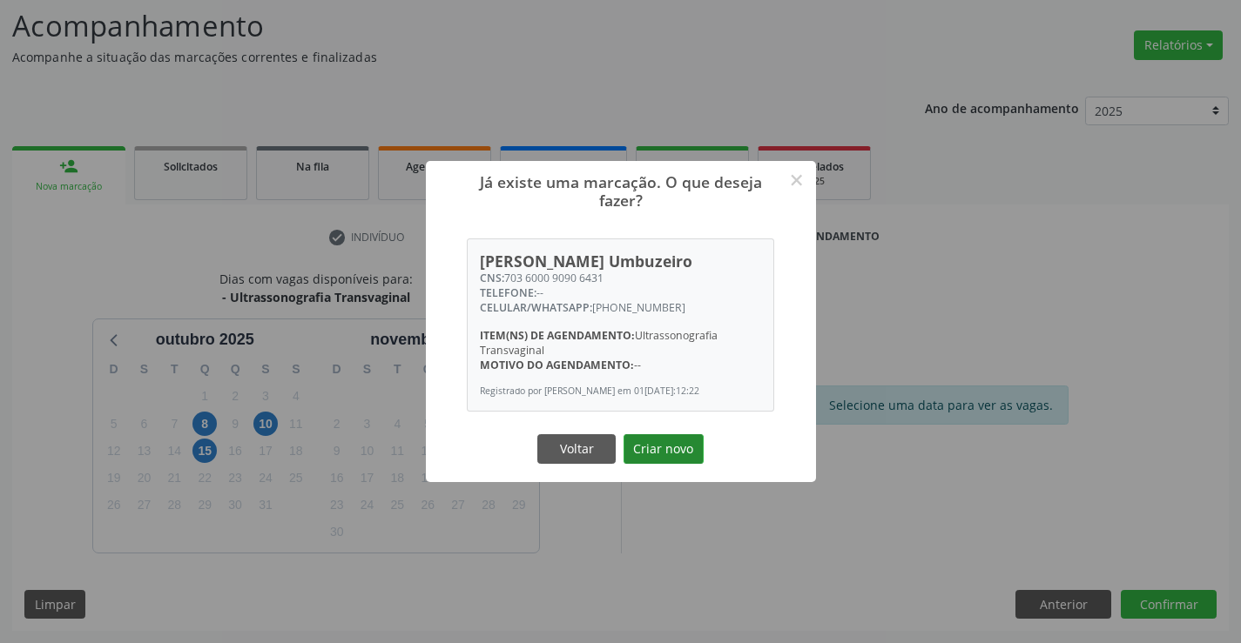
click at [671, 455] on button "Criar novo" at bounding box center [663, 449] width 80 height 30
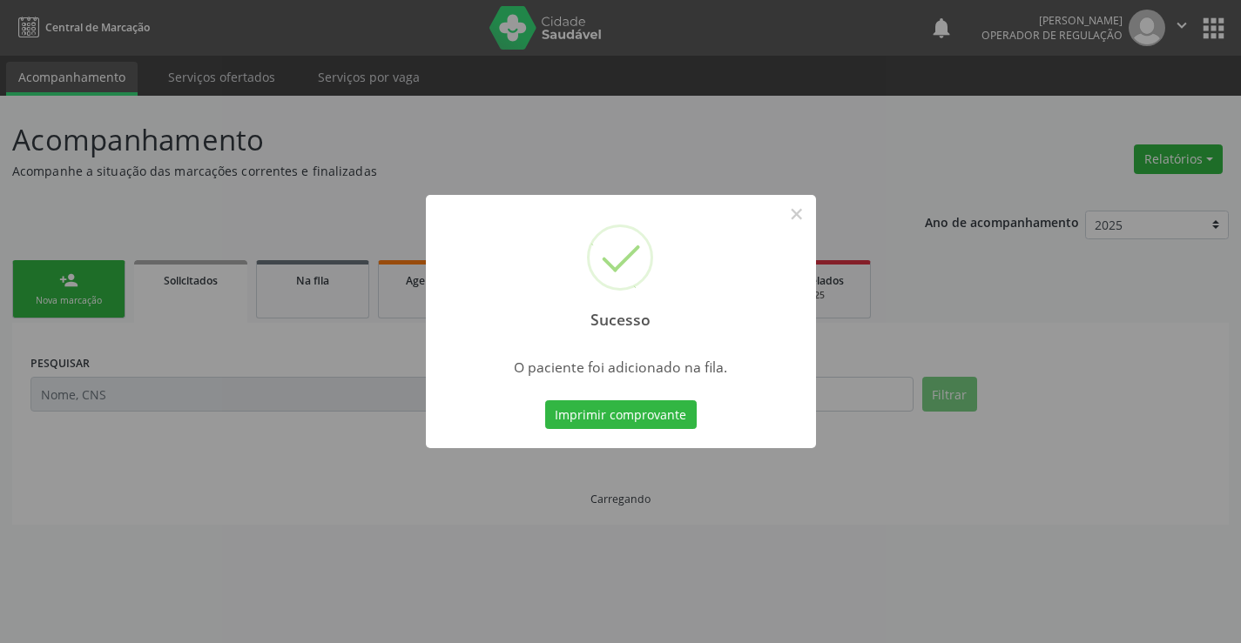
scroll to position [0, 0]
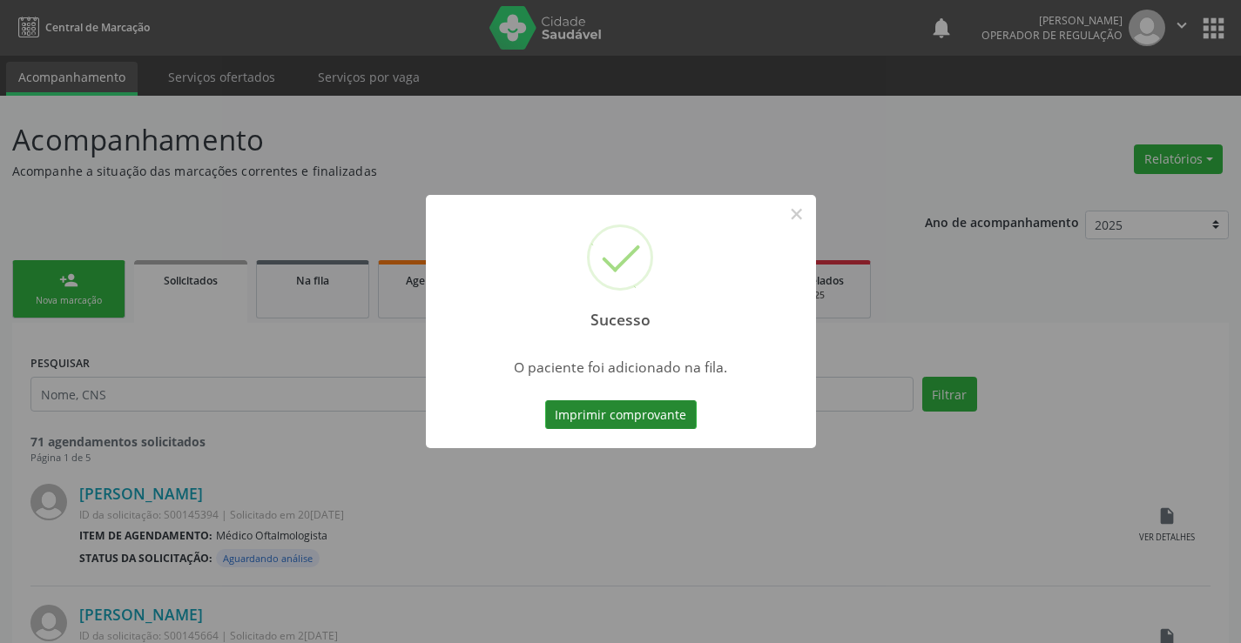
click at [677, 423] on button "Imprimir comprovante" at bounding box center [621, 416] width 152 height 30
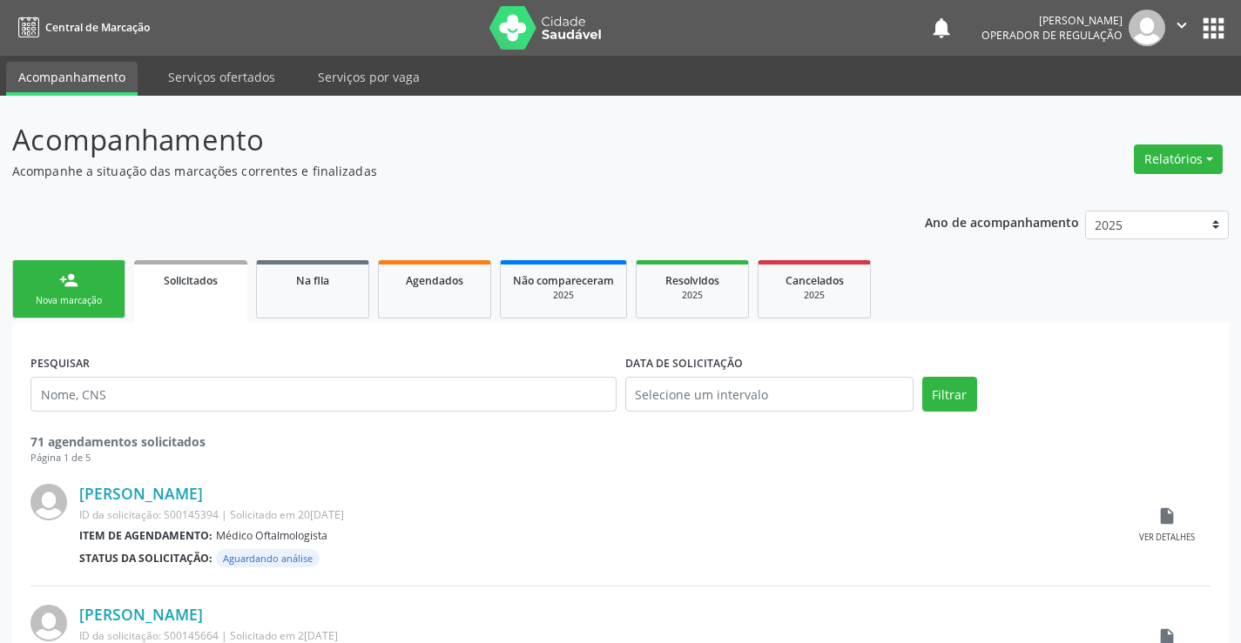
click at [58, 305] on div "Nova marcação" at bounding box center [68, 300] width 87 height 13
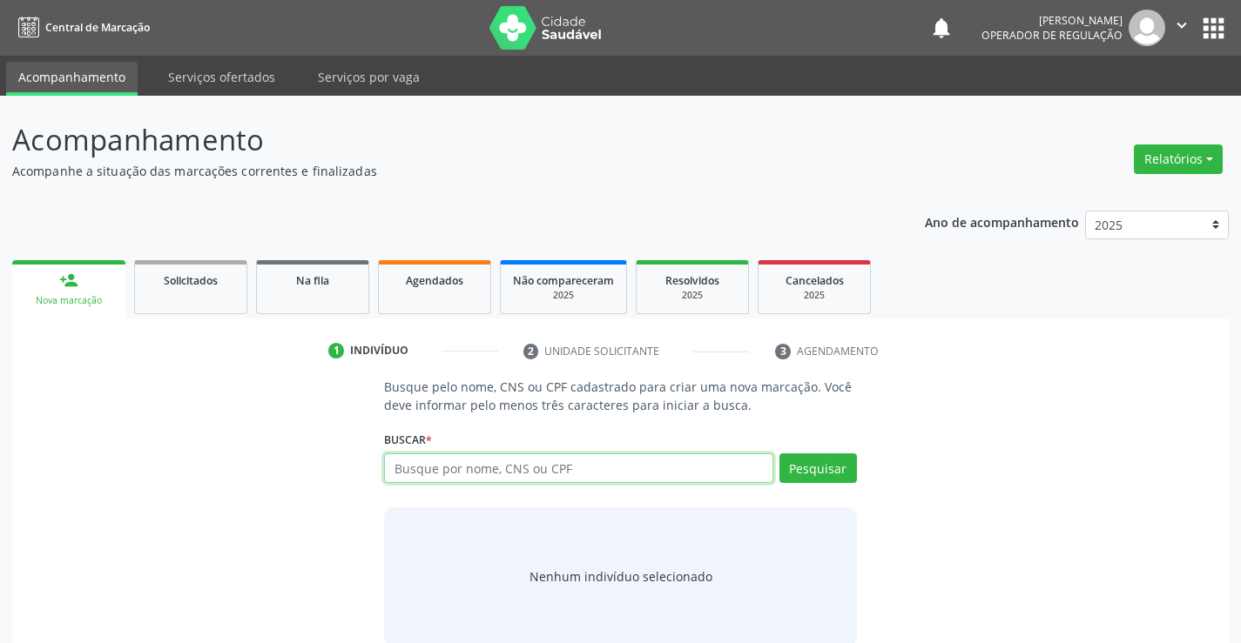
click at [598, 467] on input "text" at bounding box center [578, 469] width 388 height 30
type input "702504378883933"
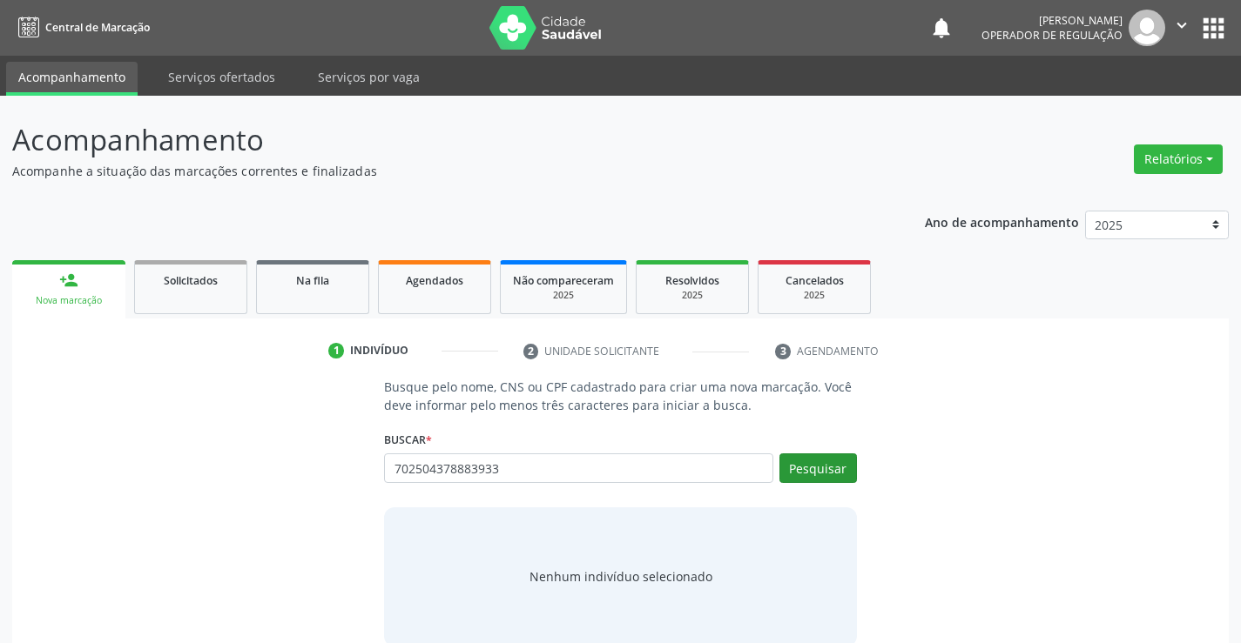
click at [833, 454] on div "Buscar * Busque por nome, CNS ou CPF Nenhum resultado encontrado para: " " Não …" at bounding box center [620, 461] width 472 height 68
click at [829, 462] on button "Pesquisar" at bounding box center [817, 469] width 77 height 30
type input "702504378883933"
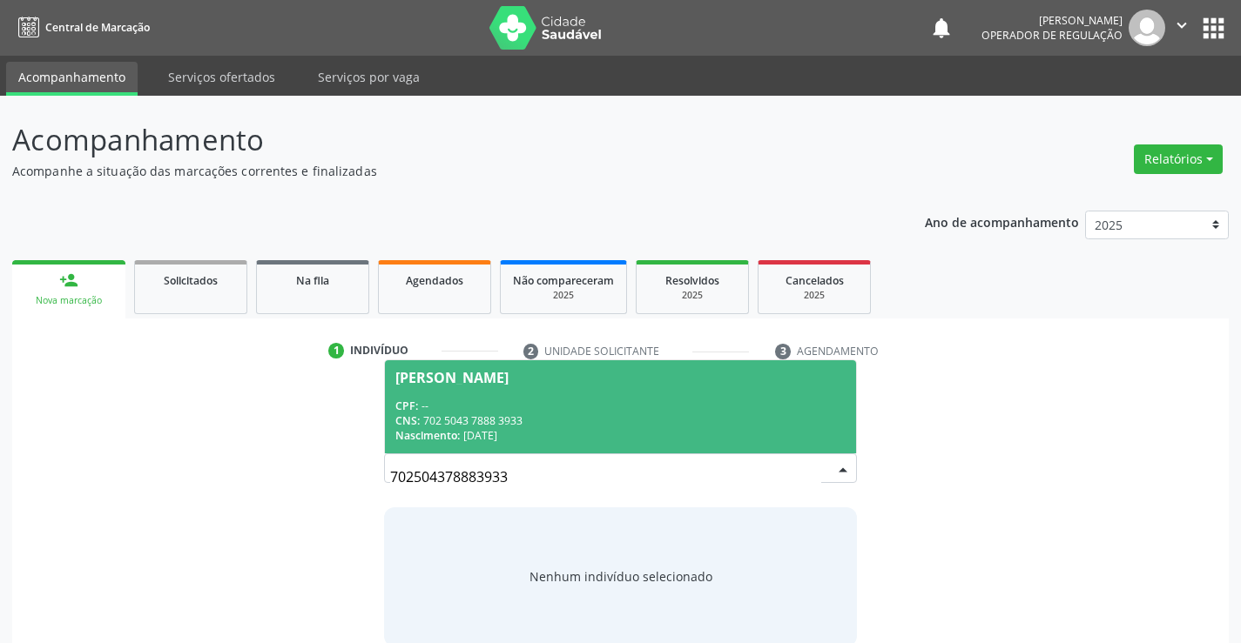
click at [555, 363] on span "Reinaldo Monteiro da Silva CPF: -- CNS: 702 5043 7888 3933 Nascimento: 23/09/19…" at bounding box center [620, 406] width 470 height 93
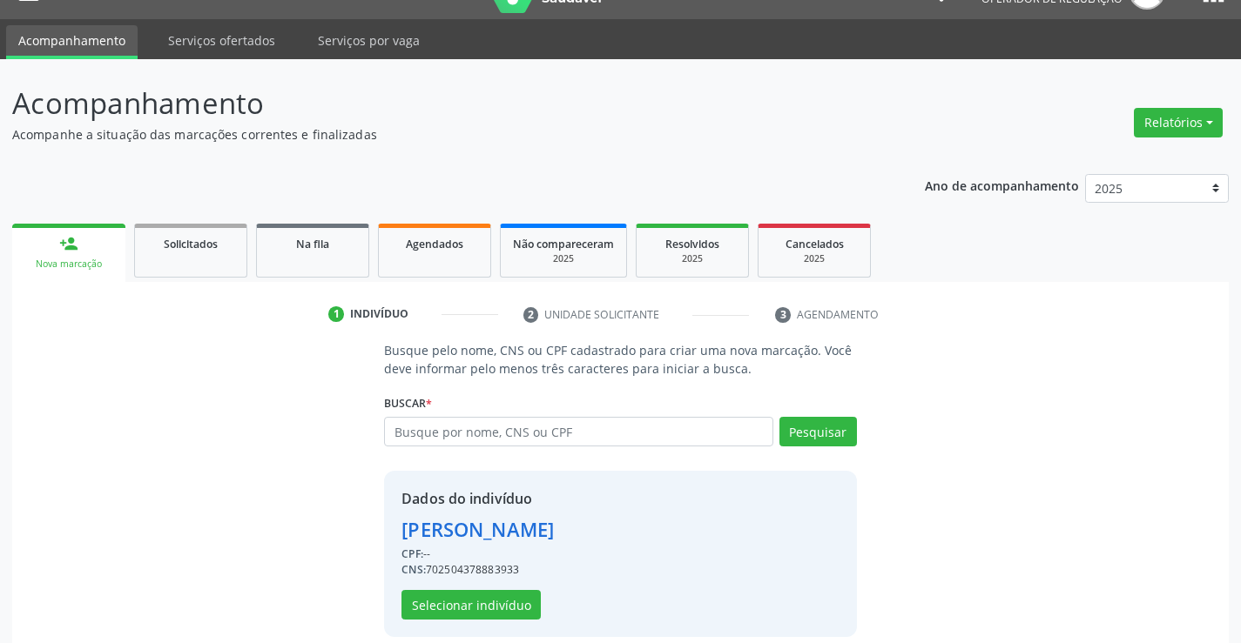
scroll to position [55, 0]
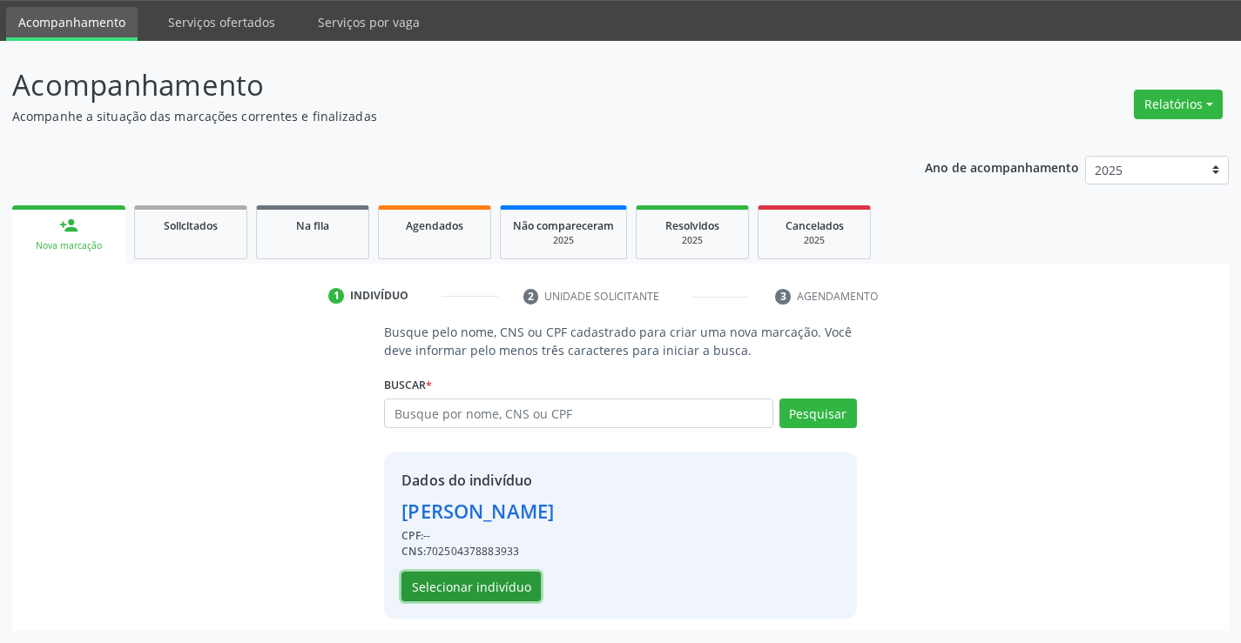
click at [503, 579] on button "Selecionar indivíduo" at bounding box center [470, 587] width 139 height 30
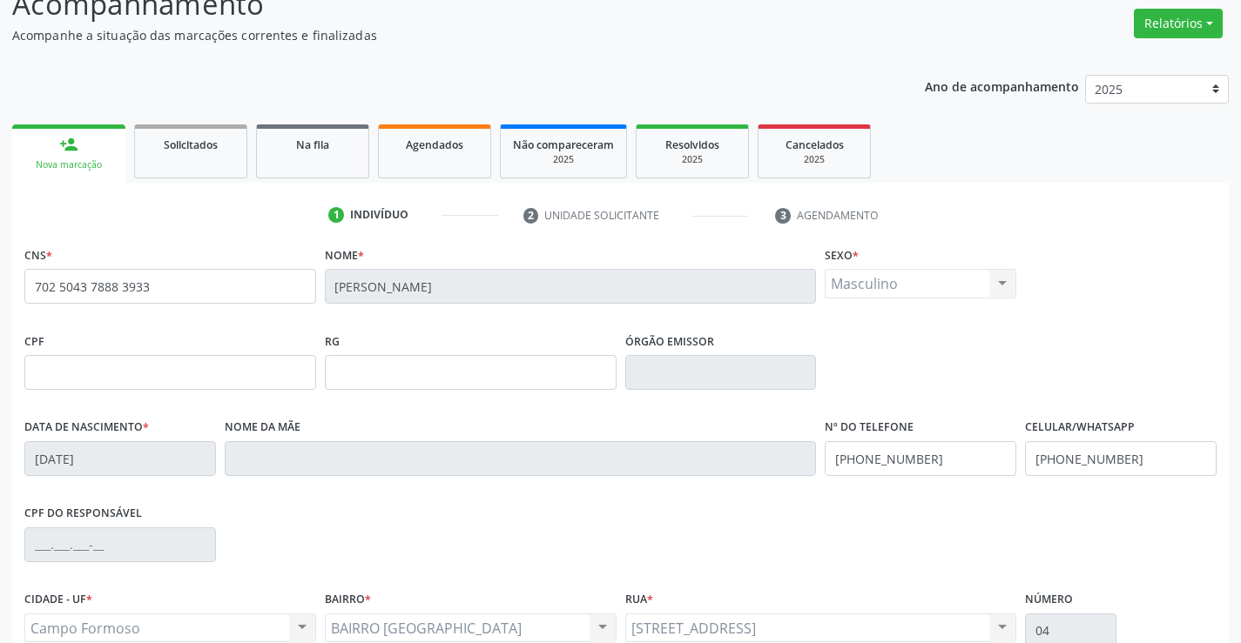
scroll to position [300, 0]
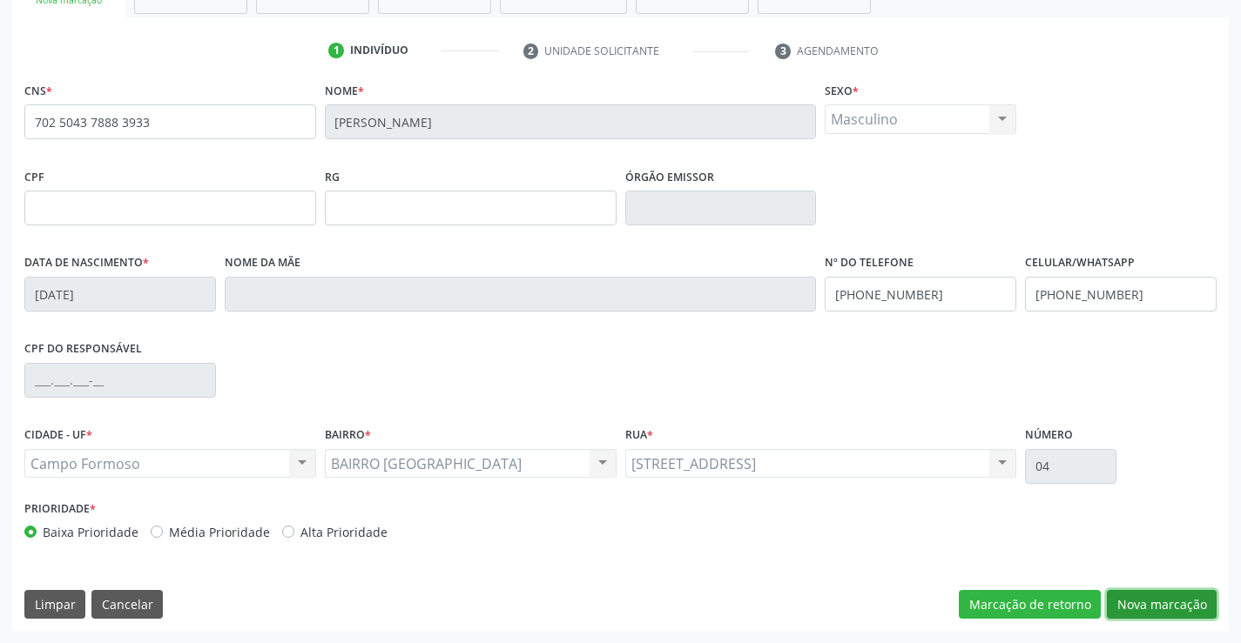
drag, startPoint x: 1158, startPoint y: 609, endPoint x: 964, endPoint y: 541, distance: 205.7
click at [1155, 609] on button "Nova marcação" at bounding box center [1162, 605] width 110 height 30
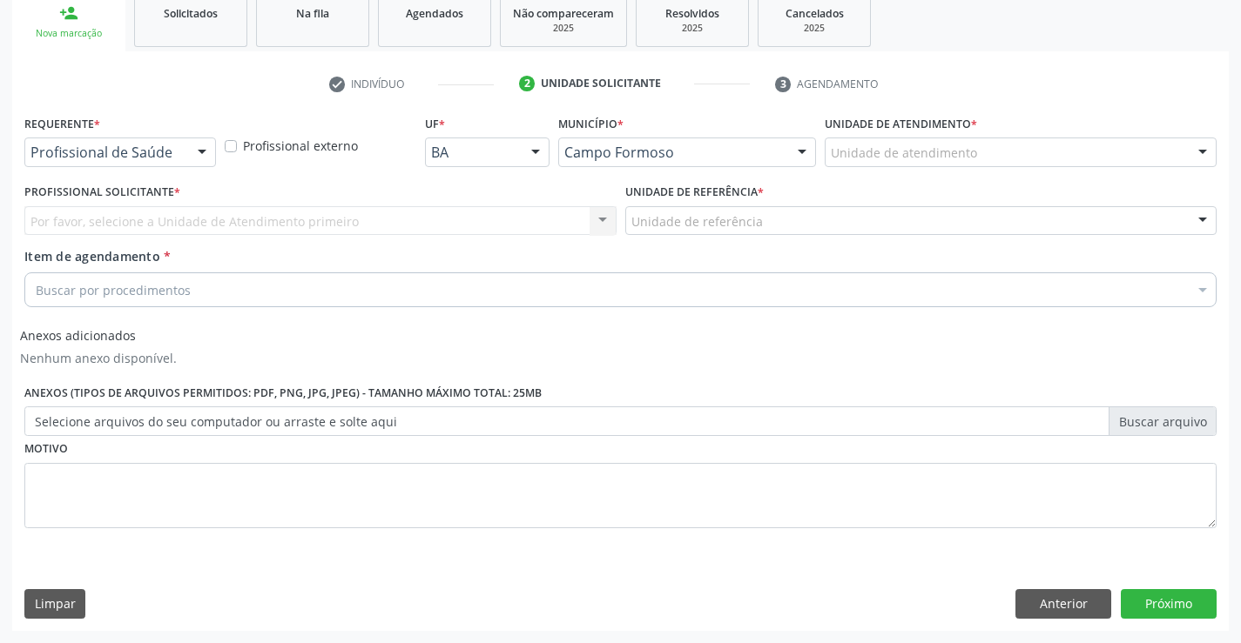
scroll to position [267, 0]
click at [192, 145] on div at bounding box center [202, 153] width 26 height 30
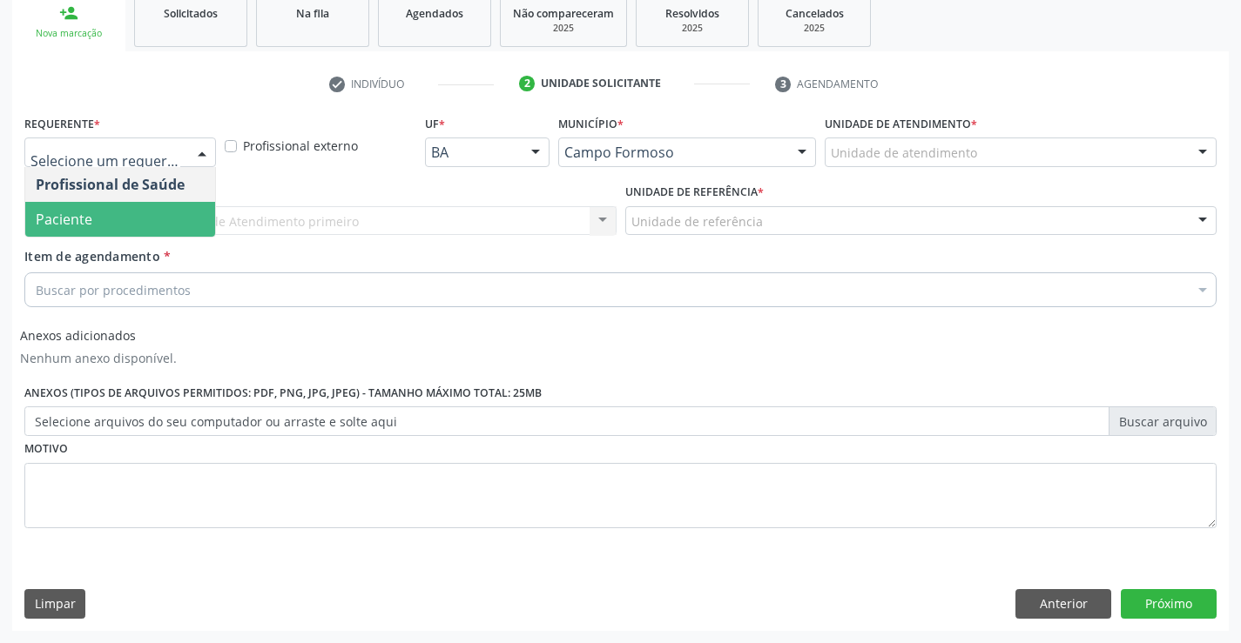
click at [129, 202] on span "Paciente" at bounding box center [120, 219] width 190 height 35
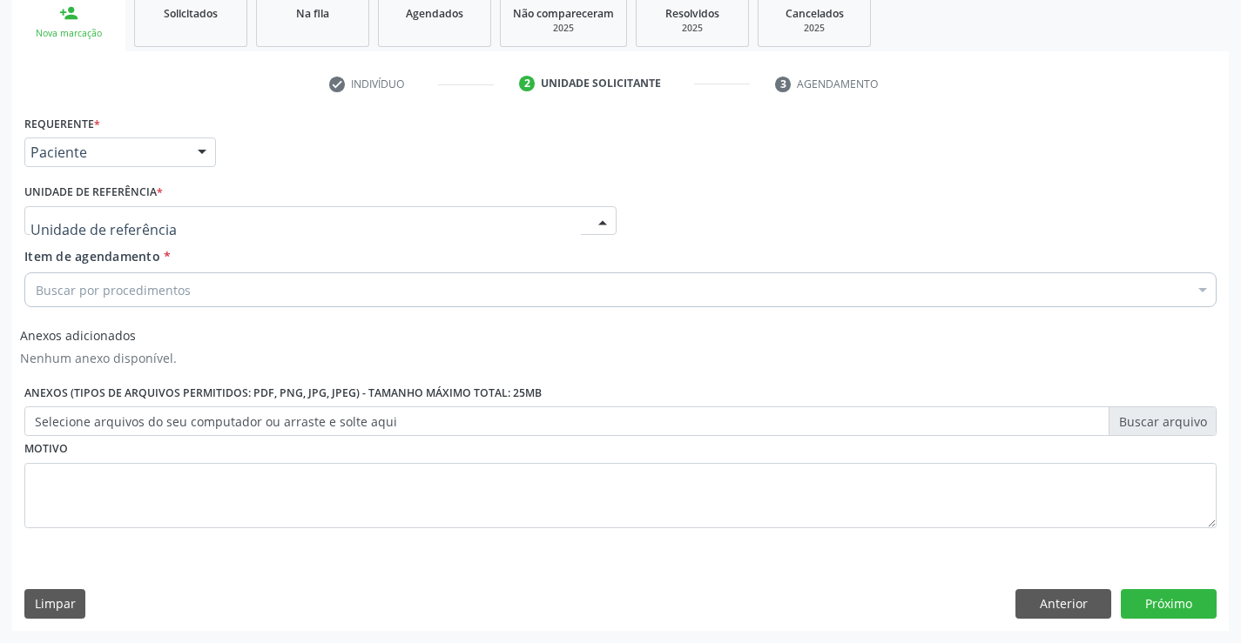
click at [253, 222] on div at bounding box center [320, 221] width 592 height 30
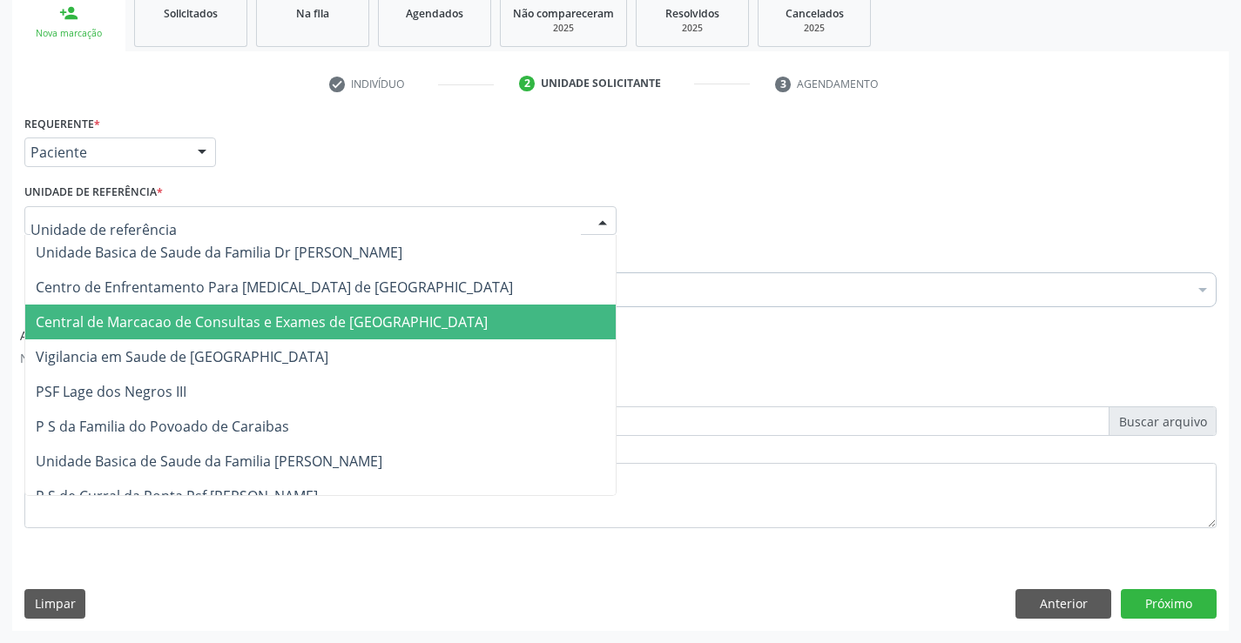
drag, startPoint x: 259, startPoint y: 320, endPoint x: 280, endPoint y: 294, distance: 32.9
click at [259, 320] on span "Central de Marcacao de Consultas e Exames de [GEOGRAPHIC_DATA]" at bounding box center [262, 322] width 452 height 19
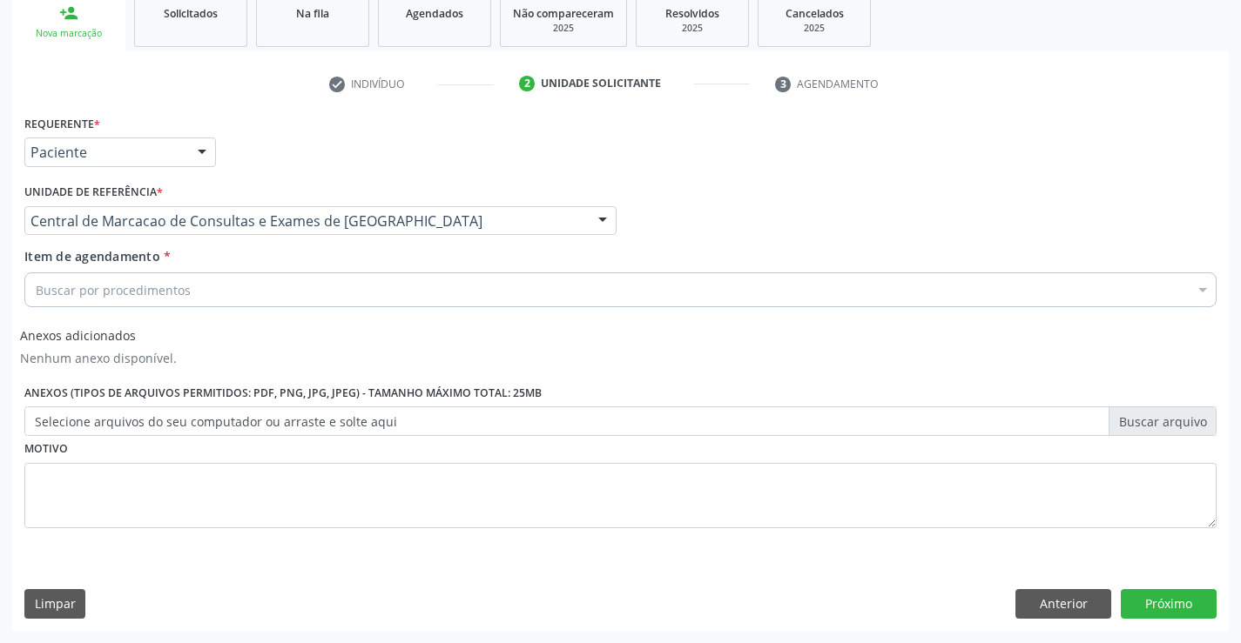
click at [284, 290] on div "Buscar por procedimentos" at bounding box center [620, 290] width 1192 height 35
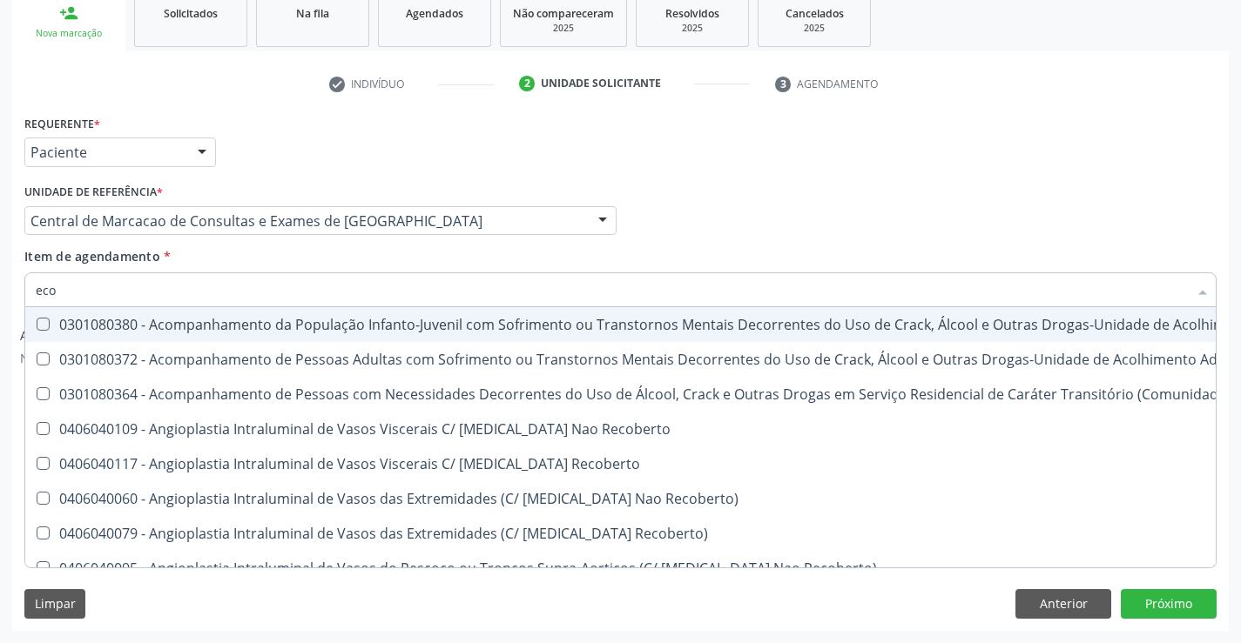
type input "ecoc"
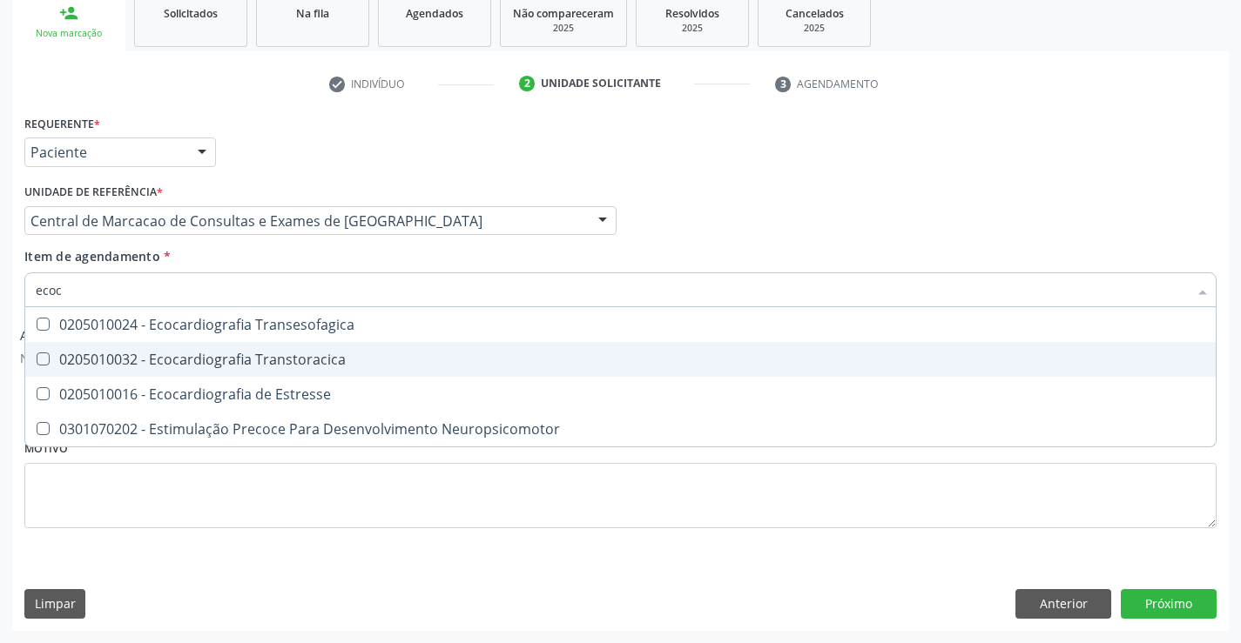
drag, startPoint x: 283, startPoint y: 354, endPoint x: 272, endPoint y: 298, distance: 56.9
click at [281, 344] on span "0205010032 - Ecocardiografia Transtoracica" at bounding box center [620, 359] width 1190 height 35
checkbox Transtoracica "true"
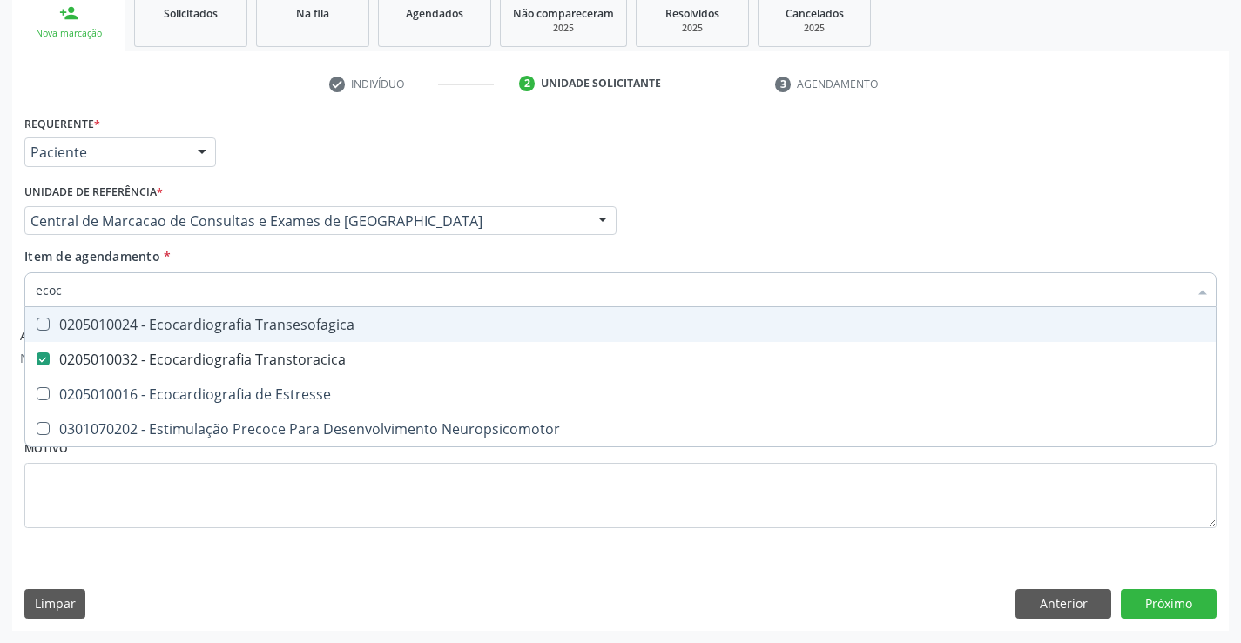
click at [269, 289] on input "ecoc" at bounding box center [612, 290] width 1152 height 35
type input "ho"
checkbox Transtoracica "false"
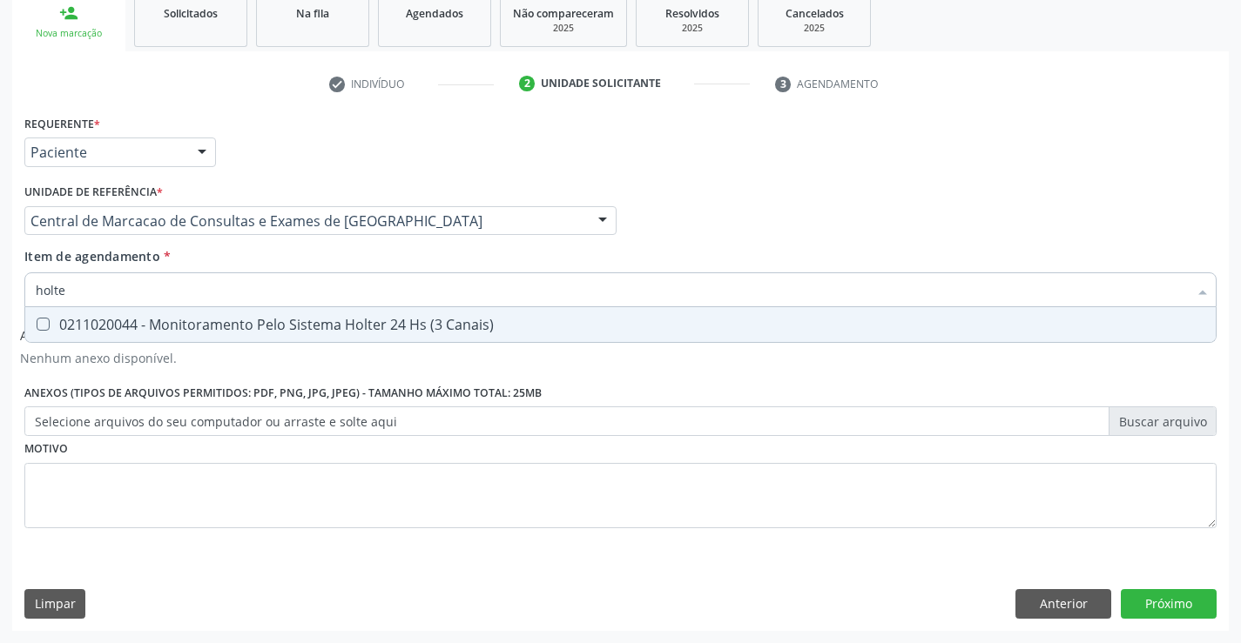
type input "holter"
drag, startPoint x: 201, startPoint y: 324, endPoint x: 152, endPoint y: 283, distance: 64.3
click at [198, 320] on div "0211020044 - Monitoramento Pelo Sistema Holter 24 Hs (3 Canais)" at bounding box center [620, 325] width 1169 height 14
checkbox Canais\) "true"
click at [150, 280] on input "holter" at bounding box center [612, 290] width 1152 height 35
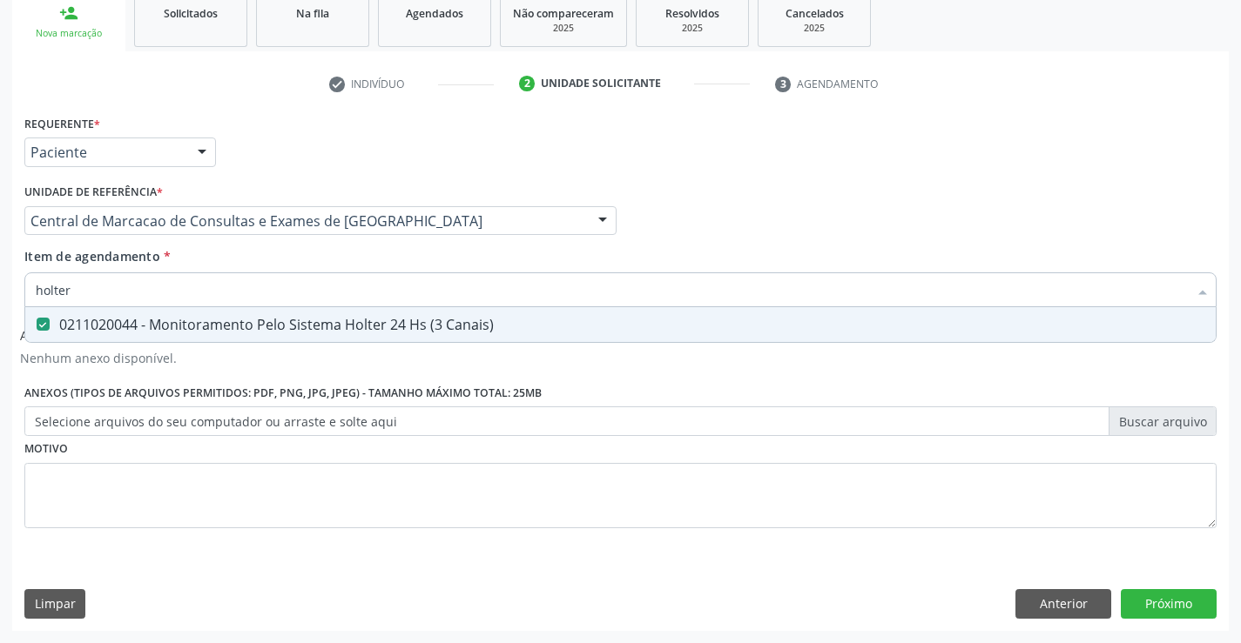
click at [150, 280] on input "holter" at bounding box center [612, 290] width 1152 height 35
type input "m"
checkbox Canais\) "false"
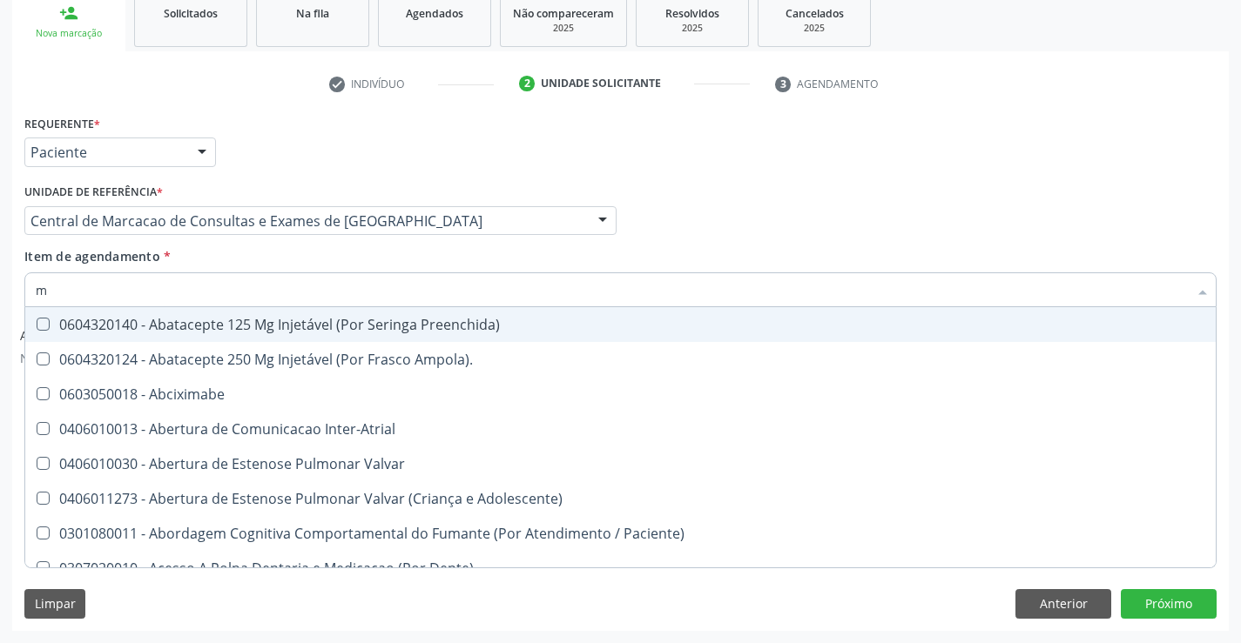
type input "mo"
checkbox Comprimido\) "true"
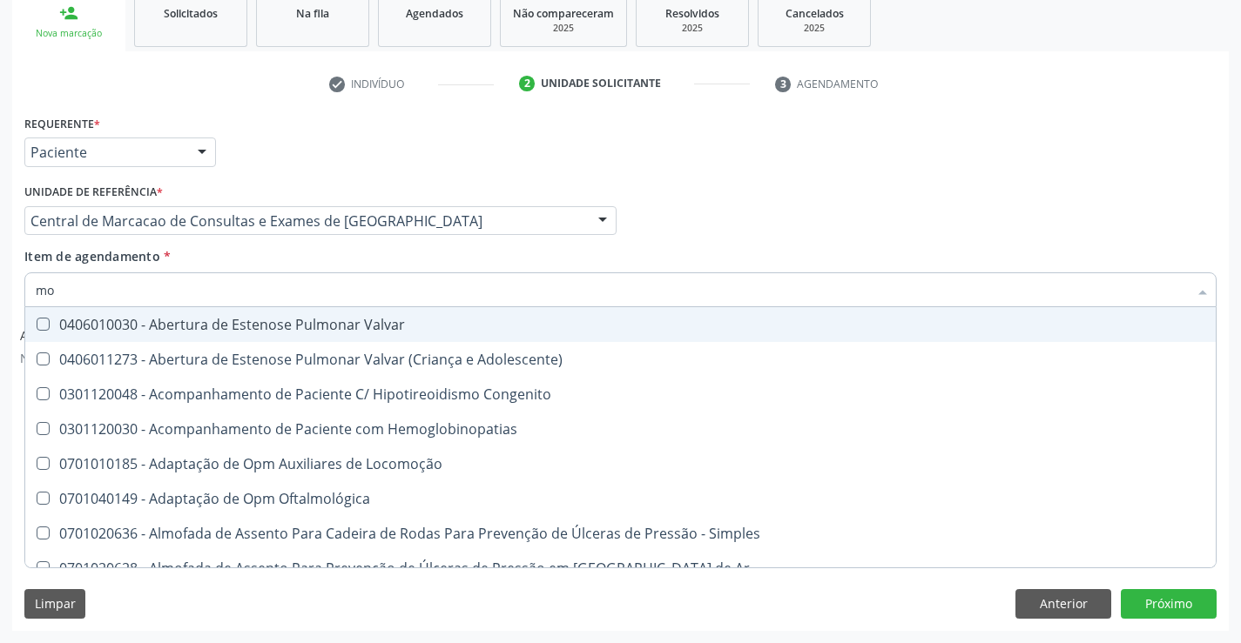
type input "mon"
checkbox Lumen "true"
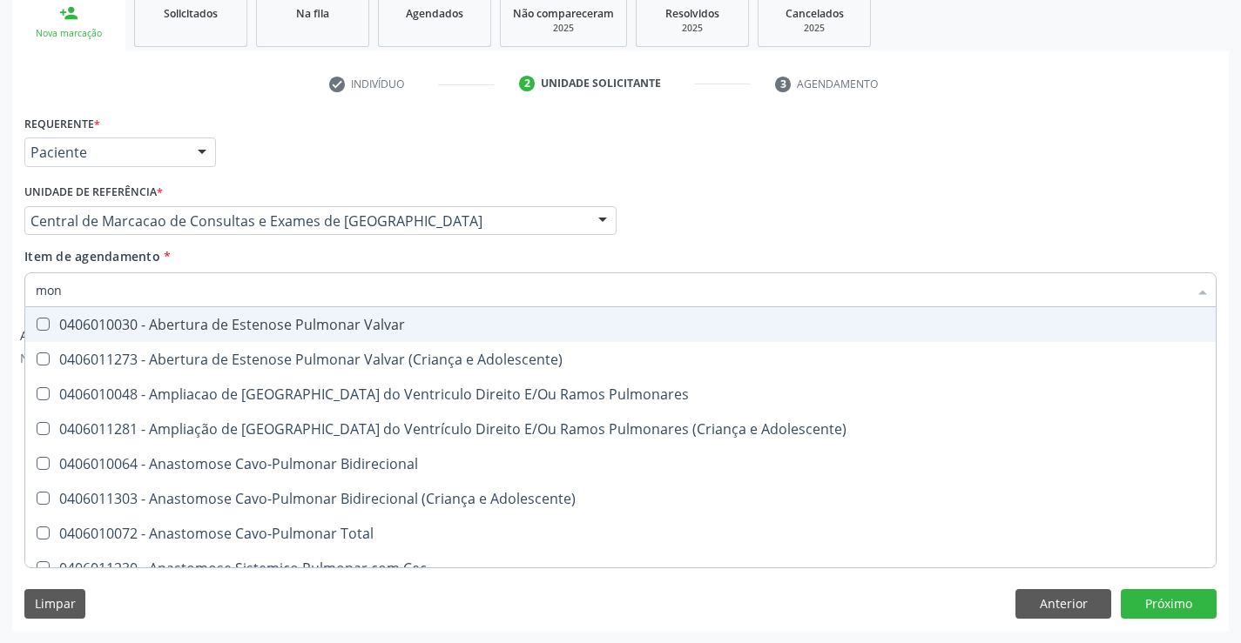
type input "moni"
checkbox Aorto-Pulmonar "true"
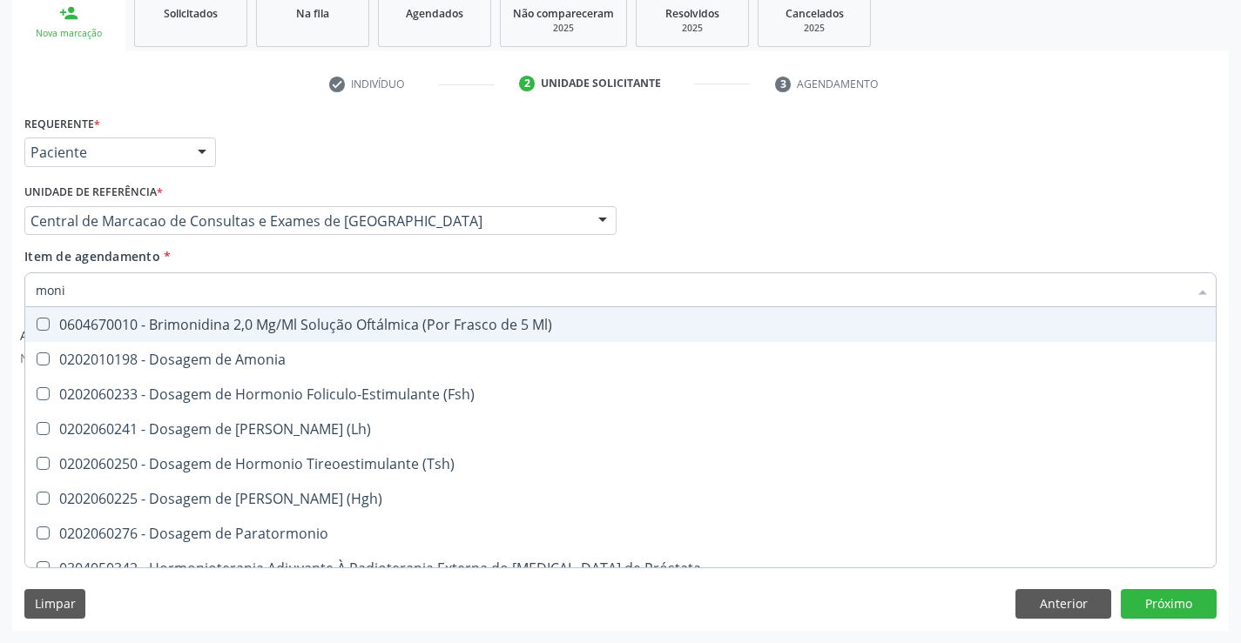
type input "monit"
checkbox \(Hgh\) "true"
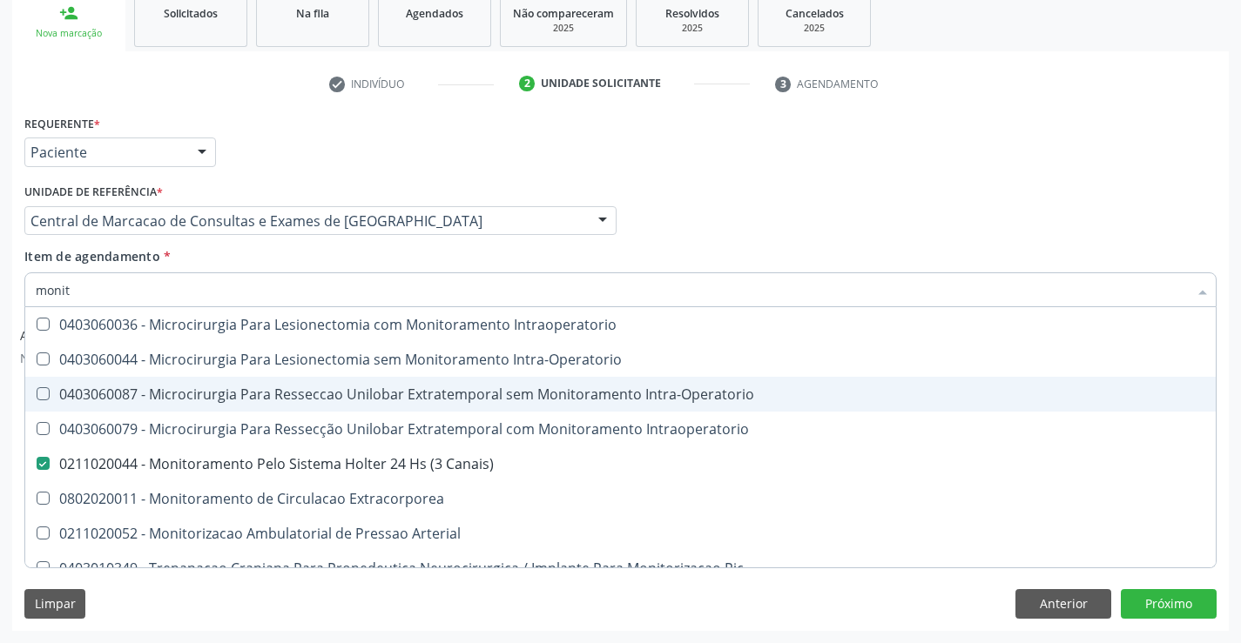
scroll to position [53, 0]
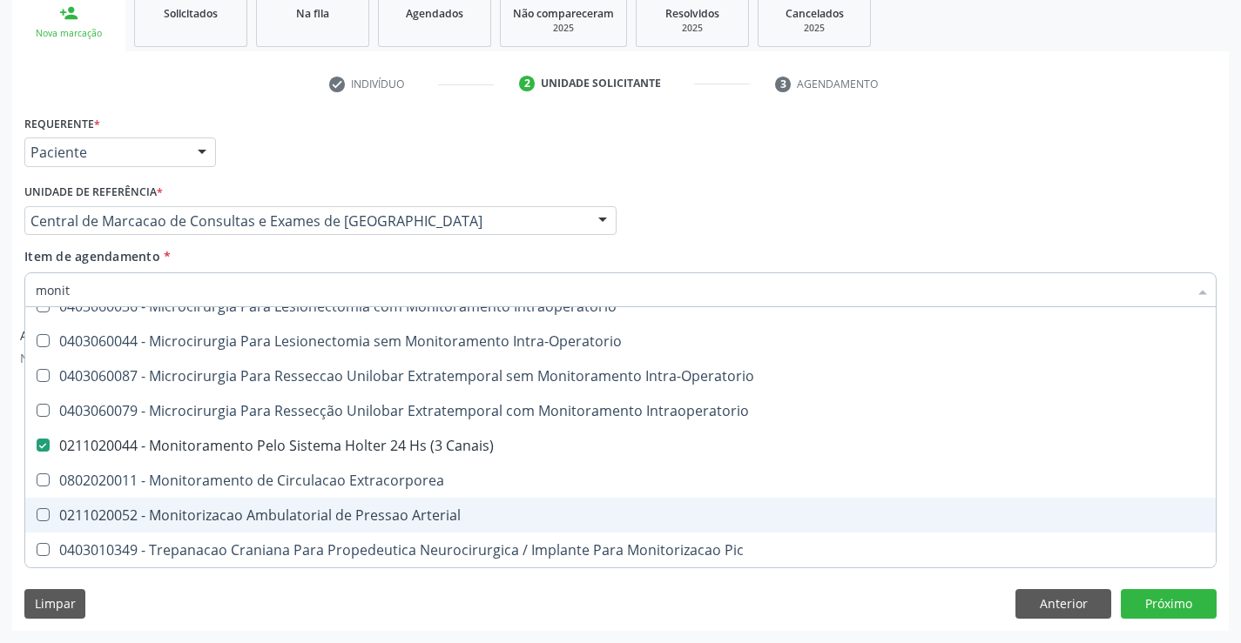
click at [283, 517] on div "0211020052 - Monitorizacao Ambulatorial de Pressao Arterial" at bounding box center [620, 516] width 1169 height 14
checkbox Arterial "true"
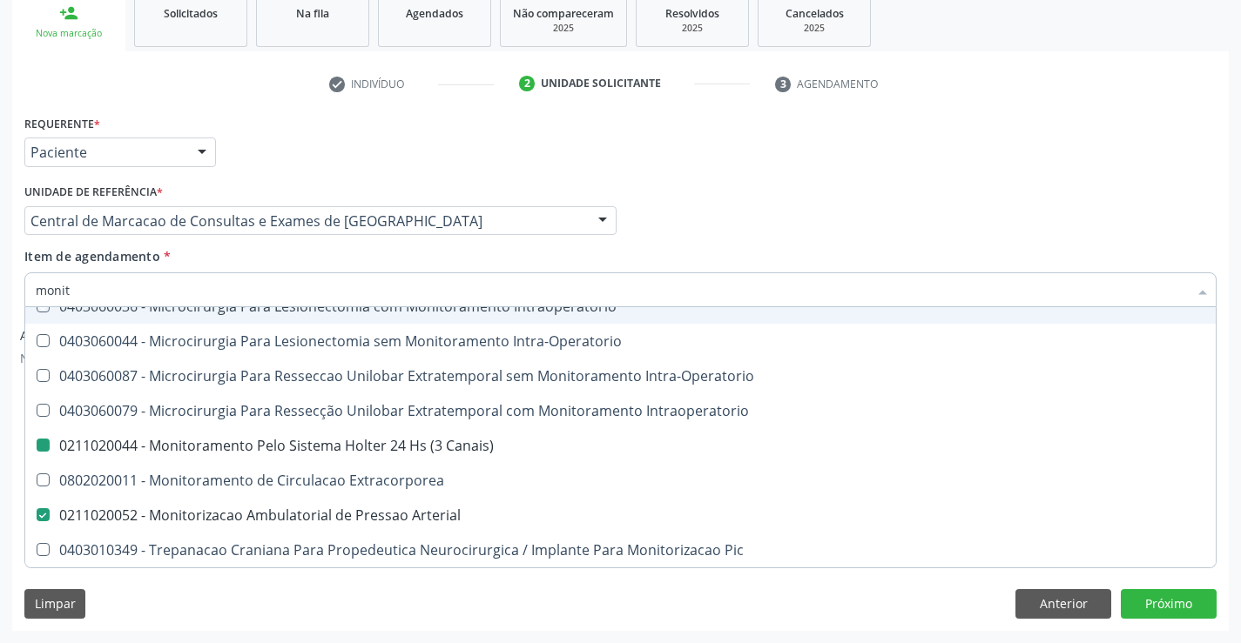
click at [676, 224] on div "Profissional Solicitante Por favor, selecione a Unidade de Atendimento primeiro…" at bounding box center [620, 213] width 1201 height 68
checkbox Intraoperatorio "true"
checkbox Intra-Operatorio "true"
checkbox Canais\) "false"
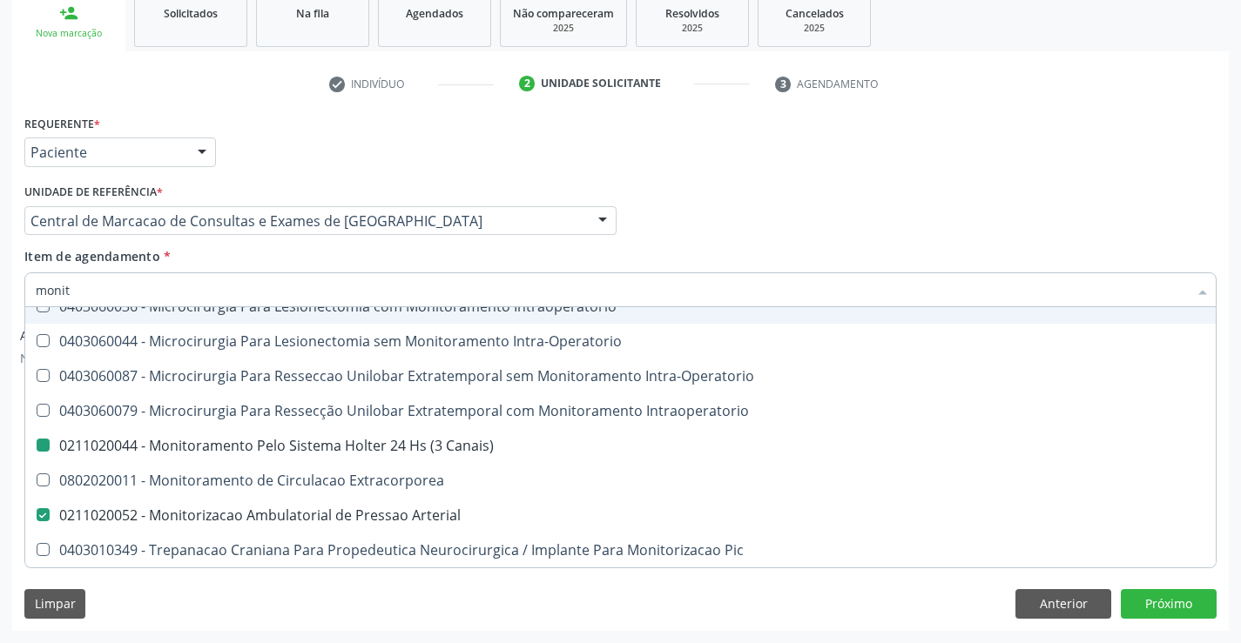
checkbox Arterial "false"
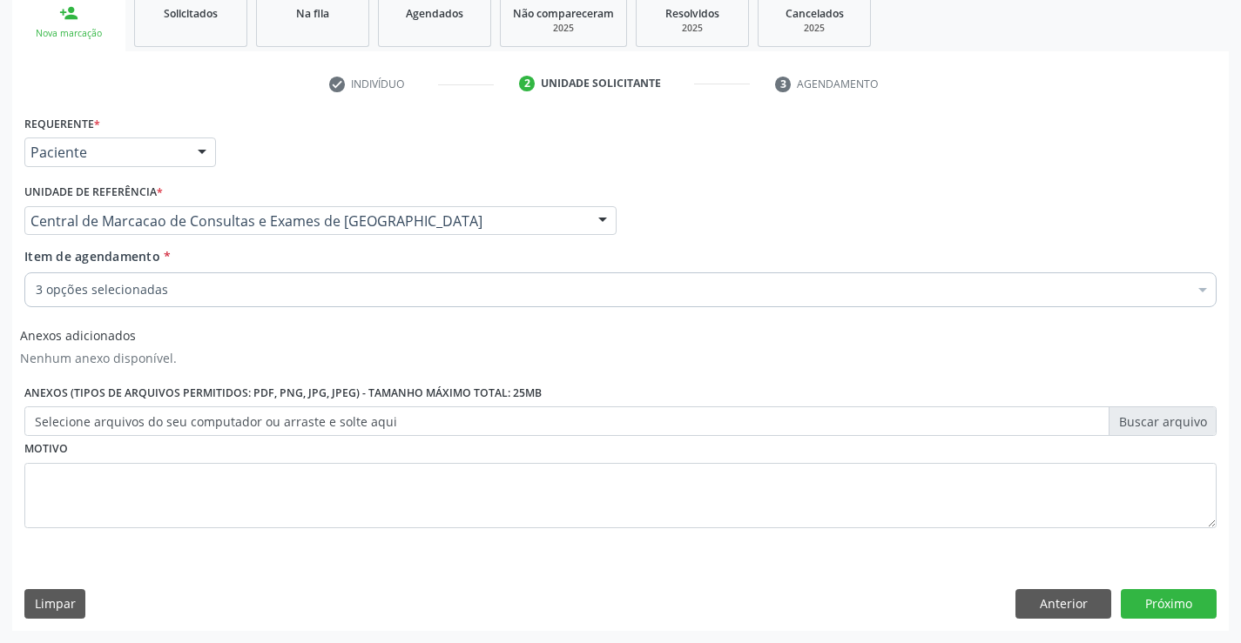
scroll to position [0, 0]
click at [1135, 604] on button "Próximo" at bounding box center [1169, 604] width 96 height 30
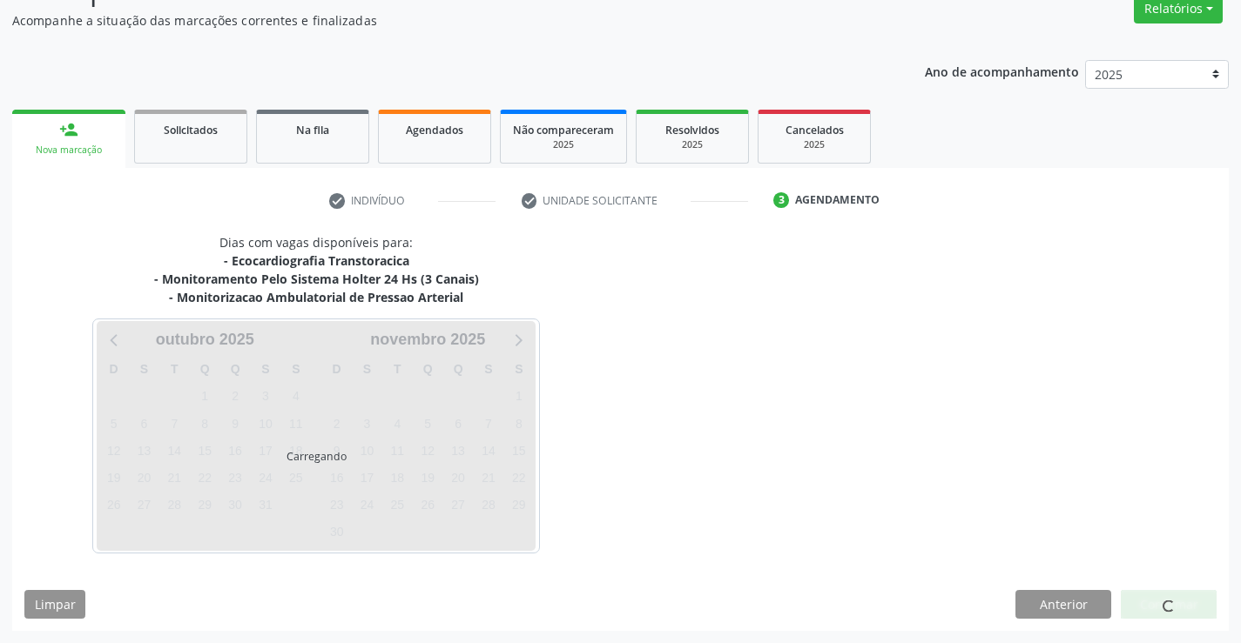
scroll to position [202, 0]
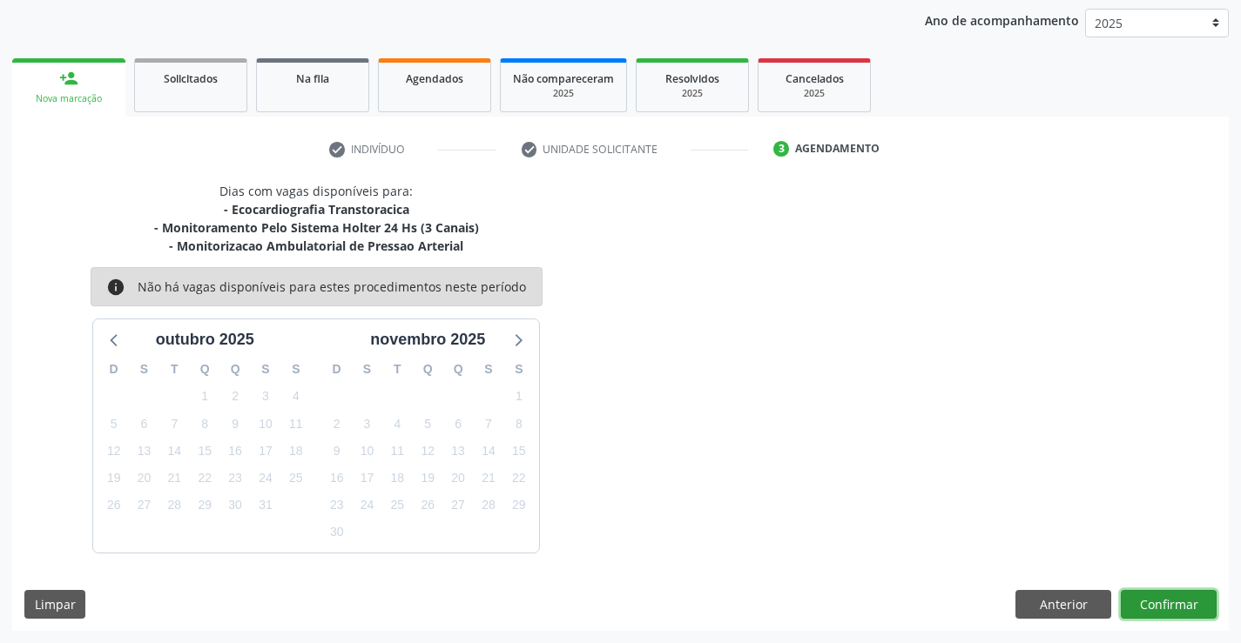
click at [1162, 607] on button "Confirmar" at bounding box center [1169, 605] width 96 height 30
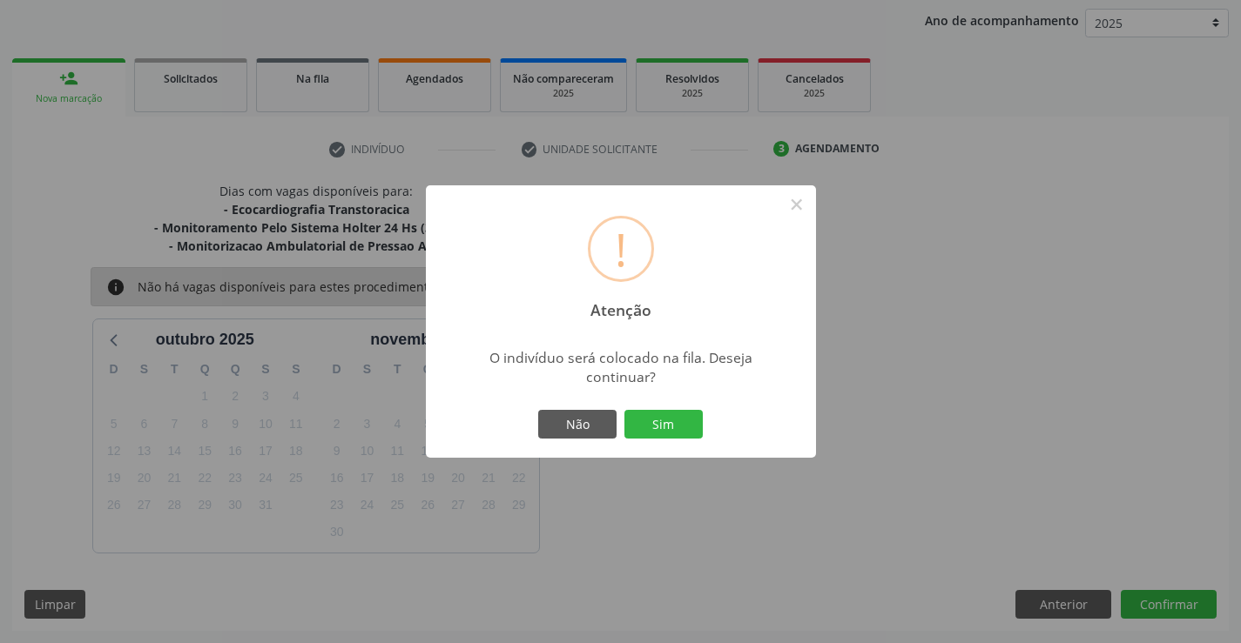
drag, startPoint x: 707, startPoint y: 425, endPoint x: 688, endPoint y: 423, distance: 19.2
click at [706, 426] on div "! Atenção × O indivíduo será colocado na fila. Deseja continuar? Não Sim" at bounding box center [621, 321] width 390 height 273
click at [686, 423] on button "Sim" at bounding box center [663, 425] width 78 height 30
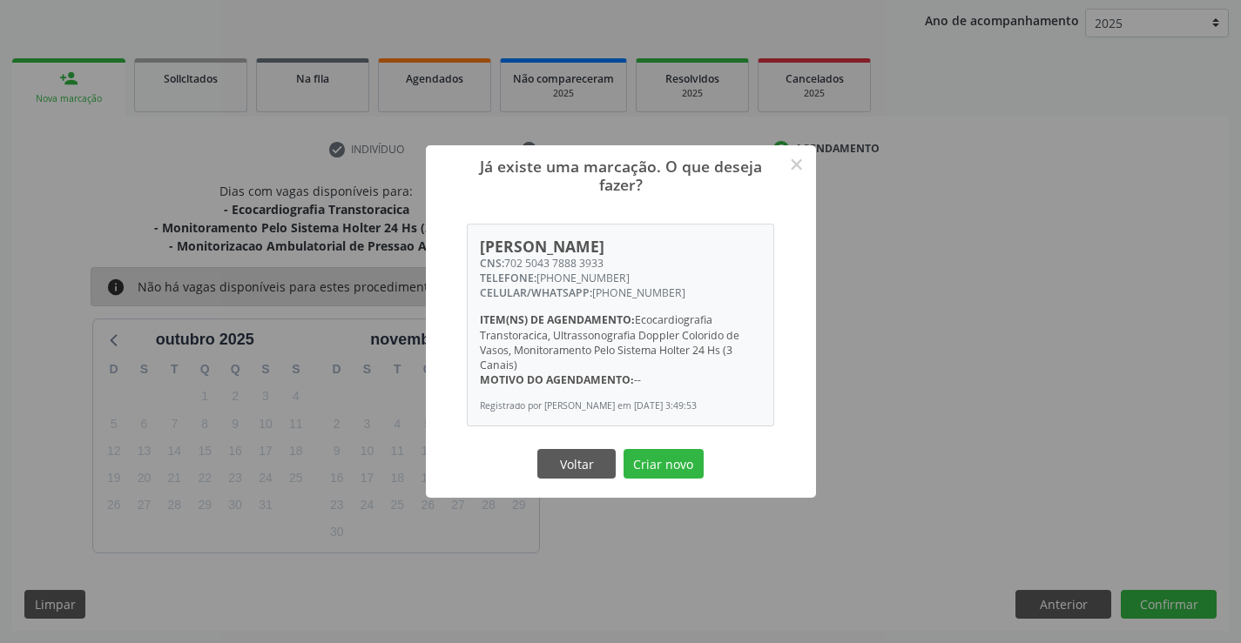
click at [659, 452] on div "Voltar Criar novo" at bounding box center [621, 464] width 174 height 37
click at [663, 461] on button "Criar novo" at bounding box center [663, 464] width 80 height 30
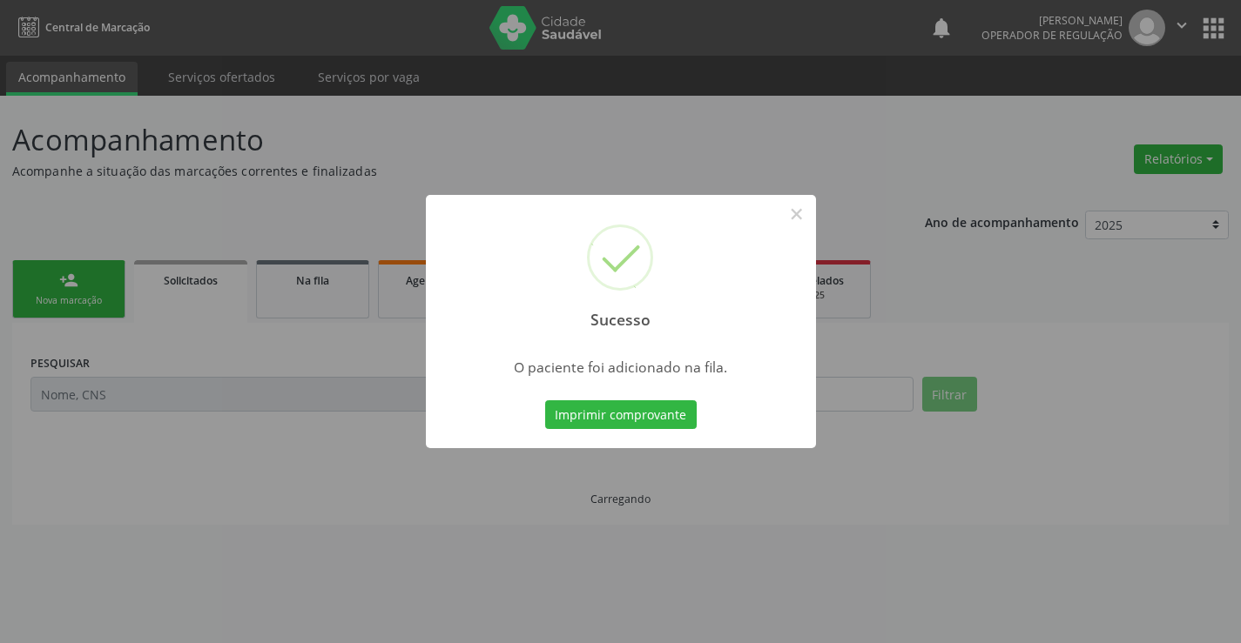
scroll to position [0, 0]
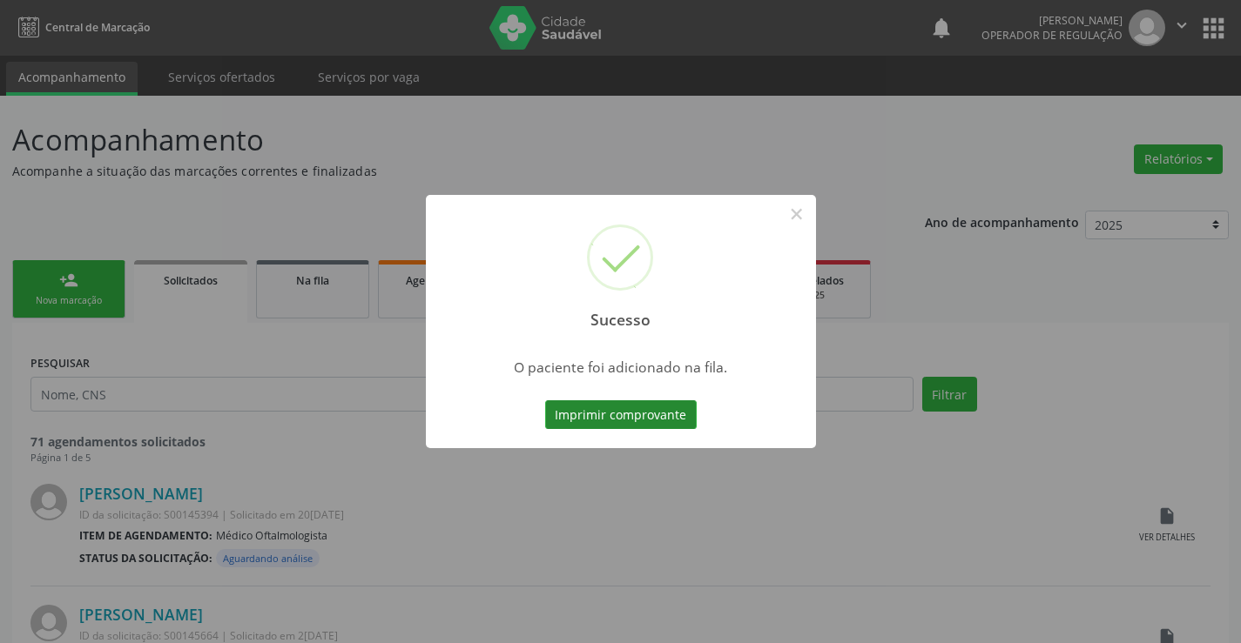
click at [656, 411] on button "Imprimir comprovante" at bounding box center [621, 416] width 152 height 30
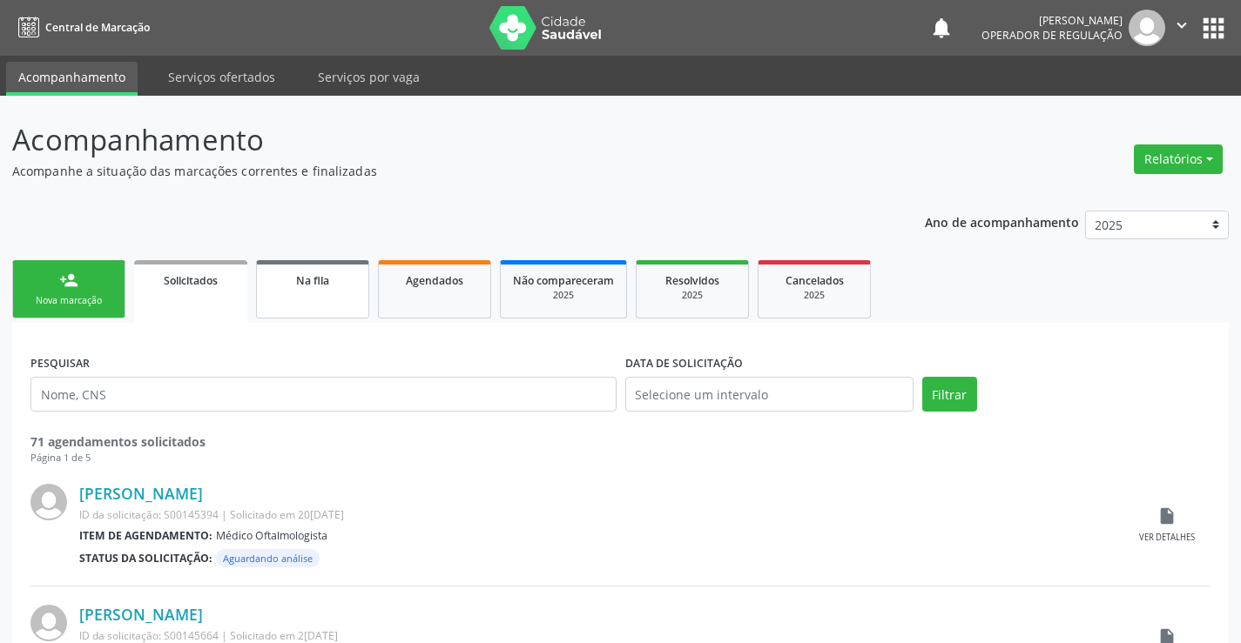
click at [342, 282] on div "Na fila" at bounding box center [312, 280] width 87 height 18
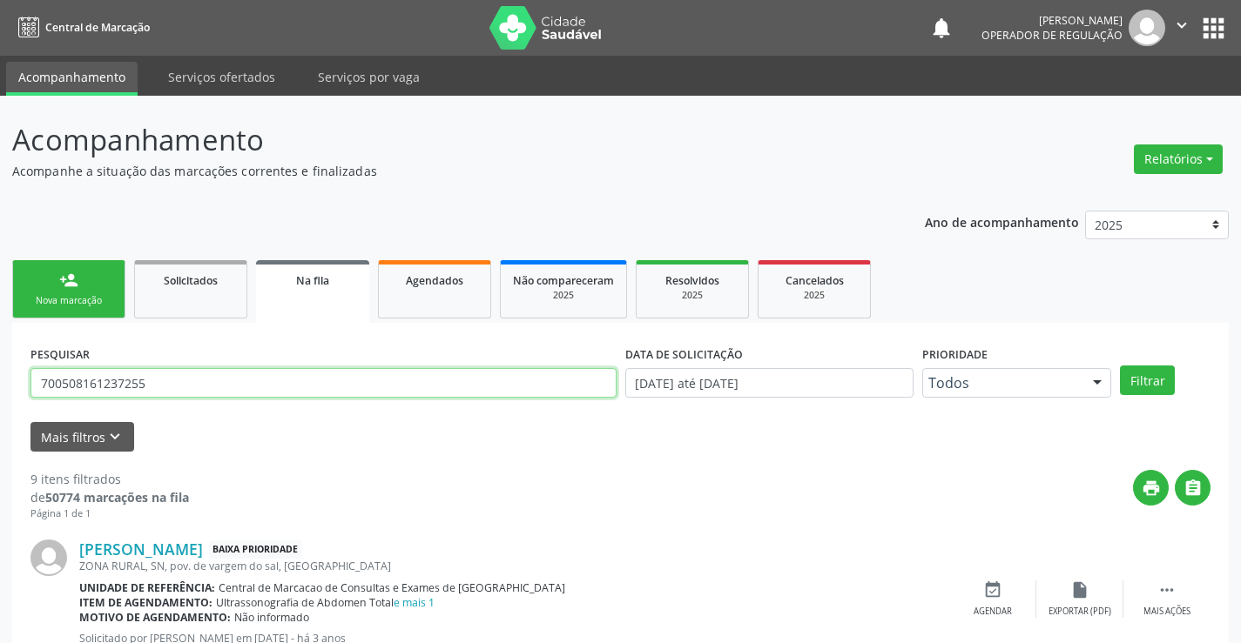
click at [366, 385] on input "700508161237255" at bounding box center [323, 383] width 586 height 30
paste input "702 5043 7888 3933"
type input "702 5043 7888 3933"
click at [1148, 377] on button "Filtrar" at bounding box center [1147, 381] width 55 height 30
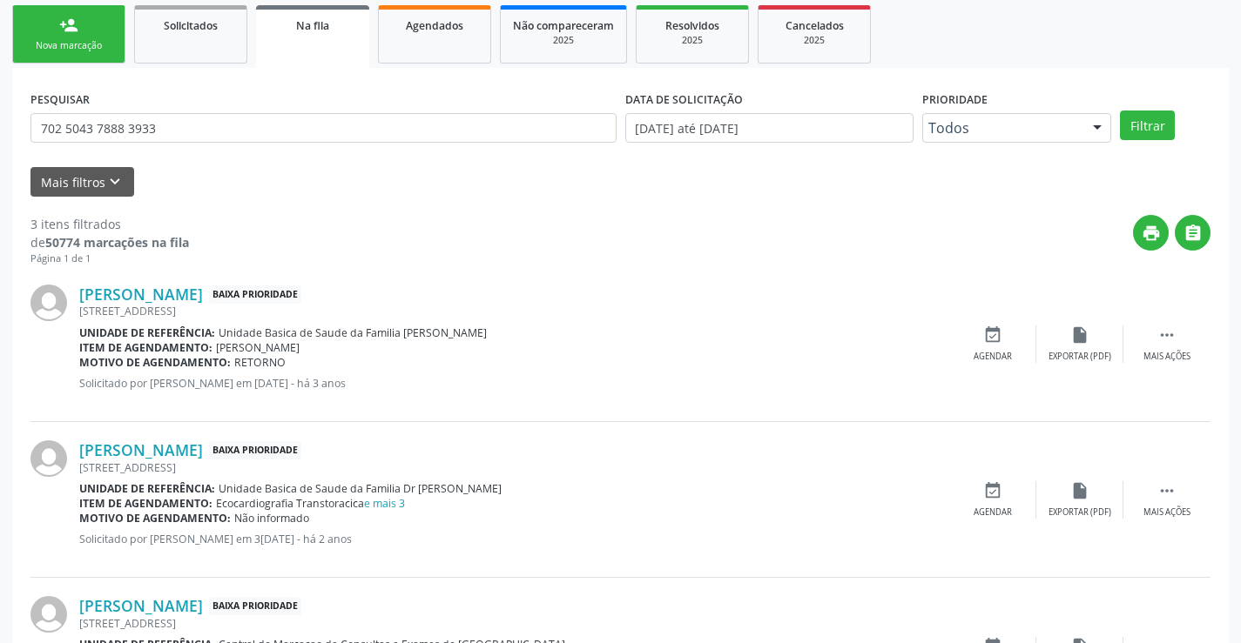
scroll to position [376, 0]
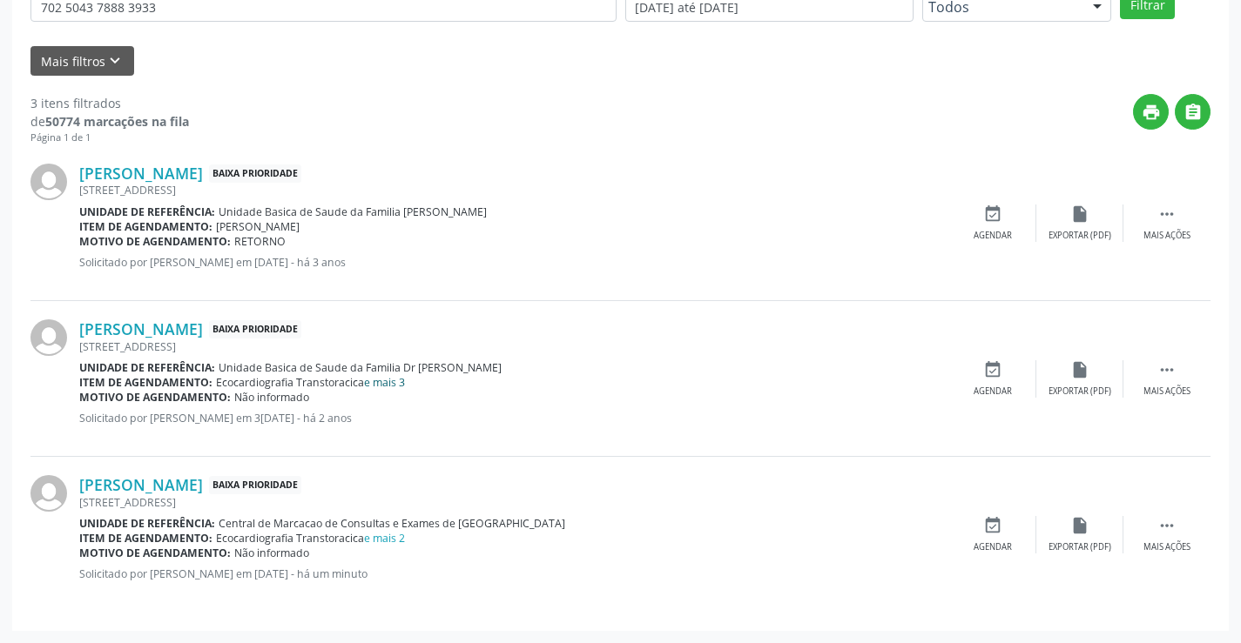
click at [392, 381] on link "e mais 3" at bounding box center [384, 382] width 41 height 15
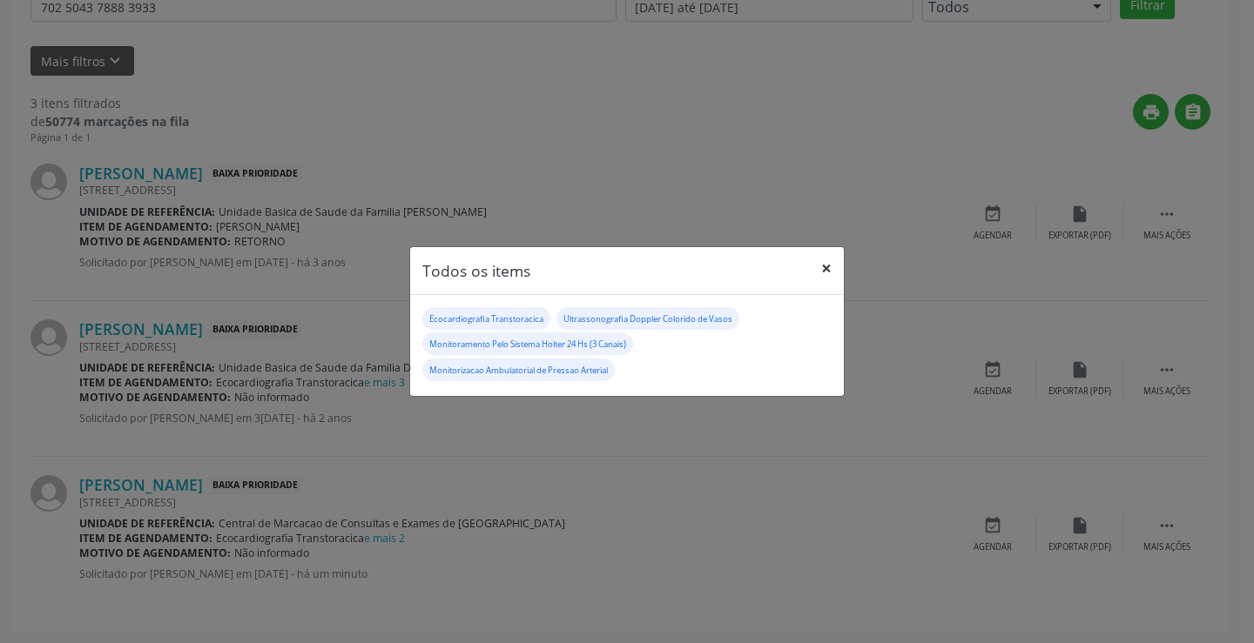
click at [818, 266] on button "×" at bounding box center [826, 268] width 35 height 43
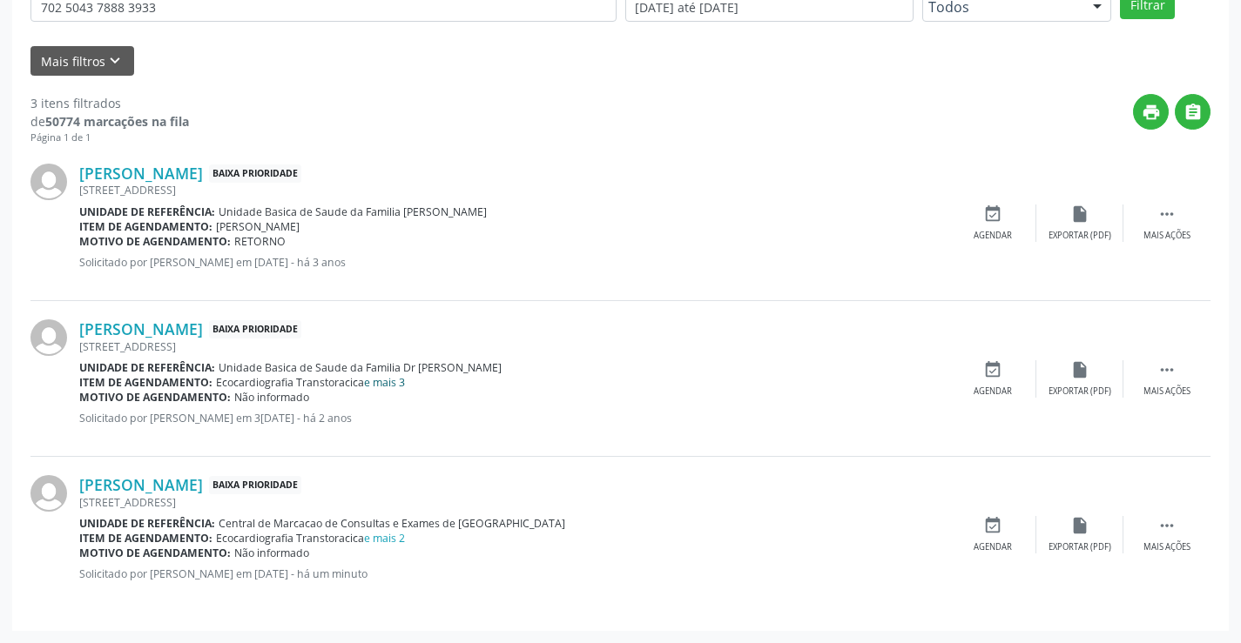
click at [395, 380] on link "e mais 3" at bounding box center [384, 382] width 41 height 15
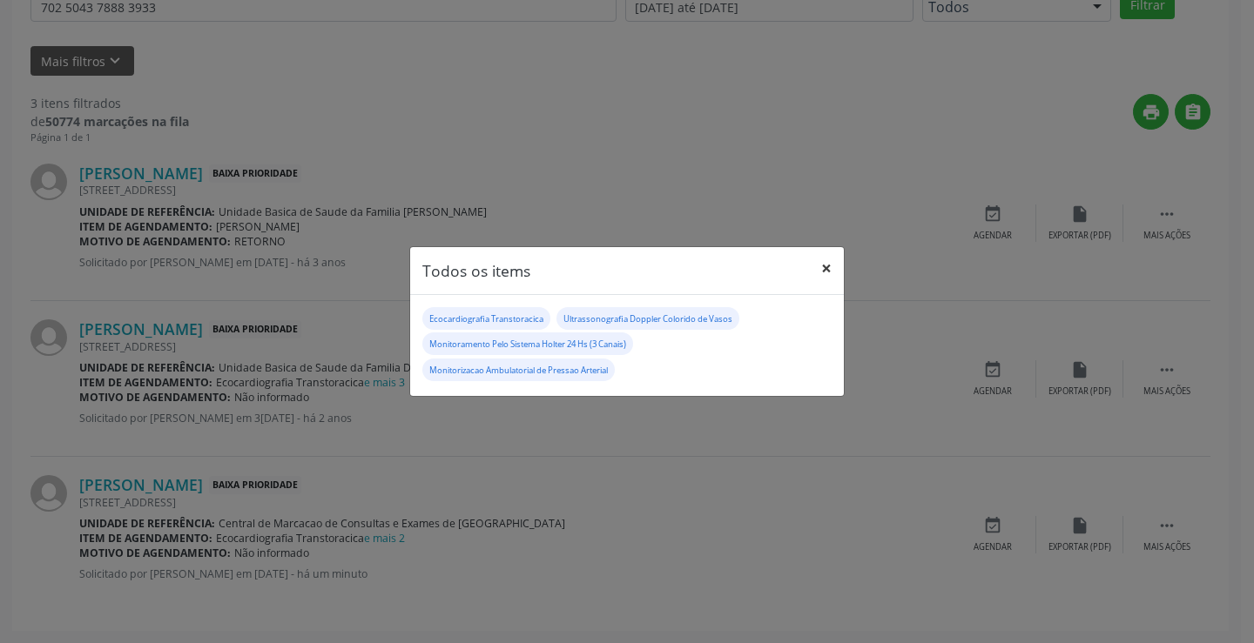
click at [828, 271] on button "×" at bounding box center [826, 268] width 35 height 43
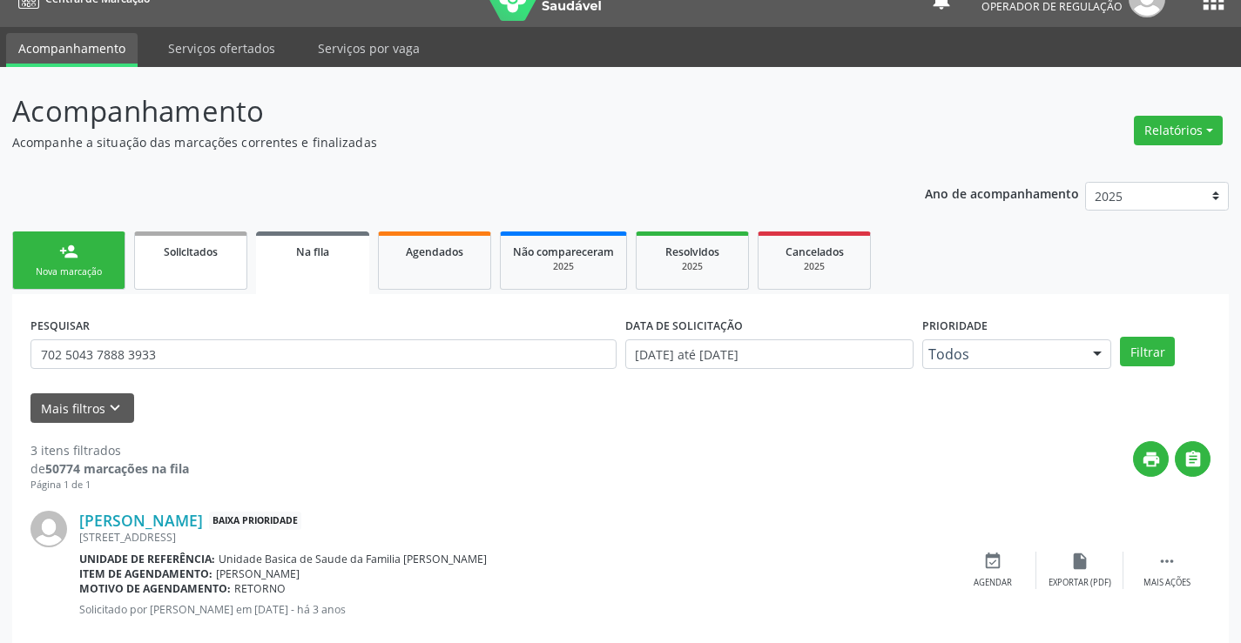
scroll to position [28, 0]
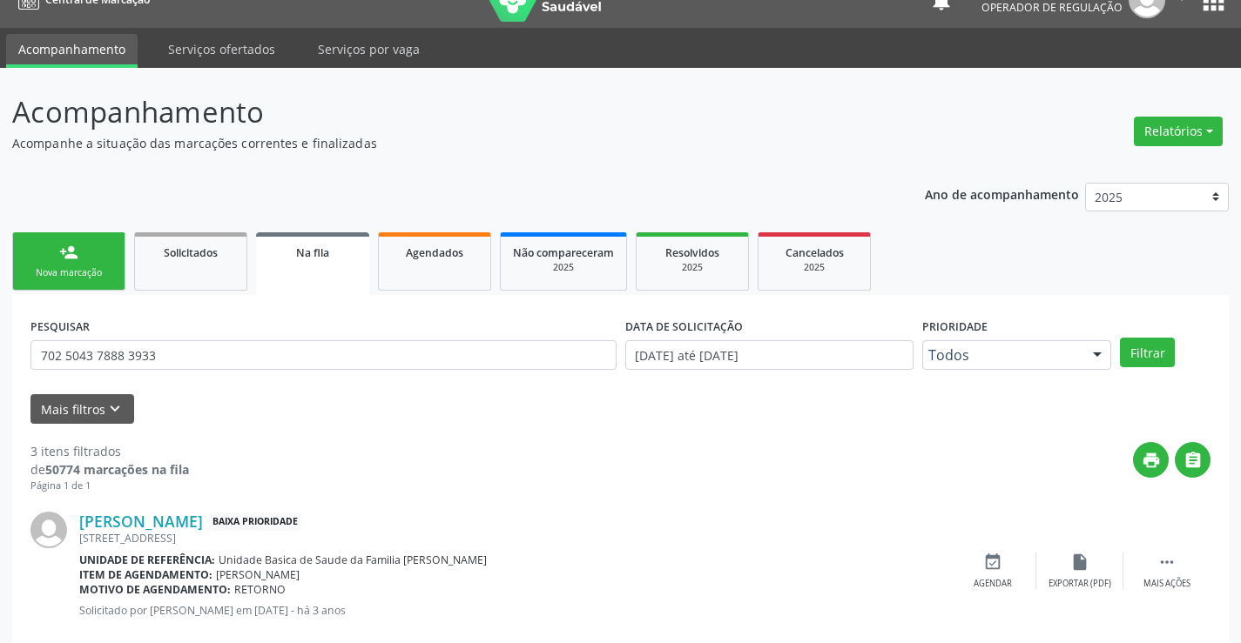
click at [61, 249] on div "person_add" at bounding box center [68, 252] width 19 height 19
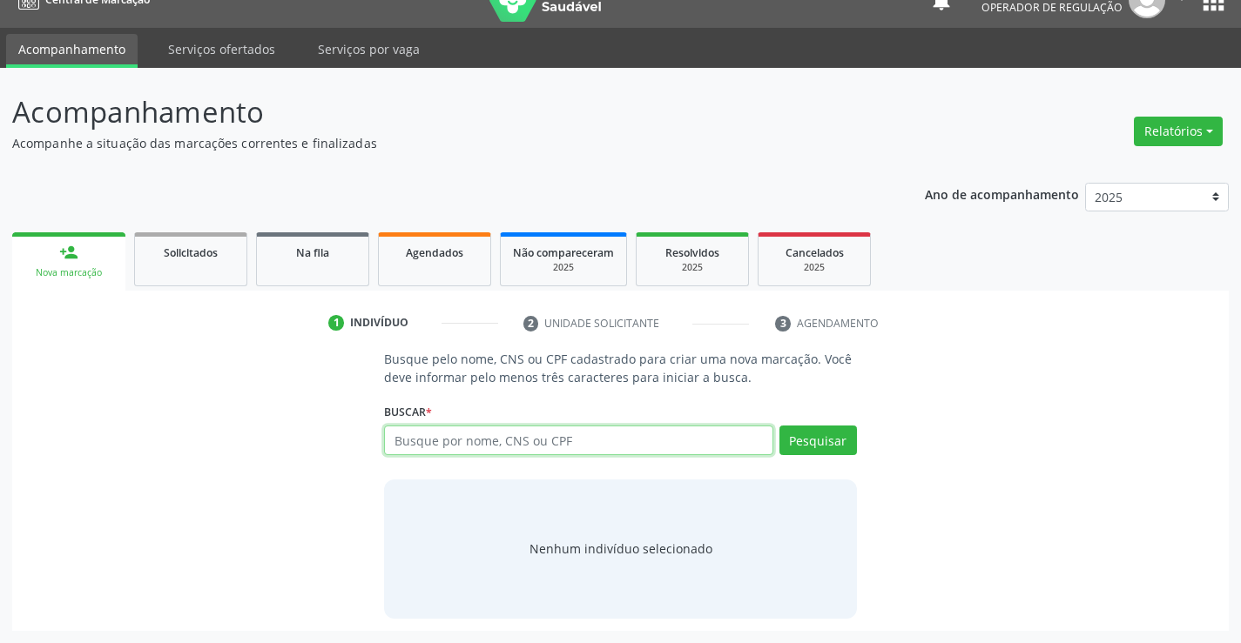
click at [597, 450] on input "text" at bounding box center [578, 441] width 388 height 30
type input "heitor alencar maia"
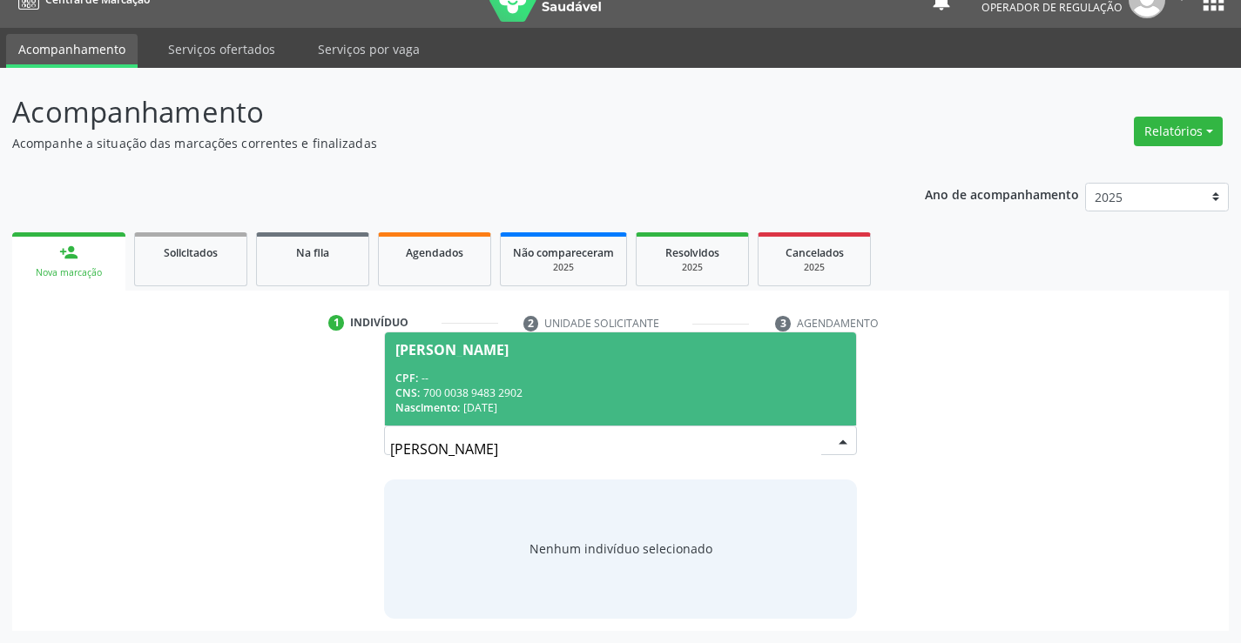
click at [631, 389] on div "CNS: 700 0038 9483 2902" at bounding box center [619, 393] width 449 height 15
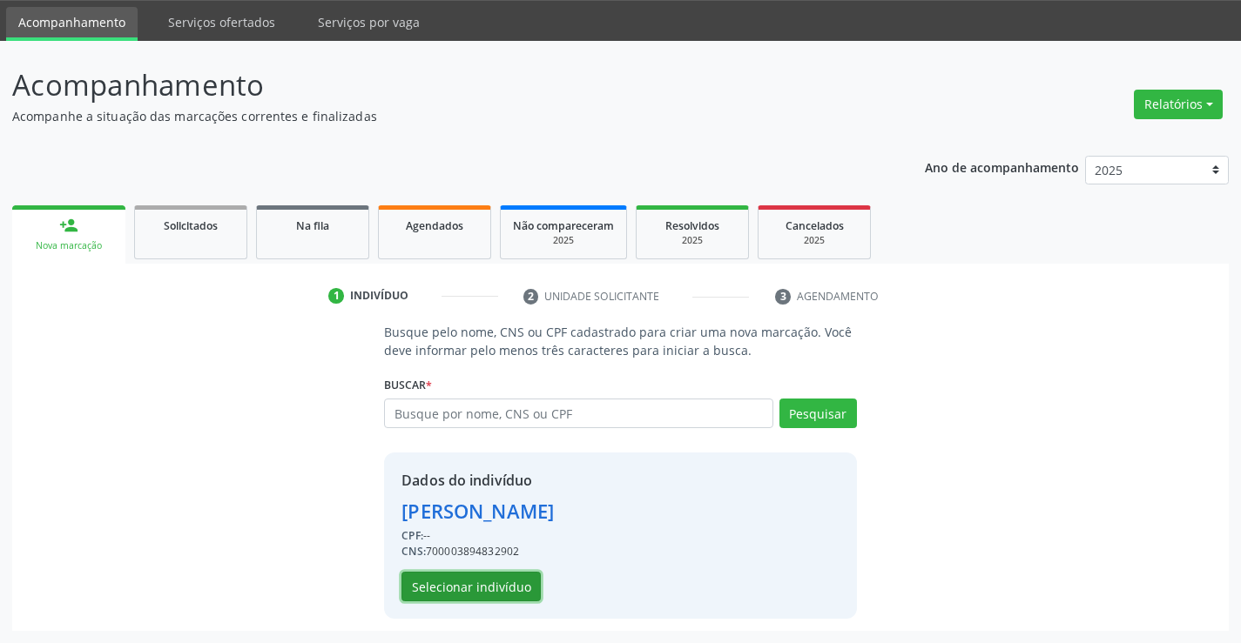
click at [493, 589] on button "Selecionar indivíduo" at bounding box center [470, 587] width 139 height 30
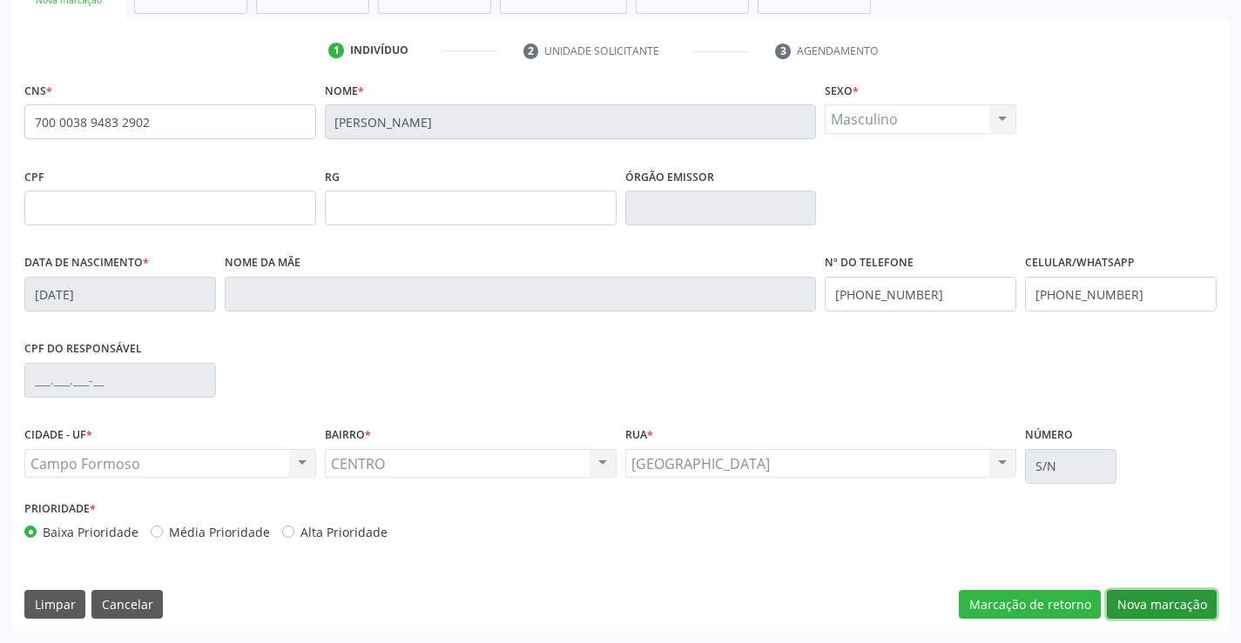
click at [1127, 602] on button "Nova marcação" at bounding box center [1162, 605] width 110 height 30
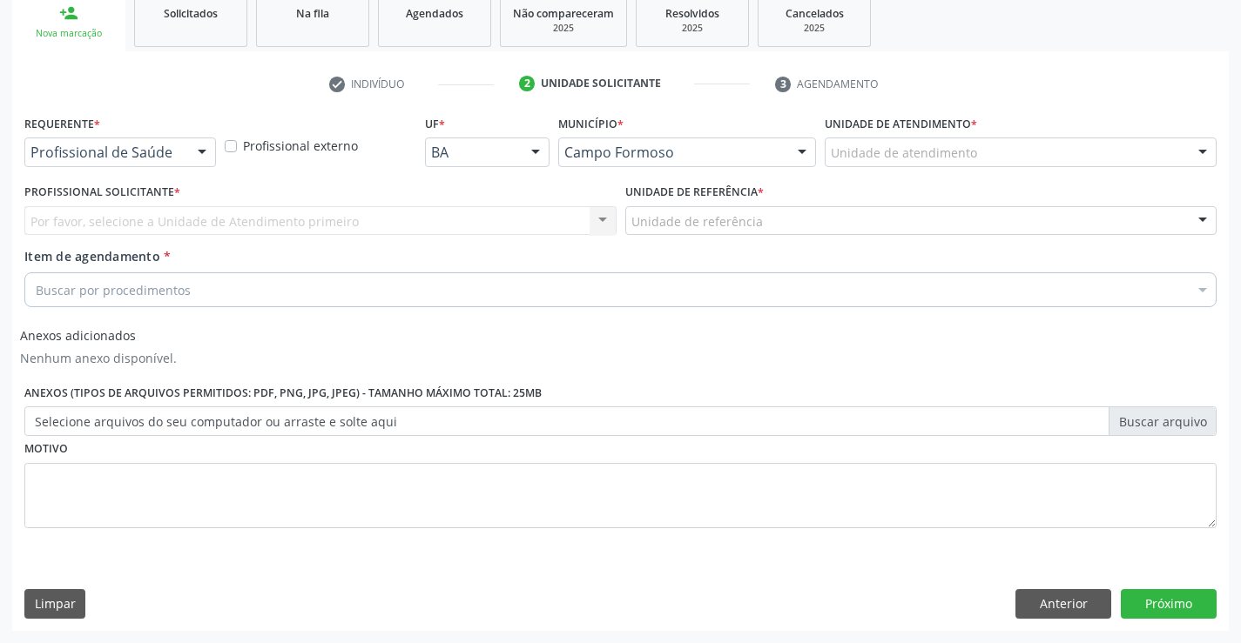
scroll to position [267, 0]
drag, startPoint x: 205, startPoint y: 141, endPoint x: 165, endPoint y: 185, distance: 59.2
click at [203, 143] on div at bounding box center [202, 153] width 26 height 30
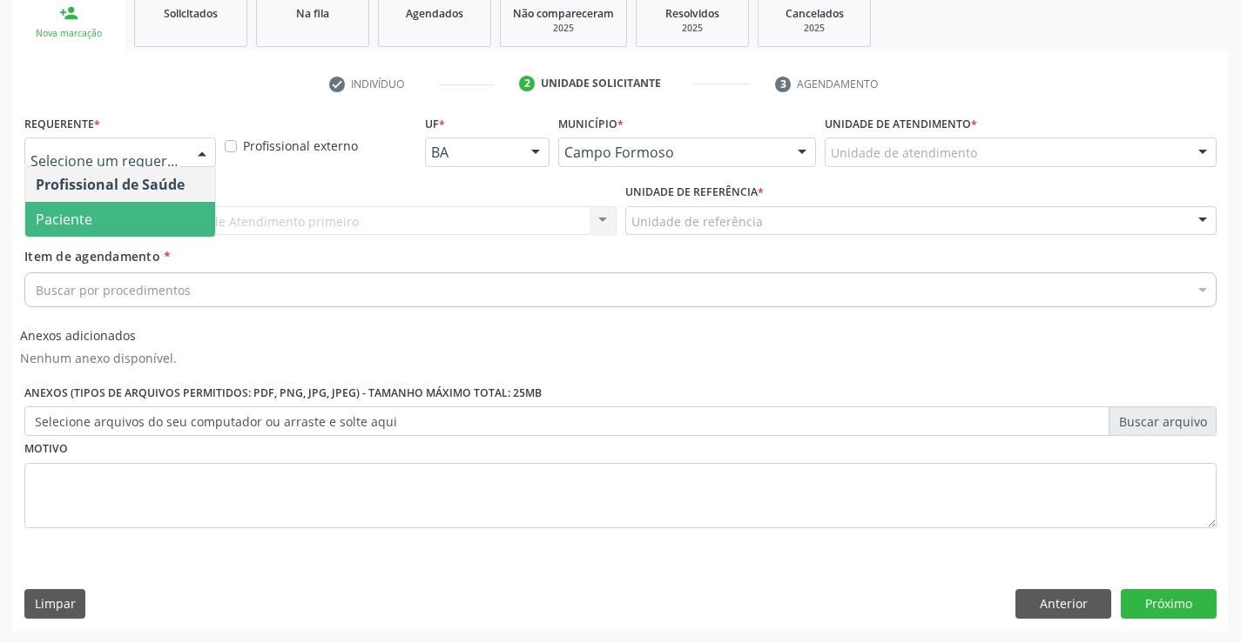
click at [115, 210] on span "Paciente" at bounding box center [120, 219] width 190 height 35
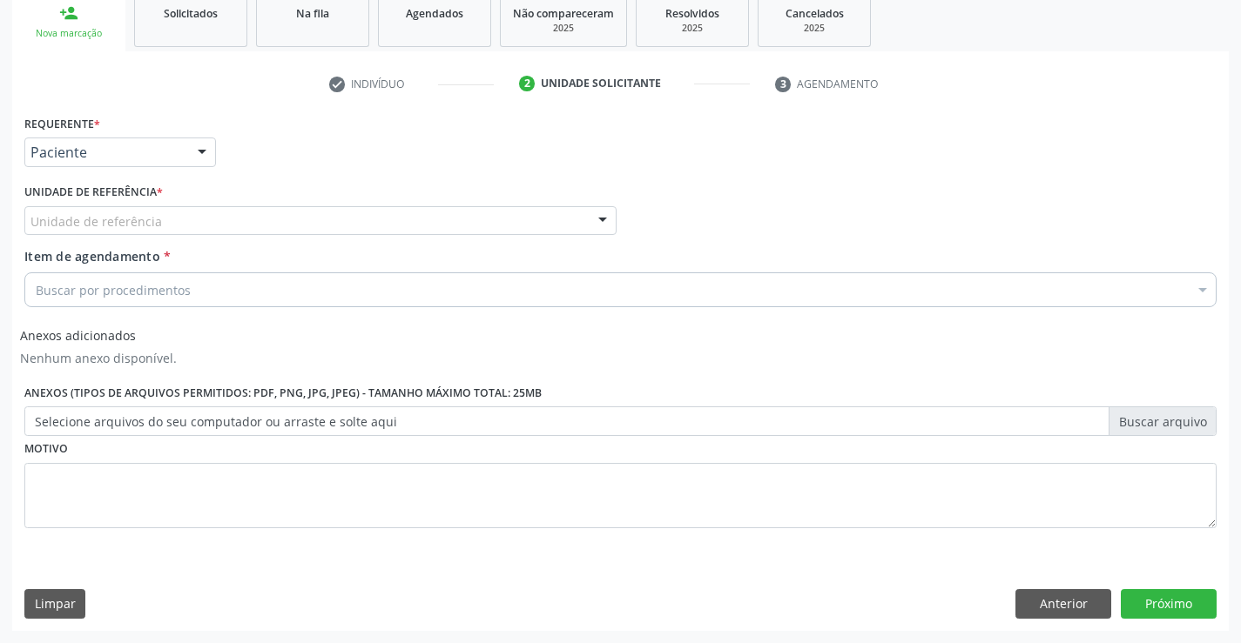
click at [227, 216] on div "Unidade de referência" at bounding box center [320, 221] width 592 height 30
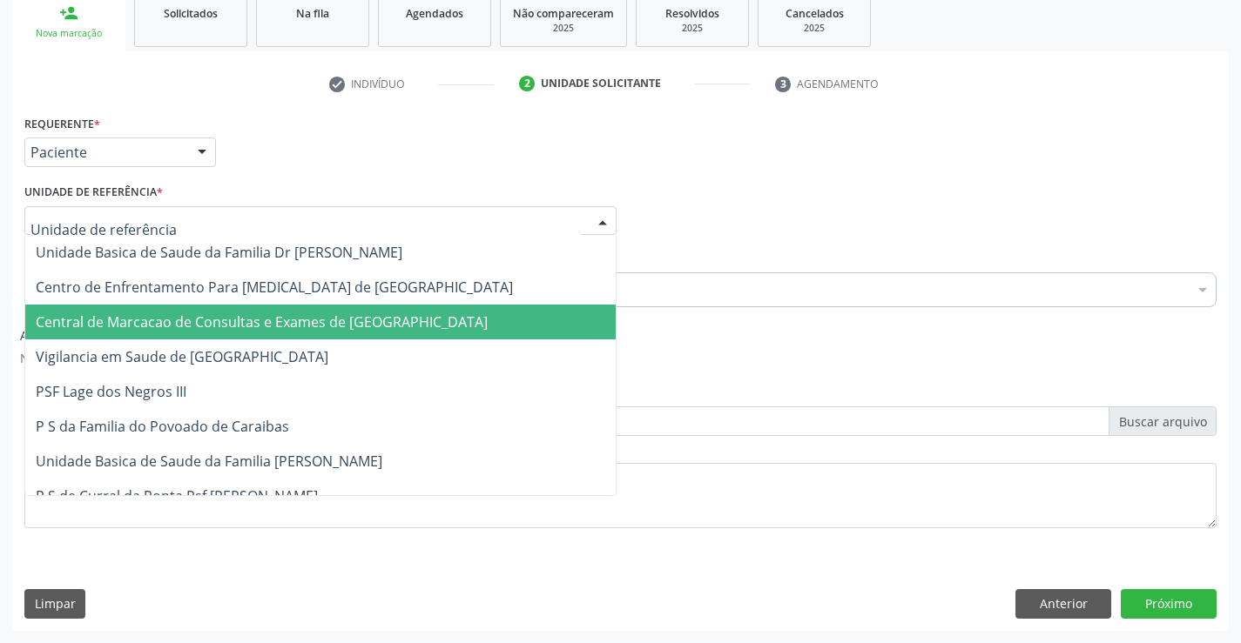
click at [242, 309] on span "Central de Marcacao de Consultas e Exames de [GEOGRAPHIC_DATA]" at bounding box center [320, 322] width 590 height 35
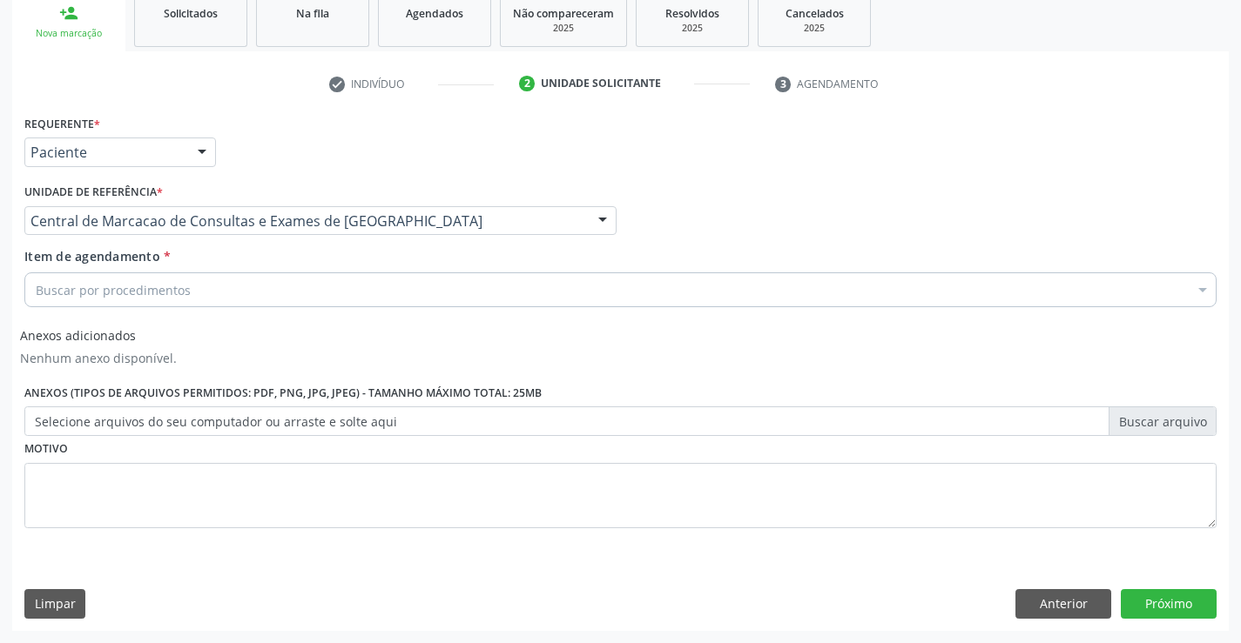
click at [253, 292] on div "Buscar por procedimentos" at bounding box center [620, 290] width 1192 height 35
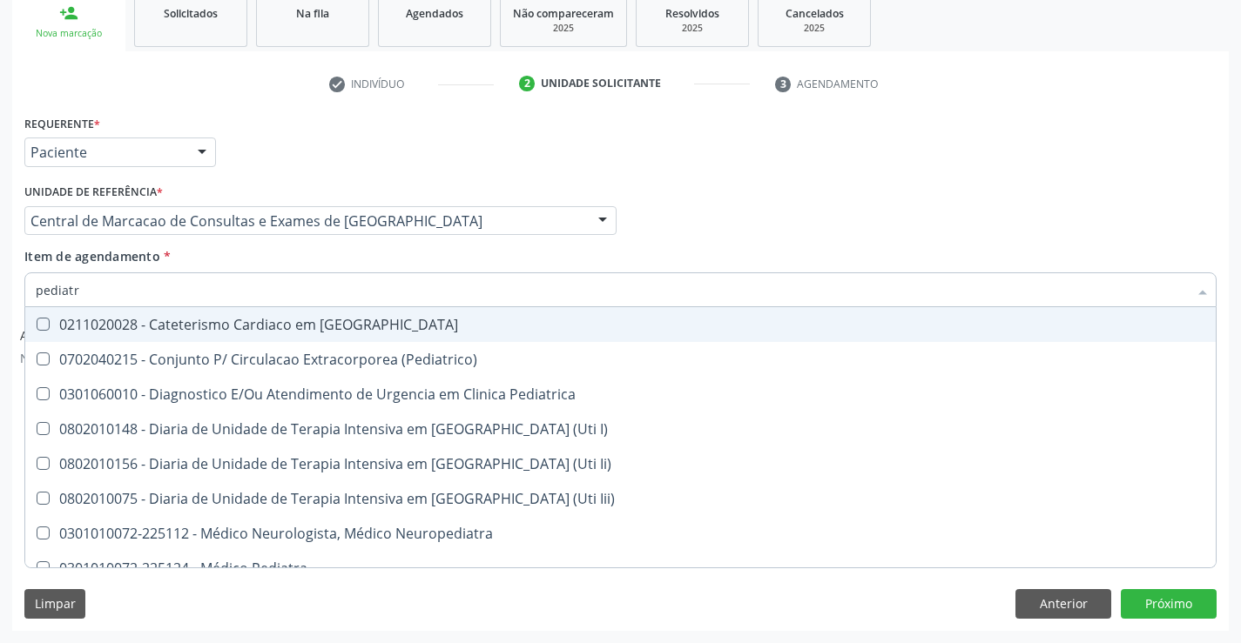
type input "pediatra"
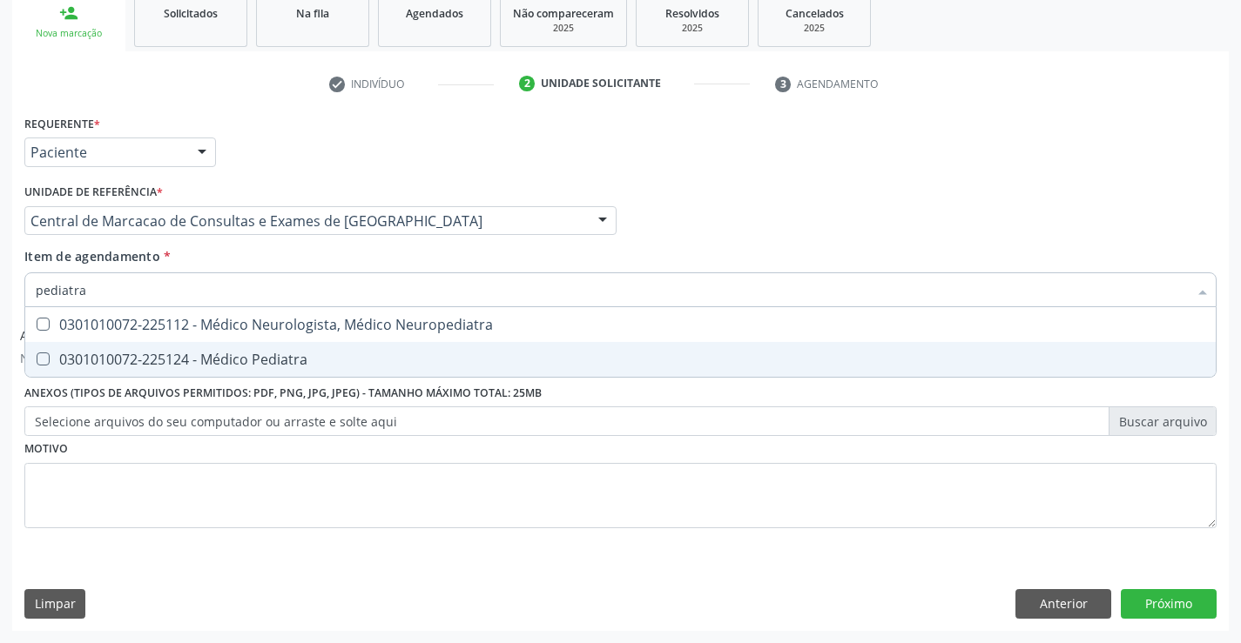
click at [247, 354] on div "0301010072-225124 - Médico Pediatra" at bounding box center [620, 360] width 1169 height 14
checkbox Pediatra "true"
click at [677, 539] on div "Requerente * Paciente Profissional de Saúde Paciente Nenhum resultado encontrad…" at bounding box center [620, 332] width 1192 height 442
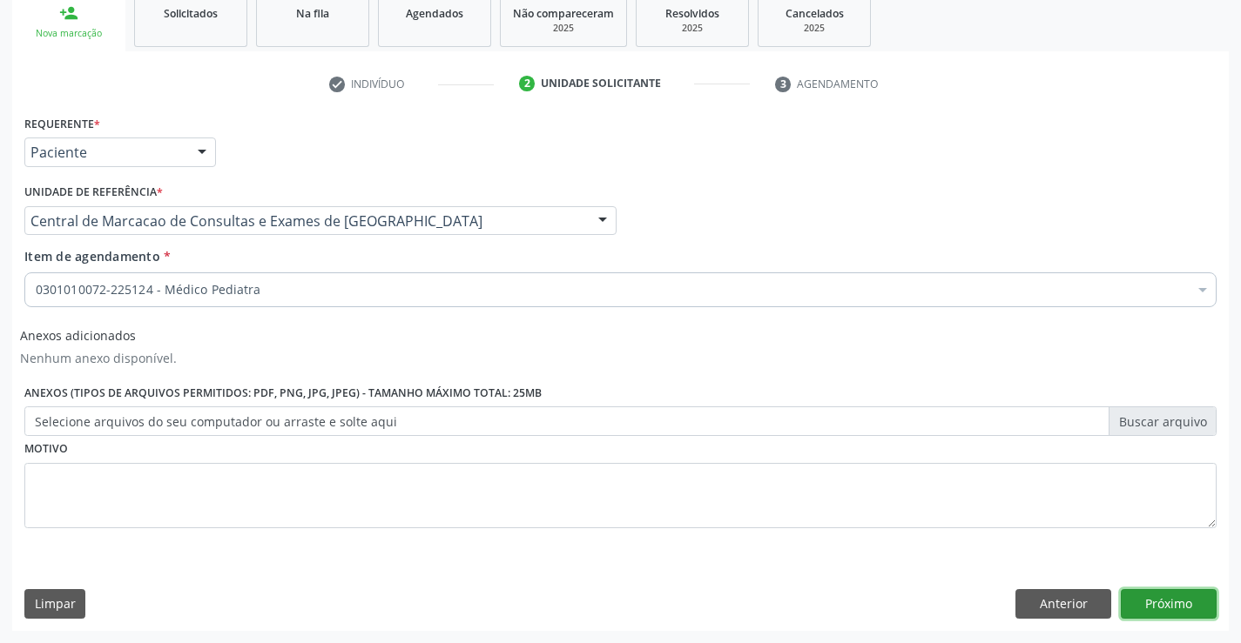
click at [1169, 600] on button "Próximo" at bounding box center [1169, 604] width 96 height 30
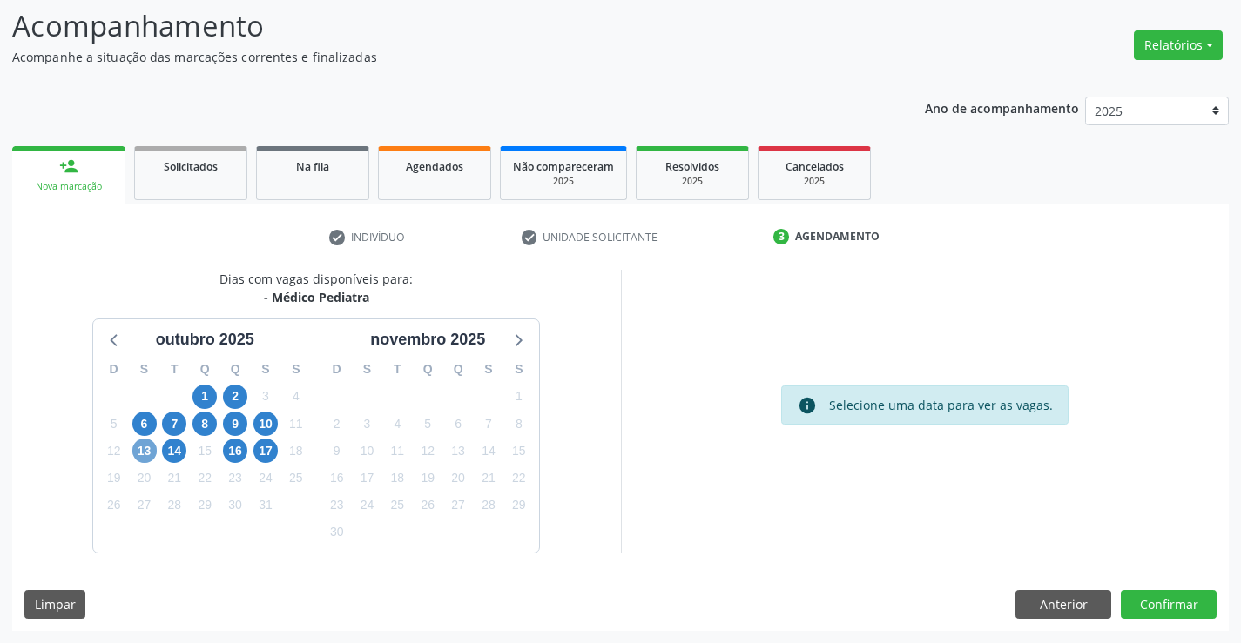
click at [134, 448] on span "13" at bounding box center [144, 451] width 24 height 24
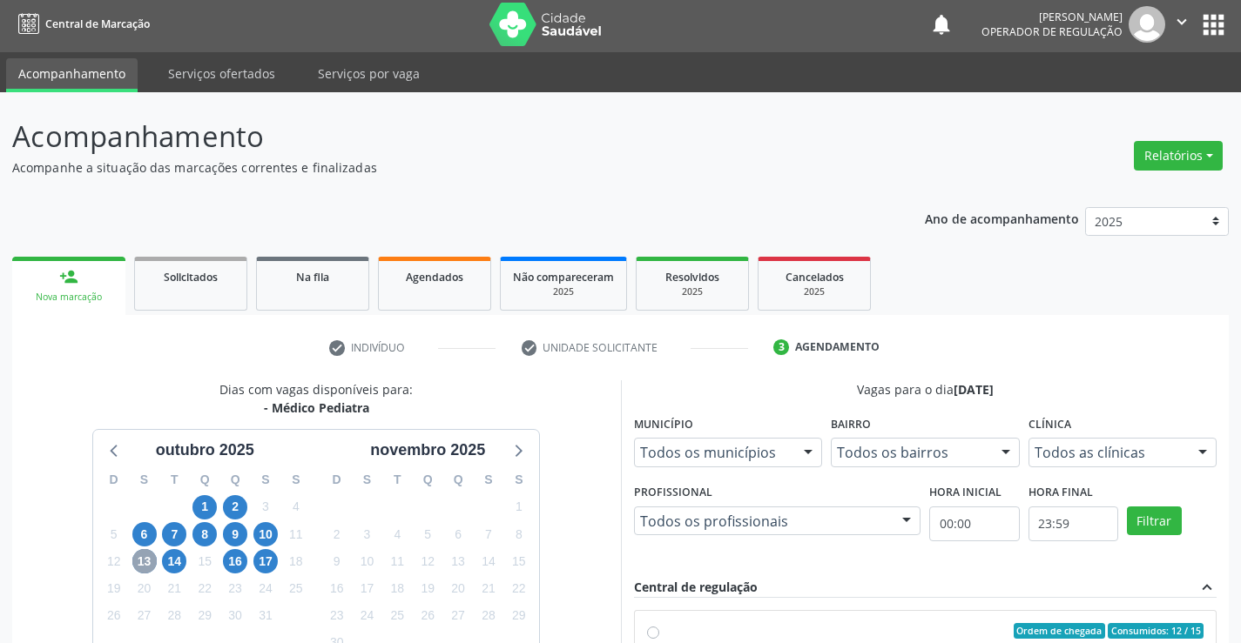
scroll to position [0, 0]
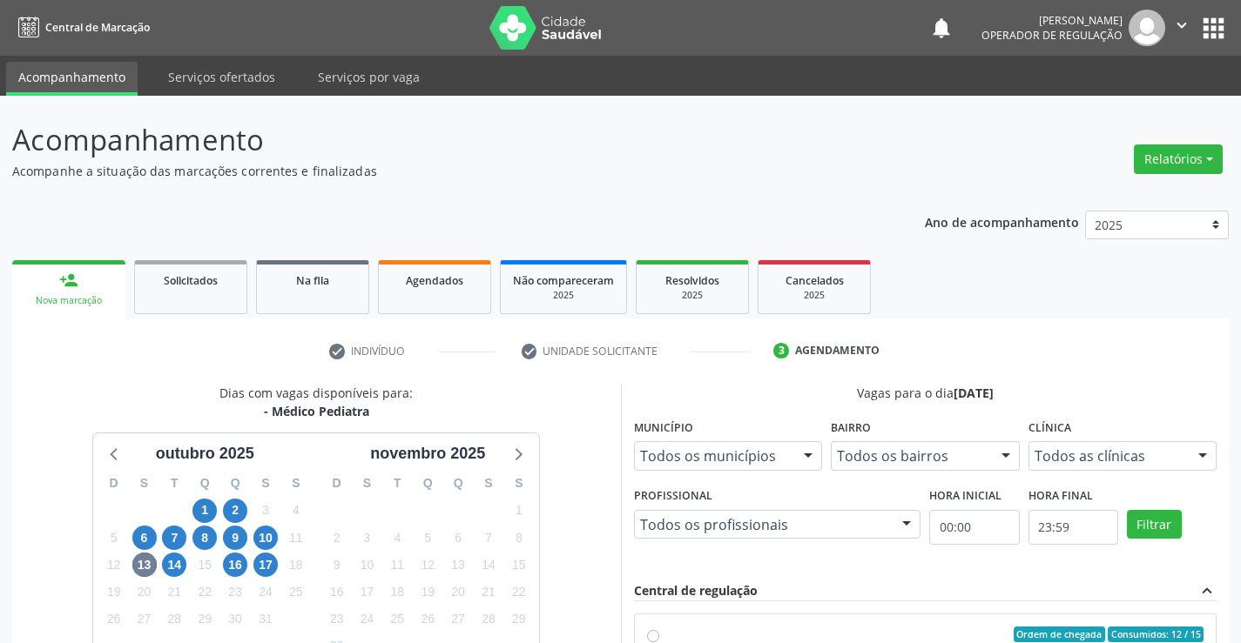
click at [108, 282] on link "person_add Nova marcação" at bounding box center [68, 289] width 113 height 58
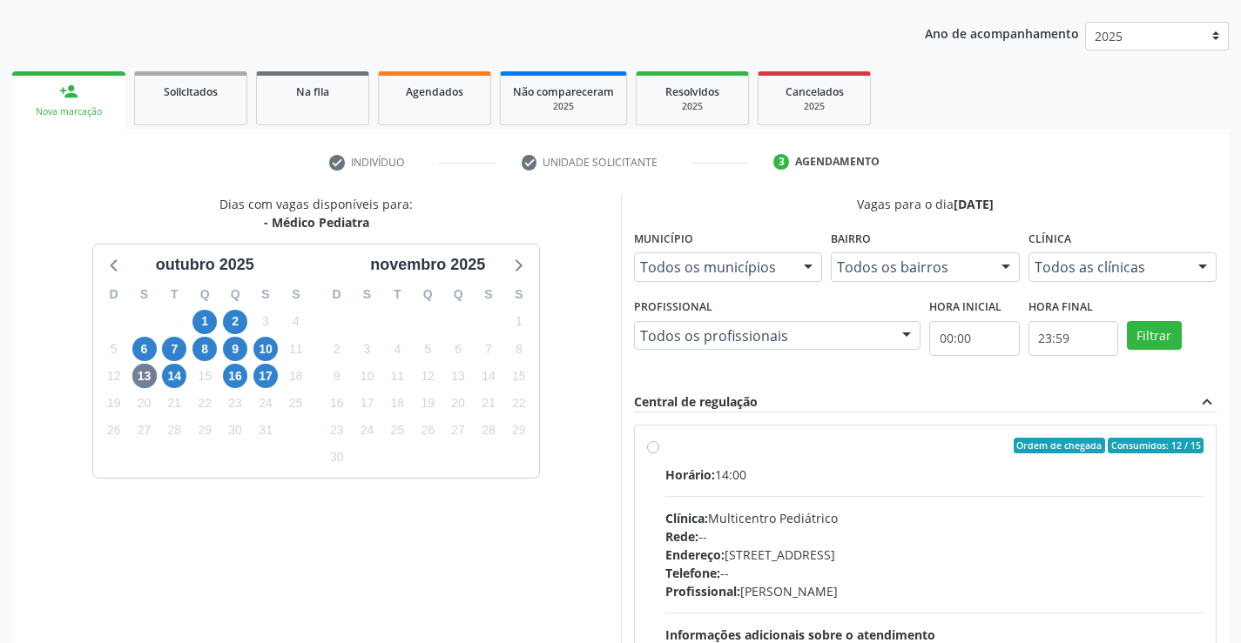
scroll to position [17, 0]
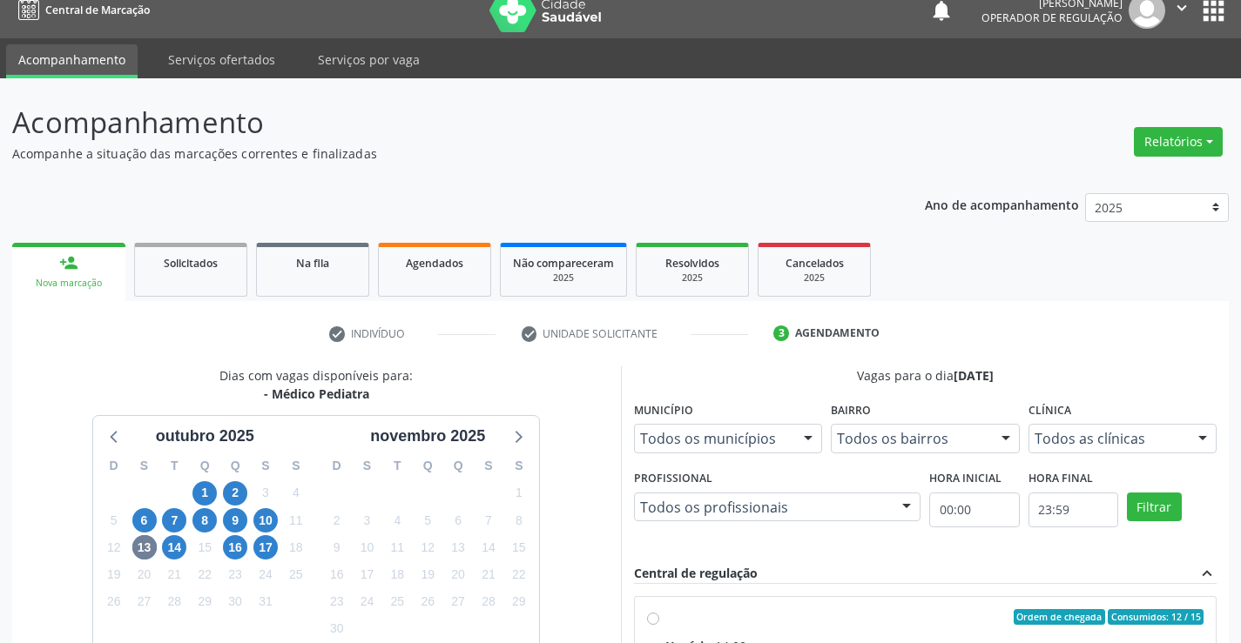
click at [92, 269] on link "person_add Nova marcação" at bounding box center [68, 272] width 113 height 58
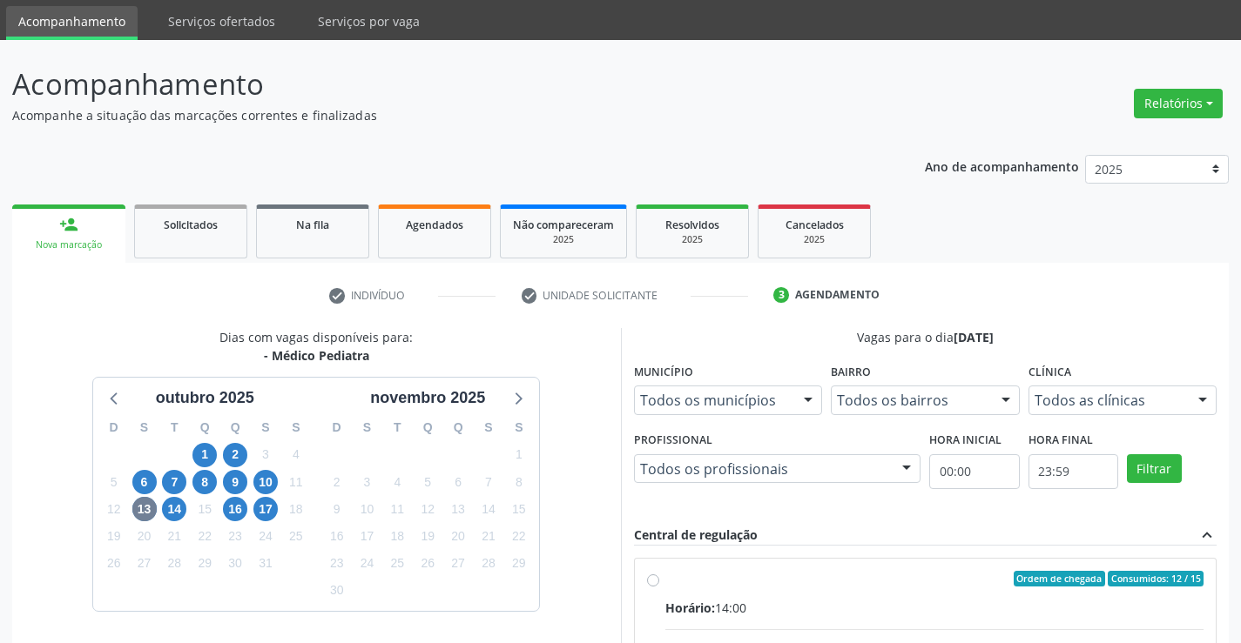
scroll to position [0, 0]
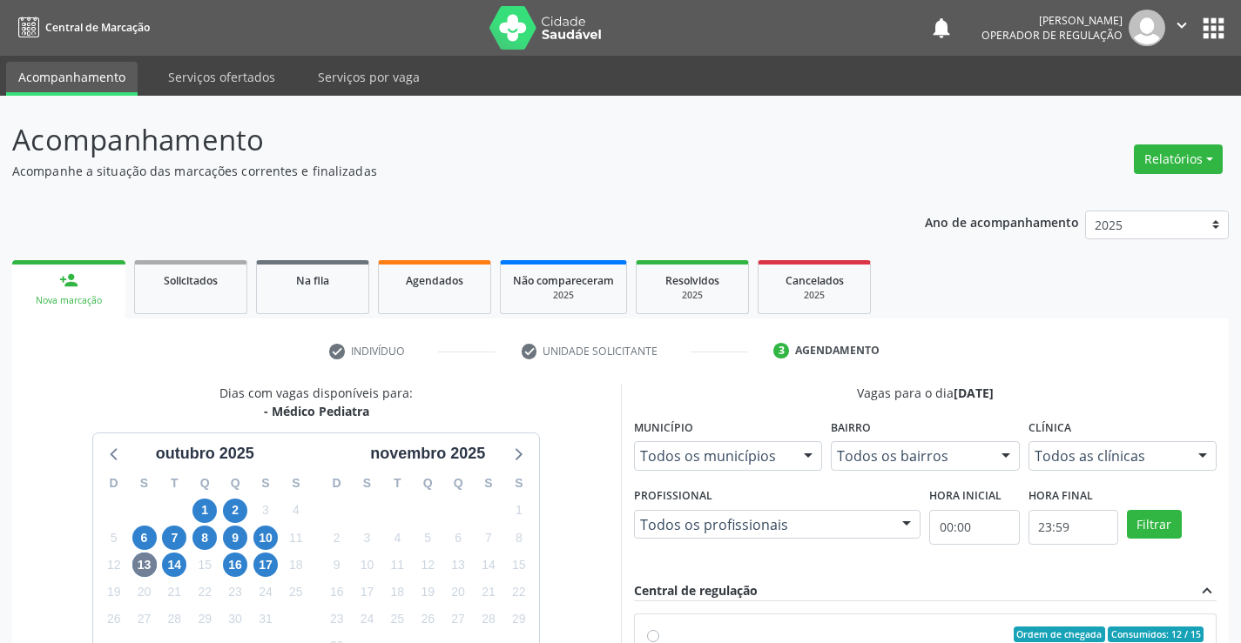
click at [89, 282] on link "person_add Nova marcação" at bounding box center [68, 289] width 113 height 58
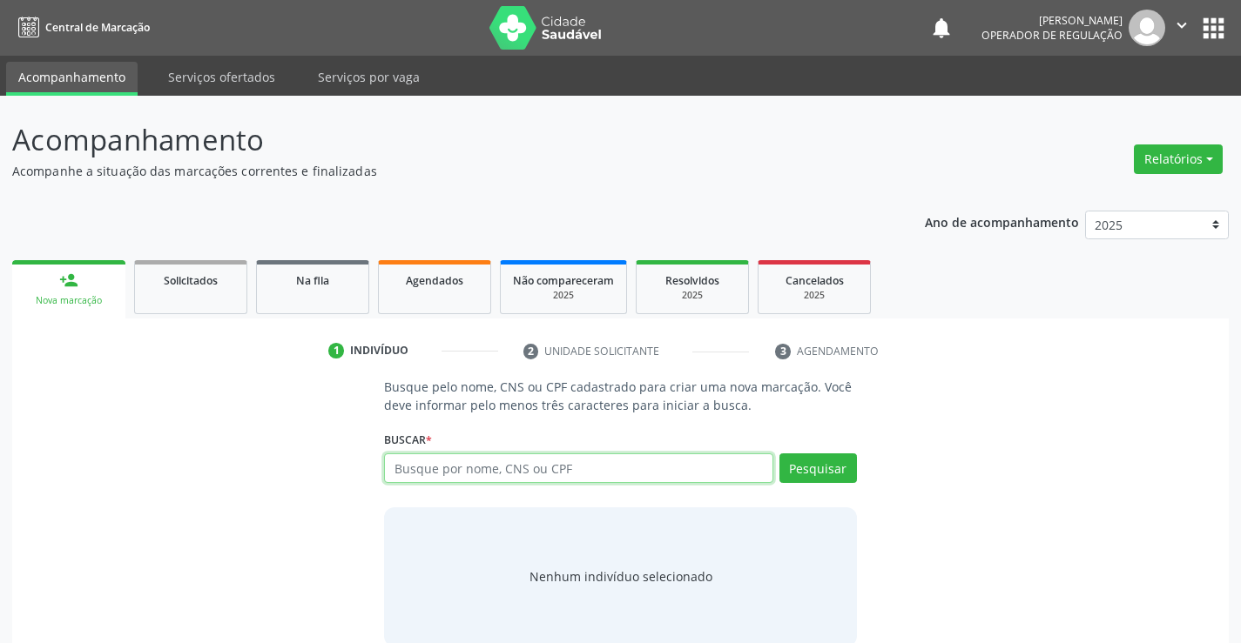
click at [572, 475] on input "text" at bounding box center [578, 469] width 388 height 30
click at [535, 475] on input "text" at bounding box center [578, 469] width 388 height 30
type input "709805019362094"
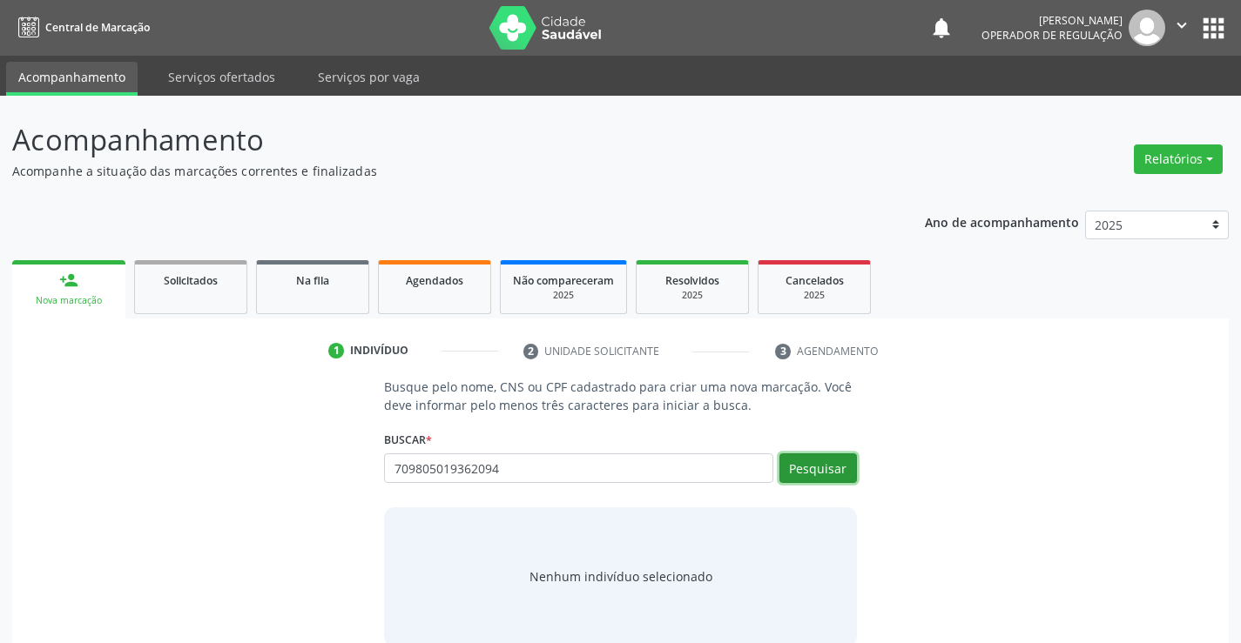
click at [825, 470] on button "Pesquisar" at bounding box center [817, 469] width 77 height 30
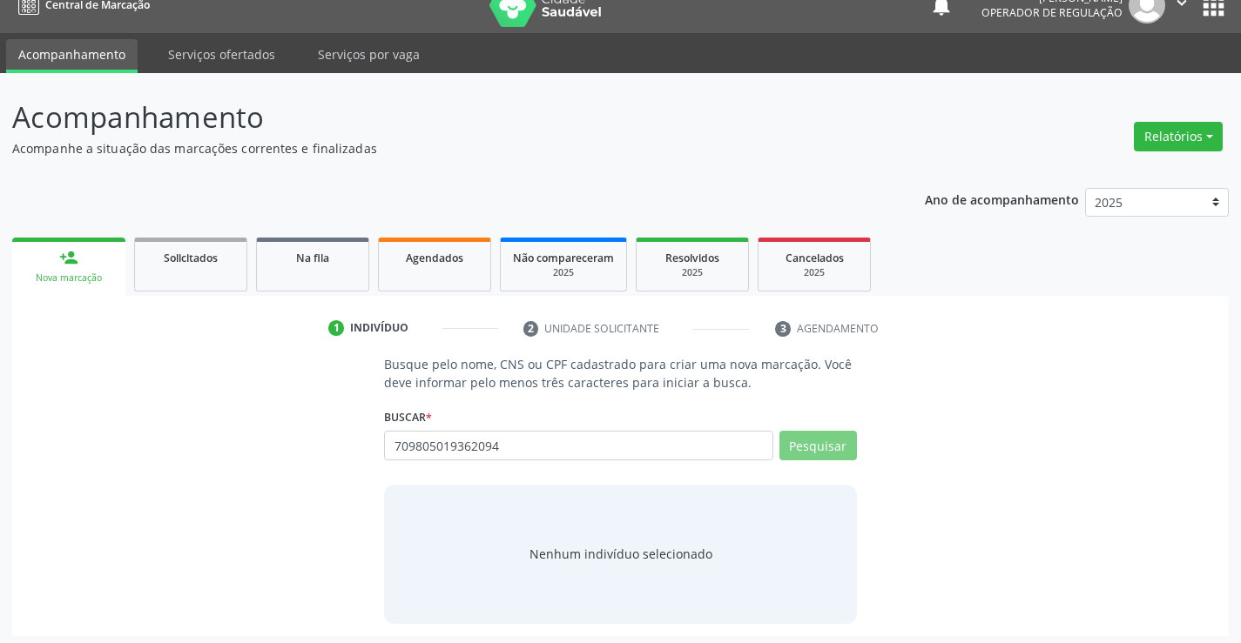
scroll to position [28, 0]
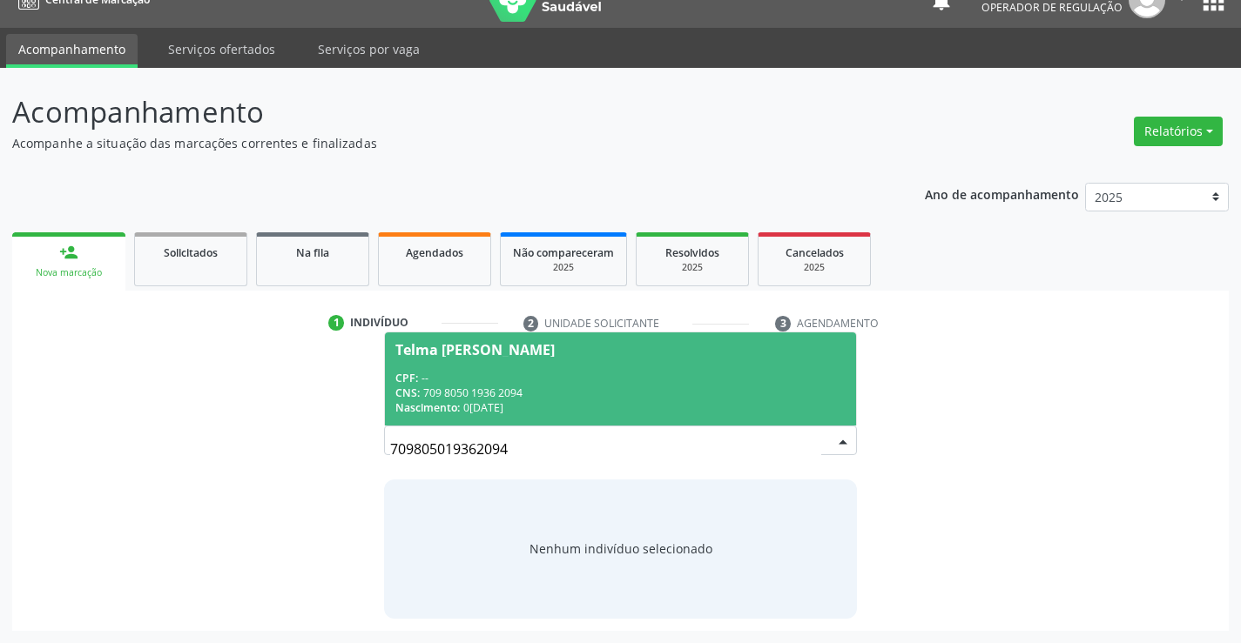
click at [630, 390] on div "CNS: 709 8050 1936 2094" at bounding box center [619, 393] width 449 height 15
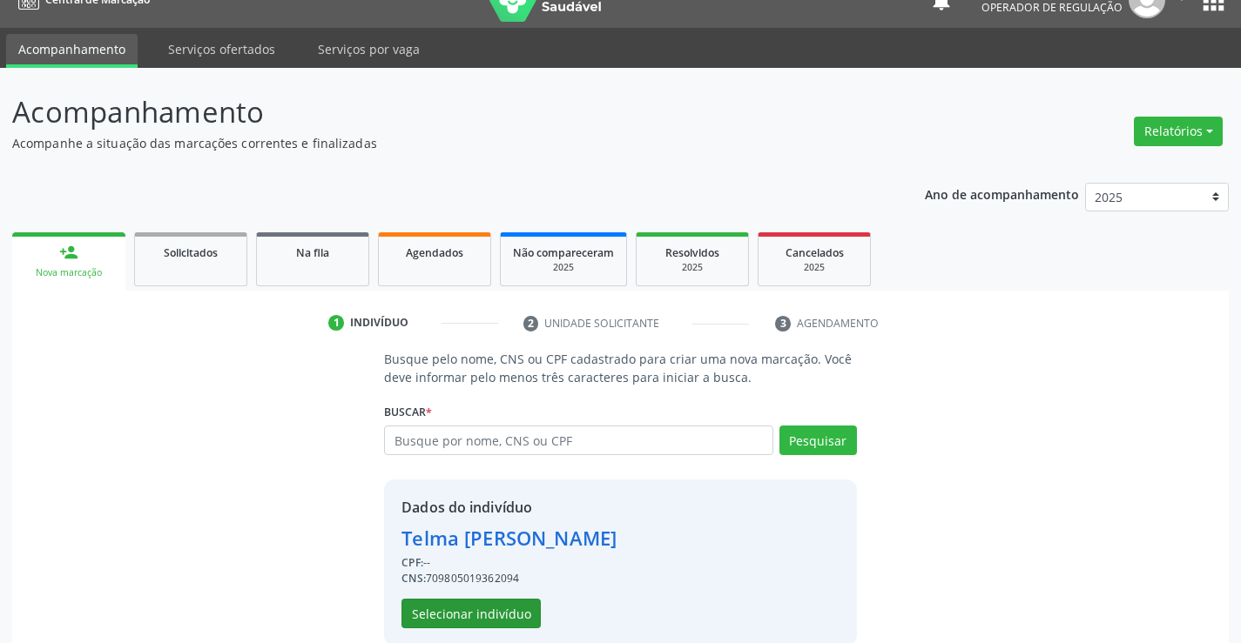
scroll to position [55, 0]
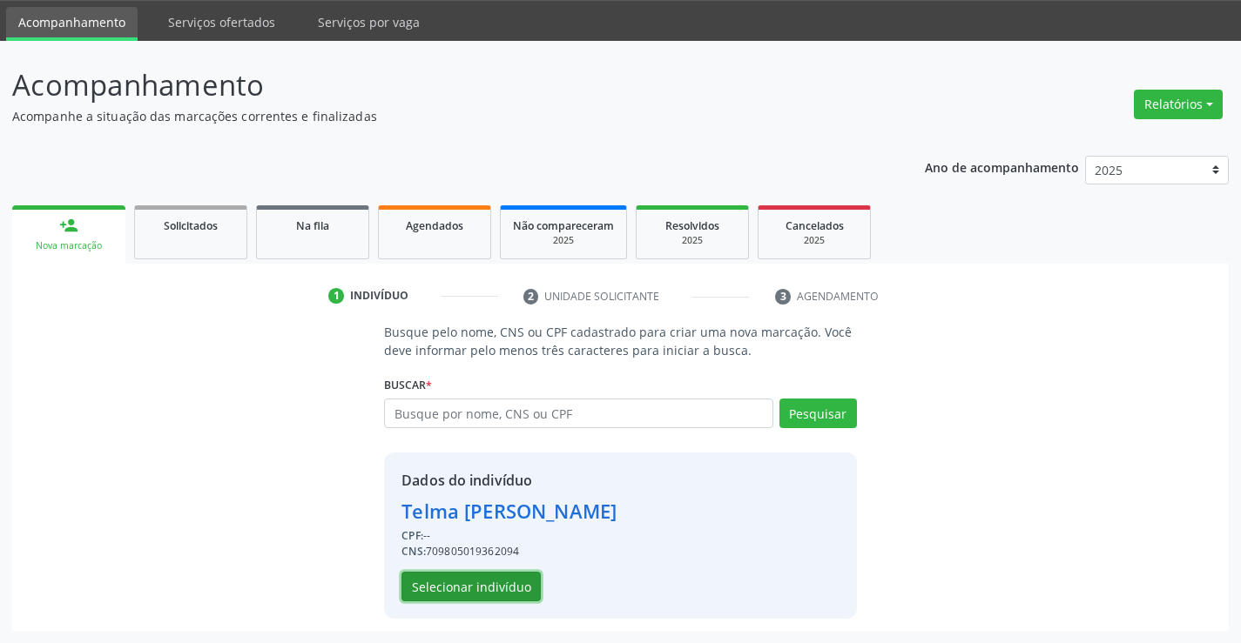
click at [503, 595] on button "Selecionar indivíduo" at bounding box center [470, 587] width 139 height 30
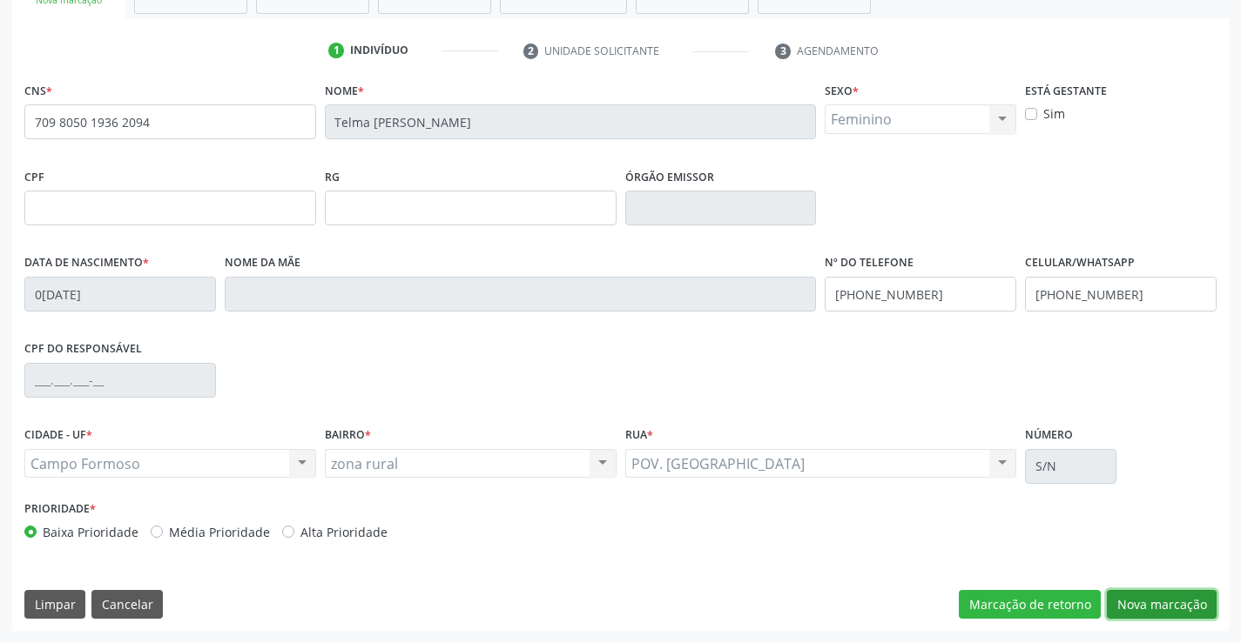
click at [1130, 605] on button "Nova marcação" at bounding box center [1162, 605] width 110 height 30
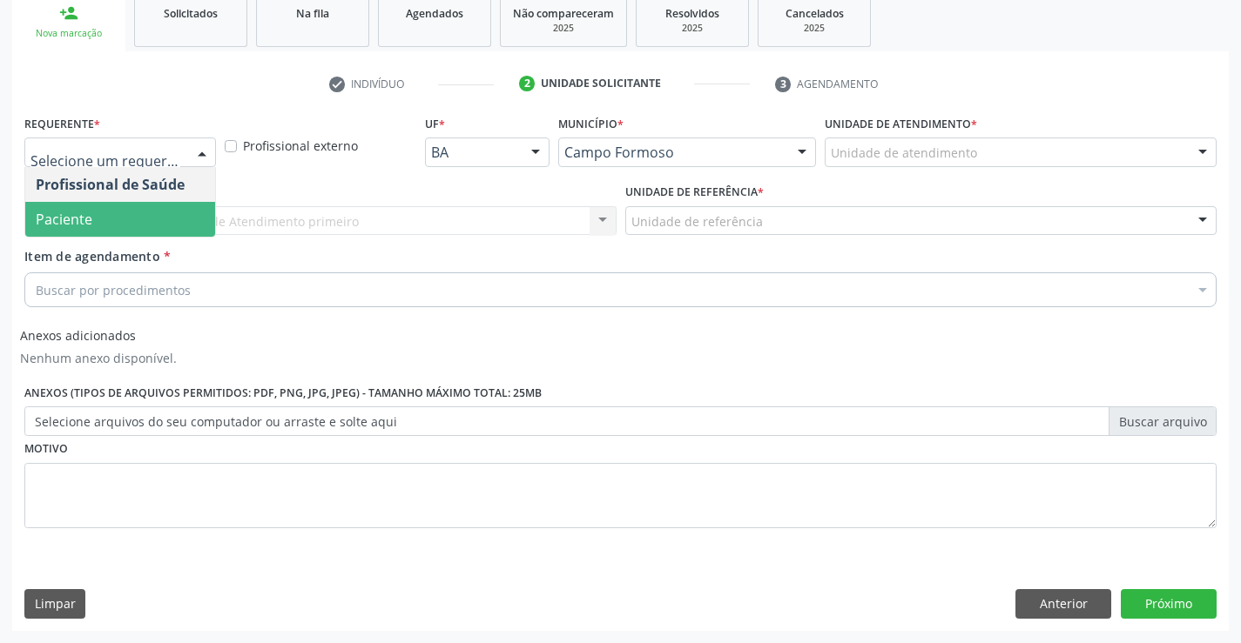
click at [109, 202] on span "Paciente" at bounding box center [120, 219] width 190 height 35
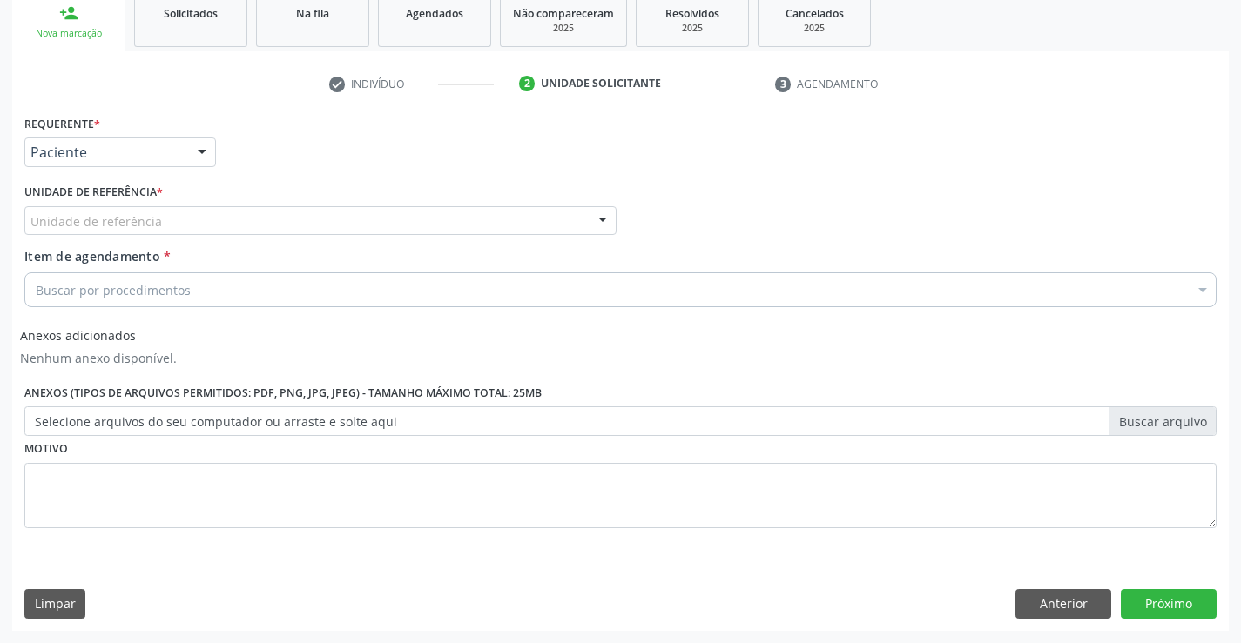
drag, startPoint x: 257, startPoint y: 206, endPoint x: 260, endPoint y: 223, distance: 16.9
click at [257, 211] on div "Unidade de referência" at bounding box center [320, 221] width 592 height 30
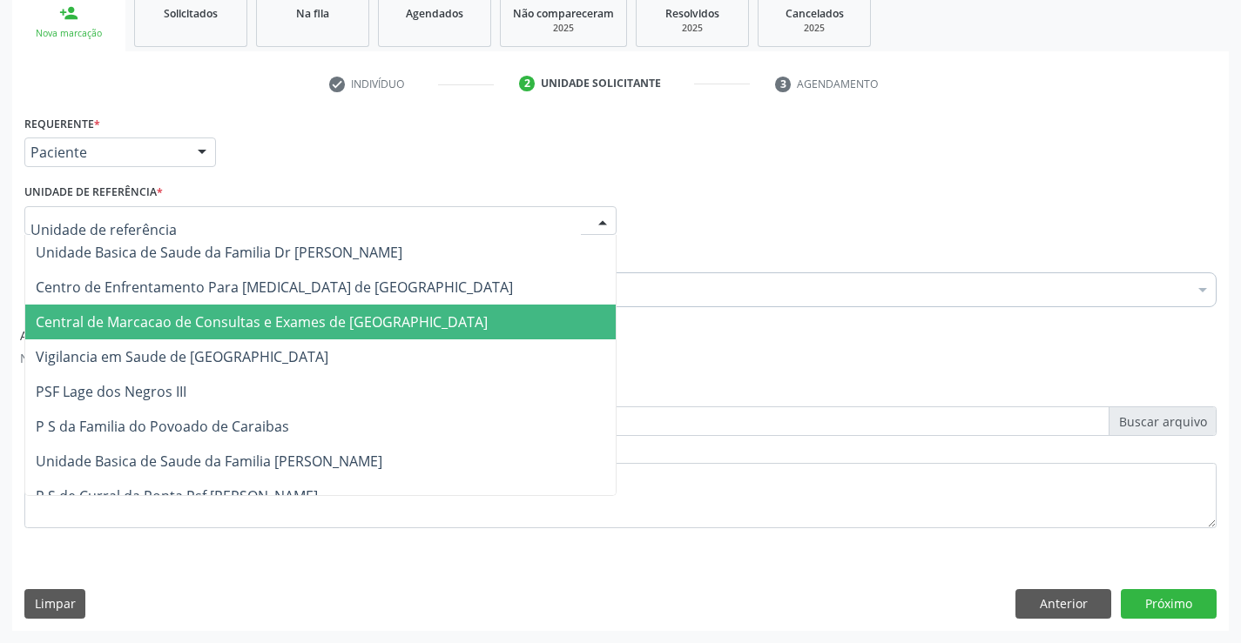
click at [273, 311] on span "Central de Marcacao de Consultas e Exames de [GEOGRAPHIC_DATA]" at bounding box center [320, 322] width 590 height 35
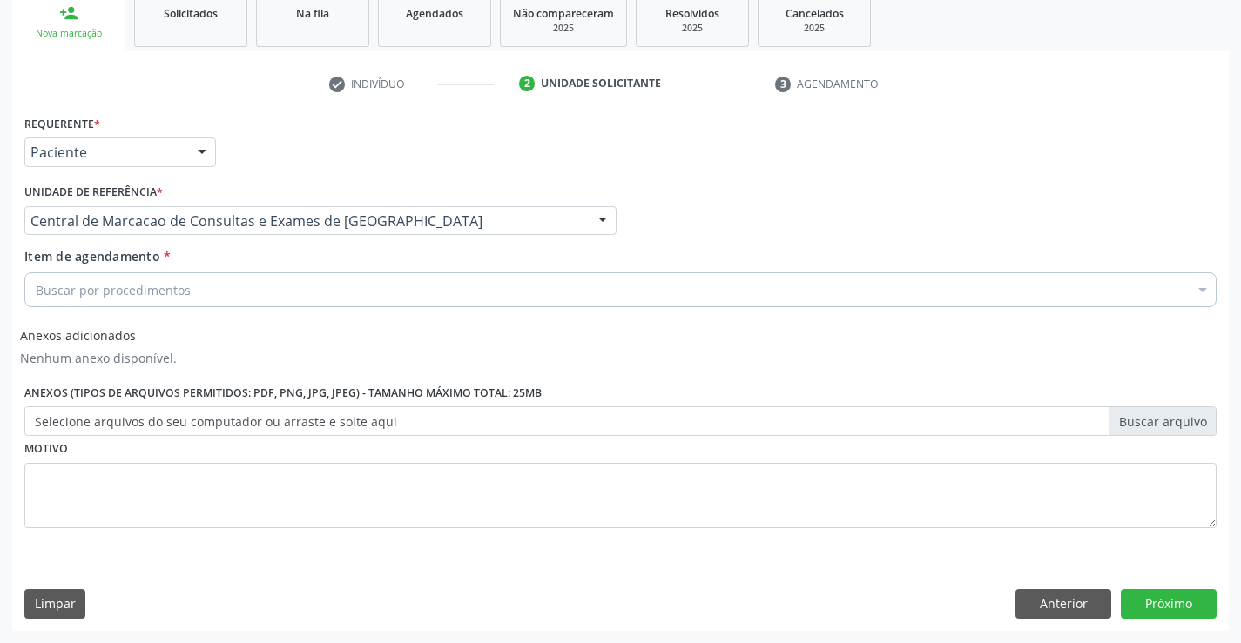
click at [298, 283] on div "Buscar por procedimentos" at bounding box center [620, 290] width 1192 height 35
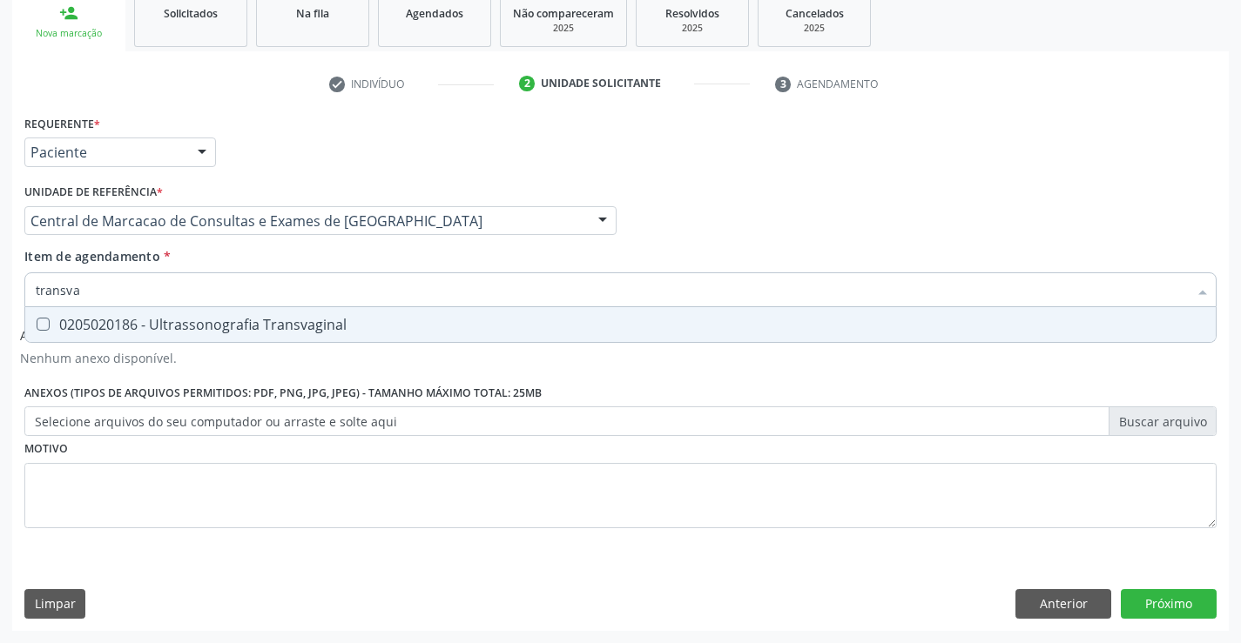
type input "transvag"
click at [319, 328] on div "0205020186 - Ultrassonografia Transvaginal" at bounding box center [620, 325] width 1169 height 14
checkbox Transvaginal "true"
click at [1165, 606] on button "Próximo" at bounding box center [1169, 604] width 96 height 30
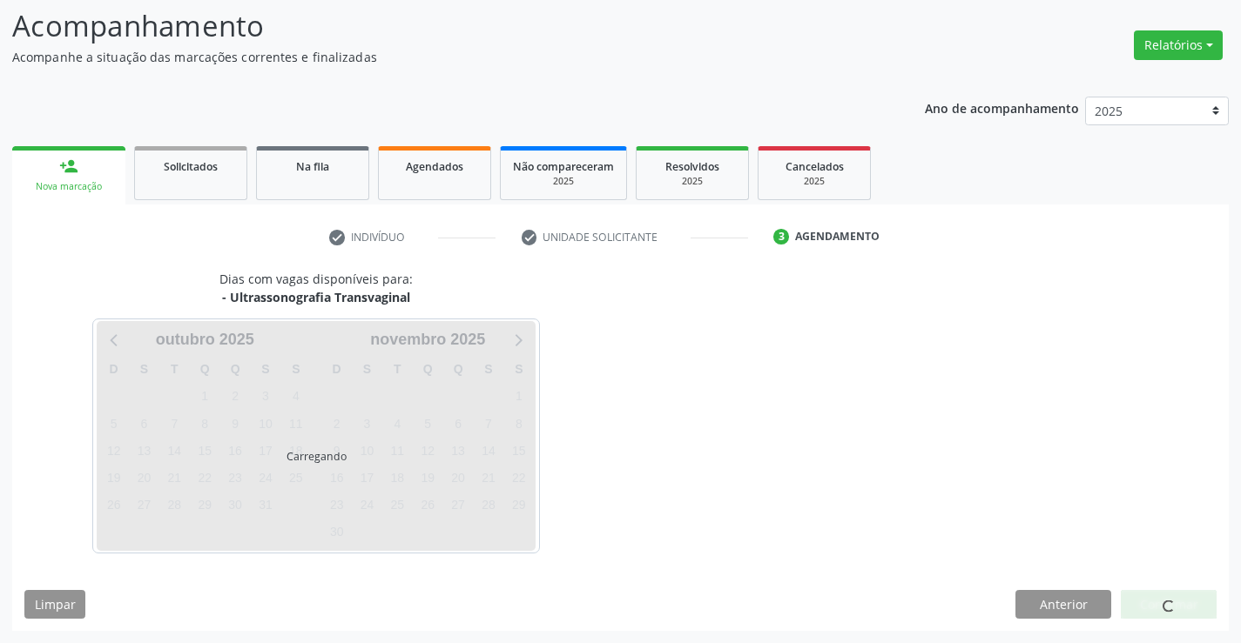
scroll to position [114, 0]
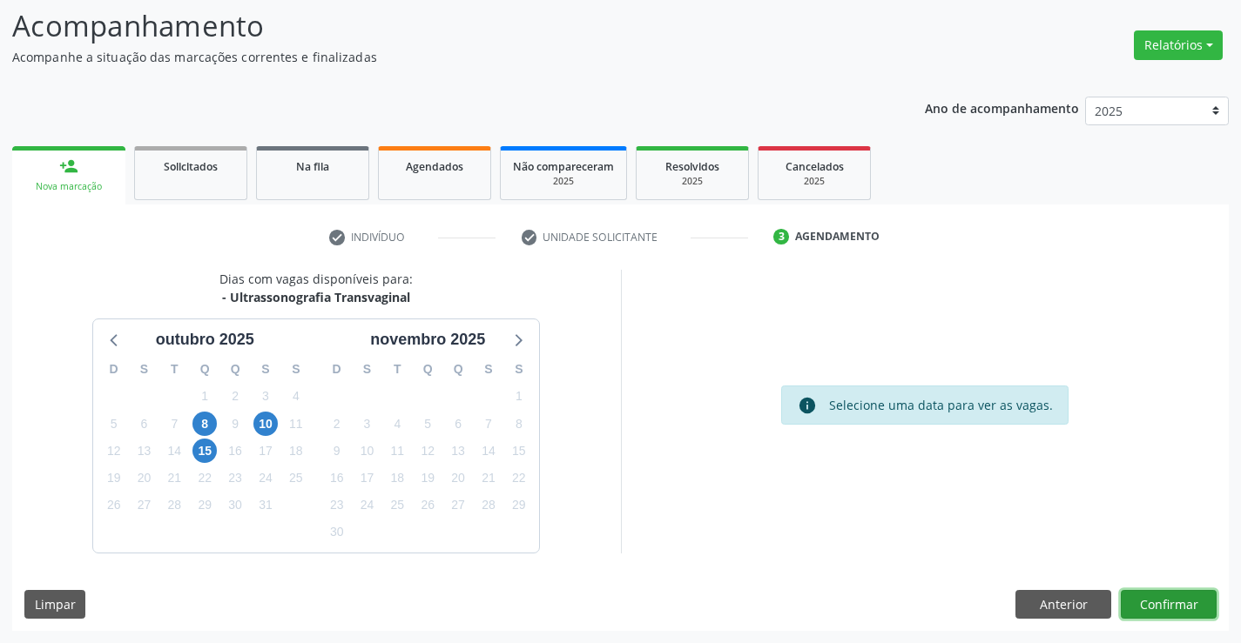
click at [1169, 603] on button "Confirmar" at bounding box center [1169, 605] width 96 height 30
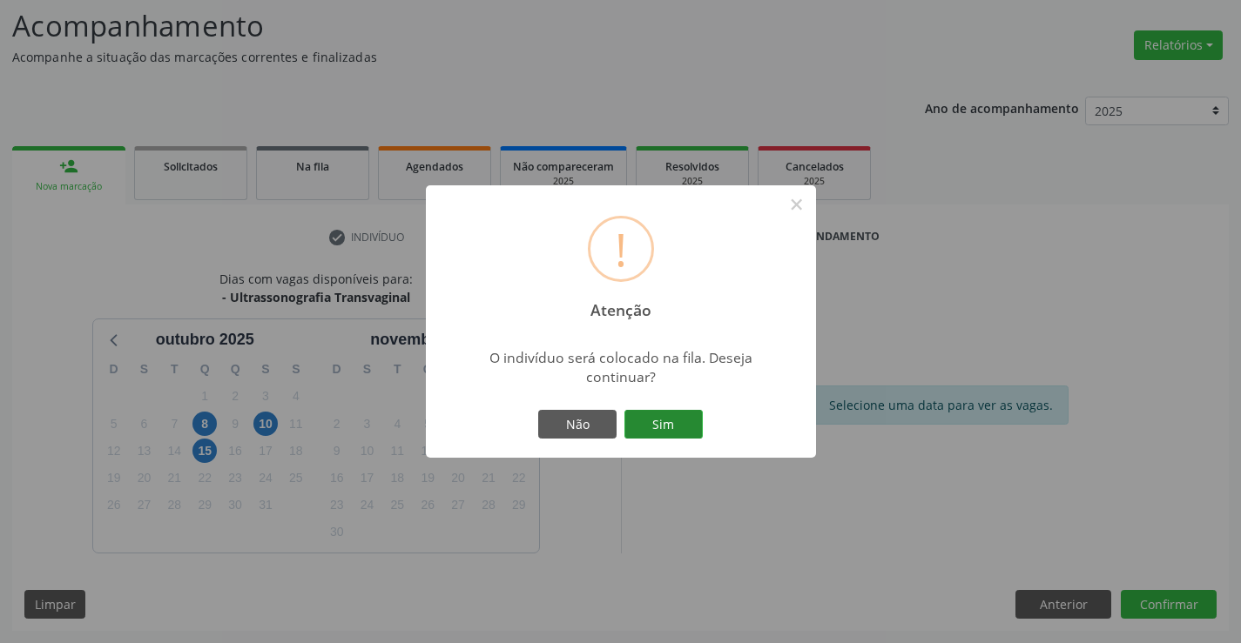
click at [640, 413] on button "Sim" at bounding box center [663, 425] width 78 height 30
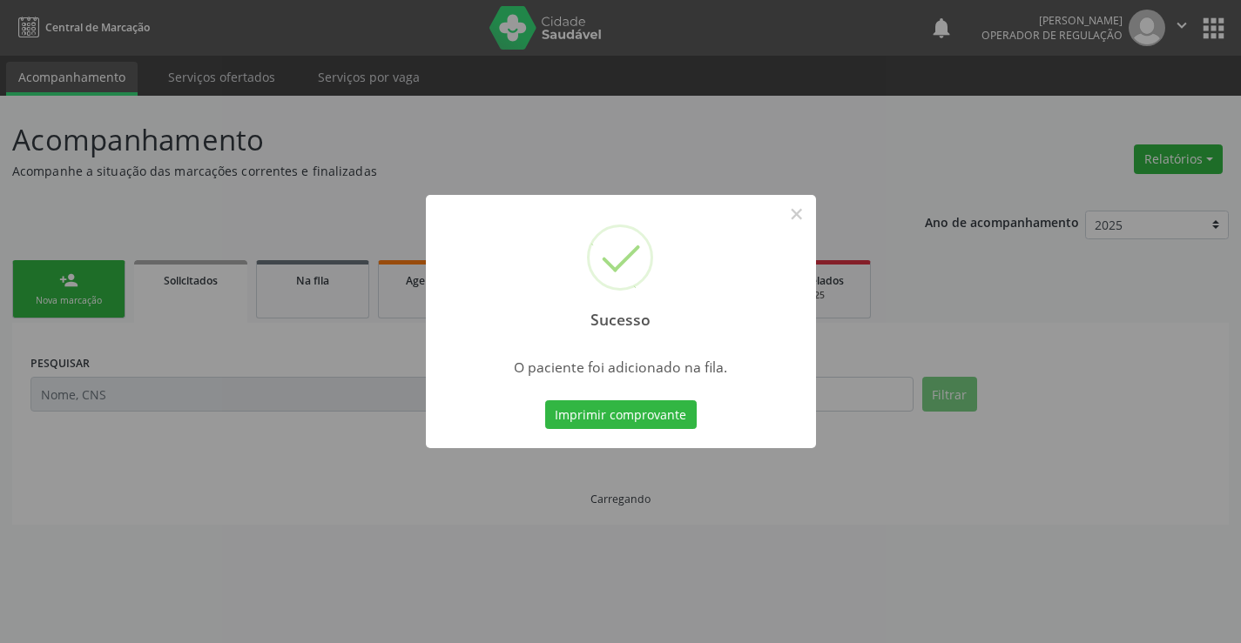
scroll to position [0, 0]
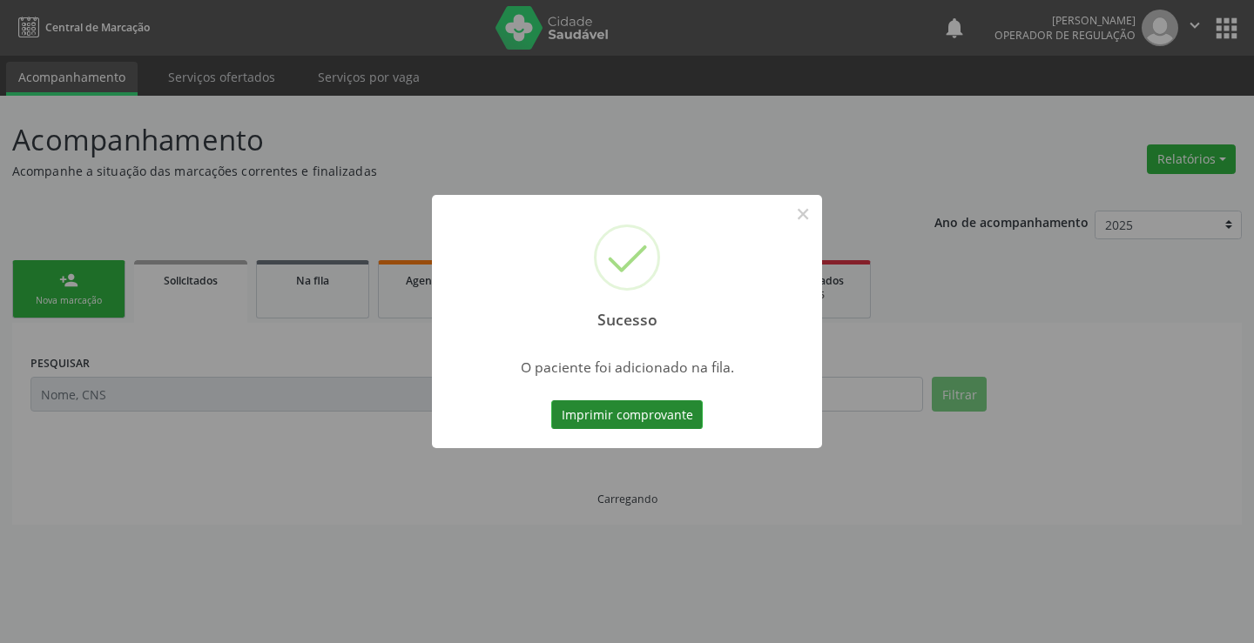
click at [679, 414] on button "Imprimir comprovante" at bounding box center [627, 416] width 152 height 30
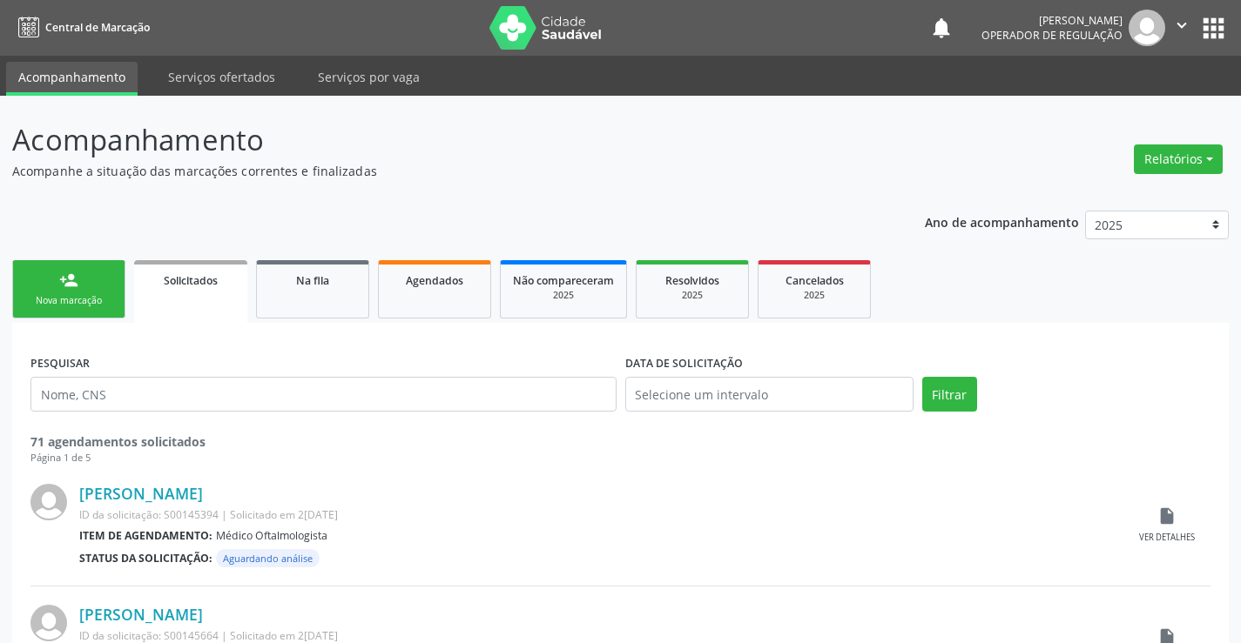
click at [96, 293] on link "person_add Nova marcação" at bounding box center [68, 289] width 113 height 58
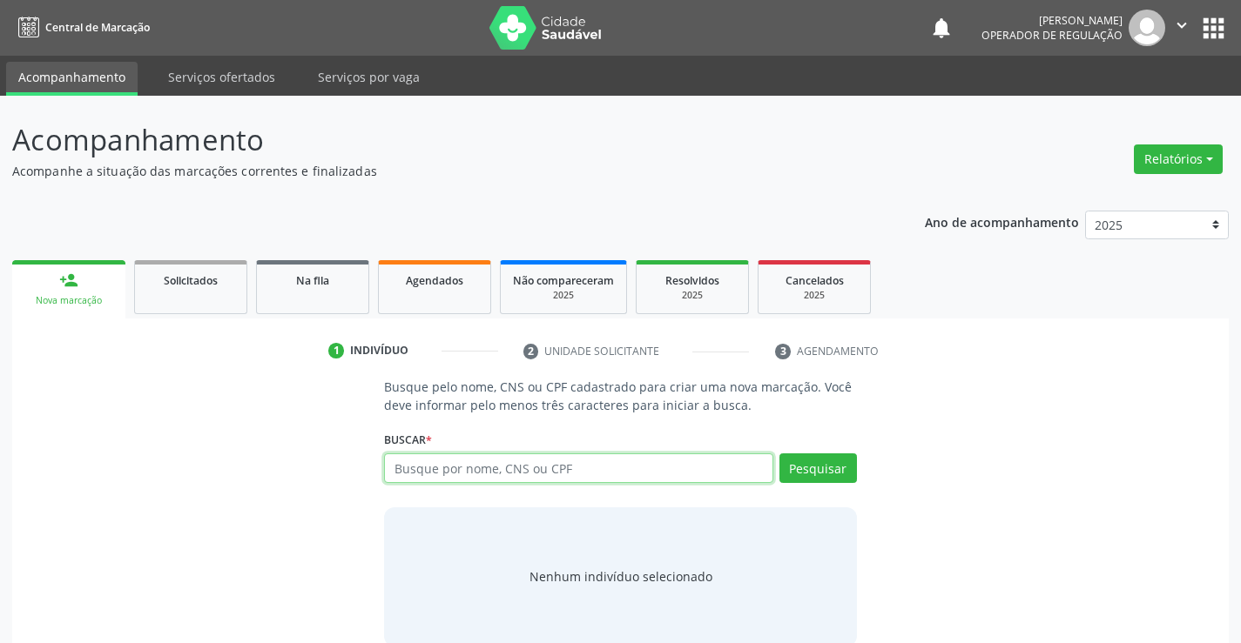
click at [479, 474] on input "text" at bounding box center [578, 469] width 388 height 30
paste input "705 0034 7539 4958"
type input "705 0034 7539 4958"
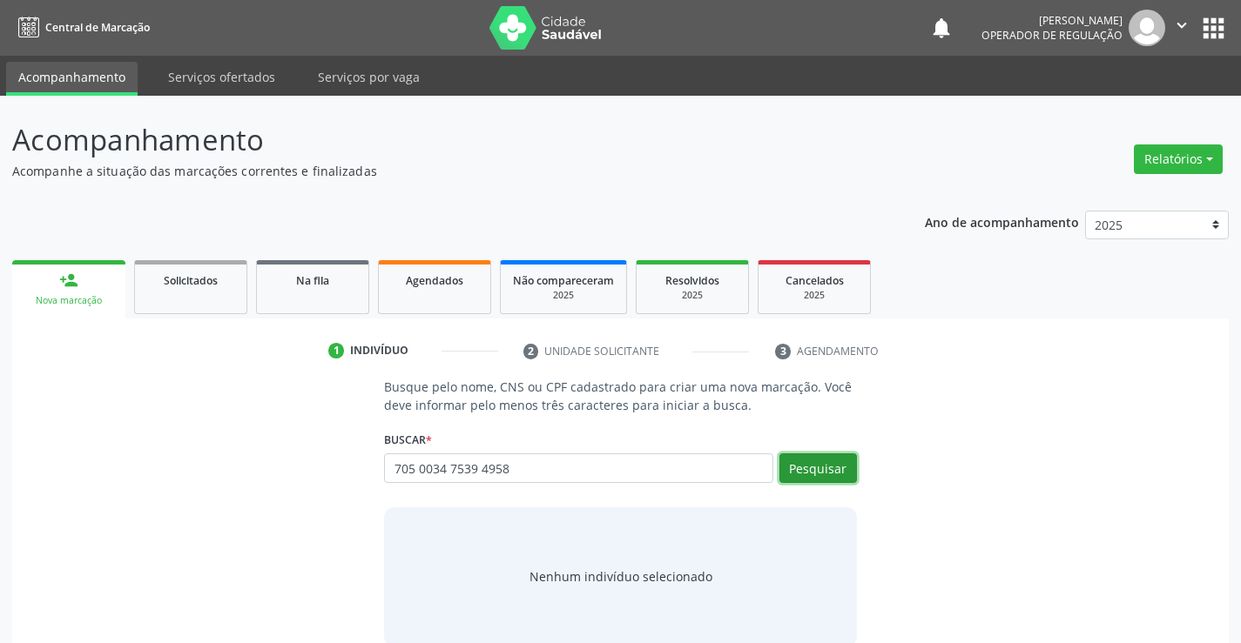
click at [815, 462] on button "Pesquisar" at bounding box center [817, 469] width 77 height 30
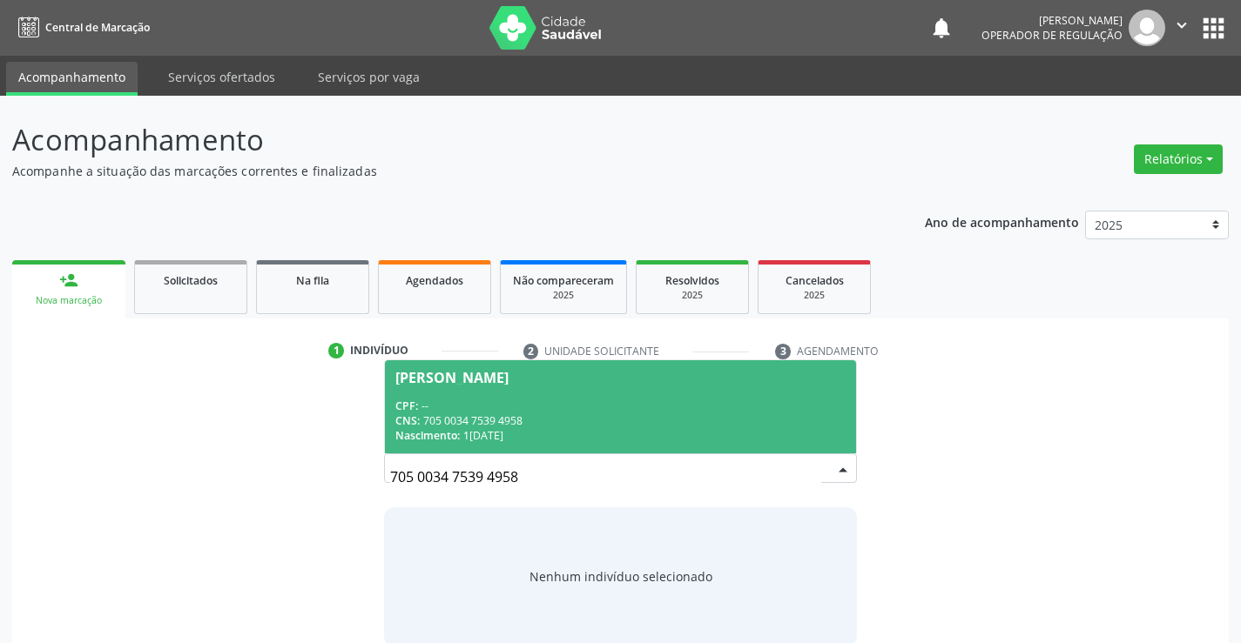
drag, startPoint x: 502, startPoint y: 394, endPoint x: 490, endPoint y: 398, distance: 12.7
click at [493, 397] on span "Denise Rodrigues dos Santos CPF: -- CNS: 705 0034 7539 4958 Nascimento: 14/11/1…" at bounding box center [620, 406] width 470 height 93
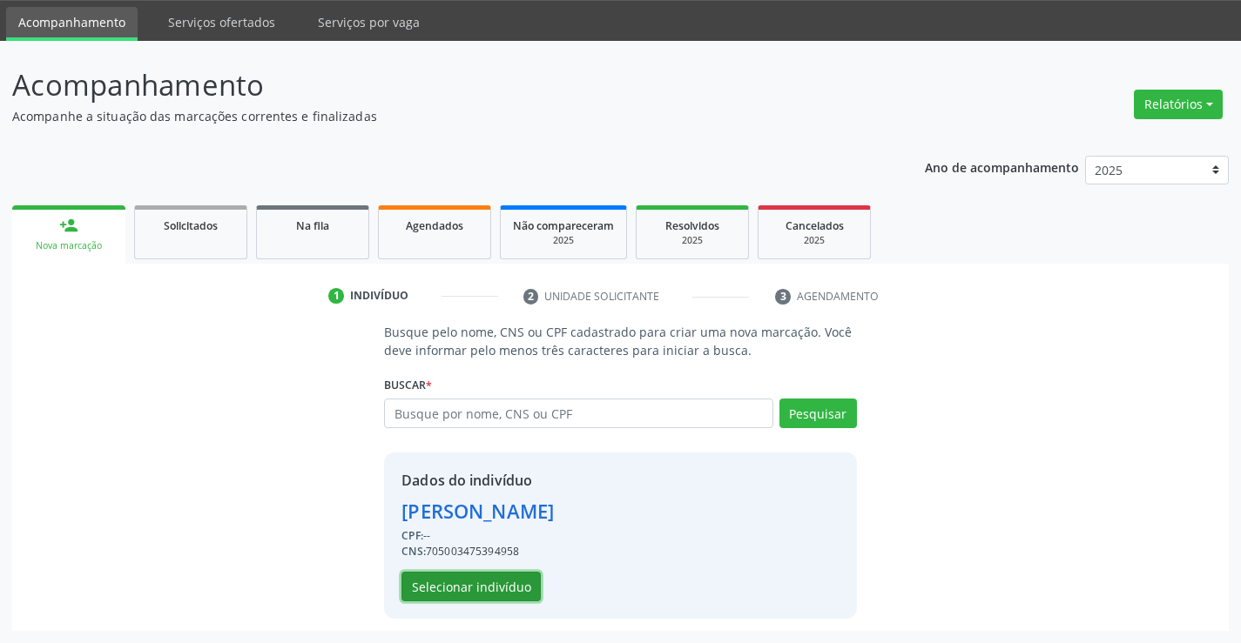
click at [460, 596] on button "Selecionar indivíduo" at bounding box center [470, 587] width 139 height 30
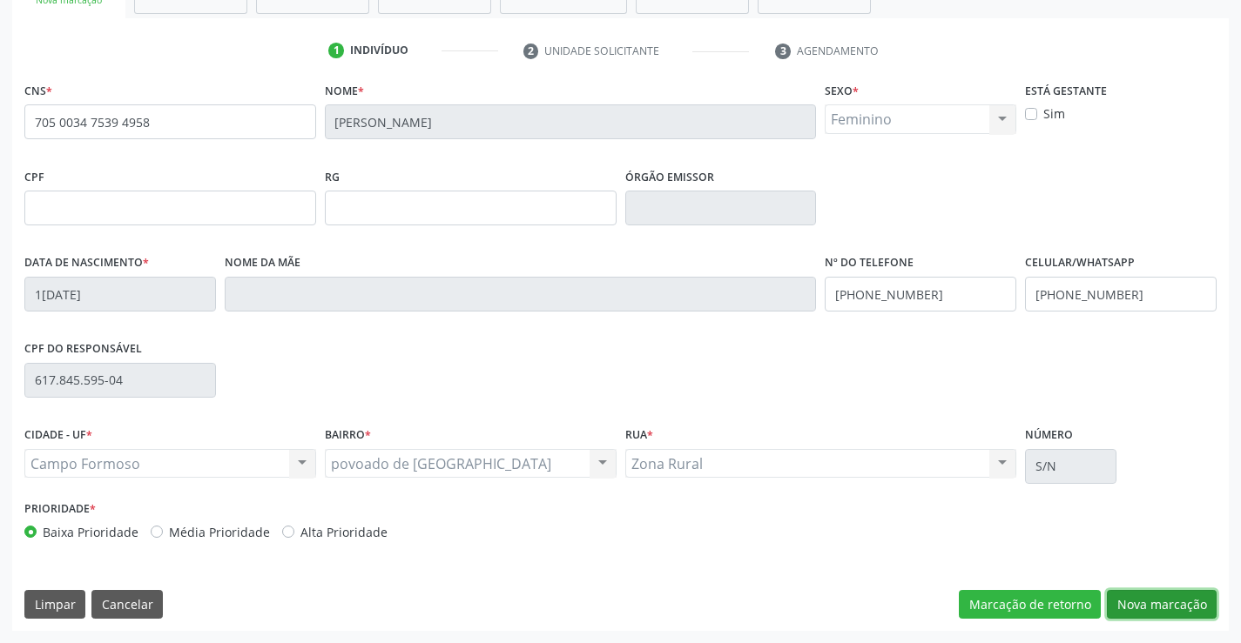
click at [1135, 603] on button "Nova marcação" at bounding box center [1162, 605] width 110 height 30
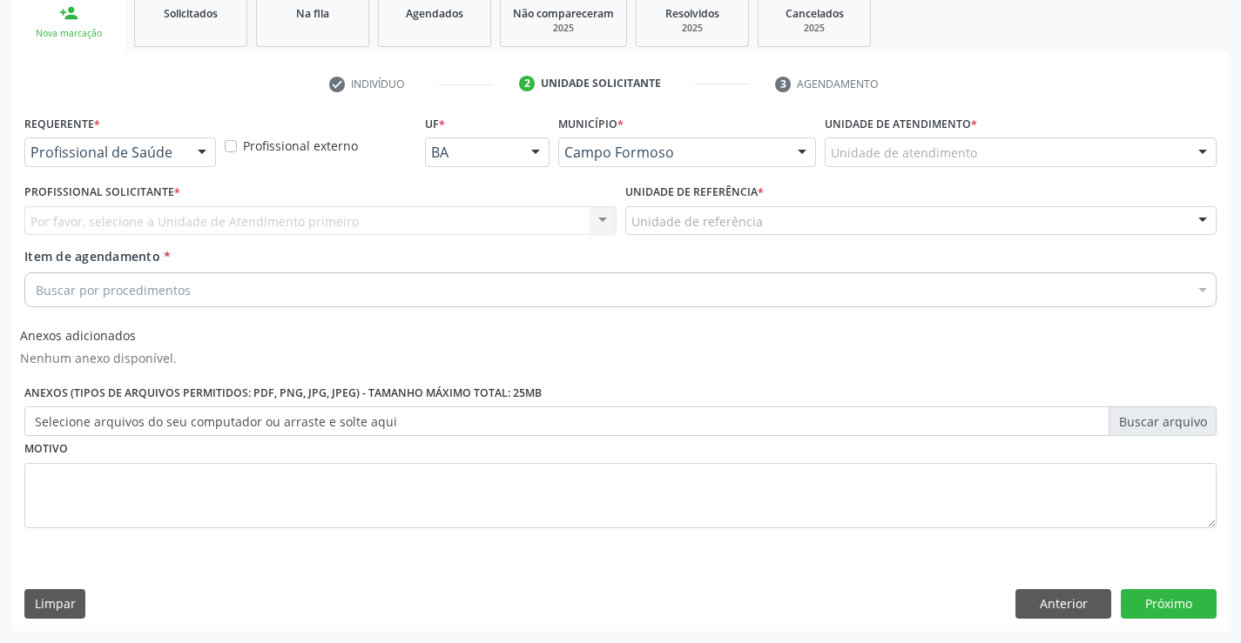
scroll to position [267, 0]
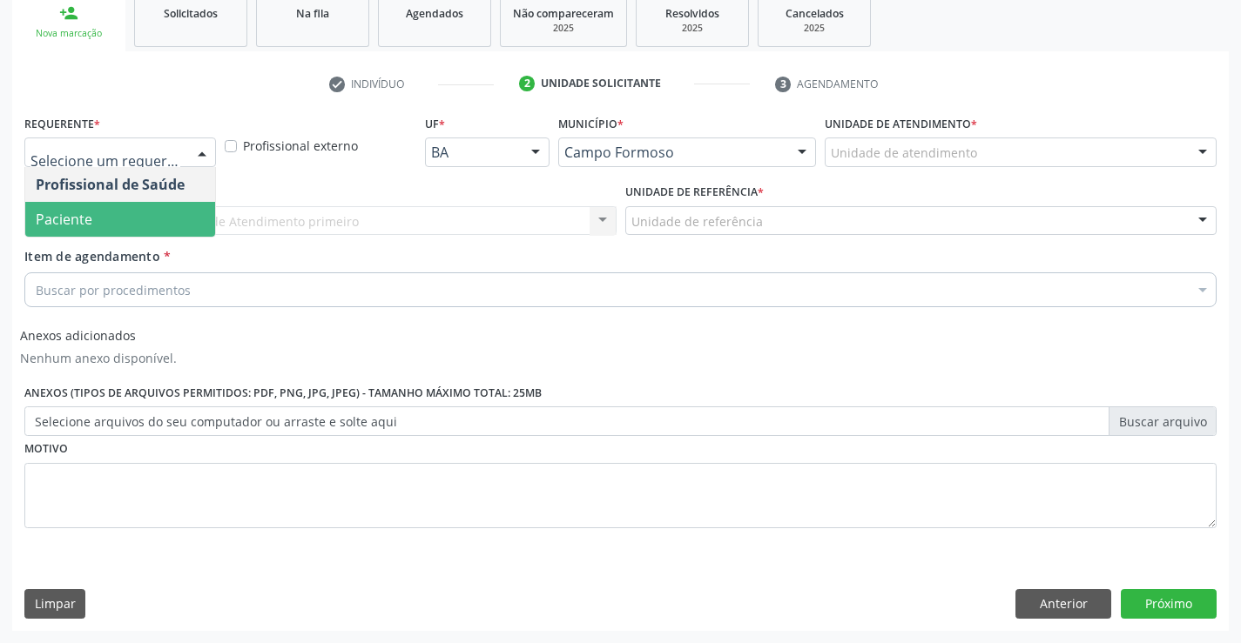
click at [107, 210] on span "Paciente" at bounding box center [120, 219] width 190 height 35
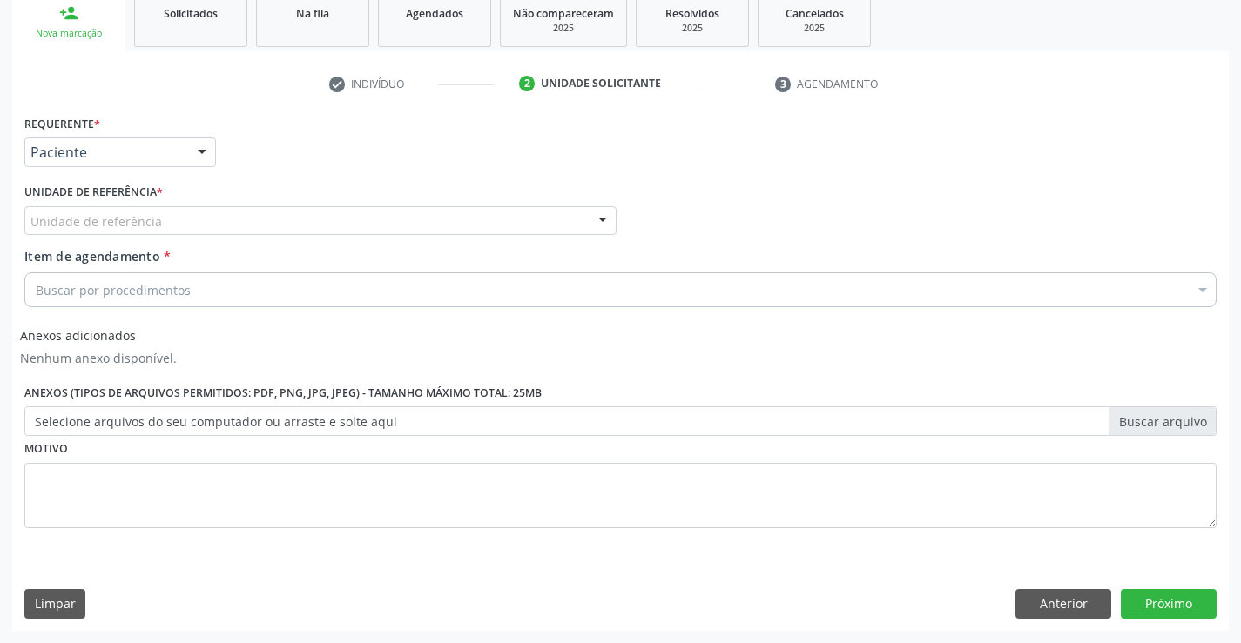
click at [173, 212] on div "Unidade de referência" at bounding box center [320, 221] width 592 height 30
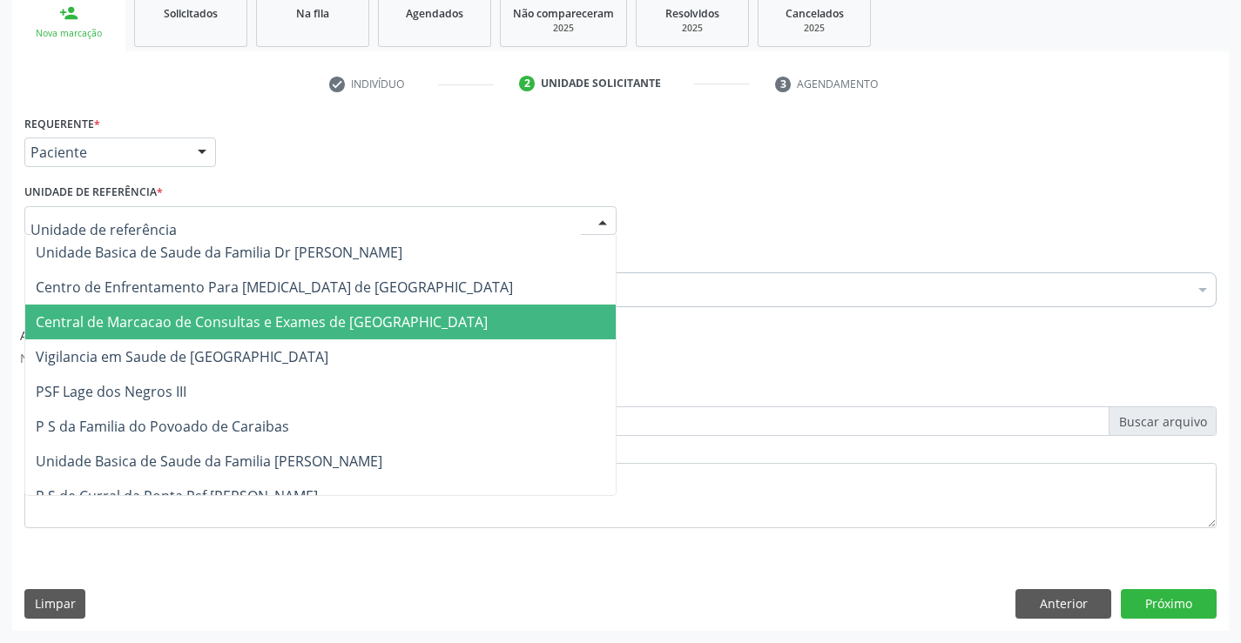
click at [143, 318] on span "Central de Marcacao de Consultas e Exames de [GEOGRAPHIC_DATA]" at bounding box center [262, 322] width 452 height 19
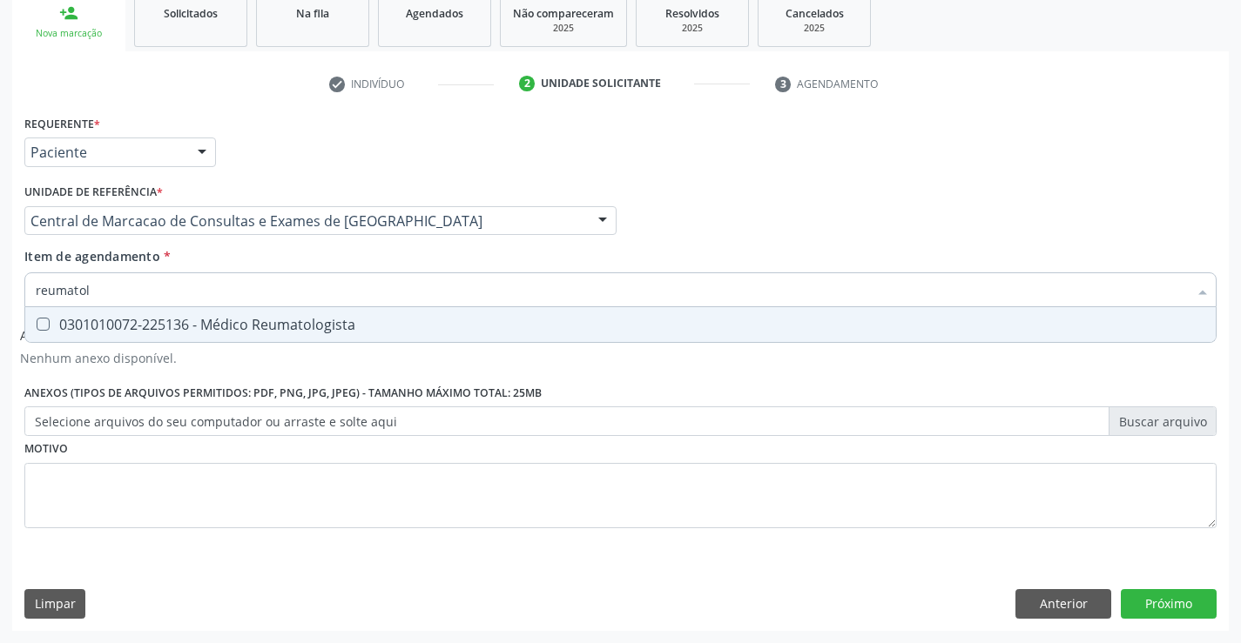
type input "reumatolo"
click at [159, 321] on div "0301010072-225136 - Médico Reumatologista" at bounding box center [620, 325] width 1169 height 14
checkbox Reumatologista "true"
click at [1152, 605] on button "Próximo" at bounding box center [1169, 604] width 96 height 30
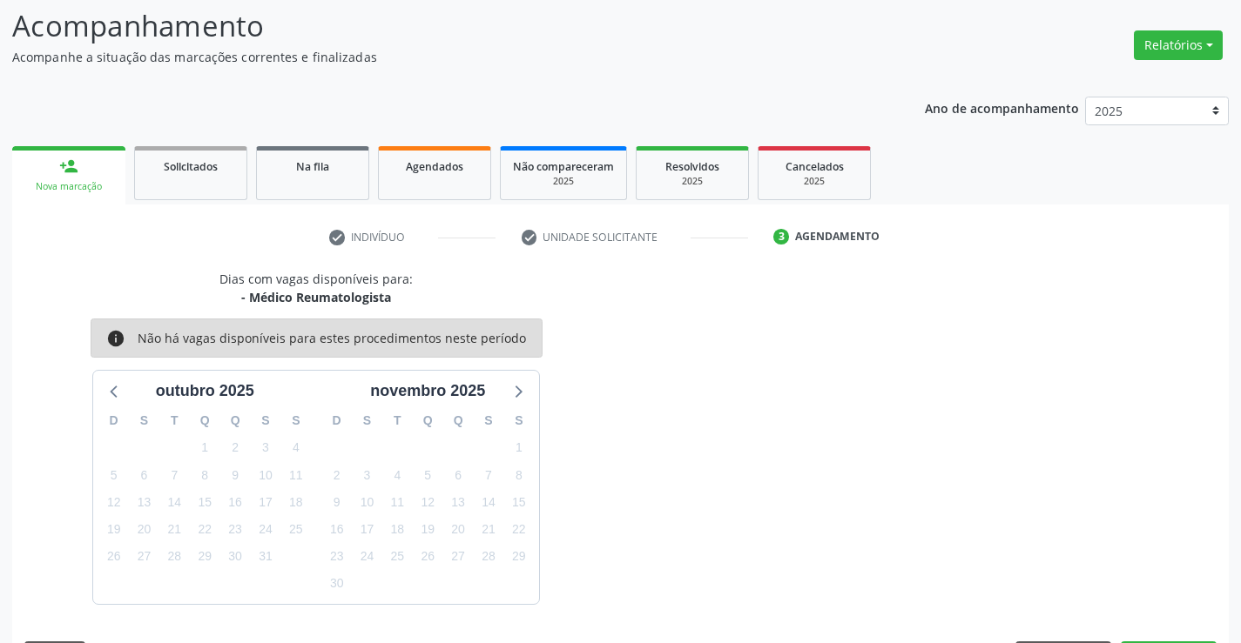
scroll to position [165, 0]
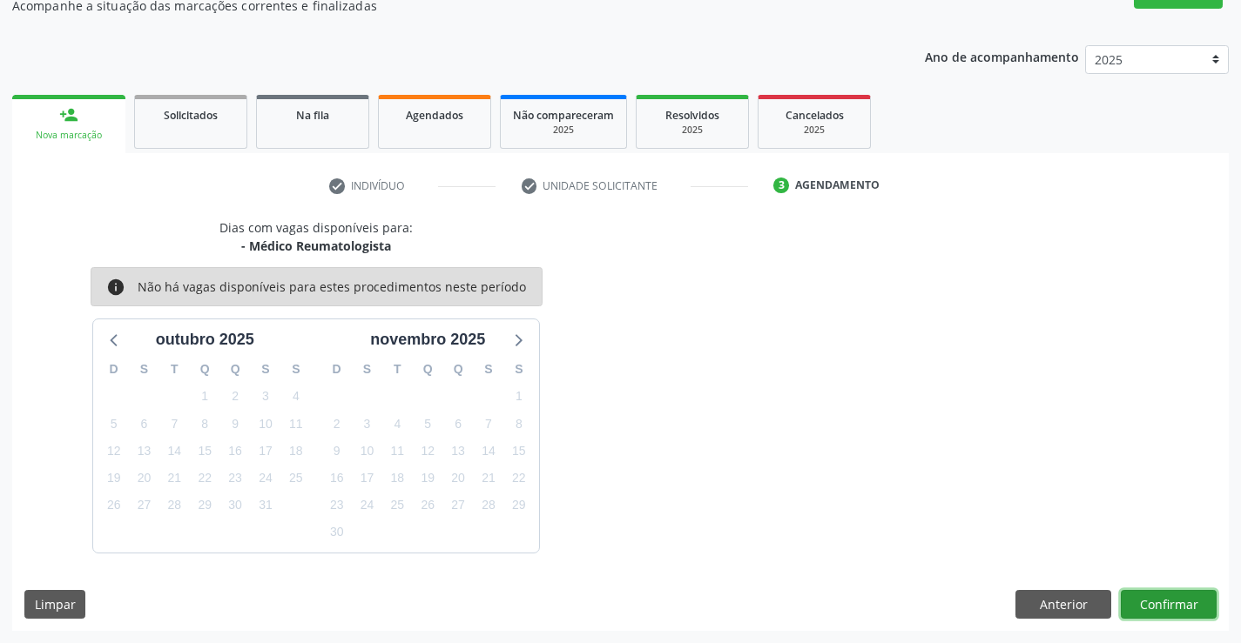
click at [1177, 609] on button "Confirmar" at bounding box center [1169, 605] width 96 height 30
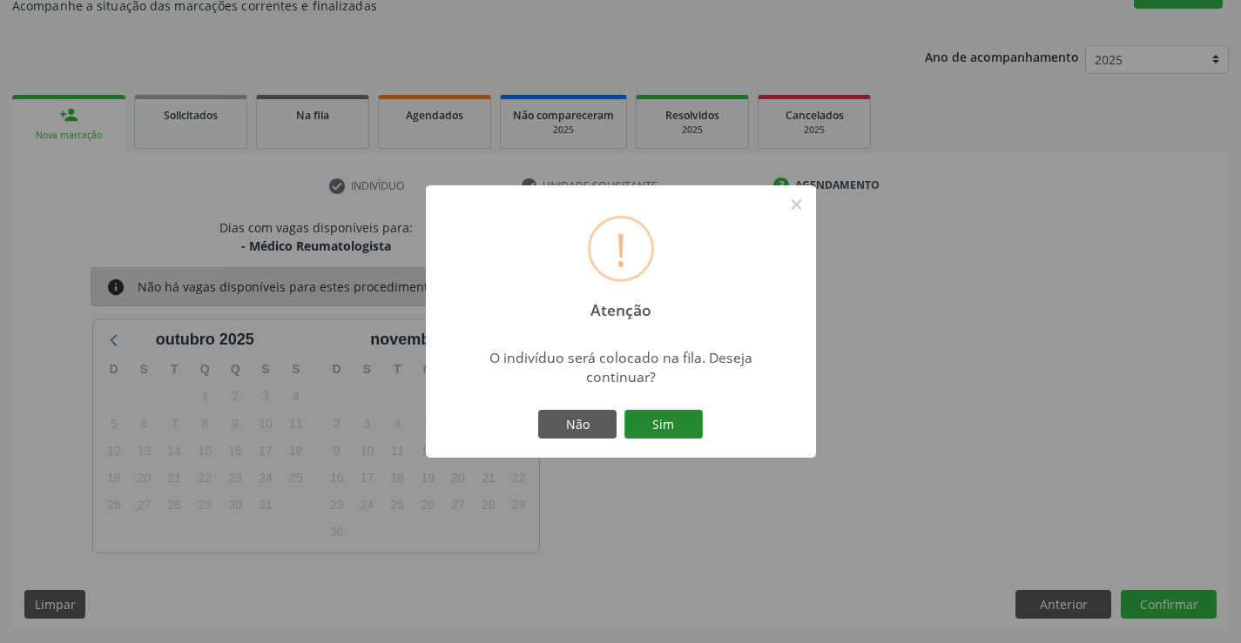
click at [665, 420] on button "Sim" at bounding box center [663, 425] width 78 height 30
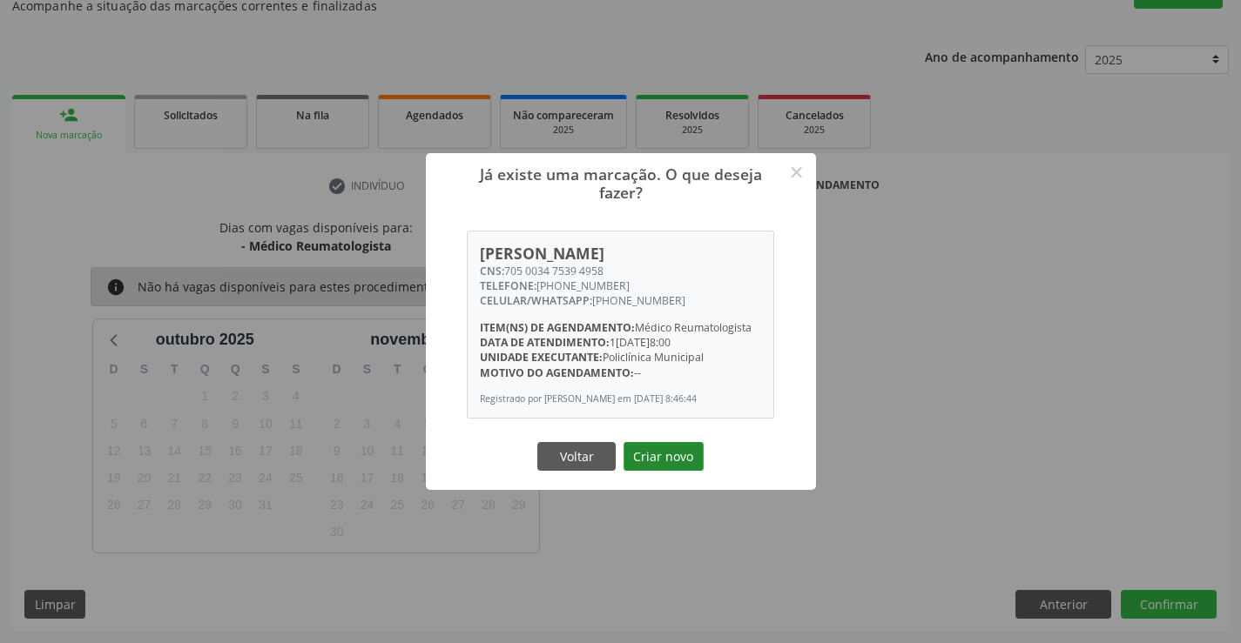
drag, startPoint x: 665, startPoint y: 435, endPoint x: 665, endPoint y: 453, distance: 17.4
click at [665, 436] on div "Já existe uma marcação. O que deseja fazer? × Denise Rodrigues dos Santos CNS: …" at bounding box center [621, 321] width 390 height 337
click at [665, 453] on button "Criar novo" at bounding box center [663, 457] width 80 height 30
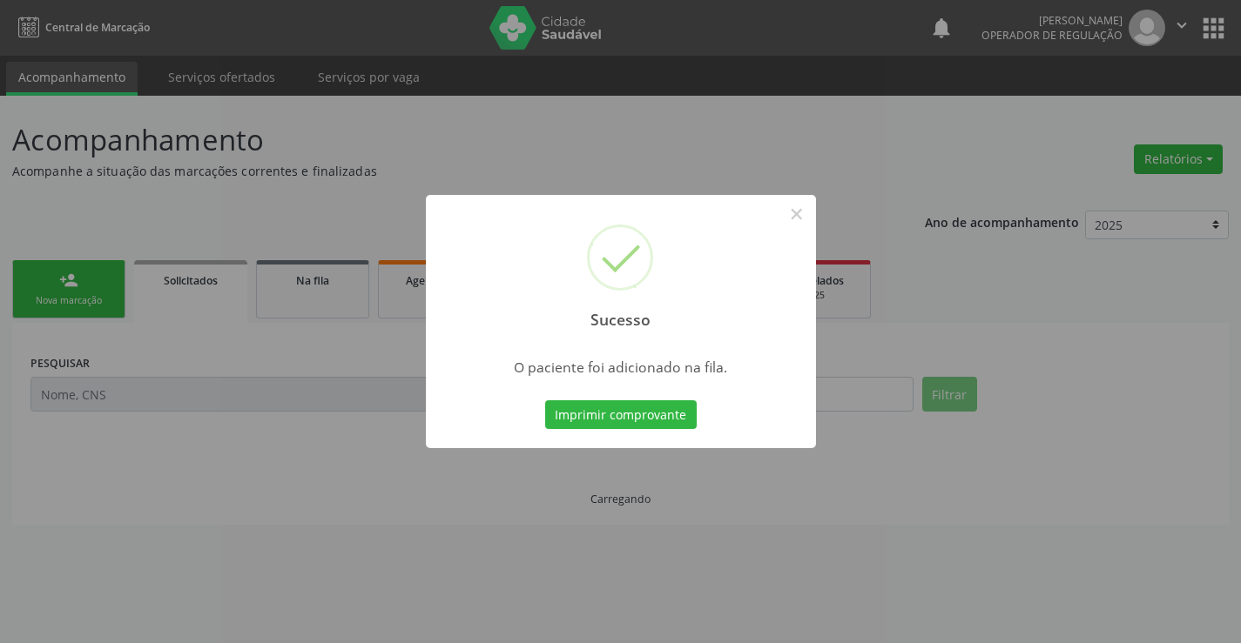
scroll to position [0, 0]
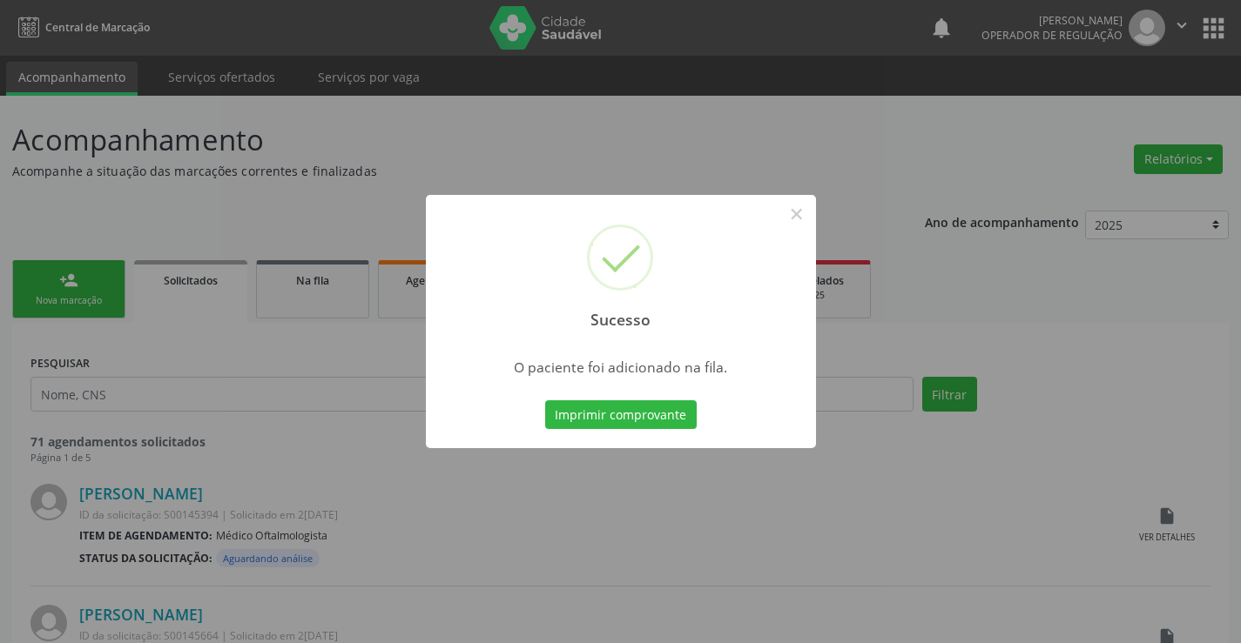
click at [545, 401] on button "Imprimir comprovante" at bounding box center [621, 416] width 152 height 30
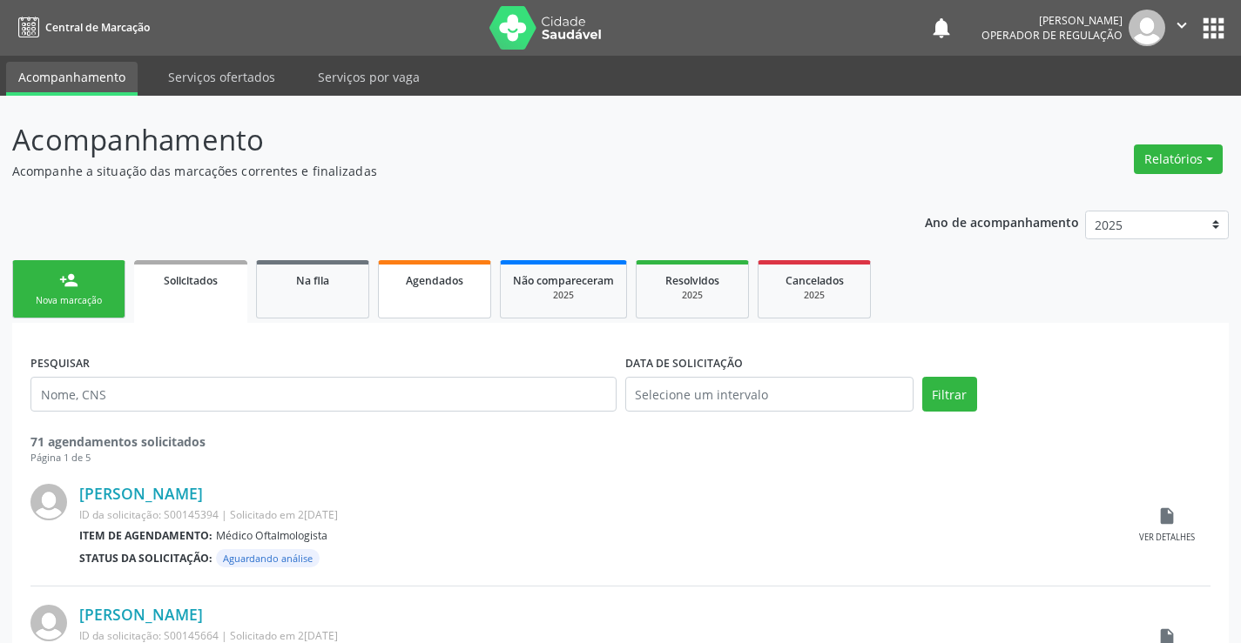
click at [422, 266] on link "Agendados" at bounding box center [434, 289] width 113 height 58
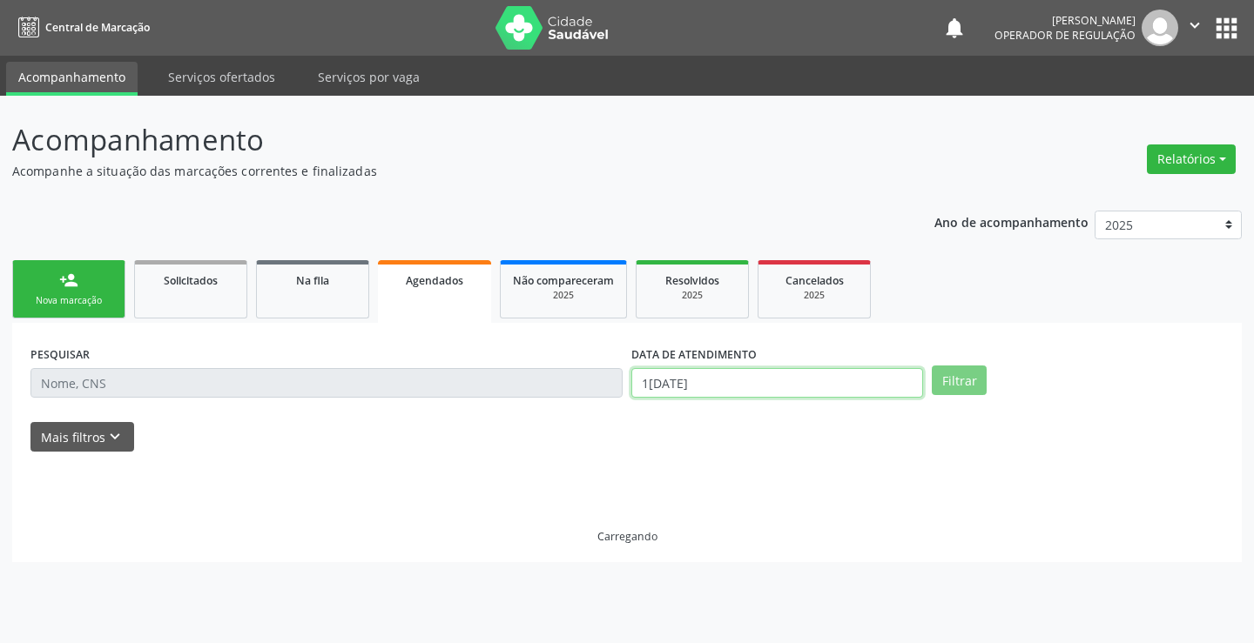
click at [718, 389] on input "13/10/2025" at bounding box center [777, 383] width 292 height 30
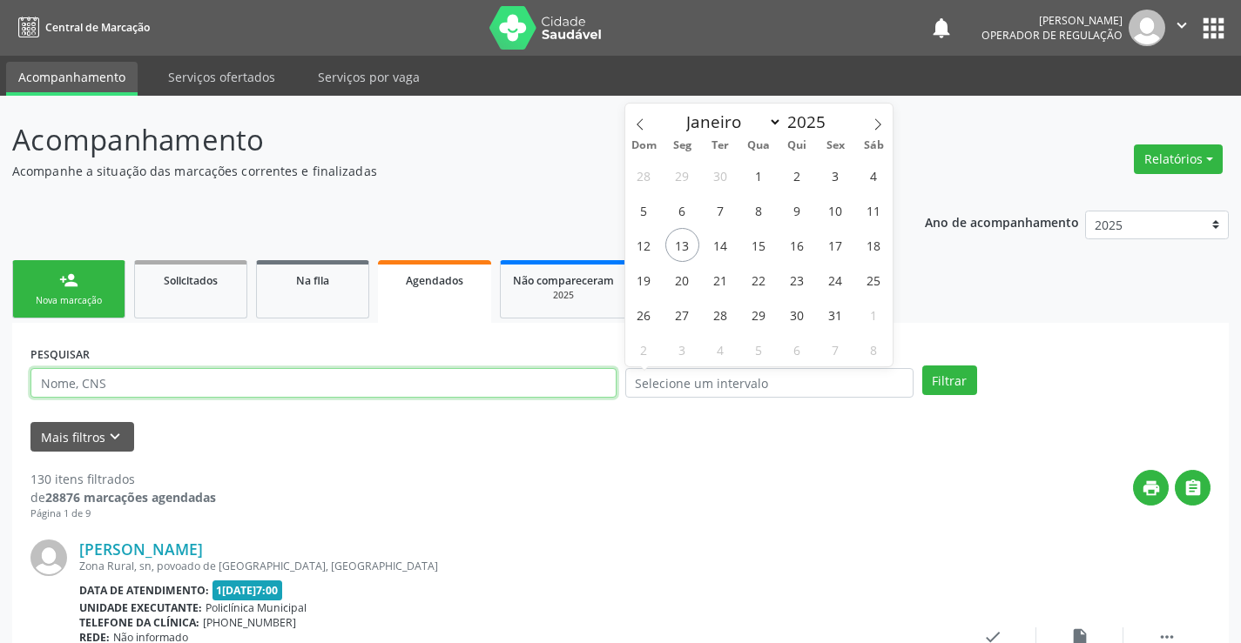
click at [556, 376] on input "text" at bounding box center [323, 383] width 586 height 30
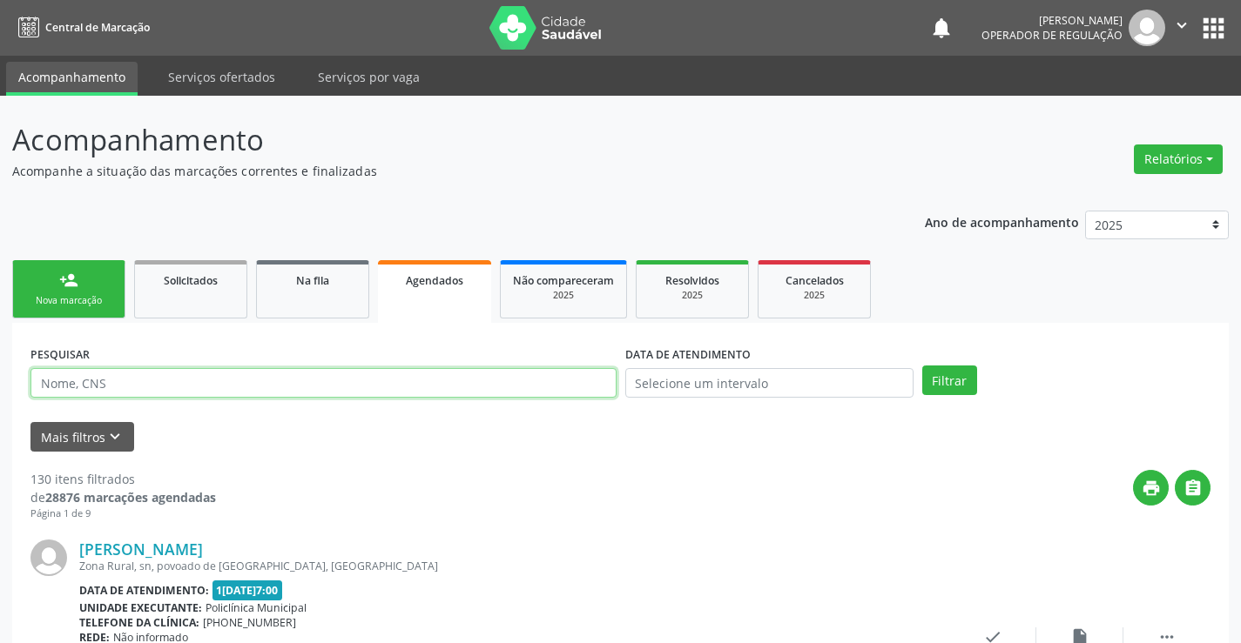
paste input "705 0034 7539 4958"
type input "705 0034 7539 4958"
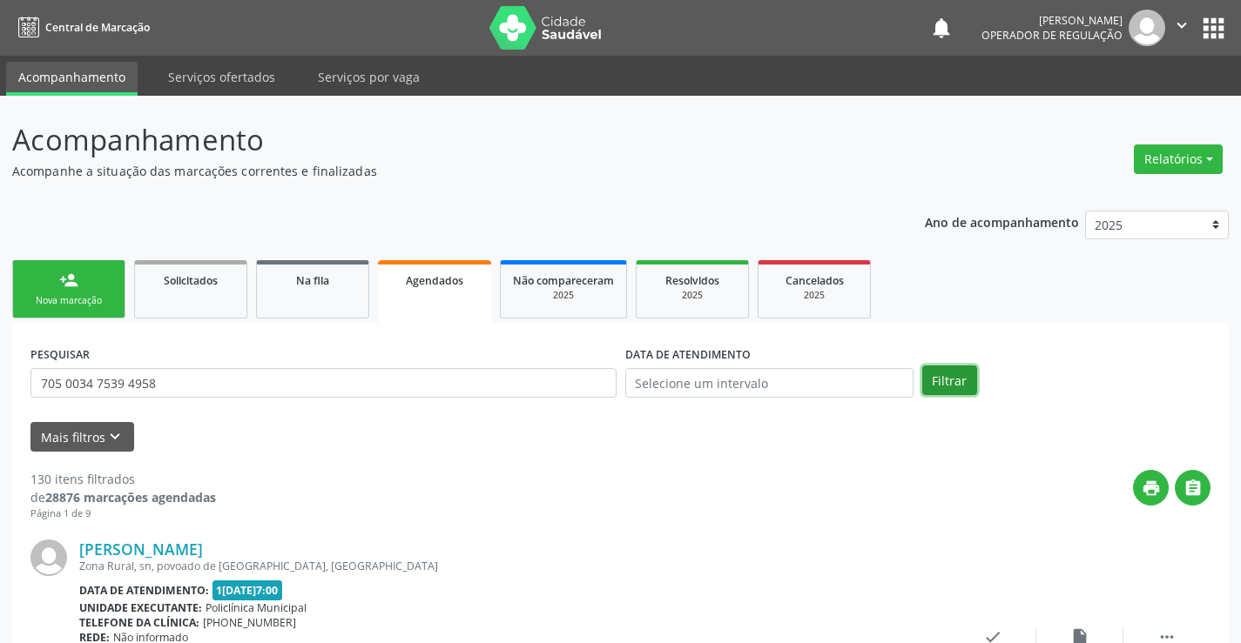
click at [943, 372] on button "Filtrar" at bounding box center [949, 381] width 55 height 30
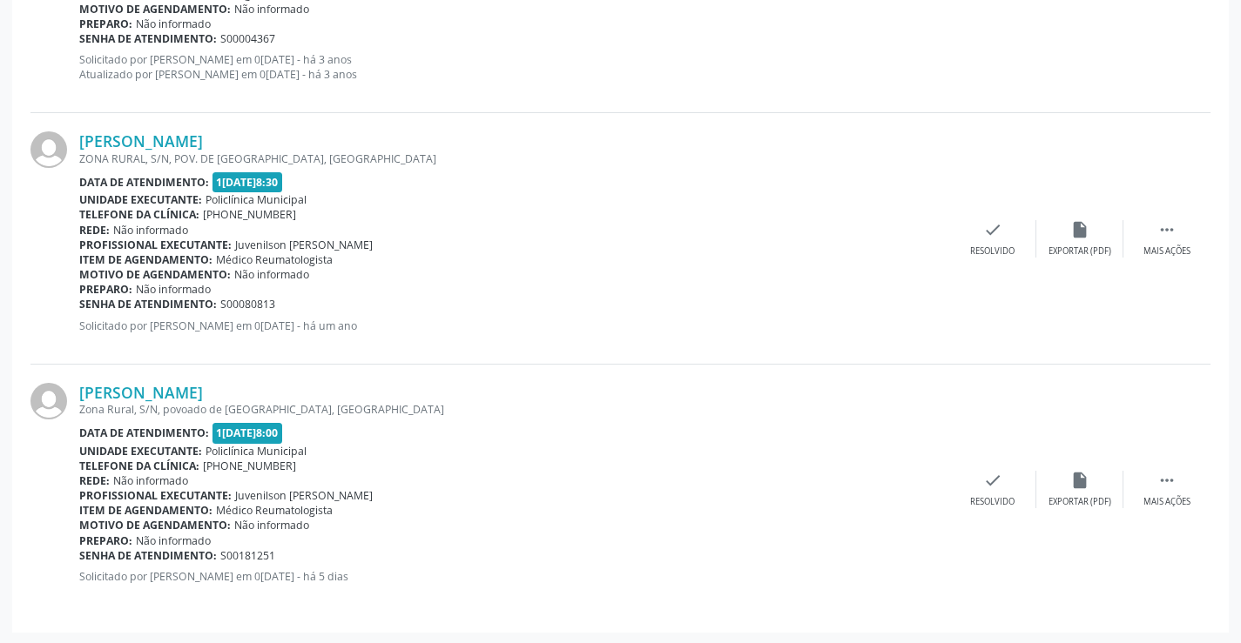
scroll to position [676, 0]
